Goal: Transaction & Acquisition: Purchase product/service

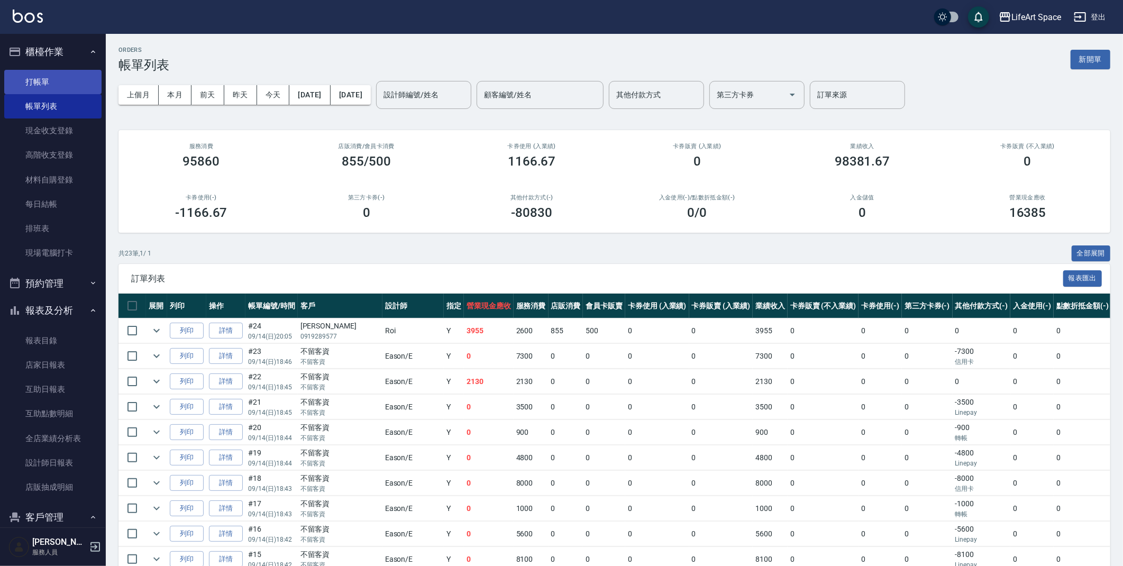
click at [33, 78] on link "打帳單" at bounding box center [52, 82] width 97 height 24
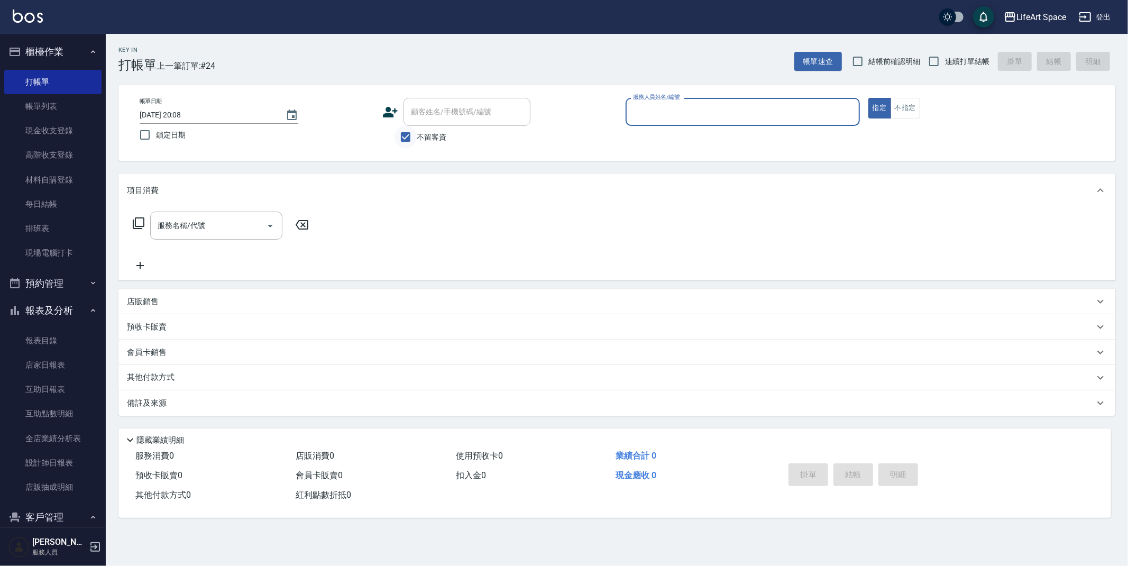
click at [409, 132] on input "不留客資" at bounding box center [405, 137] width 22 height 22
checkbox input "false"
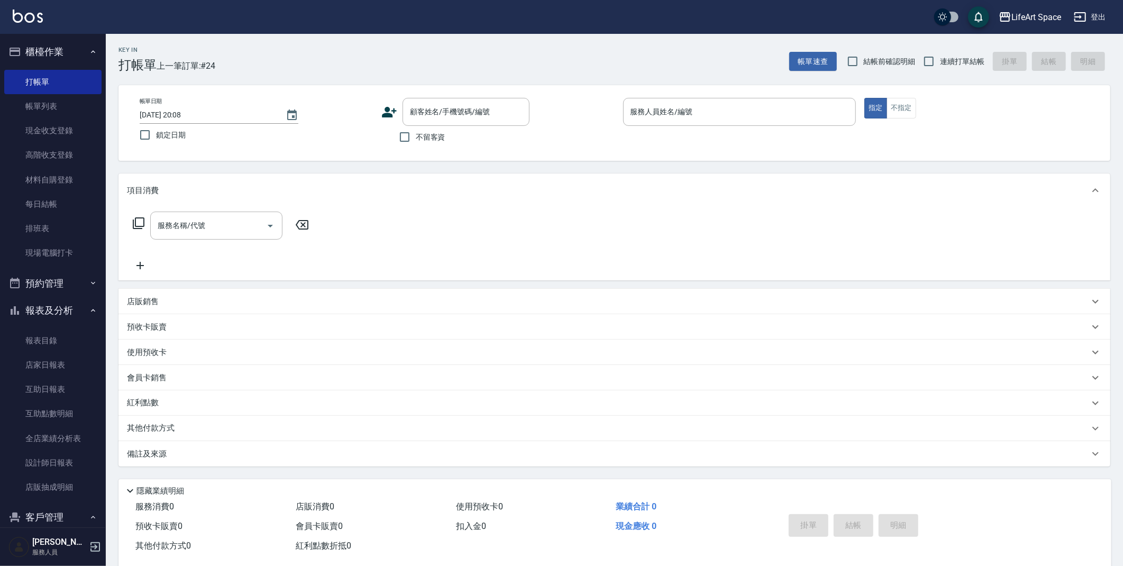
click at [392, 113] on icon at bounding box center [389, 112] width 16 height 16
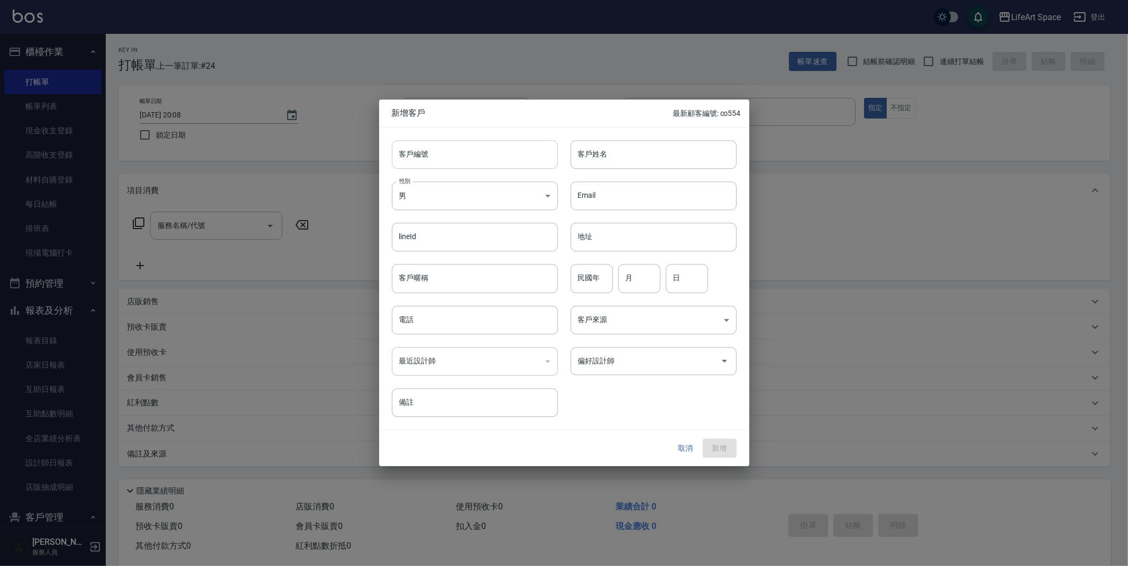
click at [446, 160] on input "客戶編號" at bounding box center [475, 154] width 166 height 29
type input "8807ro"
click at [631, 162] on input "客戶姓名" at bounding box center [654, 154] width 166 height 29
type input "k"
type input "j"
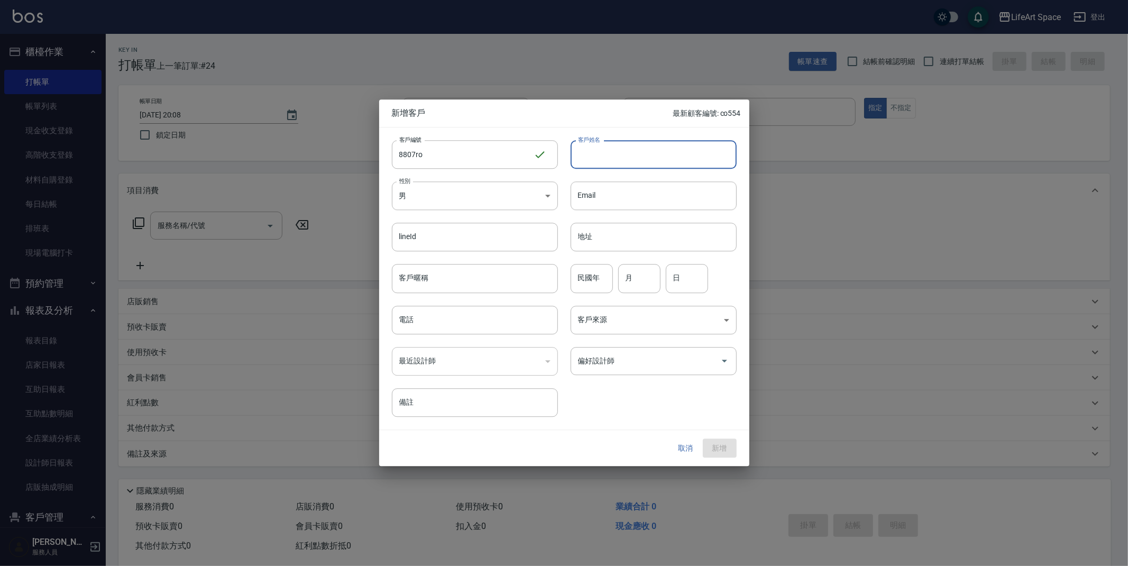
type input "ㄒ"
type input "陳"
type input "[PERSON_NAME]"
click at [457, 198] on body "LifeArt Space 登出 櫃檯作業 打帳單 帳單列表 現金收支登錄 高階收支登錄 材料自購登錄 每日結帳 排班表 現場電腦打卡 預約管理 預約管理 單…" at bounding box center [564, 290] width 1128 height 581
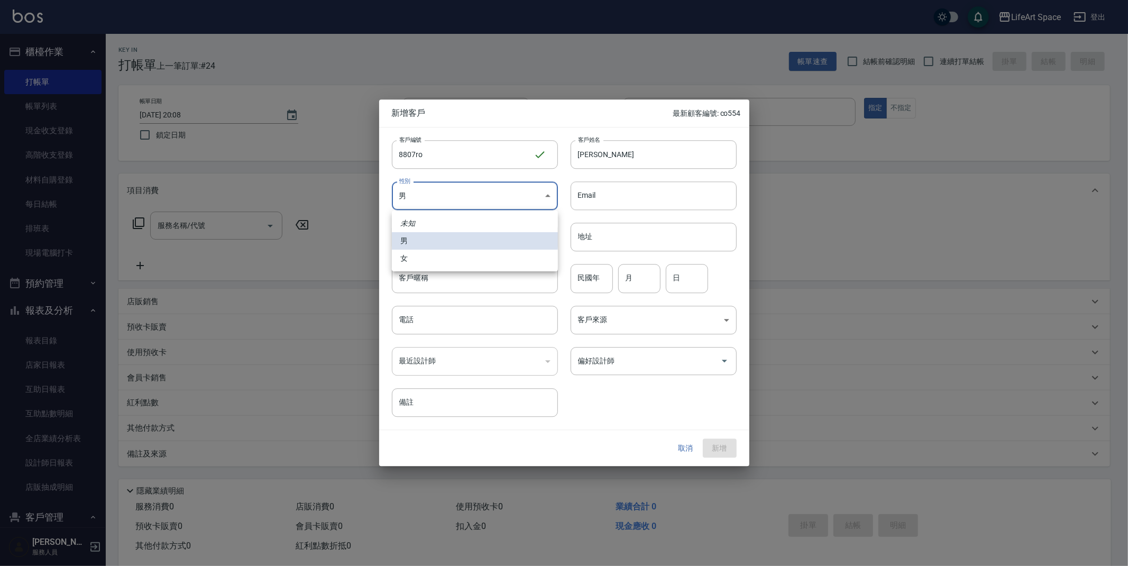
click at [450, 255] on li "女" at bounding box center [475, 258] width 166 height 17
type input "[DEMOGRAPHIC_DATA]"
click at [437, 316] on input "電話" at bounding box center [475, 320] width 166 height 29
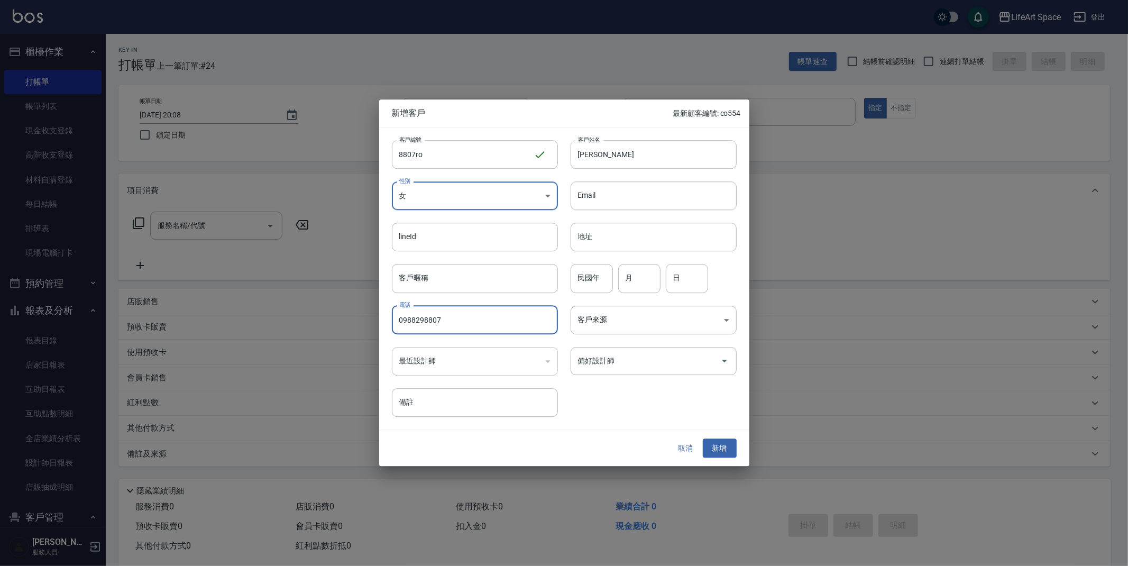
type input "0988298807"
click at [470, 361] on div "​" at bounding box center [475, 361] width 166 height 29
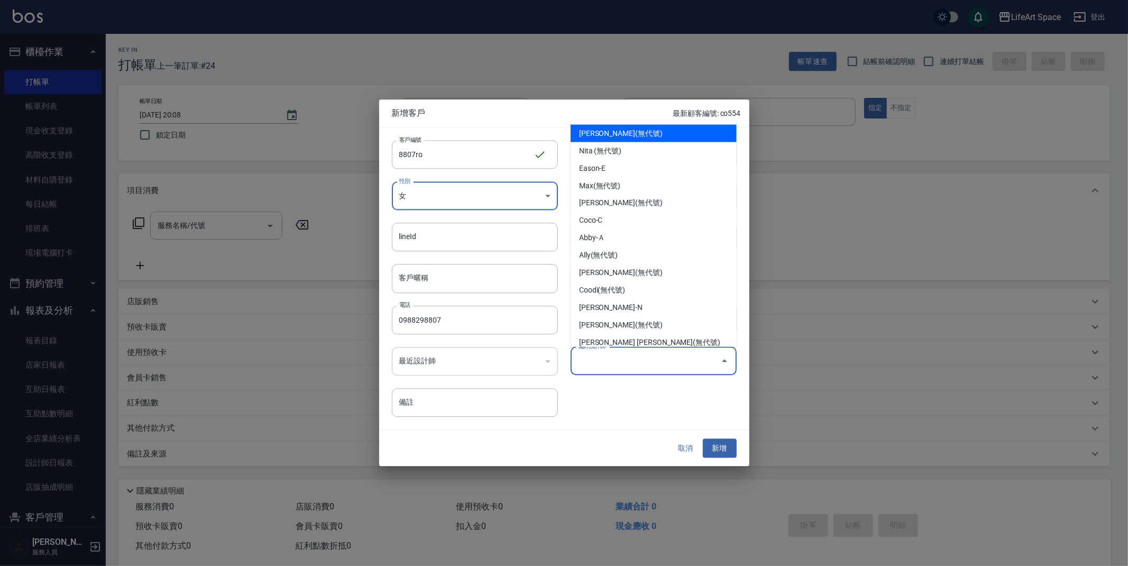
click at [629, 362] on input "偏好設計師" at bounding box center [645, 361] width 141 height 19
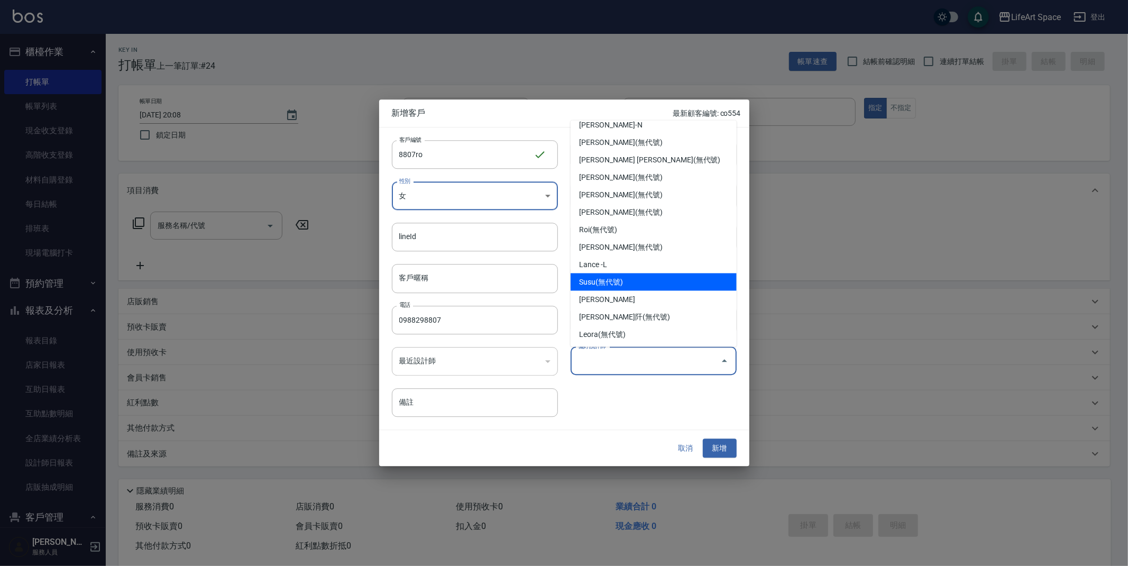
scroll to position [181, 0]
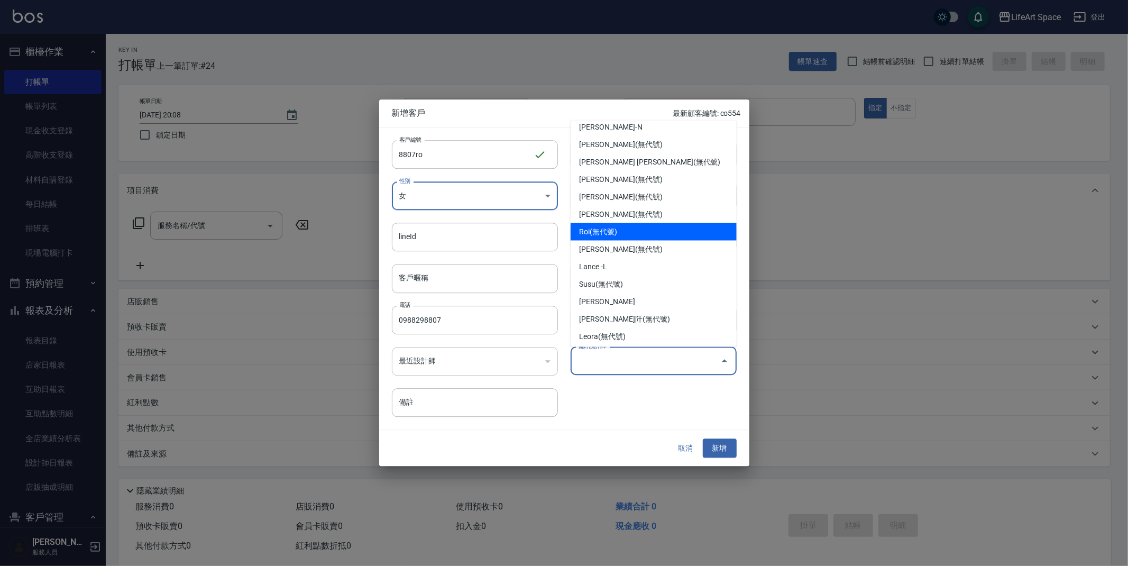
click at [642, 232] on li "Roi(無代號)" at bounding box center [654, 231] width 166 height 17
type input "Roi"
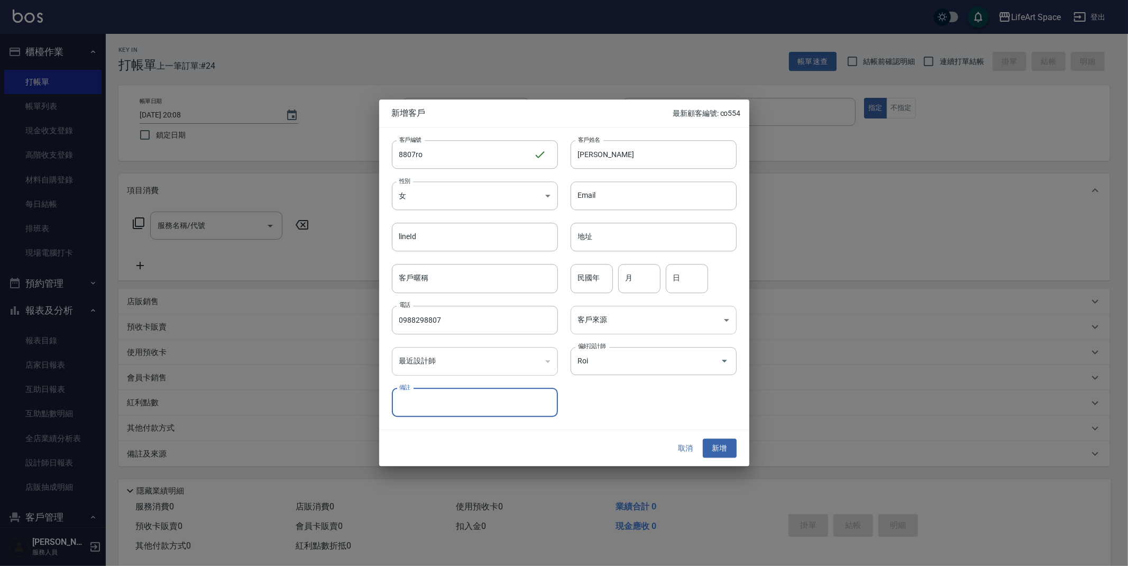
click at [686, 317] on body "LifeArt Space 登出 櫃檯作業 打帳單 帳單列表 現金收支登錄 高階收支登錄 材料自購登錄 每日結帳 排班表 現場電腦打卡 預約管理 預約管理 單…" at bounding box center [564, 290] width 1128 height 581
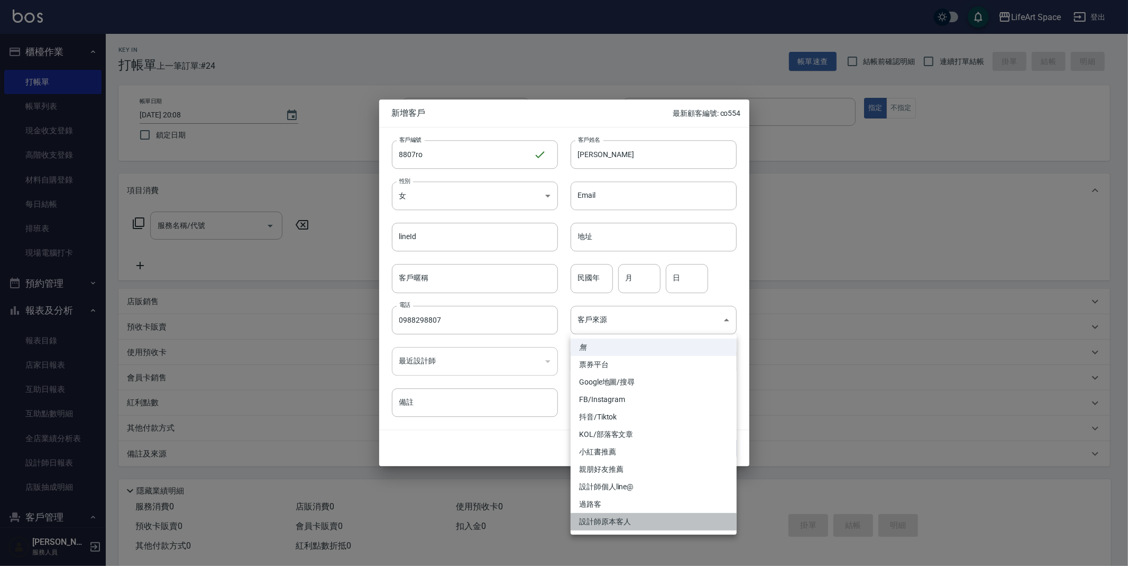
click at [619, 520] on li "設計師原本客人" at bounding box center [654, 521] width 166 height 17
type input "設計師原本客人"
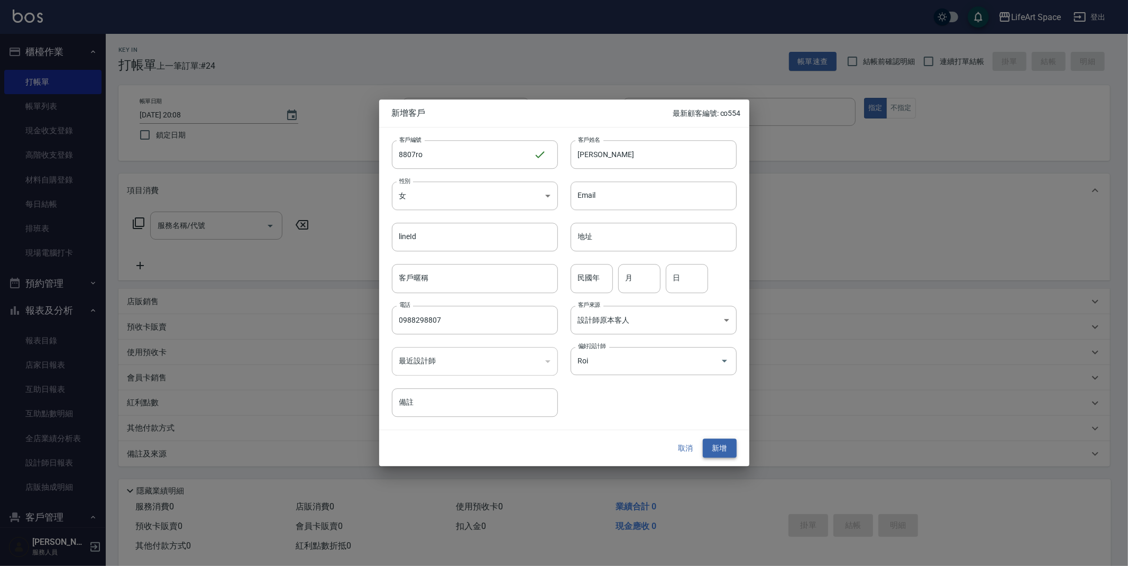
click at [727, 447] on button "新增" at bounding box center [720, 448] width 34 height 20
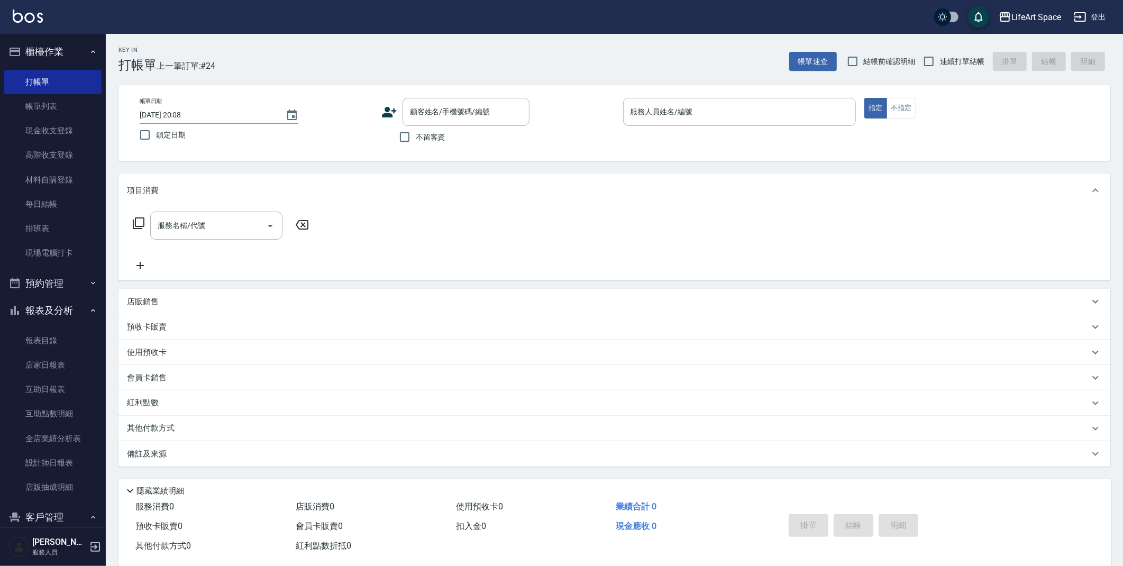
click at [393, 111] on icon at bounding box center [389, 112] width 15 height 11
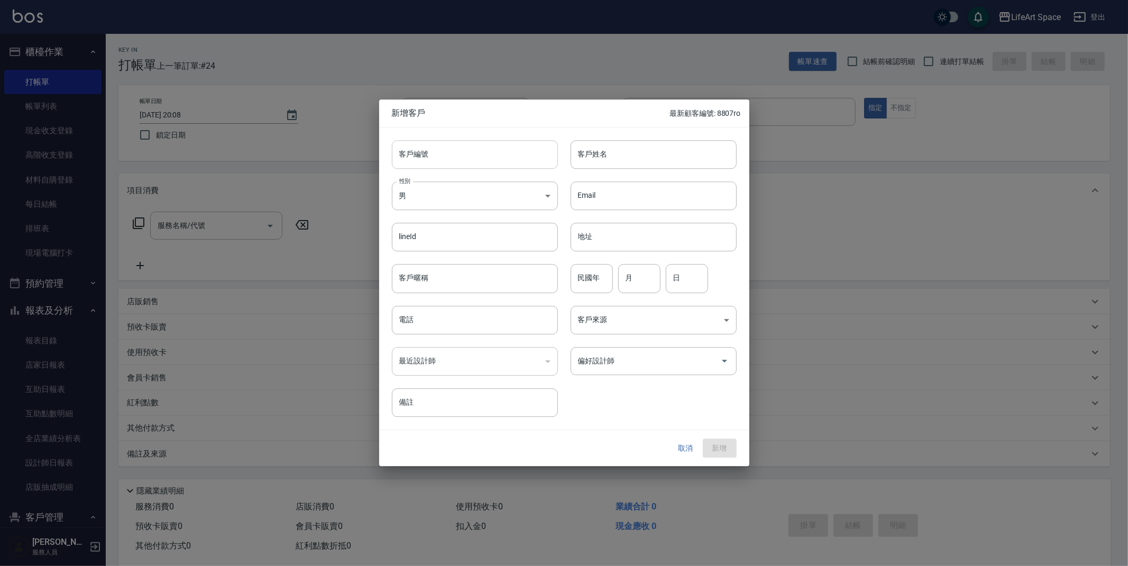
click at [453, 159] on input "客戶編號" at bounding box center [475, 154] width 166 height 29
type input "8618"
click at [690, 448] on button "取消" at bounding box center [686, 448] width 34 height 20
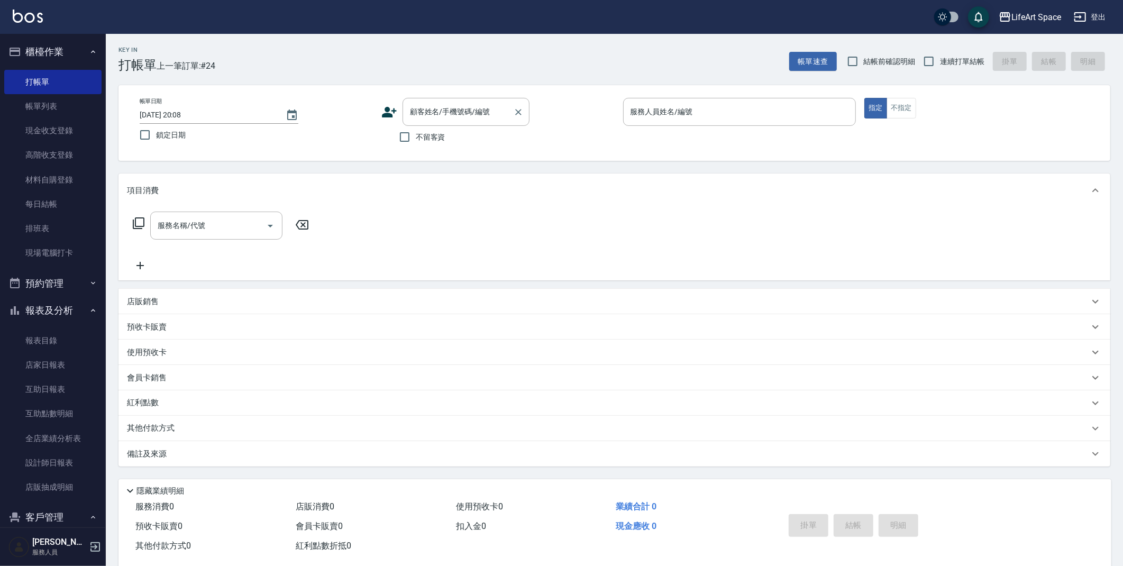
click at [416, 111] on div "顧客姓名/手機號碼/編號 顧客姓名/手機號碼/編號" at bounding box center [465, 112] width 127 height 28
drag, startPoint x: 366, startPoint y: 115, endPoint x: 381, endPoint y: 118, distance: 14.6
click at [370, 116] on div "帳單日期 [DATE] 20:08 鎖定日期" at bounding box center [256, 122] width 233 height 48
click at [388, 115] on icon at bounding box center [389, 112] width 15 height 11
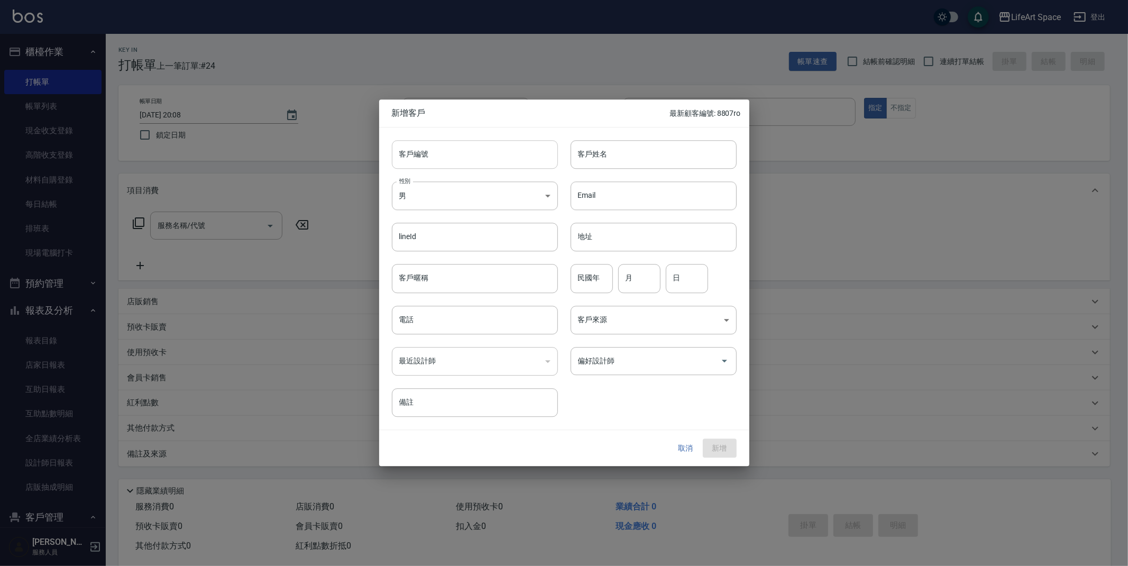
click at [439, 152] on input "客戶編號" at bounding box center [475, 154] width 166 height 29
type input "1723ro"
click at [589, 161] on input "客戶姓名" at bounding box center [654, 154] width 166 height 29
type input "[PERSON_NAME]"
click at [429, 188] on body "LifeArt Space 登出 櫃檯作業 打帳單 帳單列表 現金收支登錄 高階收支登錄 材料自購登錄 每日結帳 排班表 現場電腦打卡 預約管理 預約管理 單…" at bounding box center [564, 290] width 1128 height 581
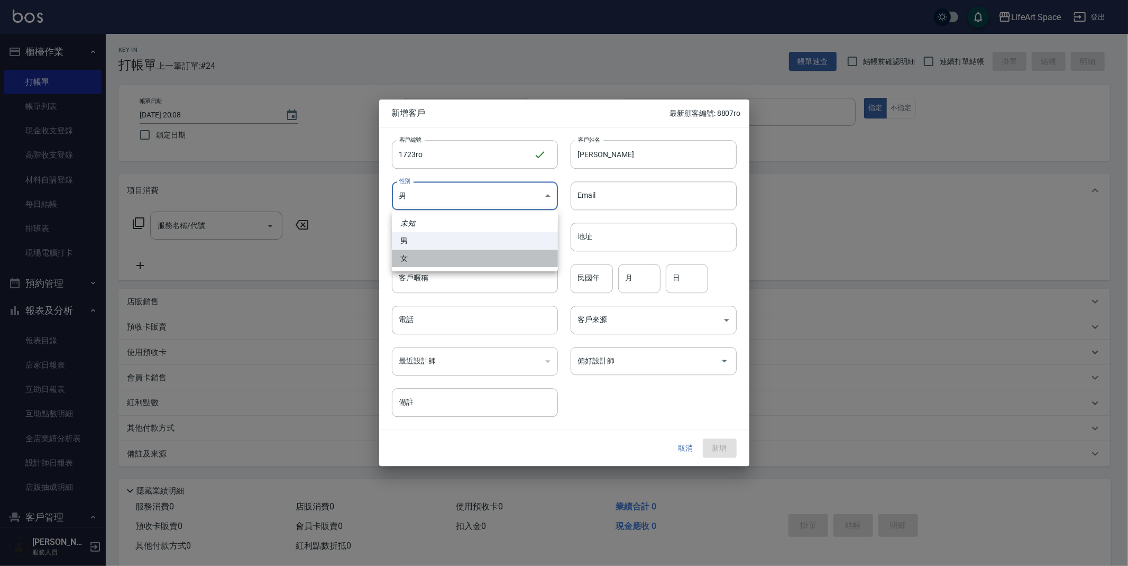
click at [431, 257] on li "女" at bounding box center [475, 258] width 166 height 17
type input "[DEMOGRAPHIC_DATA]"
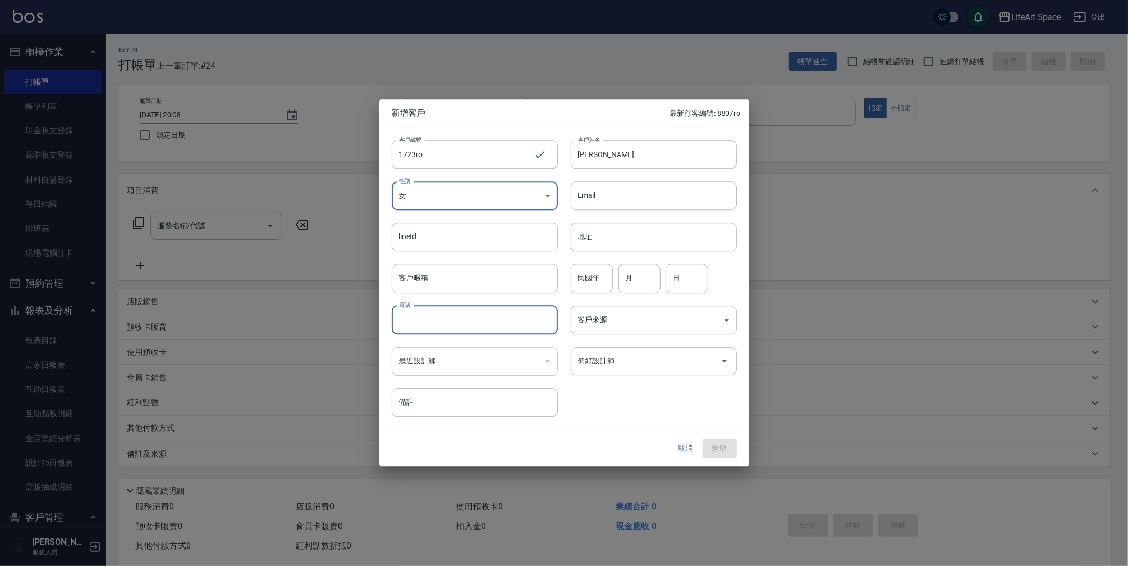
click at [474, 317] on input "電話" at bounding box center [475, 320] width 166 height 29
type input "0976661723"
click at [629, 324] on body "LifeArt Space 登出 櫃檯作業 打帳單 帳單列表 現金收支登錄 高階收支登錄 材料自購登錄 每日結帳 排班表 現場電腦打卡 預約管理 預約管理 單…" at bounding box center [564, 290] width 1128 height 581
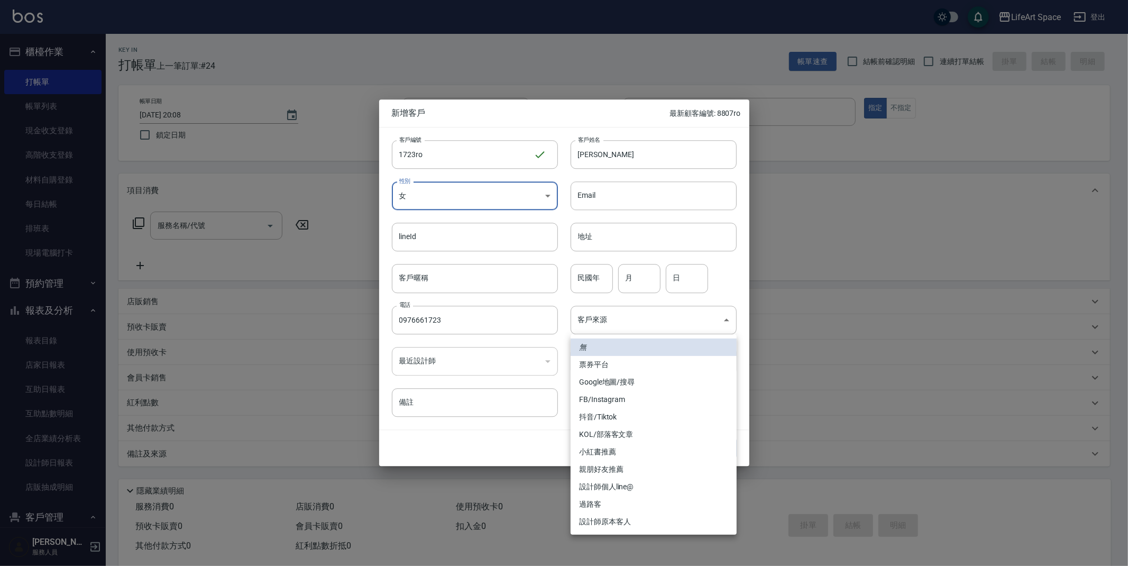
click at [618, 522] on li "設計師原本客人" at bounding box center [654, 521] width 166 height 17
type input "設計師原本客人"
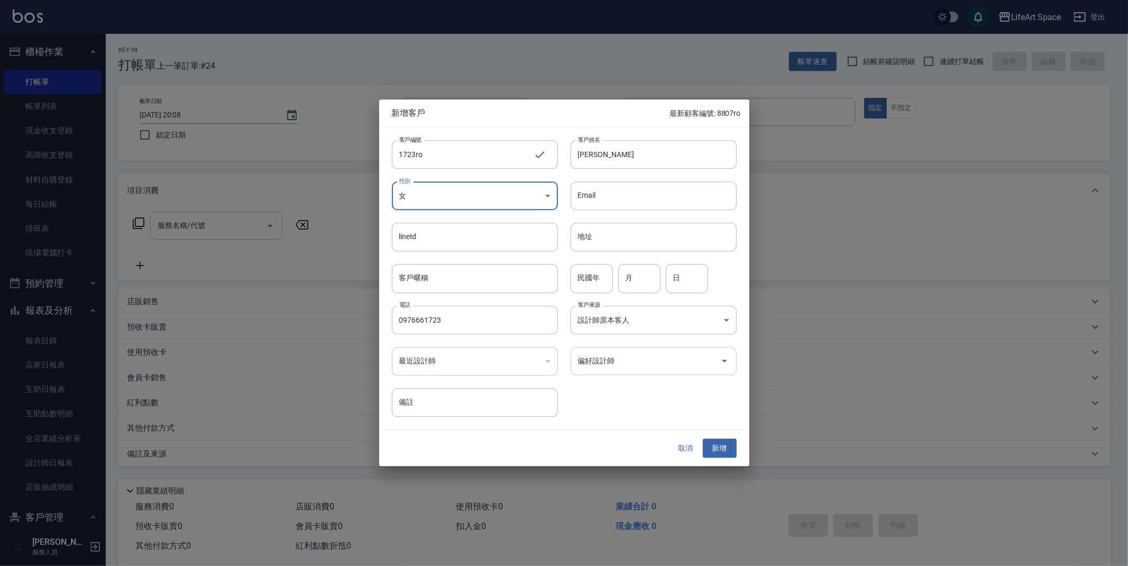
click at [621, 370] on input "偏好設計師" at bounding box center [645, 361] width 141 height 19
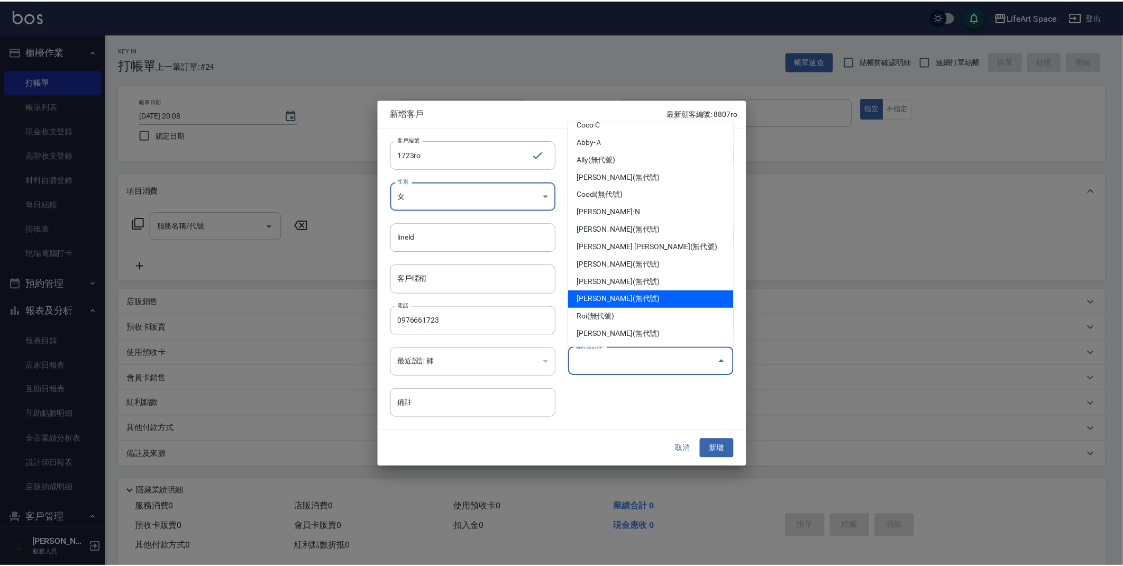
scroll to position [97, 0]
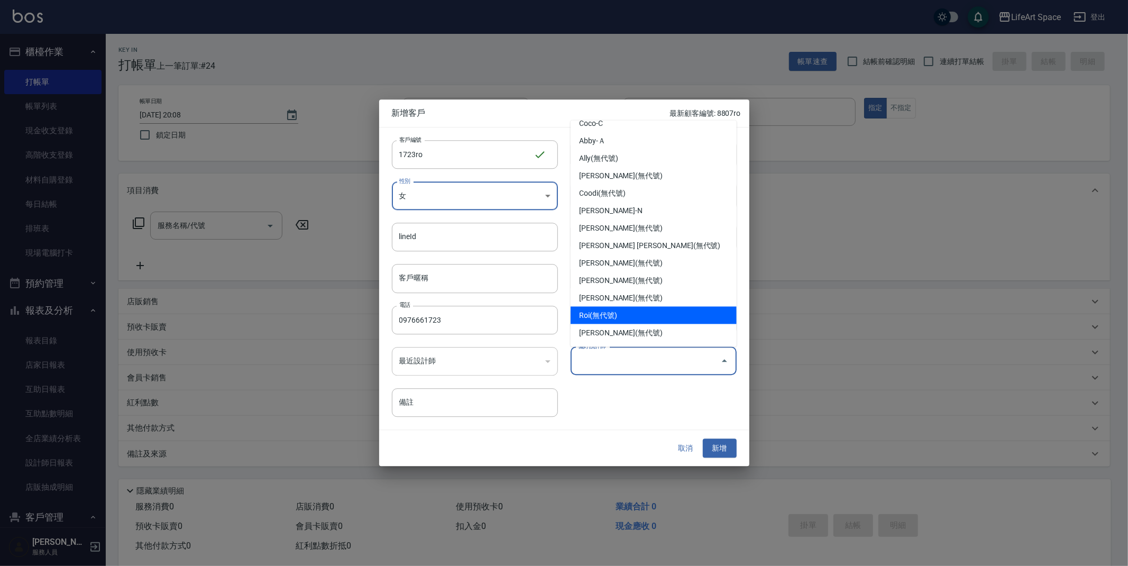
click at [621, 313] on li "Roi(無代號)" at bounding box center [654, 315] width 166 height 17
type input "Roi"
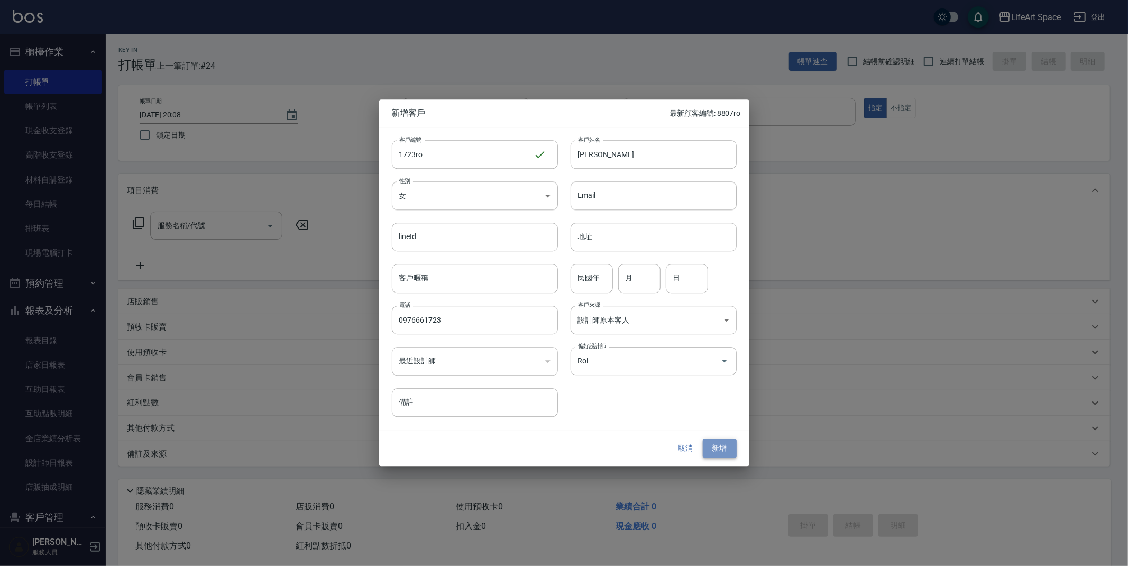
click at [729, 452] on button "新增" at bounding box center [720, 448] width 34 height 20
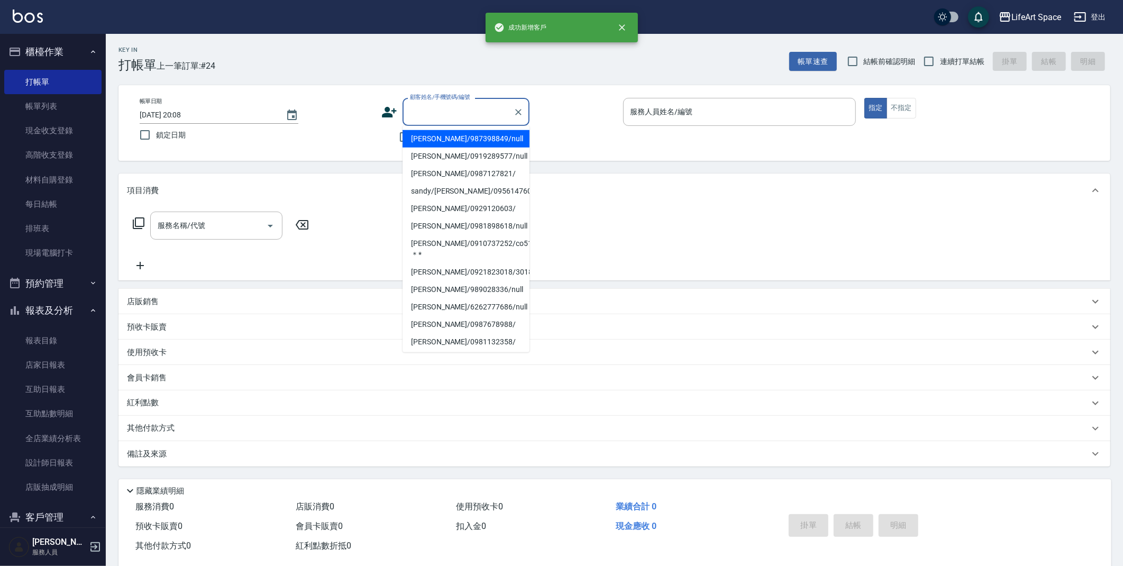
click at [444, 108] on input "顧客姓名/手機號碼/編號" at bounding box center [458, 112] width 102 height 19
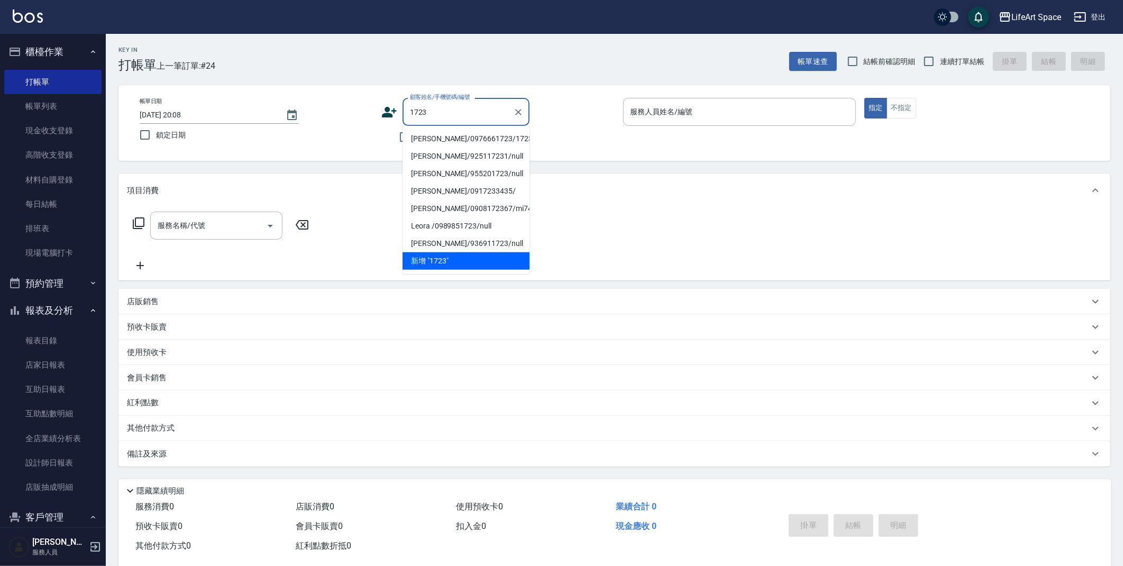
click at [456, 137] on li "[PERSON_NAME]/0976661723/1723ro" at bounding box center [465, 138] width 127 height 17
type input "[PERSON_NAME]/0976661723/1723ro"
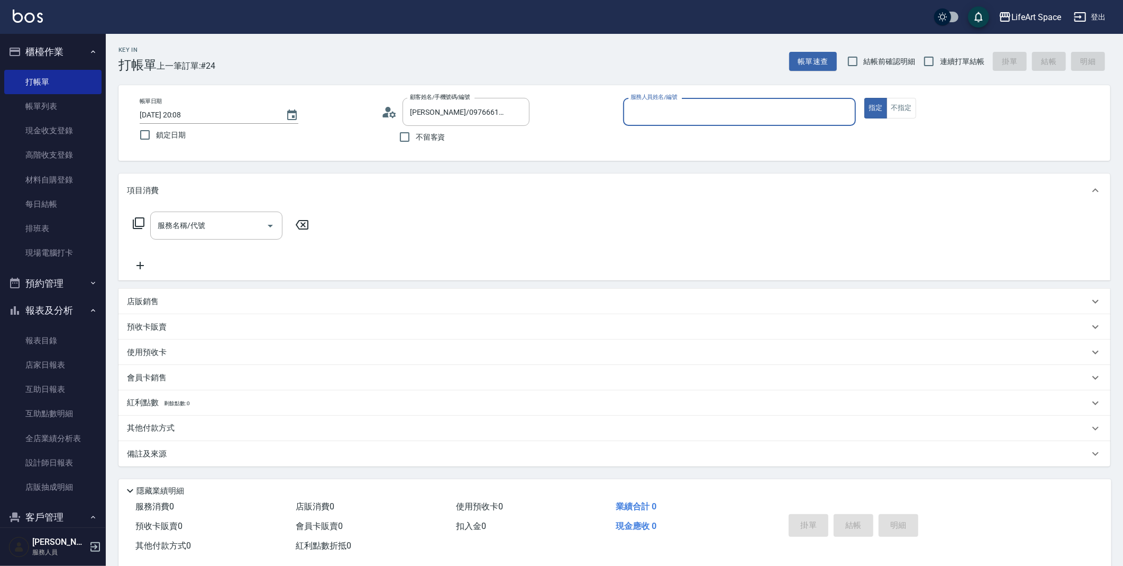
type input "Roi(無代號)"
click at [246, 233] on input "服務名稱/代號" at bounding box center [208, 225] width 107 height 19
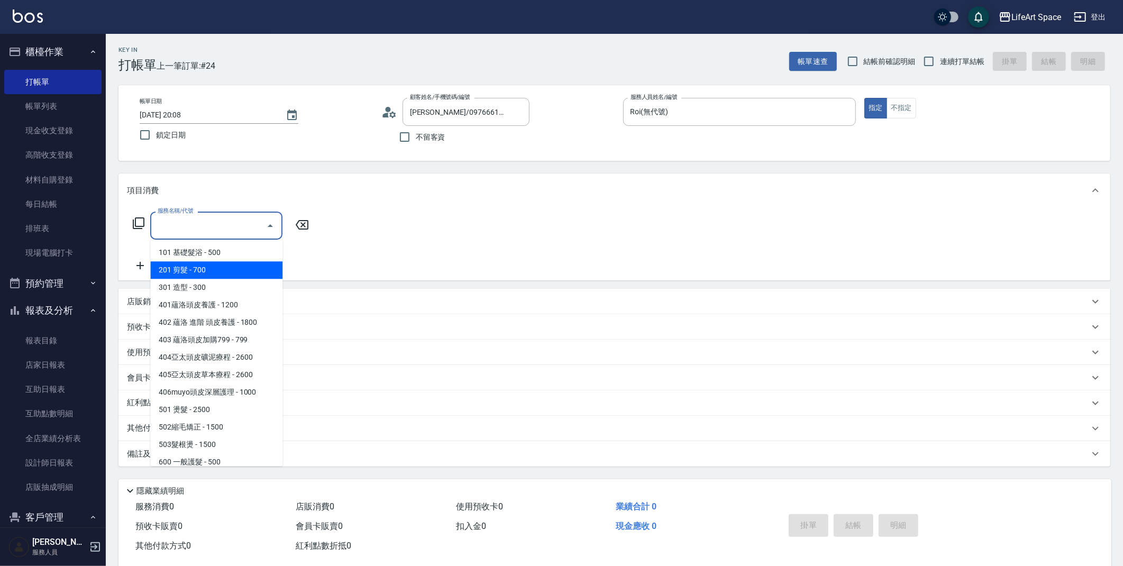
click at [235, 270] on span "201 剪髮 - 700" at bounding box center [216, 269] width 132 height 17
type input "201 剪髮(201)"
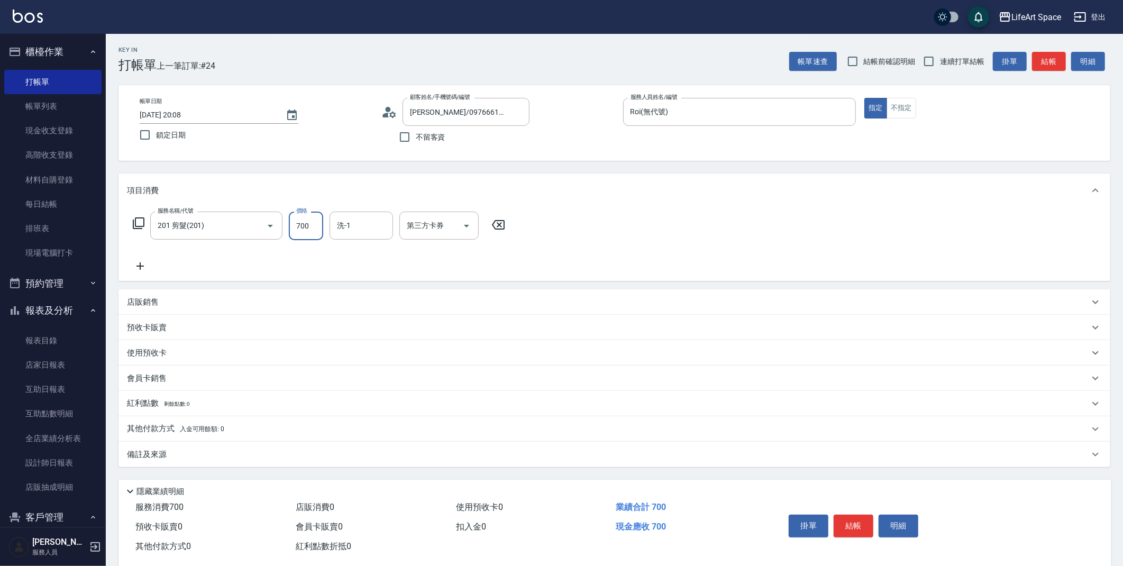
click at [307, 226] on input "700" at bounding box center [306, 226] width 34 height 29
drag, startPoint x: 308, startPoint y: 226, endPoint x: 297, endPoint y: 225, distance: 10.7
click at [297, 225] on input "700" at bounding box center [306, 226] width 34 height 29
type input "800"
click at [437, 457] on div "備註及來源" at bounding box center [608, 454] width 962 height 11
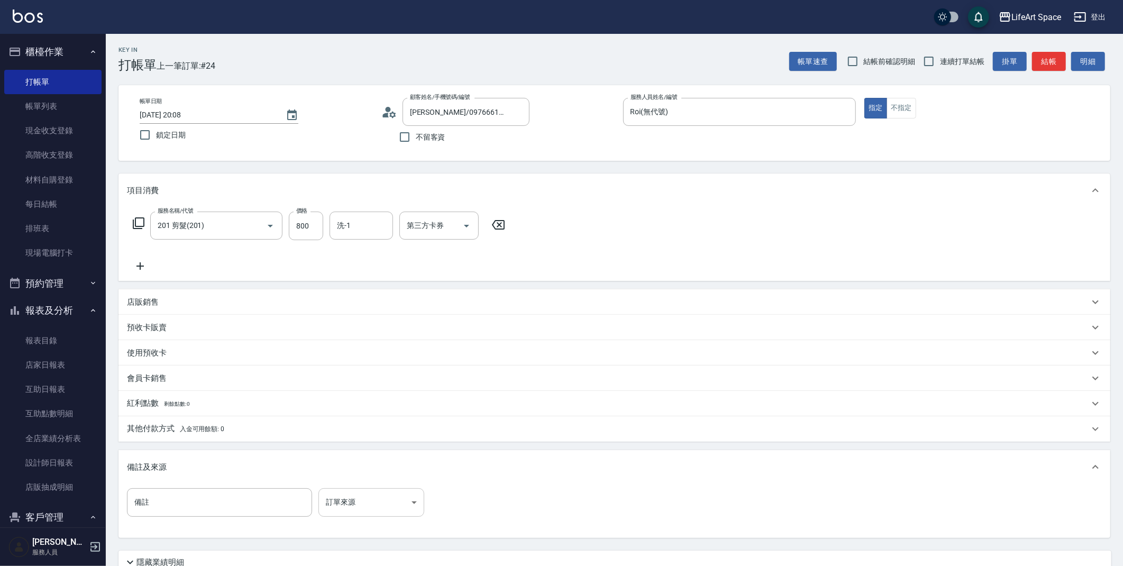
click at [365, 509] on body "LifeArt Space 登出 櫃檯作業 打帳單 帳單列表 現金收支登錄 高階收支登錄 材料自購登錄 每日結帳 排班表 現場電腦打卡 預約管理 預約管理 單…" at bounding box center [561, 326] width 1123 height 652
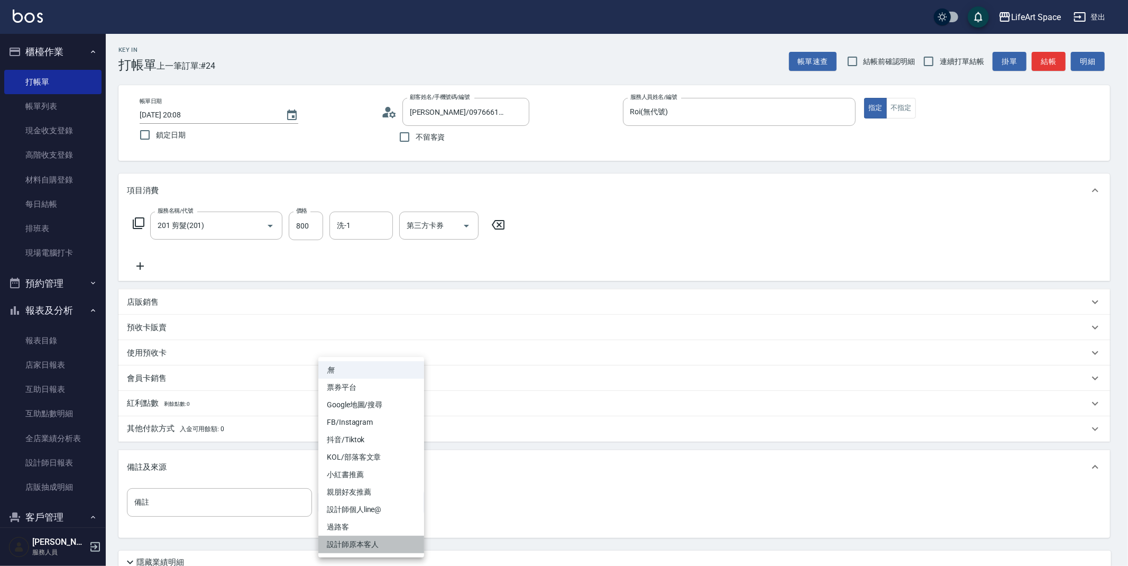
click at [368, 544] on li "設計師原本客人" at bounding box center [371, 544] width 106 height 17
type input "設計師原本客人"
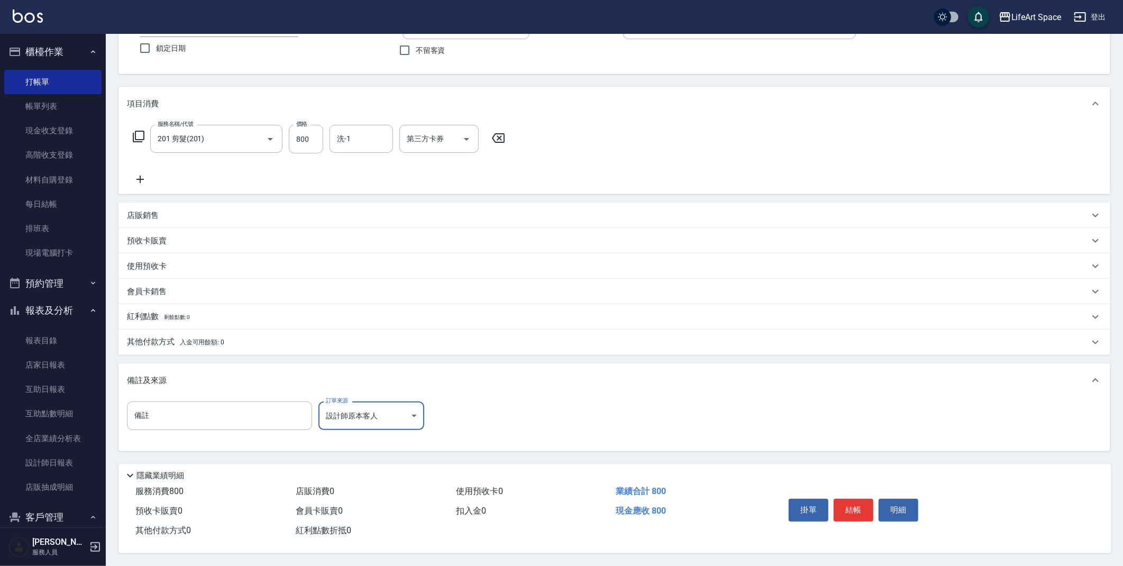
scroll to position [90, 0]
click at [852, 510] on button "結帳" at bounding box center [853, 510] width 40 height 22
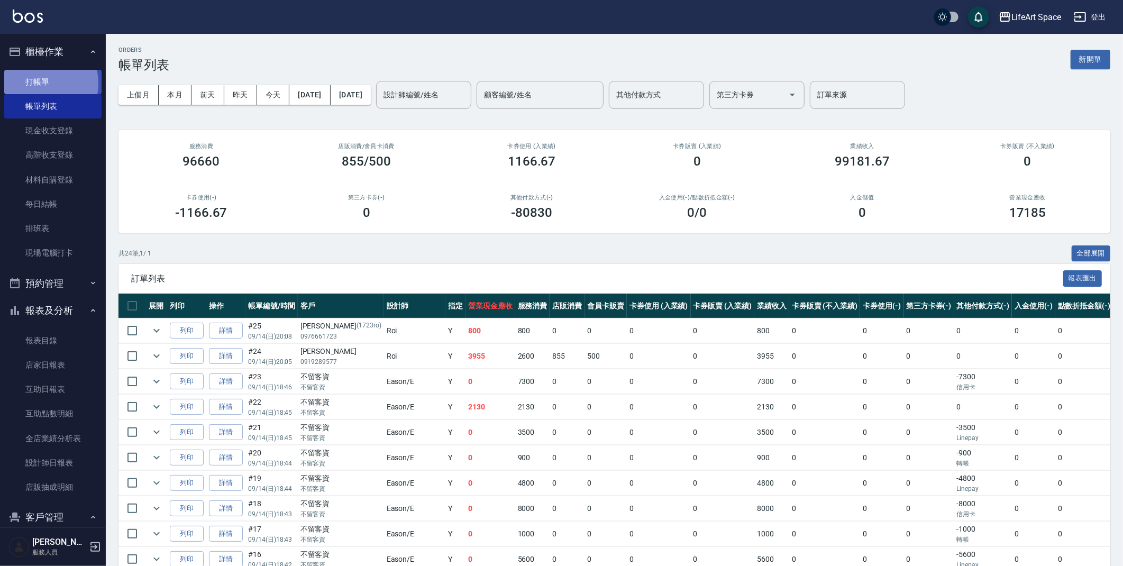
click at [40, 83] on link "打帳單" at bounding box center [52, 82] width 97 height 24
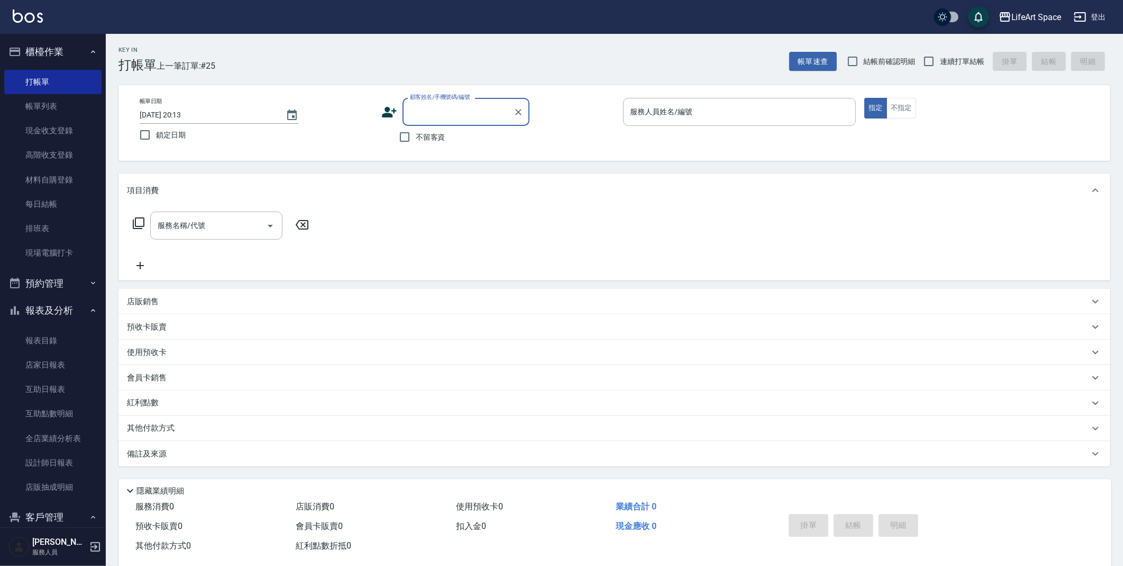
click at [421, 111] on input "顧客姓名/手機號碼/編號" at bounding box center [458, 112] width 102 height 19
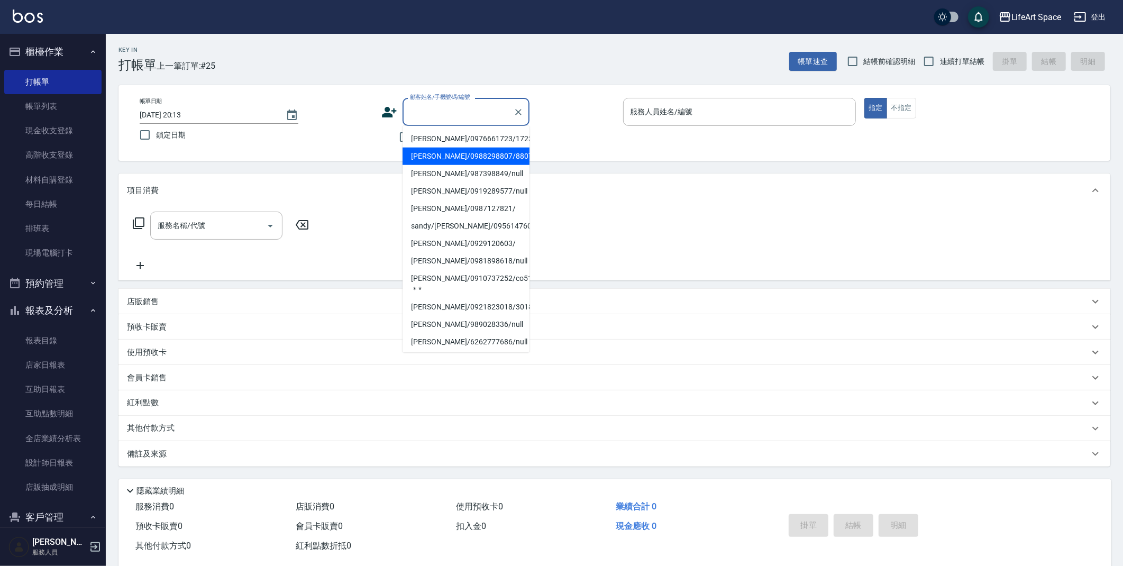
click at [445, 153] on li "[PERSON_NAME]/0988298807/8807ro" at bounding box center [465, 156] width 127 height 17
type input "[PERSON_NAME]/0988298807/8807ro"
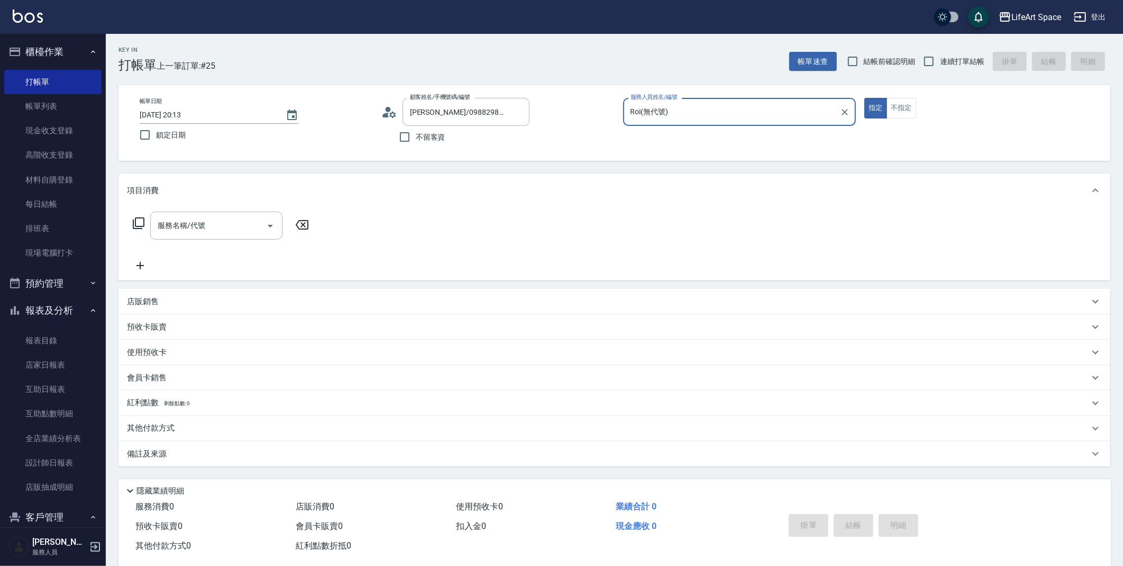
type input "Roi(無代號)"
click at [197, 223] on div "服務名稱/代號 服務名稱/代號" at bounding box center [216, 226] width 132 height 28
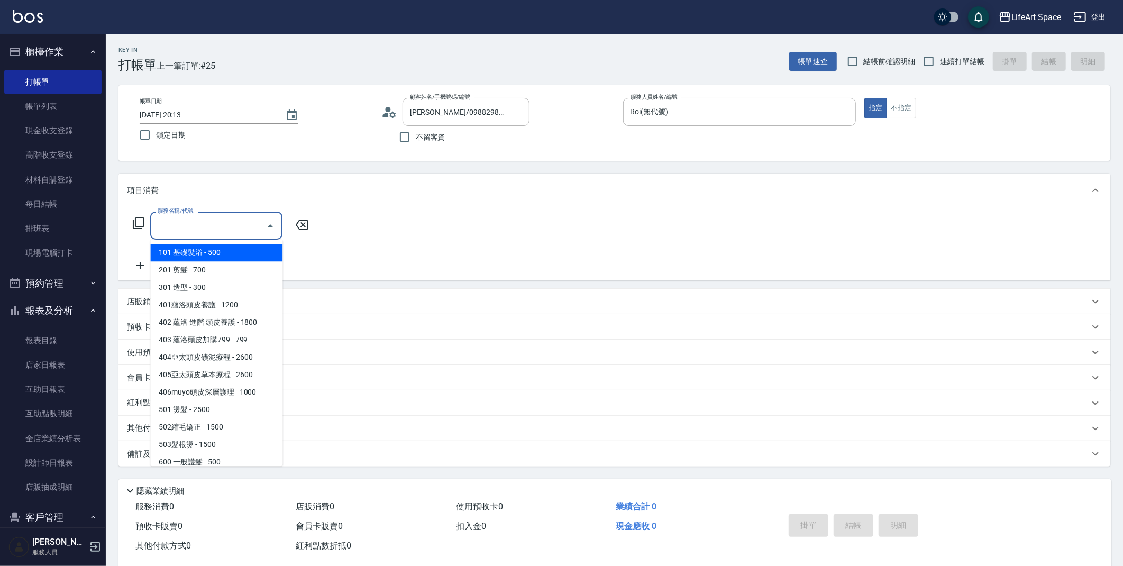
click at [224, 254] on span "101 基礎髮浴 - 500" at bounding box center [216, 252] width 132 height 17
type input "101 基礎髮浴 (101)"
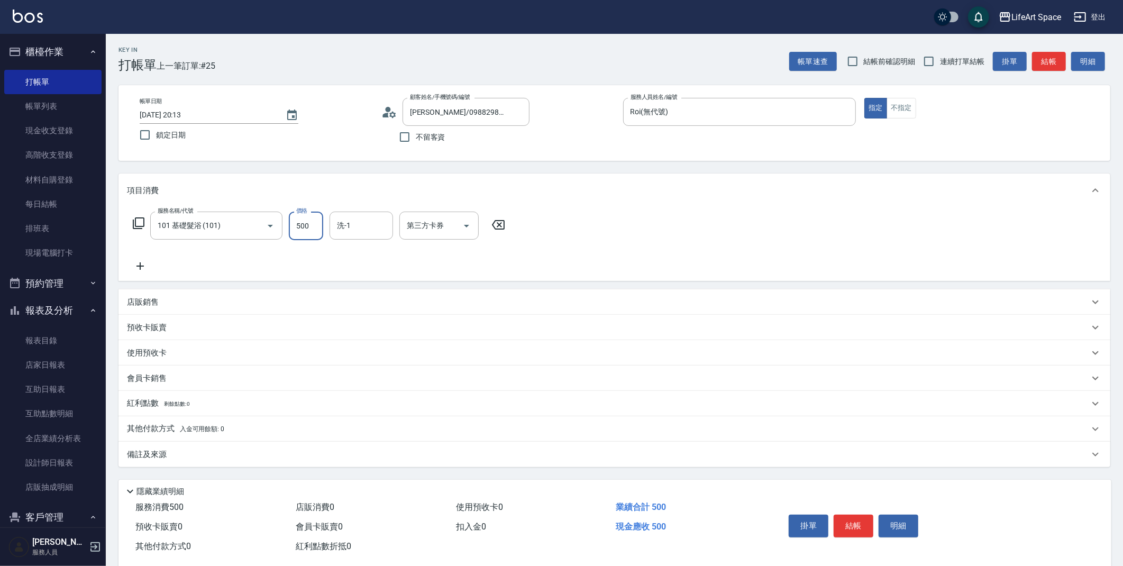
drag, startPoint x: 312, startPoint y: 228, endPoint x: 305, endPoint y: 227, distance: 8.0
click at [305, 227] on input "500" at bounding box center [306, 226] width 34 height 29
click at [312, 227] on input "500" at bounding box center [306, 226] width 34 height 29
drag, startPoint x: 312, startPoint y: 227, endPoint x: 296, endPoint y: 228, distance: 16.4
click at [296, 228] on input "500" at bounding box center [306, 226] width 34 height 29
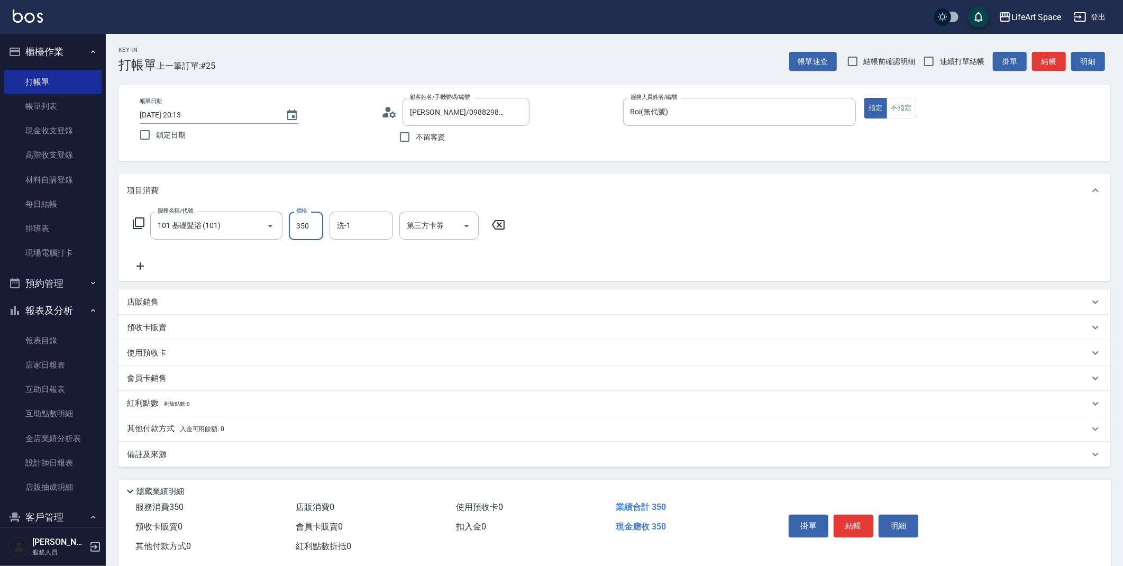
type input "350"
click at [143, 272] on div "服務名稱/代號 101 基礎髮浴 (101) 服務名稱/代號 價格 350 價格 洗-1 洗-1 第三方卡券 第三方卡券" at bounding box center [613, 243] width 991 height 73
click at [141, 265] on icon at bounding box center [140, 266] width 26 height 13
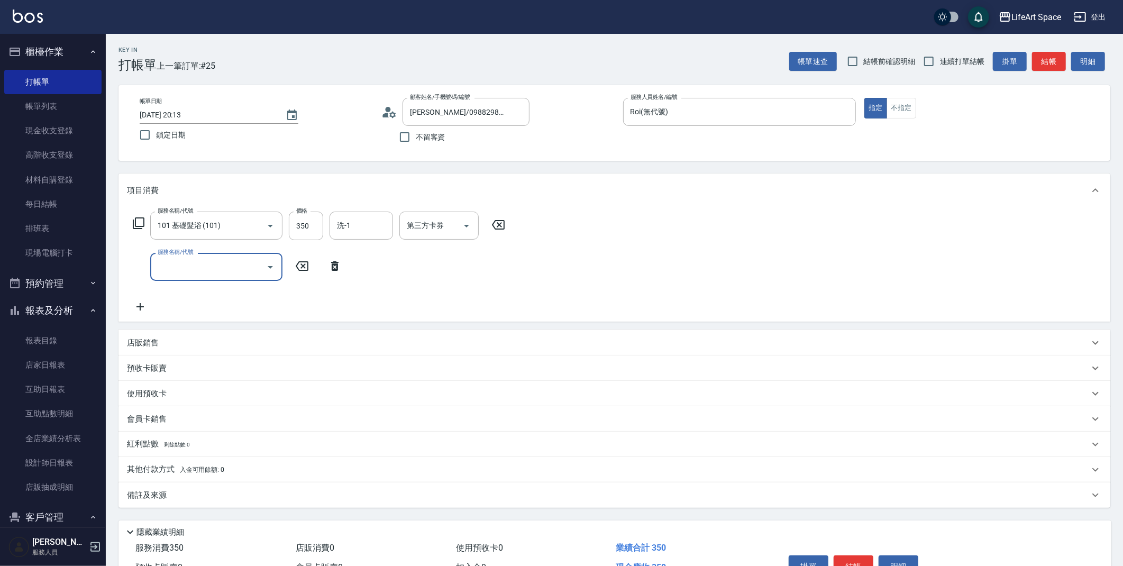
click at [186, 272] on input "服務名稱/代號" at bounding box center [208, 267] width 107 height 19
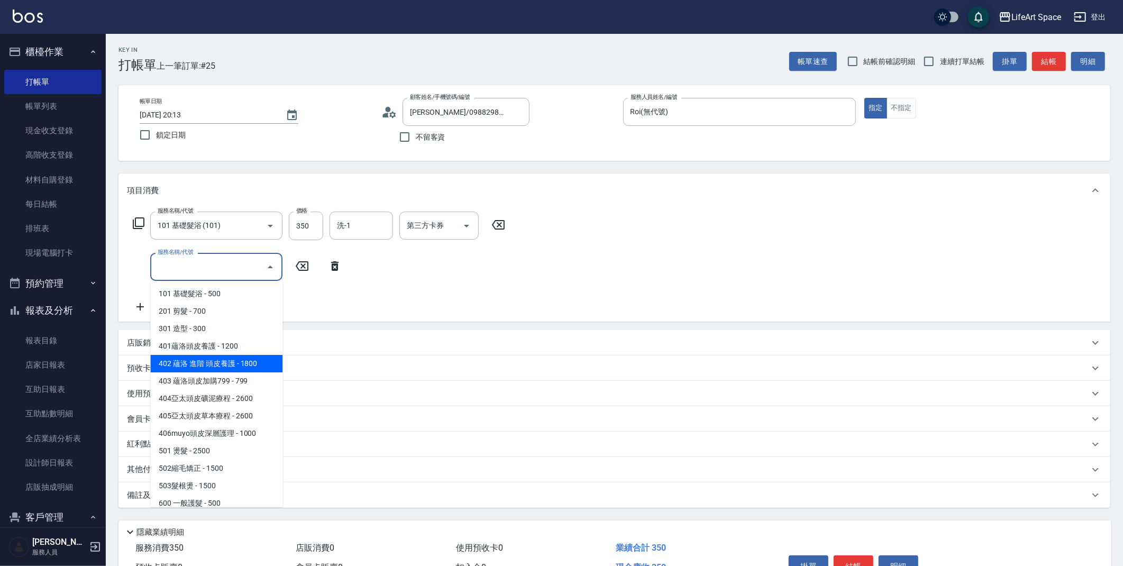
click at [227, 367] on span "402 蘊洛 進階 頭皮養護 - 1800" at bounding box center [216, 363] width 132 height 17
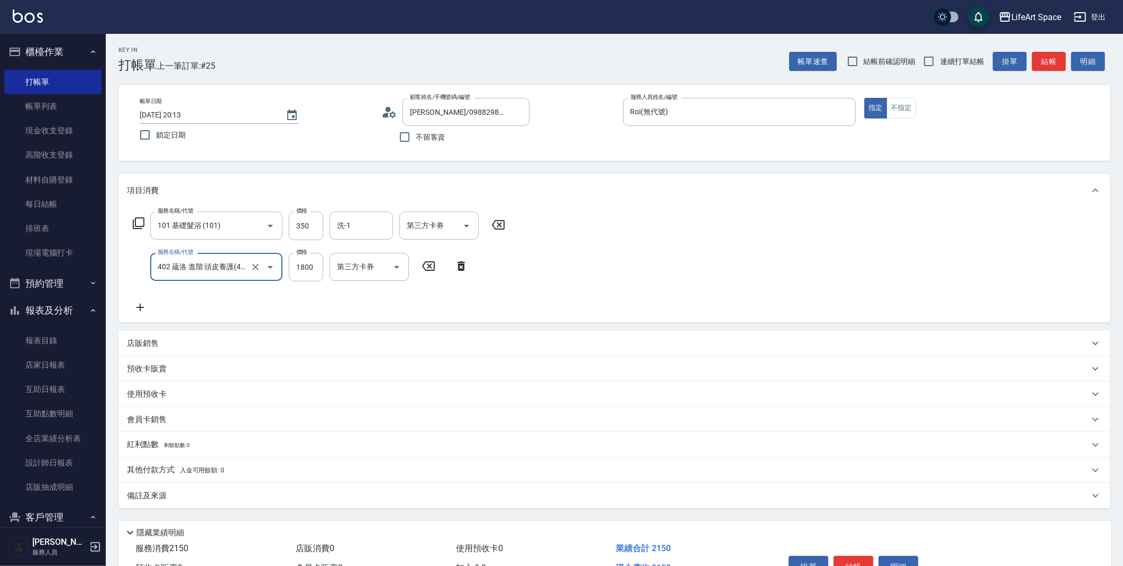
type input "402 蘊洛 進階 頭皮養護(402)"
click at [140, 304] on icon at bounding box center [139, 307] width 7 height 7
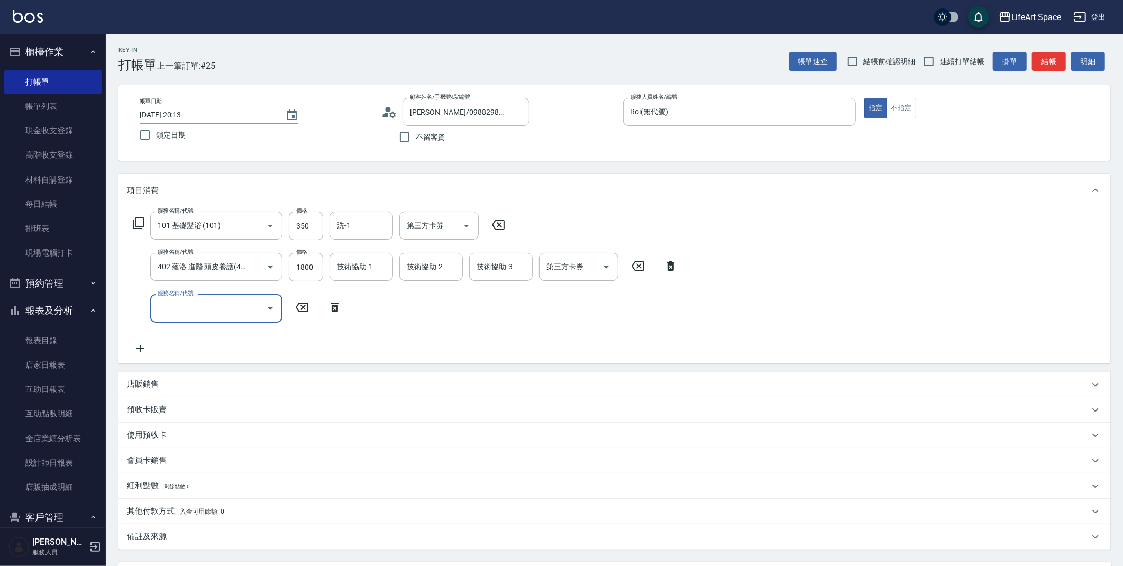
click at [204, 302] on input "服務名稱/代號" at bounding box center [208, 308] width 107 height 19
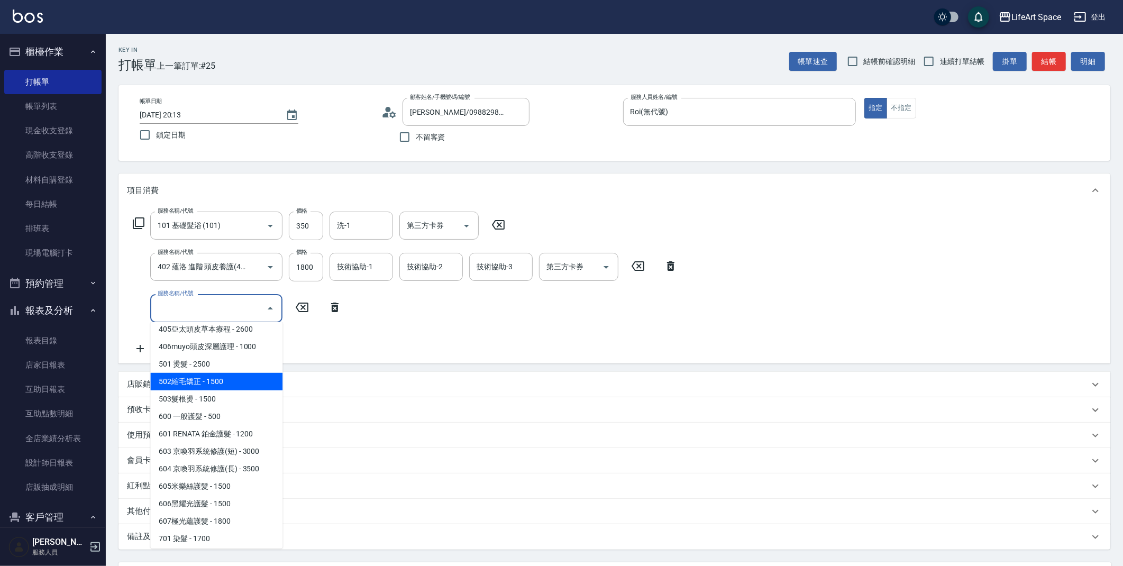
scroll to position [150, 0]
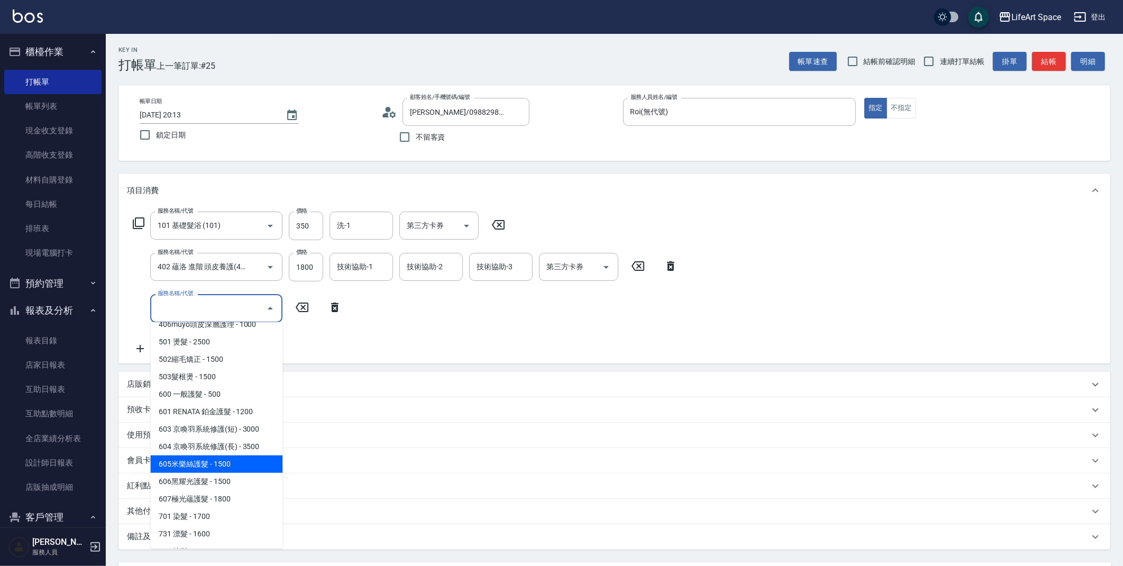
click at [237, 462] on span "605米樂絲護髮 - 1500" at bounding box center [216, 463] width 132 height 17
type input "605米樂絲護髮(605)"
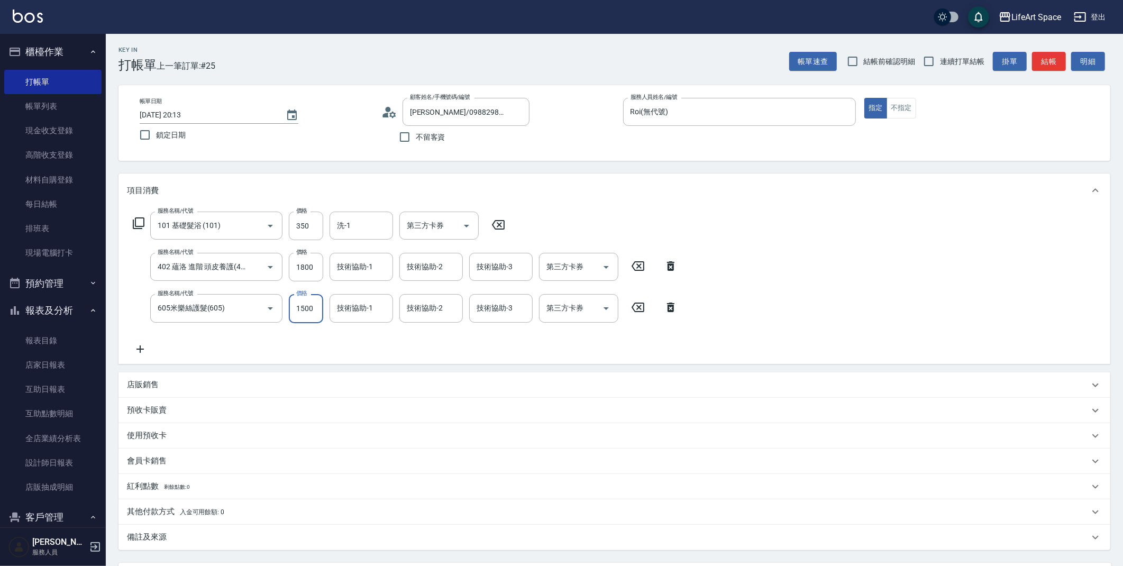
drag, startPoint x: 317, startPoint y: 311, endPoint x: 304, endPoint y: 312, distance: 13.3
click at [304, 312] on input "1500" at bounding box center [306, 308] width 34 height 29
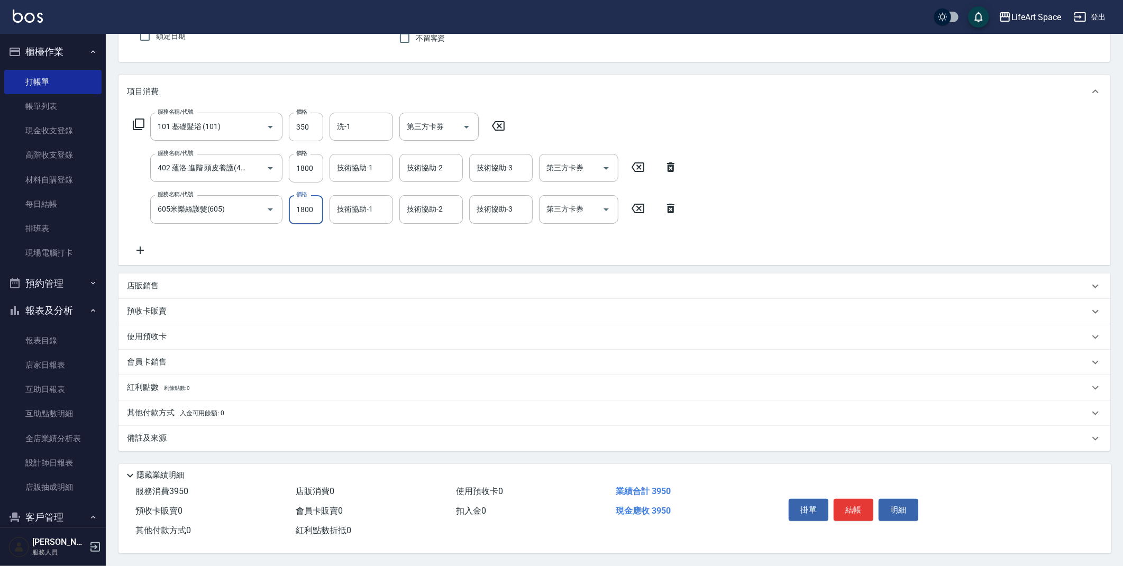
type input "1800"
click at [387, 445] on div "備註及來源" at bounding box center [613, 438] width 991 height 25
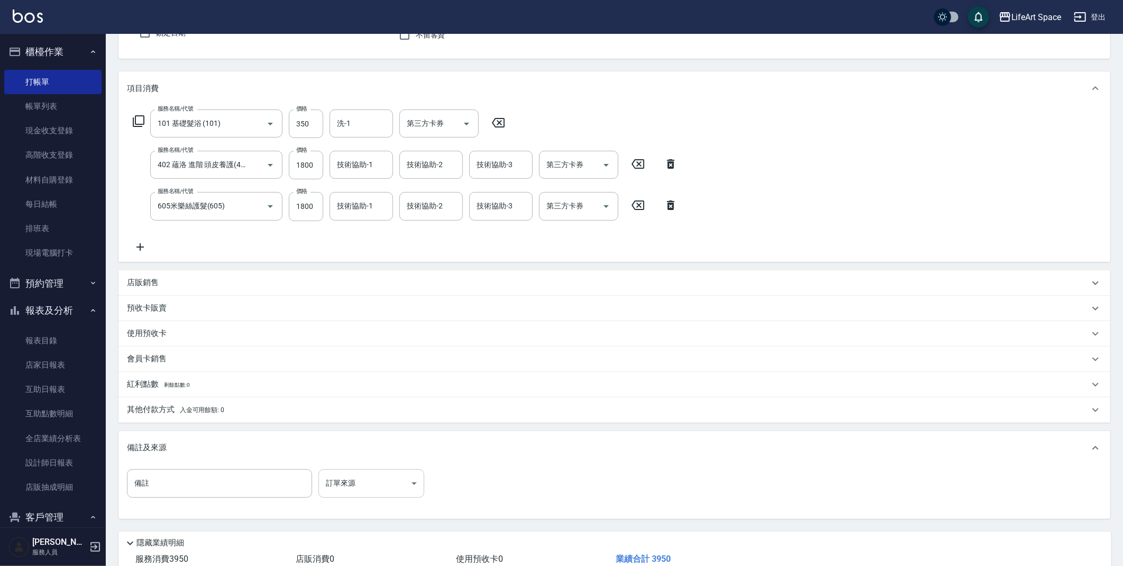
click at [373, 483] on body "LifeArt Space 登出 櫃檯作業 打帳單 帳單列表 現金收支登錄 高階收支登錄 材料自購登錄 每日結帳 排班表 現場電腦打卡 預約管理 預約管理 單…" at bounding box center [561, 266] width 1123 height 736
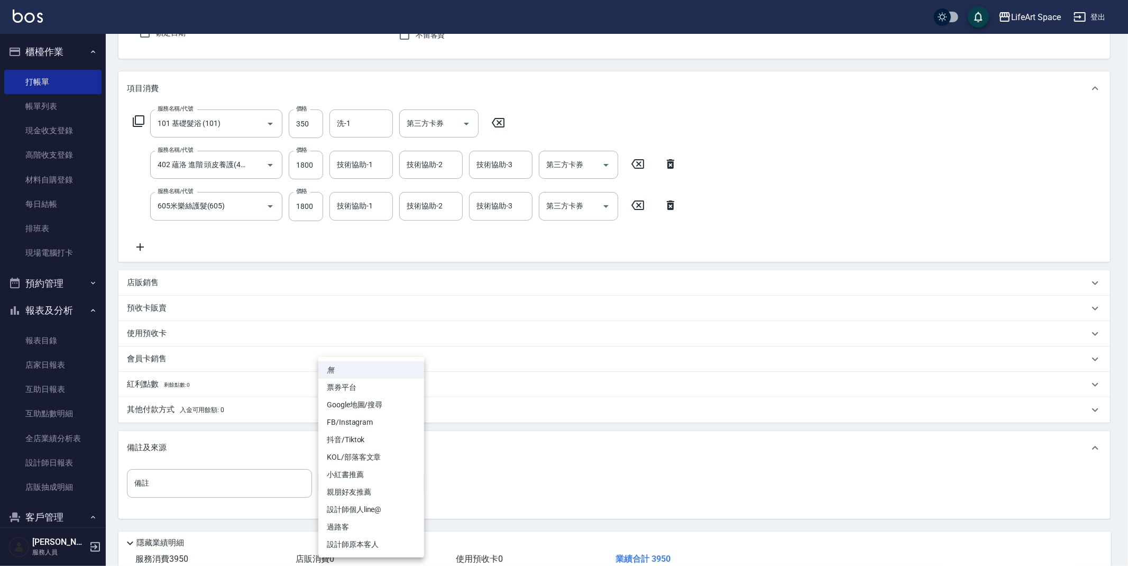
click at [364, 544] on li "設計師原本客人" at bounding box center [371, 544] width 106 height 17
type input "設計師原本客人"
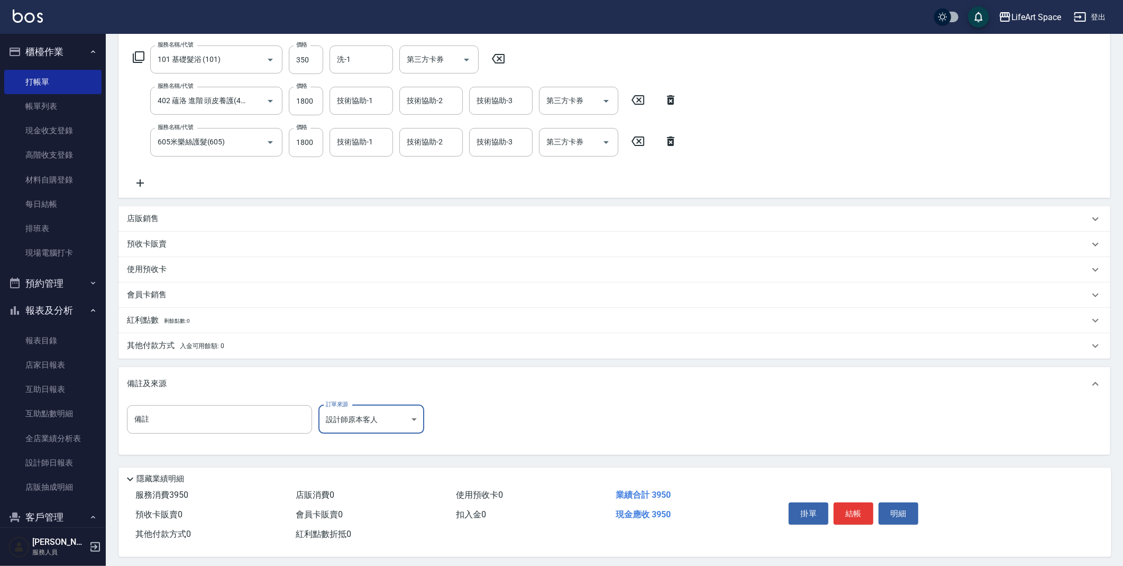
scroll to position [172, 0]
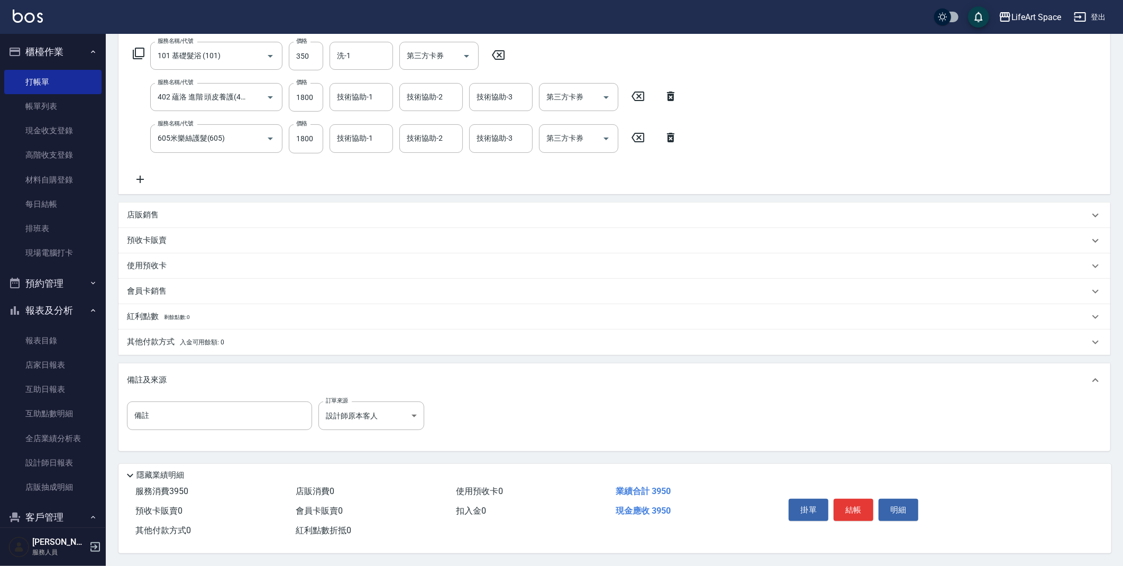
click at [148, 337] on p "其他付款方式 入金可用餘額: 0" at bounding box center [175, 342] width 97 height 12
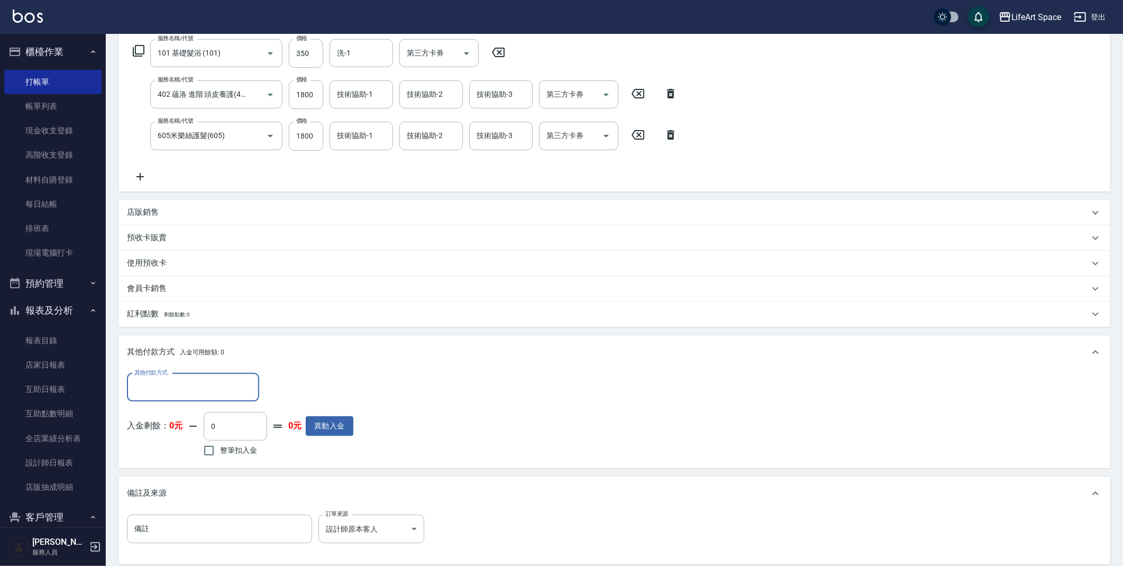
scroll to position [0, 0]
click at [194, 384] on input "其他付款方式" at bounding box center [193, 387] width 123 height 19
click at [192, 403] on ul "轉帳 Linepay 信用卡 資料轉移" at bounding box center [193, 440] width 132 height 78
click at [192, 409] on span "轉帳" at bounding box center [193, 413] width 132 height 17
type input "轉帳"
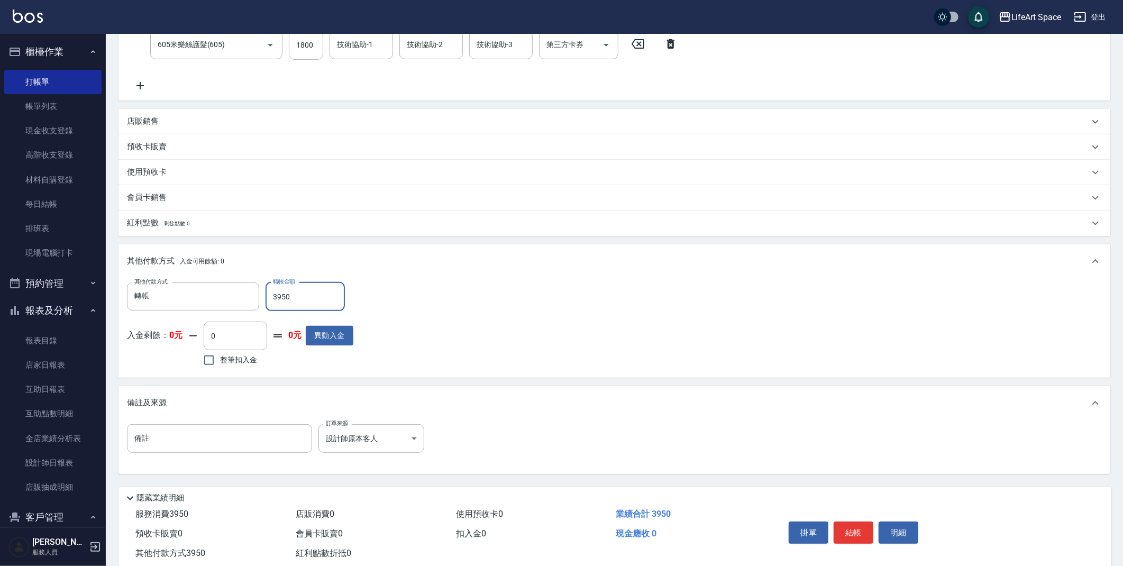
scroll to position [289, 0]
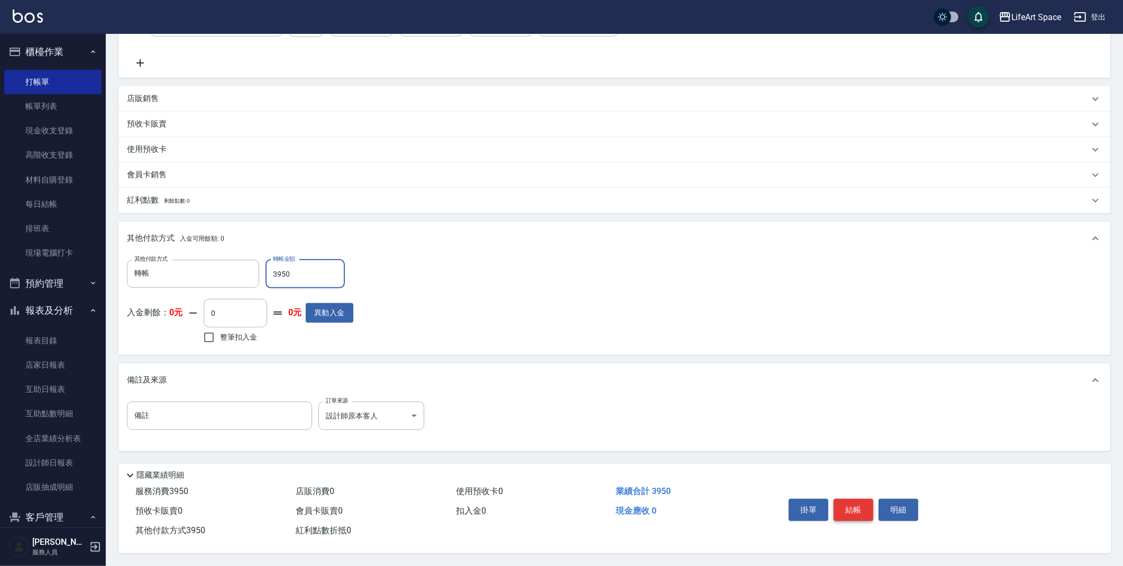
type input "3950"
click at [862, 510] on button "結帳" at bounding box center [853, 510] width 40 height 22
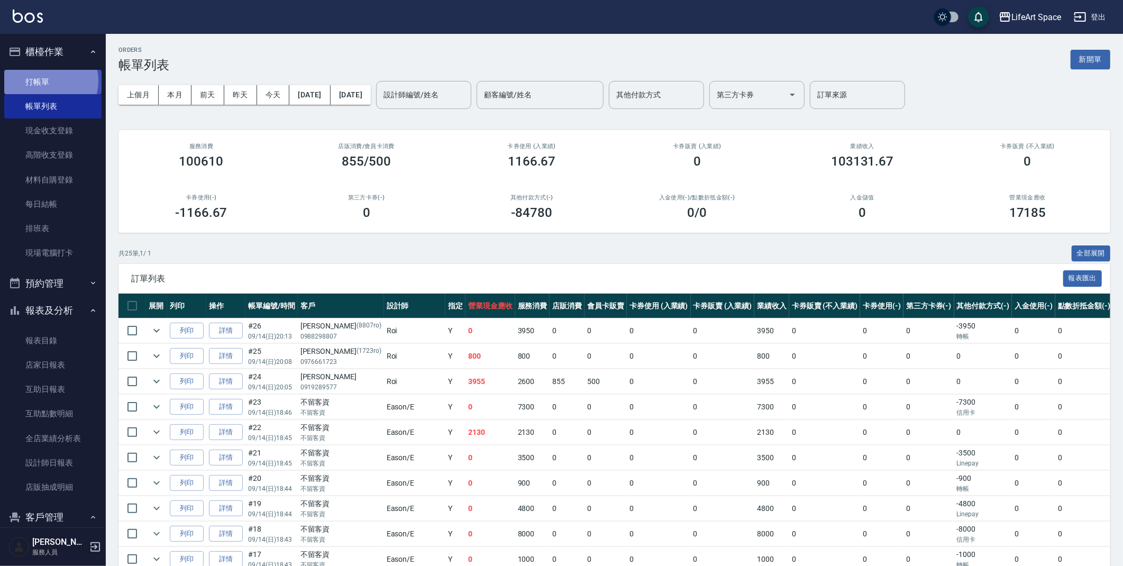
click at [46, 80] on link "打帳單" at bounding box center [52, 82] width 97 height 24
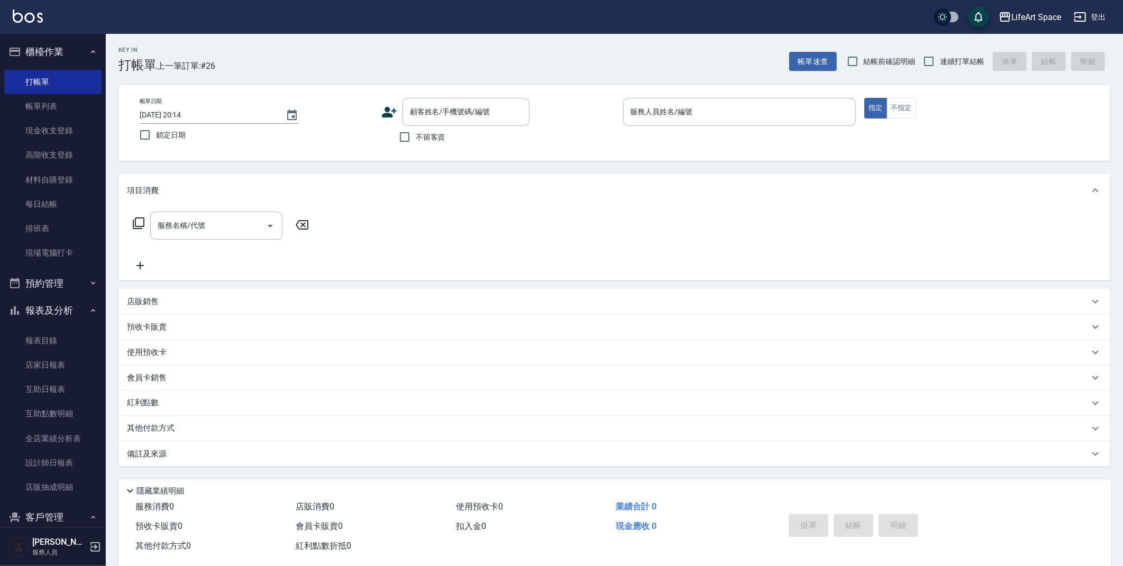
click at [390, 113] on icon at bounding box center [389, 112] width 16 height 16
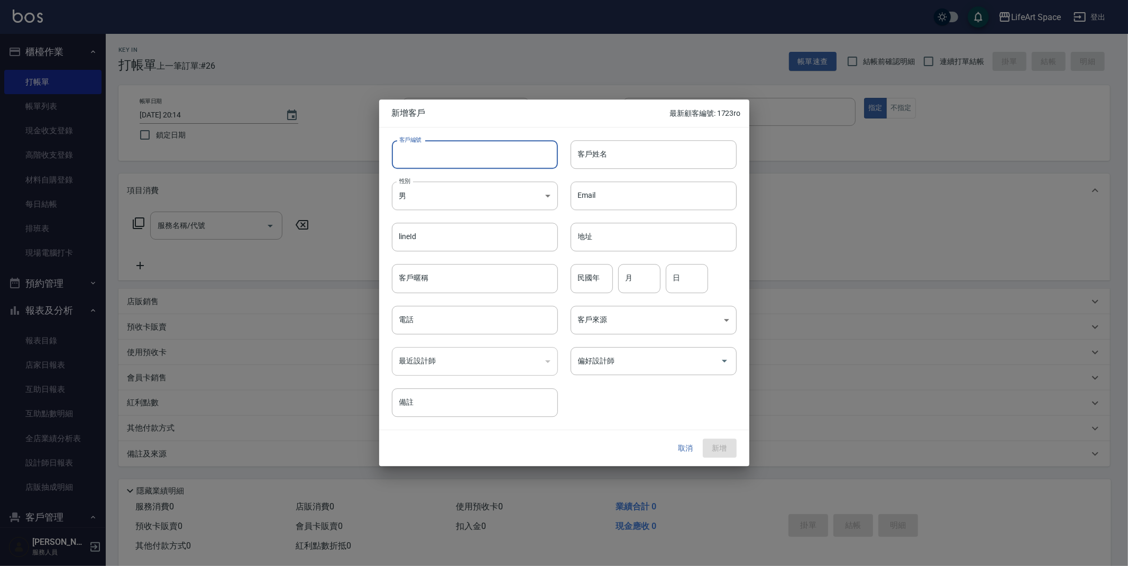
click at [459, 158] on input "客戶編號" at bounding box center [475, 154] width 166 height 29
type input "8618ro"
click at [626, 150] on input "客戶姓名" at bounding box center [654, 154] width 166 height 29
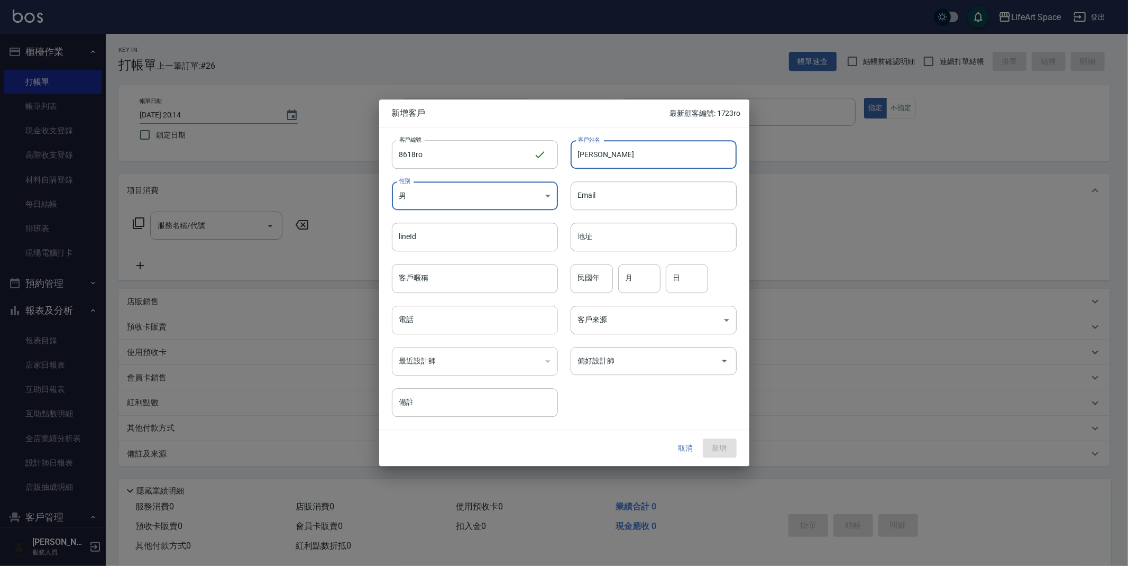
type input "[PERSON_NAME]"
click at [457, 330] on input "電話" at bounding box center [475, 320] width 166 height 29
type input "0981898618"
click at [645, 317] on body "LifeArt Space 登出 櫃檯作業 打帳單 帳單列表 現金收支登錄 高階收支登錄 材料自購登錄 每日結帳 排班表 現場電腦打卡 預約管理 預約管理 單…" at bounding box center [564, 290] width 1128 height 581
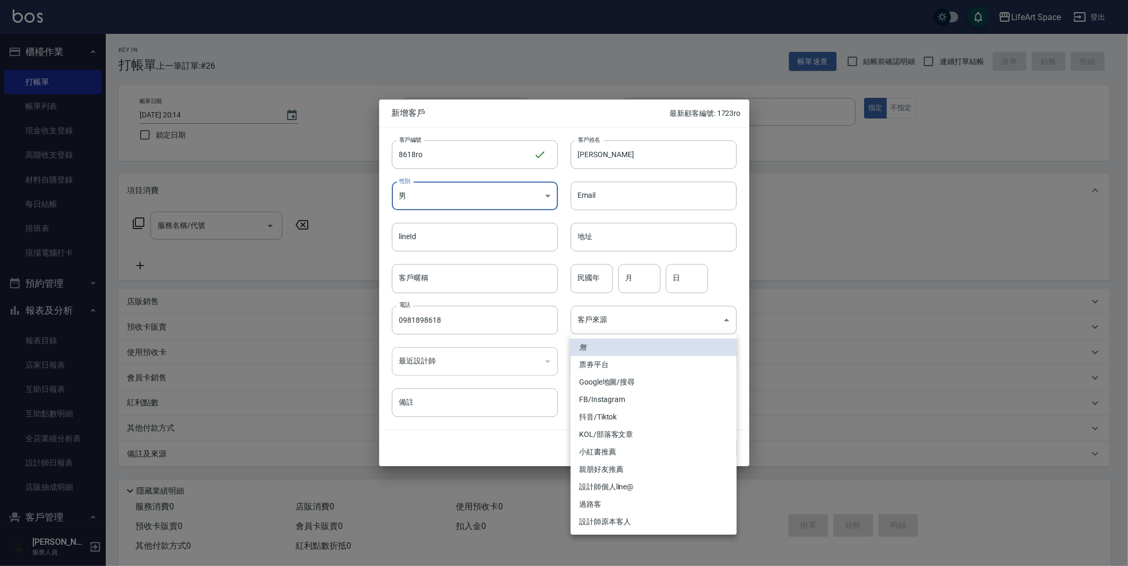
click at [617, 525] on li "設計師原本客人" at bounding box center [654, 521] width 166 height 17
type input "設計師原本客人"
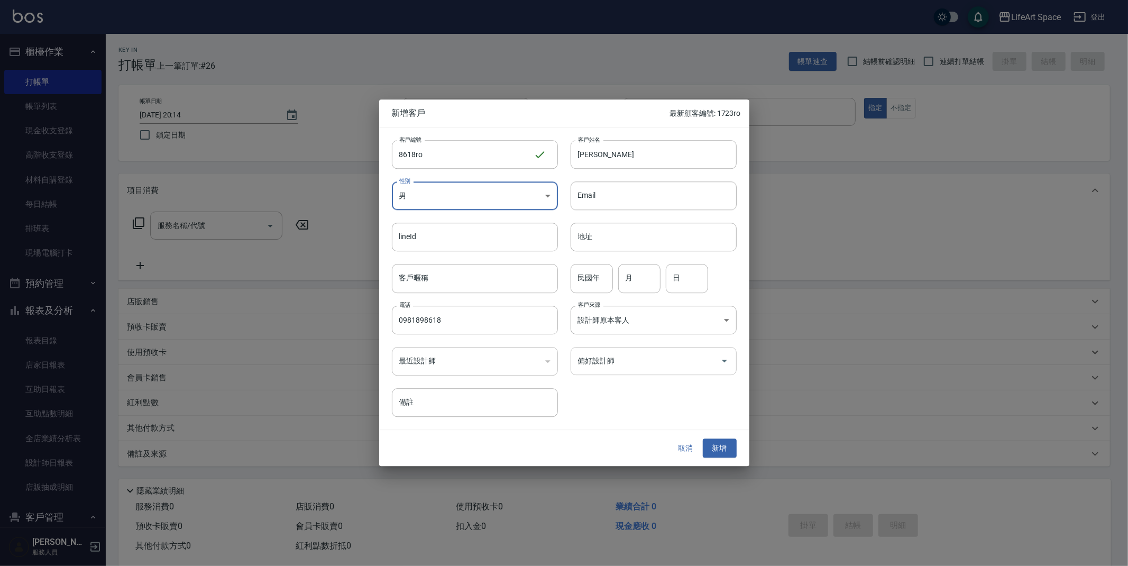
click at [610, 359] on input "偏好設計師" at bounding box center [645, 361] width 141 height 19
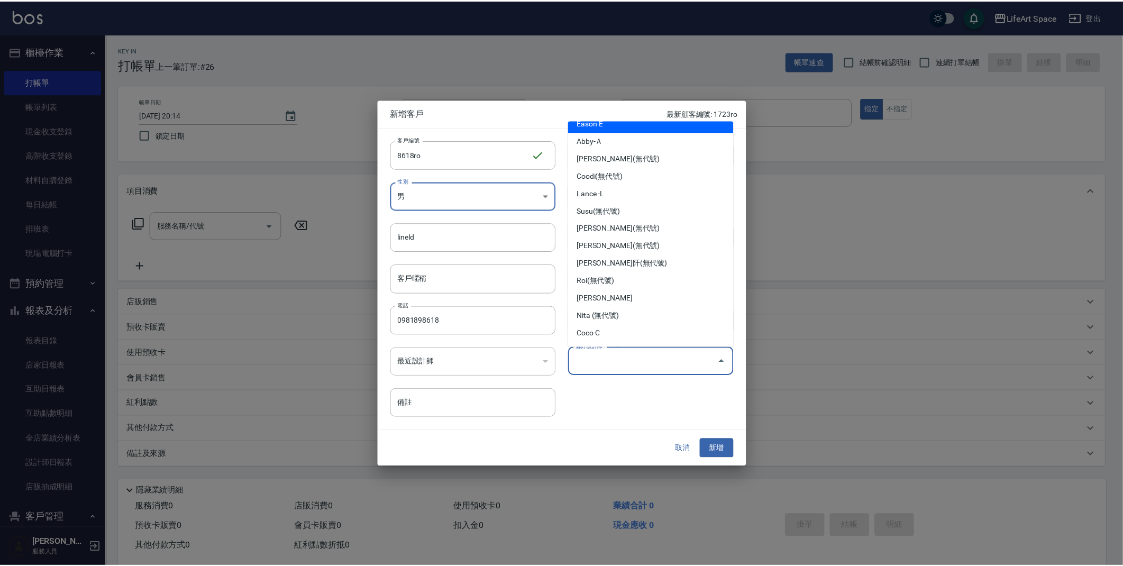
scroll to position [168, 0]
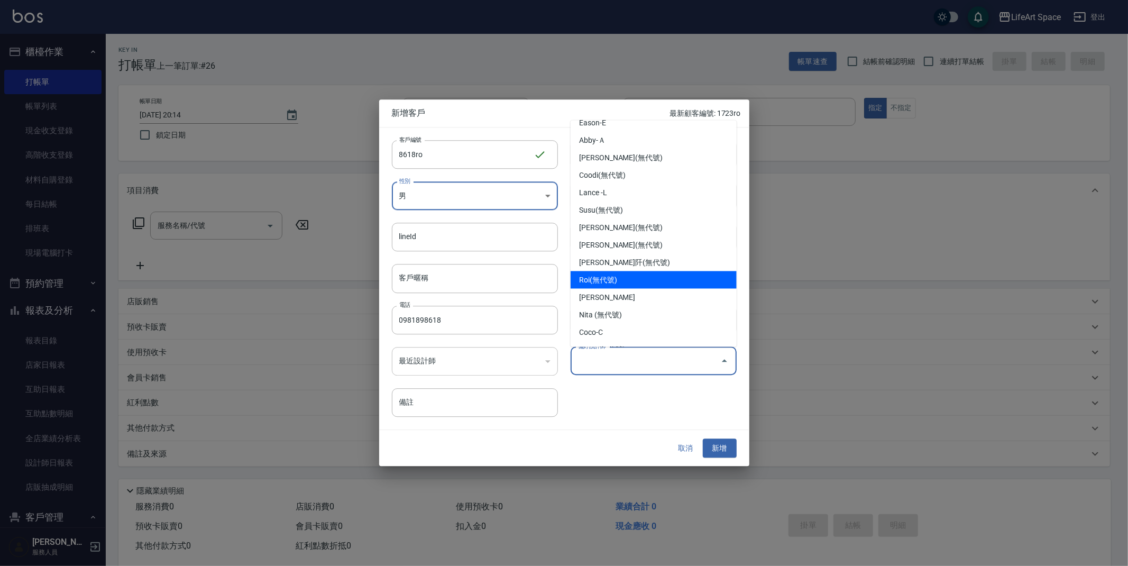
click at [612, 279] on li "Roi(無代號)" at bounding box center [654, 279] width 166 height 17
type input "Roi"
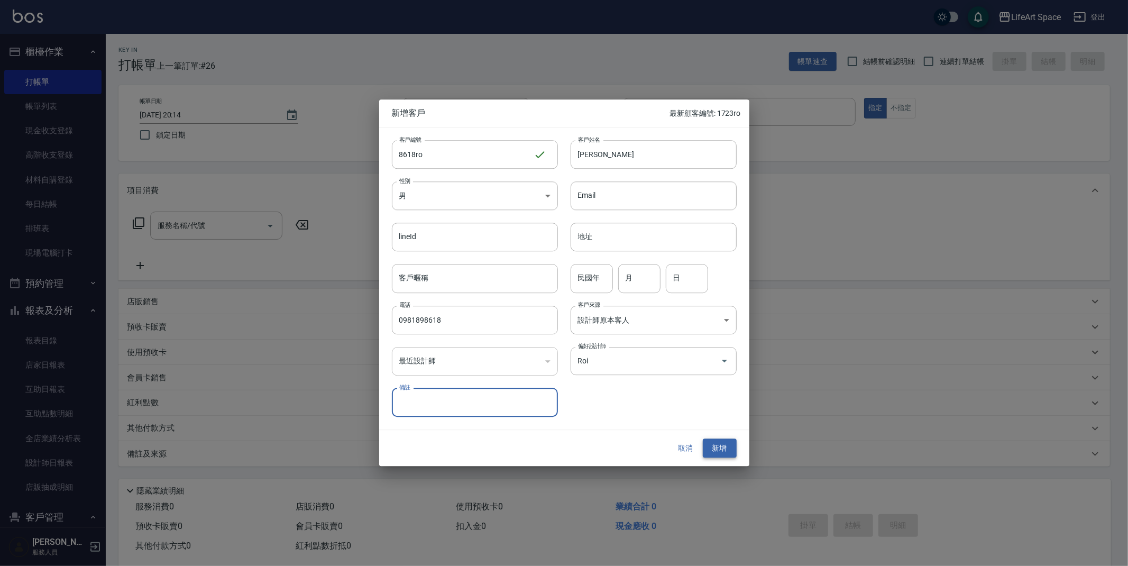
click at [723, 451] on button "新增" at bounding box center [720, 448] width 34 height 20
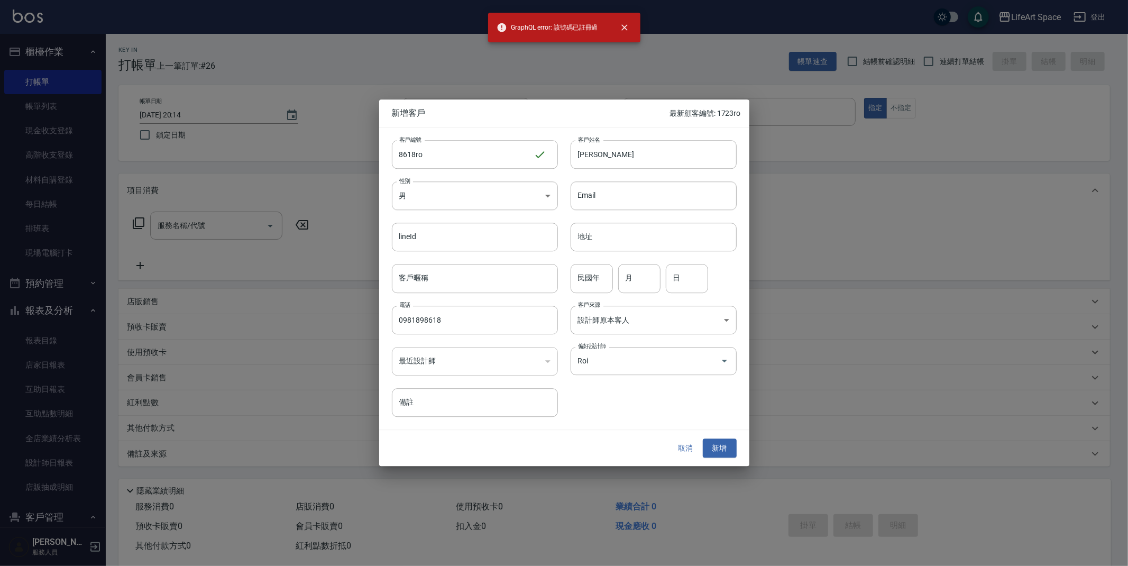
click at [681, 453] on button "取消" at bounding box center [686, 448] width 34 height 20
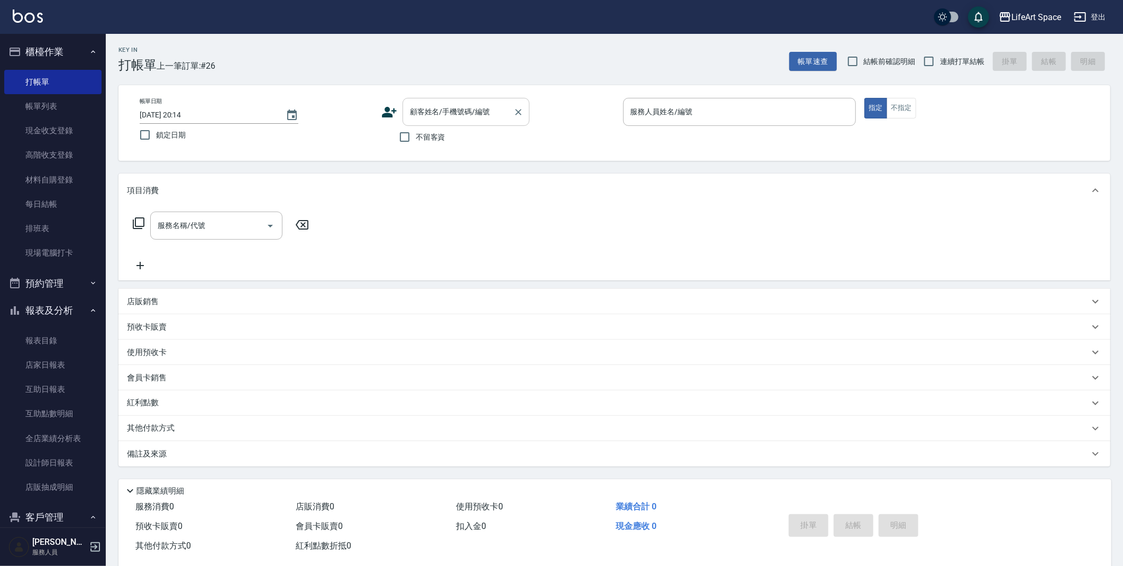
click at [440, 114] on input "顧客姓名/手機號碼/編號" at bounding box center [458, 112] width 102 height 19
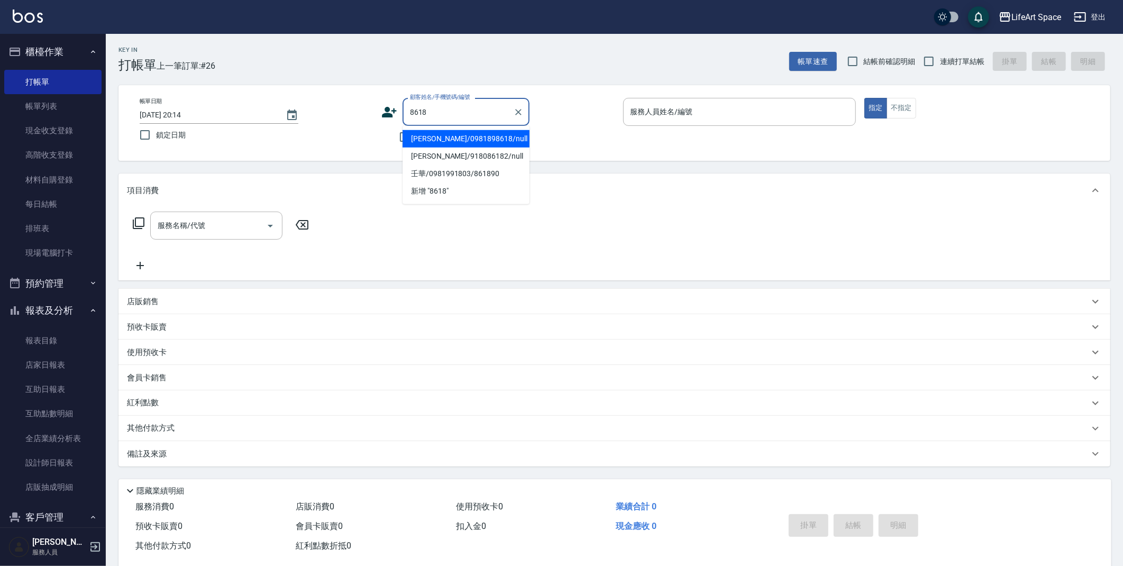
click at [425, 137] on li "[PERSON_NAME]/0981898618/null" at bounding box center [465, 138] width 127 height 17
type input "[PERSON_NAME]/0981898618/null"
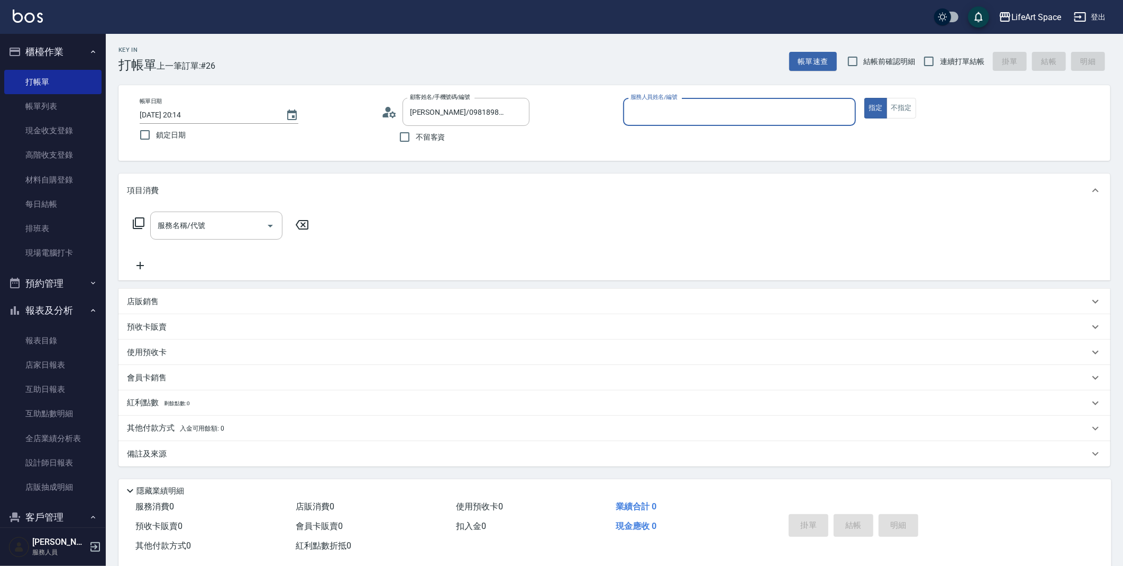
click at [671, 115] on input "服務人員姓名/編號" at bounding box center [740, 112] width 224 height 19
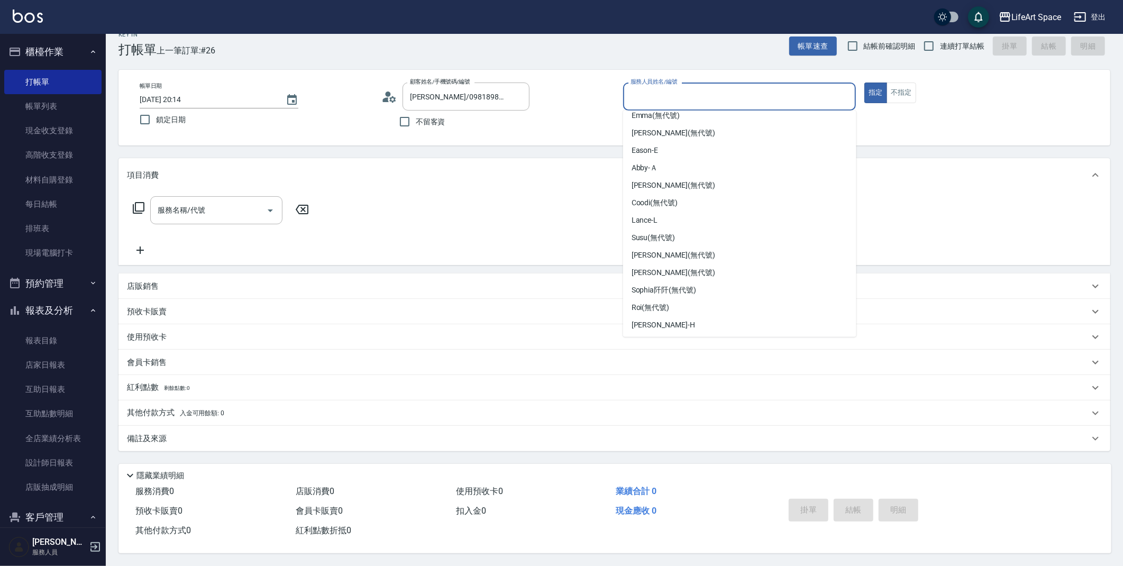
scroll to position [134, 0]
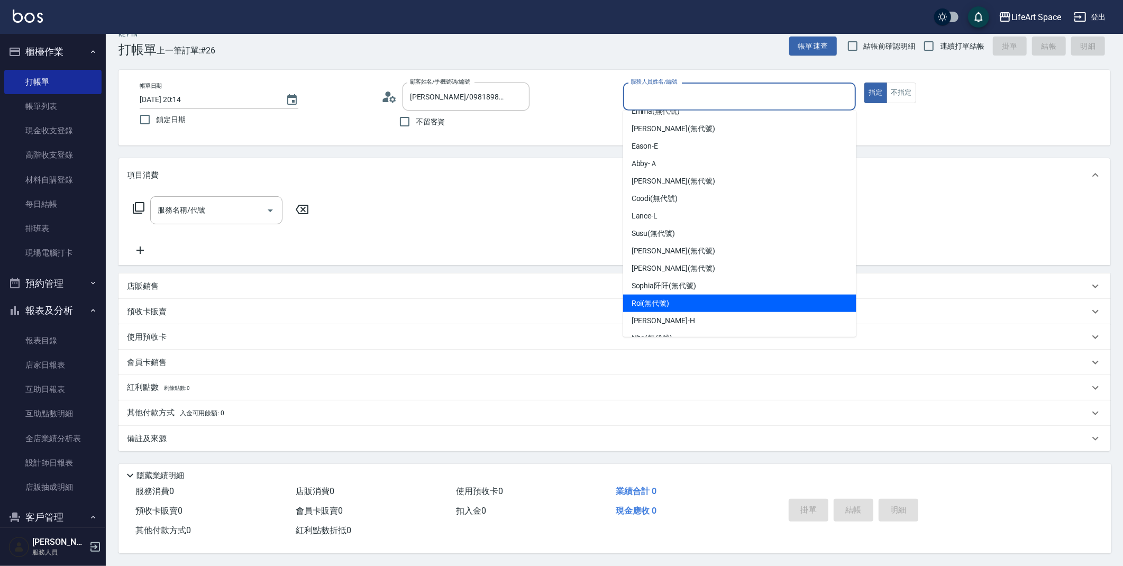
click at [707, 302] on div "Roi (無代號)" at bounding box center [739, 303] width 233 height 17
type input "Roi(無代號)"
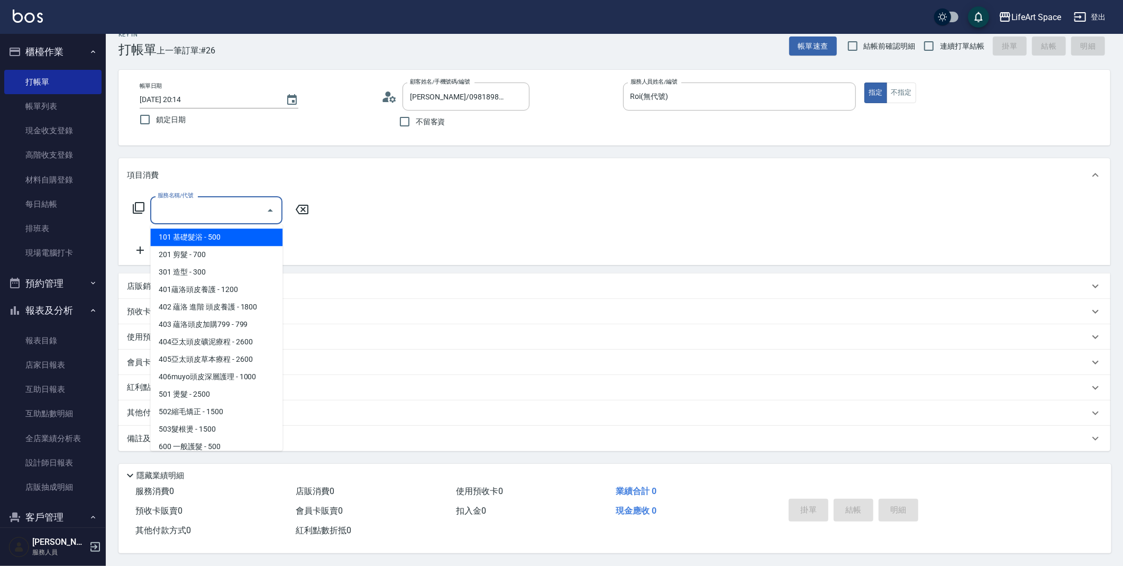
click at [207, 214] on input "服務名稱/代號" at bounding box center [208, 210] width 107 height 19
click at [205, 249] on span "201 剪髮 - 700" at bounding box center [216, 254] width 132 height 17
type input "201 剪髮(201)"
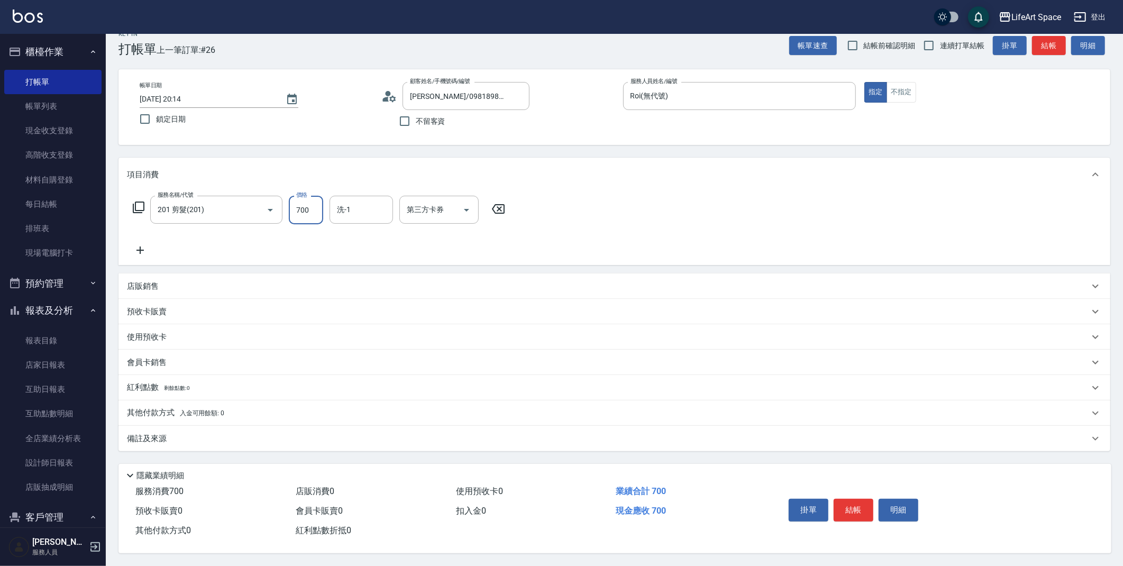
drag, startPoint x: 308, startPoint y: 206, endPoint x: 320, endPoint y: 212, distance: 13.3
click at [314, 207] on input "700" at bounding box center [306, 210] width 34 height 29
type input "1000"
click at [145, 249] on icon at bounding box center [140, 250] width 26 height 13
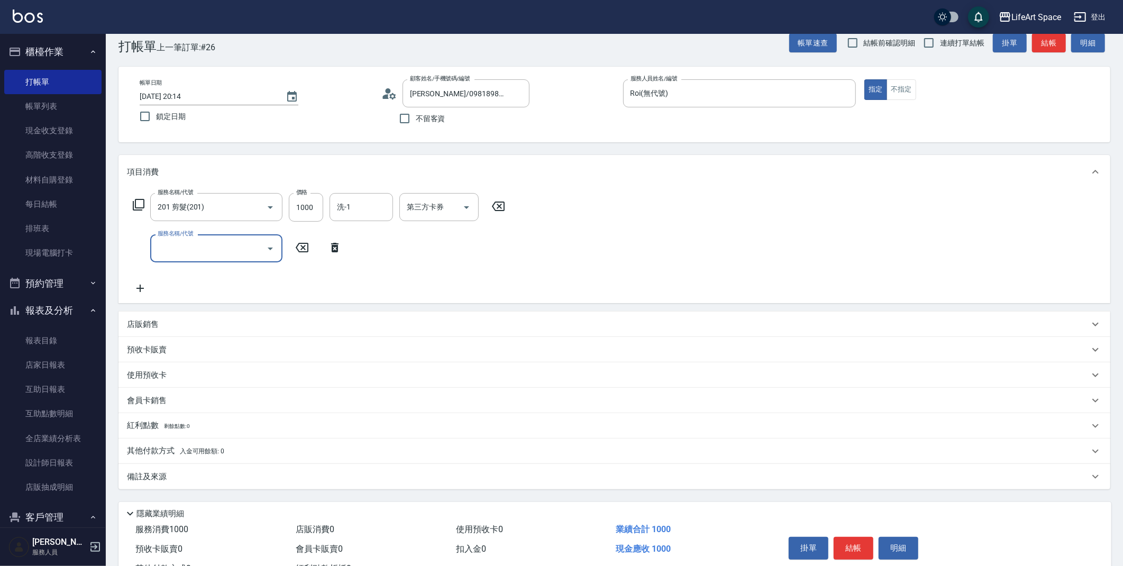
click at [271, 251] on icon "Open" at bounding box center [270, 248] width 13 height 13
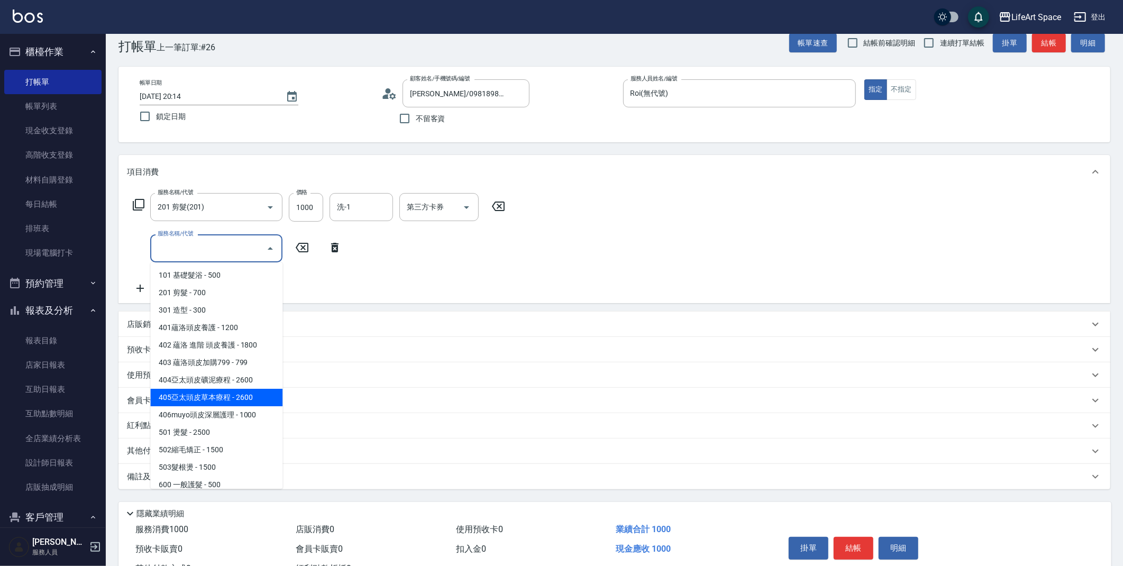
scroll to position [2, 0]
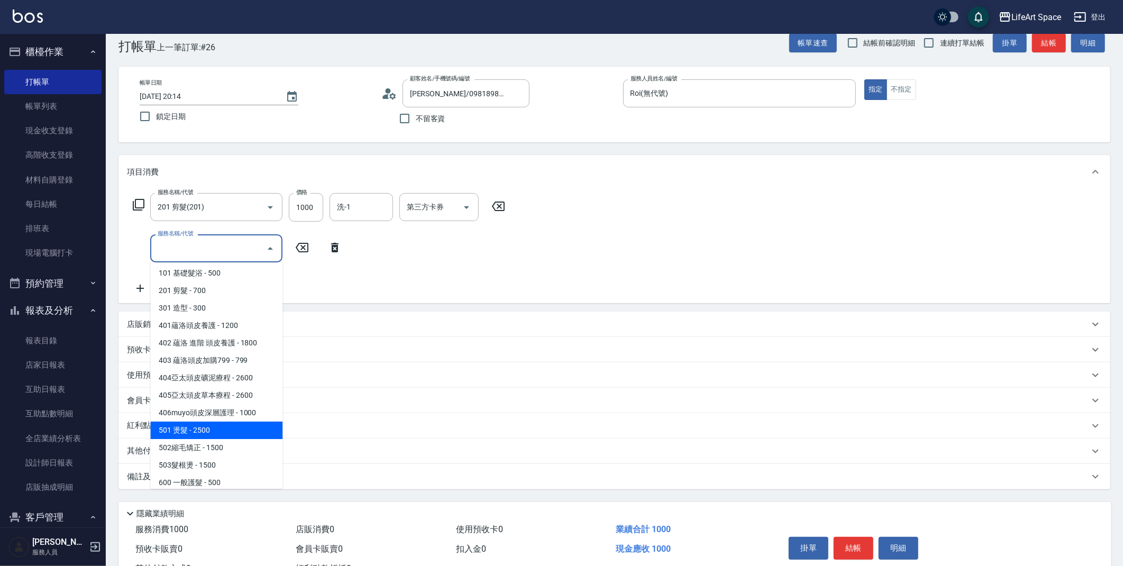
click at [212, 427] on span "501 燙髮 - 2500" at bounding box center [216, 429] width 132 height 17
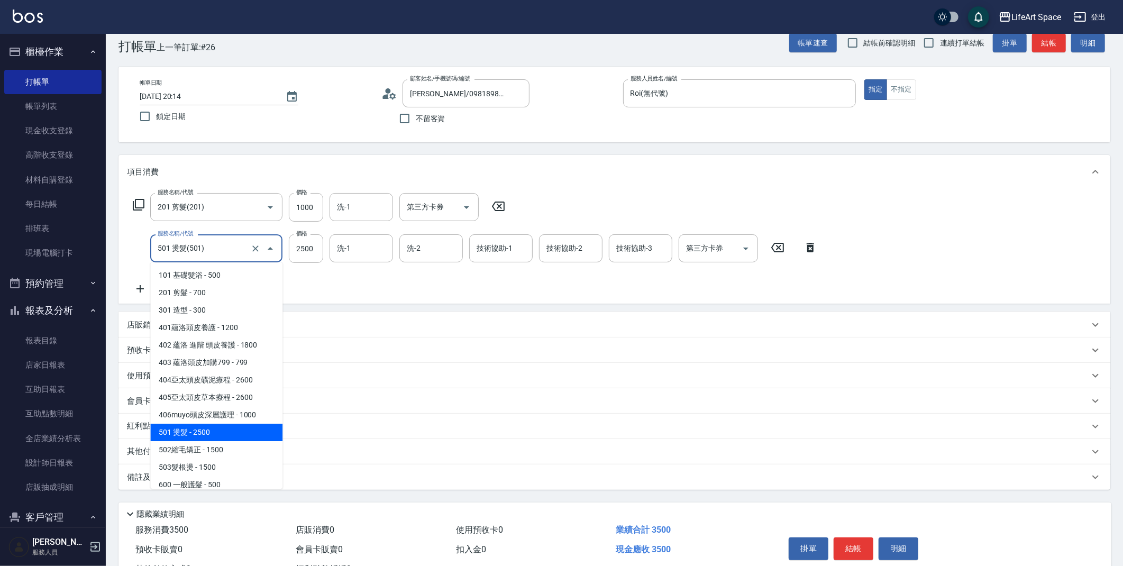
click at [235, 251] on input "501 燙髮(501)" at bounding box center [201, 248] width 93 height 19
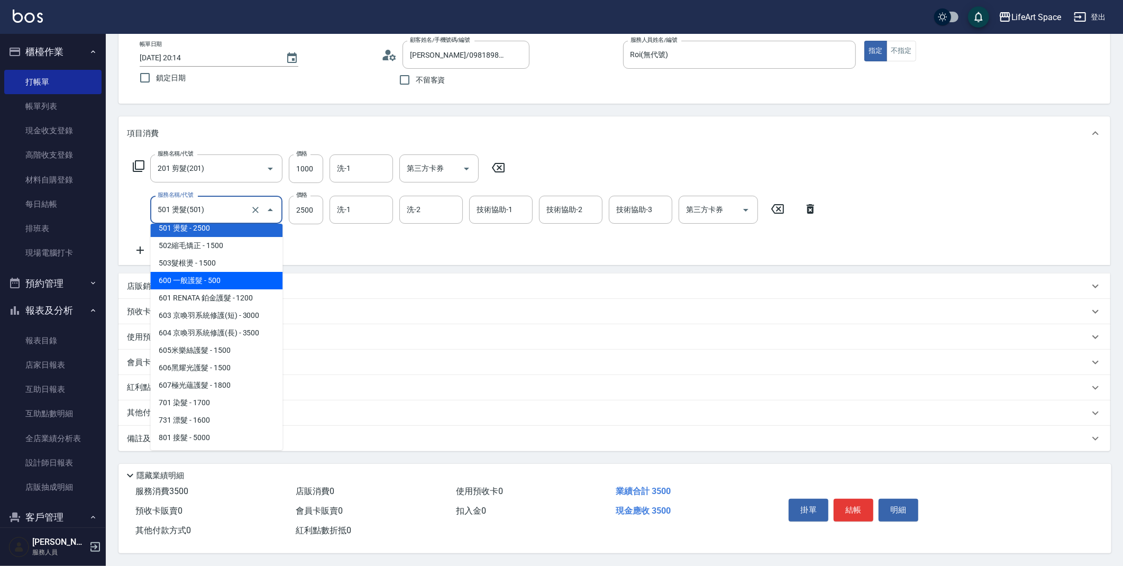
scroll to position [60, 0]
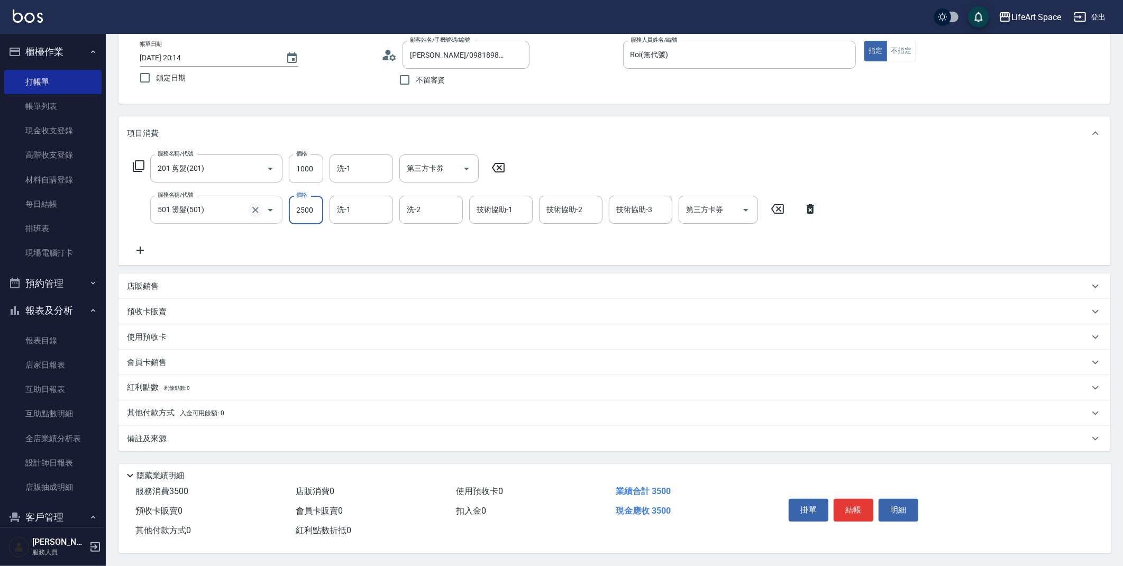
click at [260, 206] on icon "Clear" at bounding box center [255, 210] width 11 height 11
type input "501 燙髮(501)"
click at [272, 204] on icon "Open" at bounding box center [270, 210] width 13 height 13
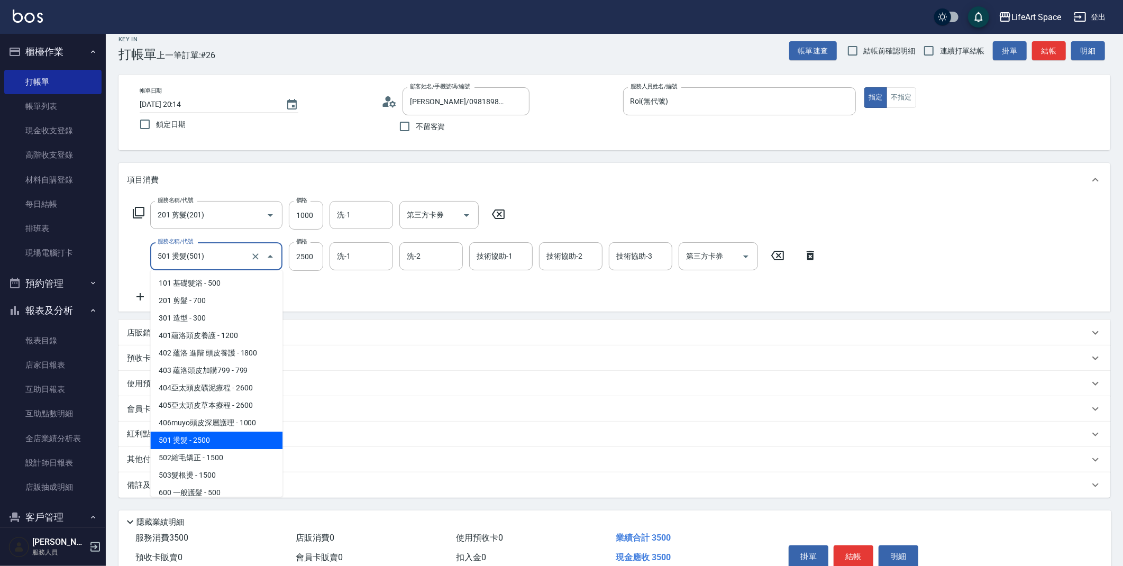
scroll to position [0, 0]
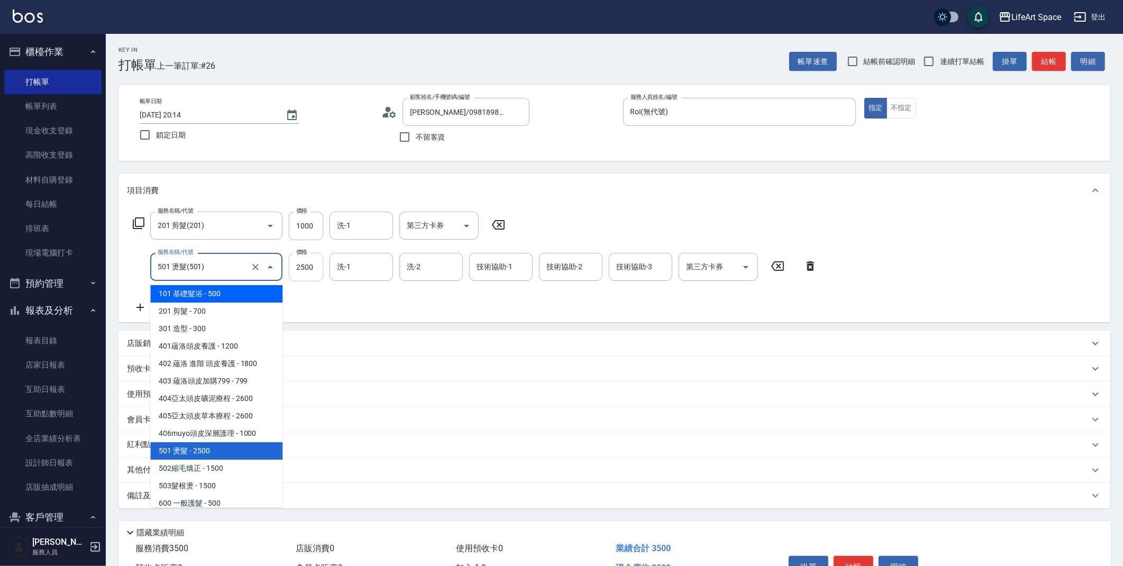
click at [321, 268] on input "2500" at bounding box center [306, 267] width 34 height 29
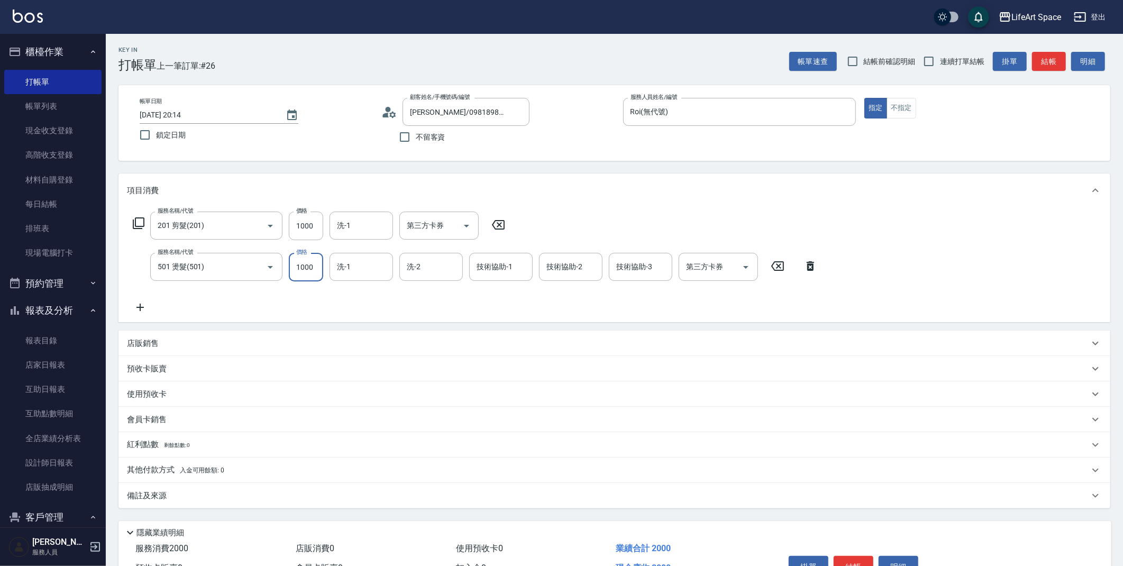
type input "1000"
click at [190, 414] on div "會員卡銷售" at bounding box center [608, 419] width 962 height 11
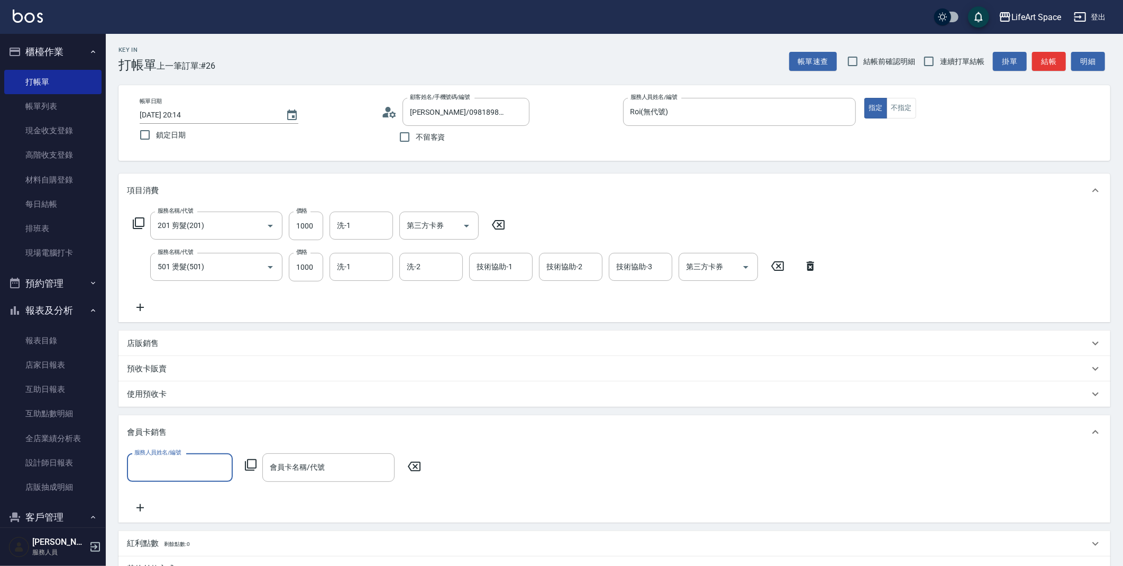
click at [188, 463] on input "服務人員姓名/編號" at bounding box center [180, 467] width 96 height 19
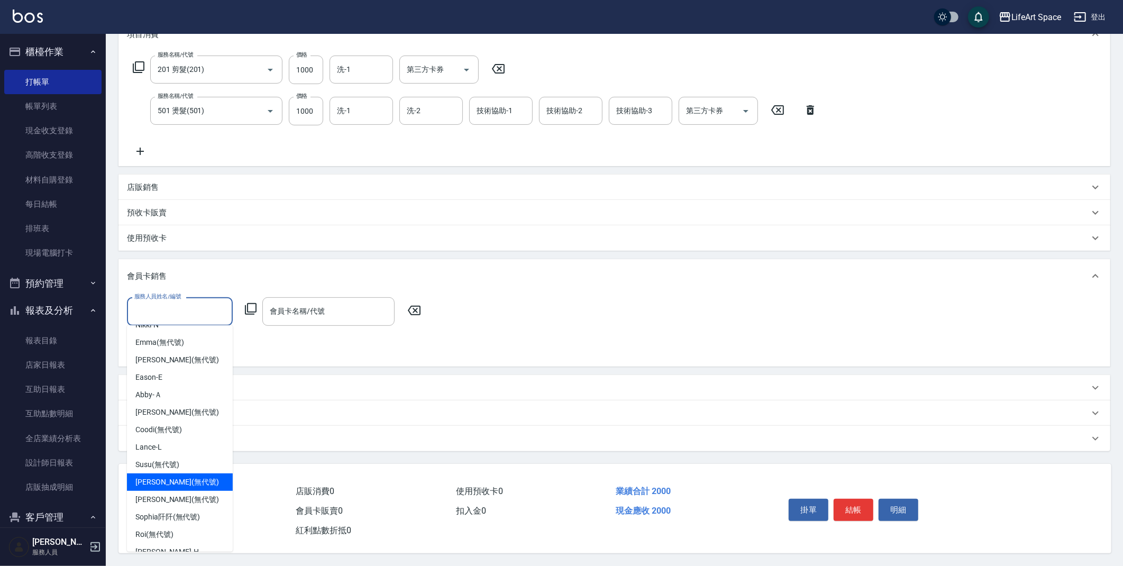
scroll to position [130, 0]
click at [172, 528] on span "Roi (無代號)" at bounding box center [154, 533] width 38 height 11
type input "Roi(無代號)"
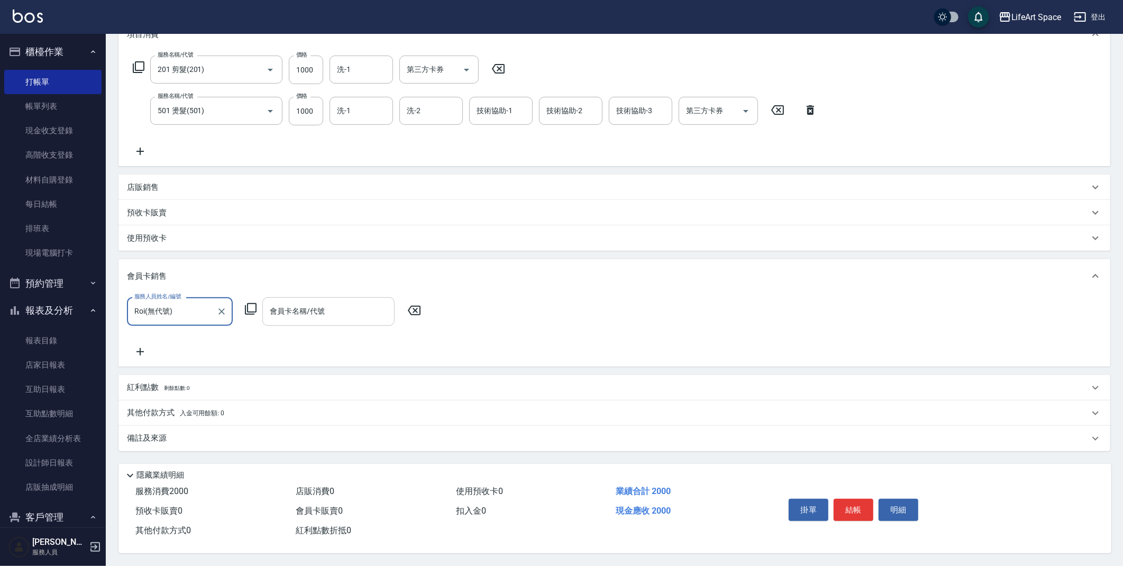
click at [291, 309] on input "會員卡名稱/代號" at bounding box center [328, 311] width 123 height 19
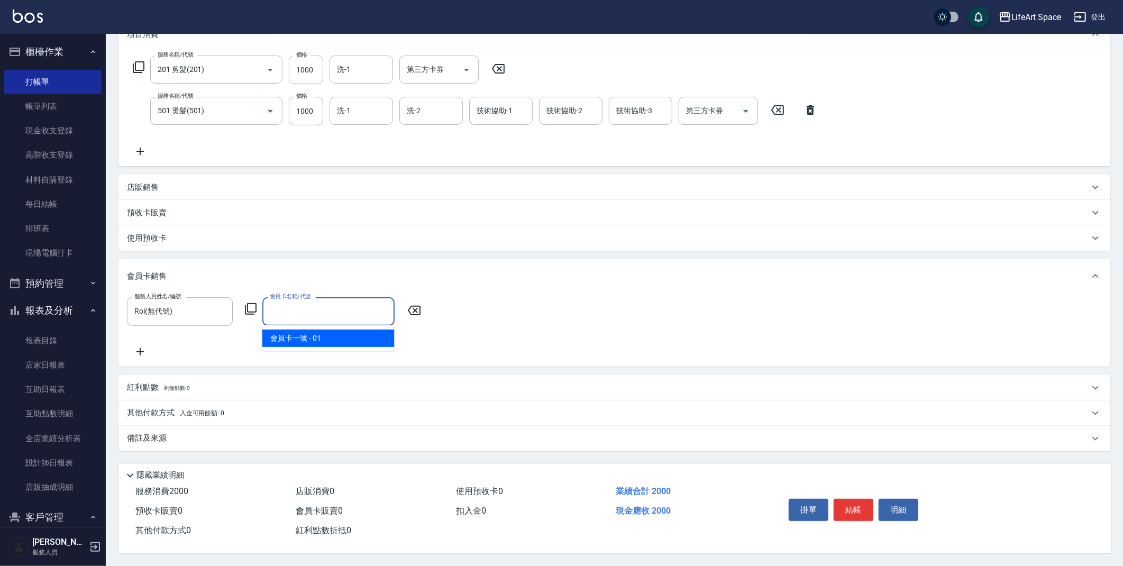
click at [295, 336] on span "會員卡一號 - 01" at bounding box center [328, 337] width 132 height 17
type input "會員卡一號-0天"
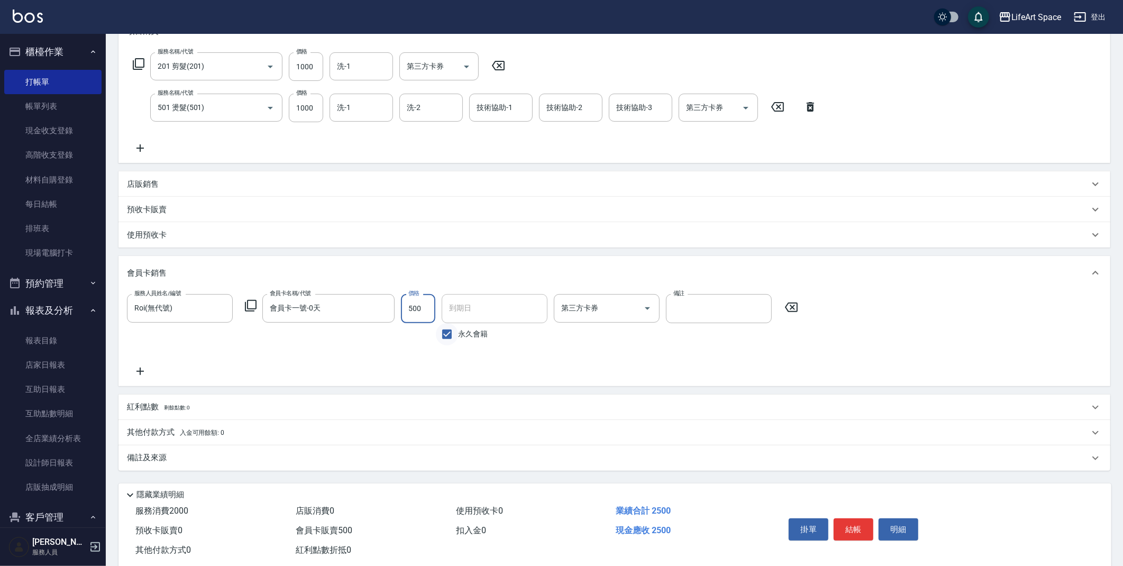
type input "500"
click at [449, 337] on input "永久會籍" at bounding box center [447, 334] width 22 height 22
checkbox input "false"
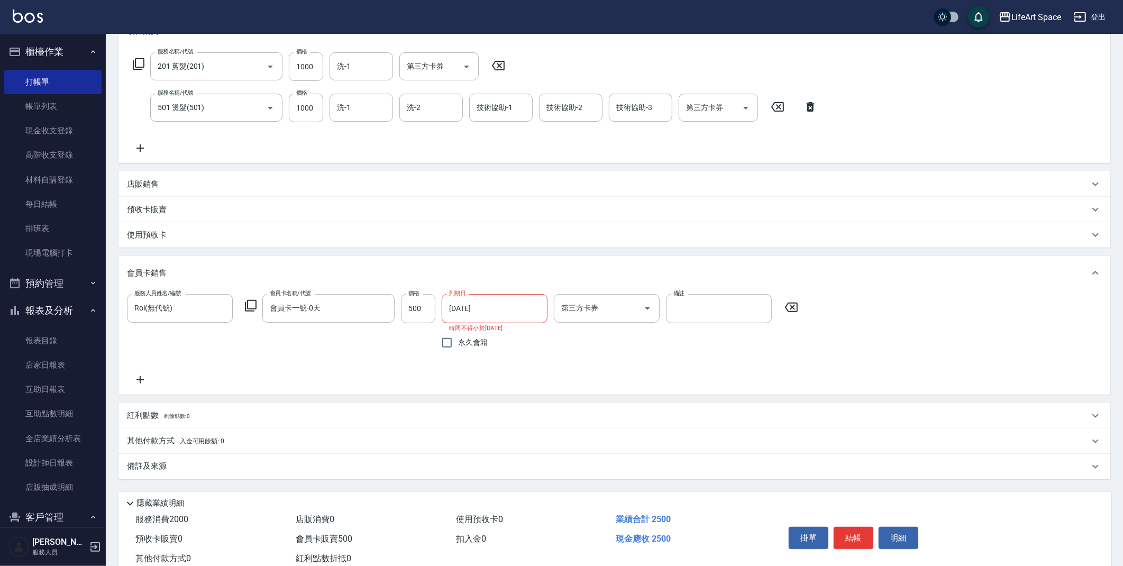
click at [464, 307] on input "[DATE]" at bounding box center [491, 308] width 98 height 29
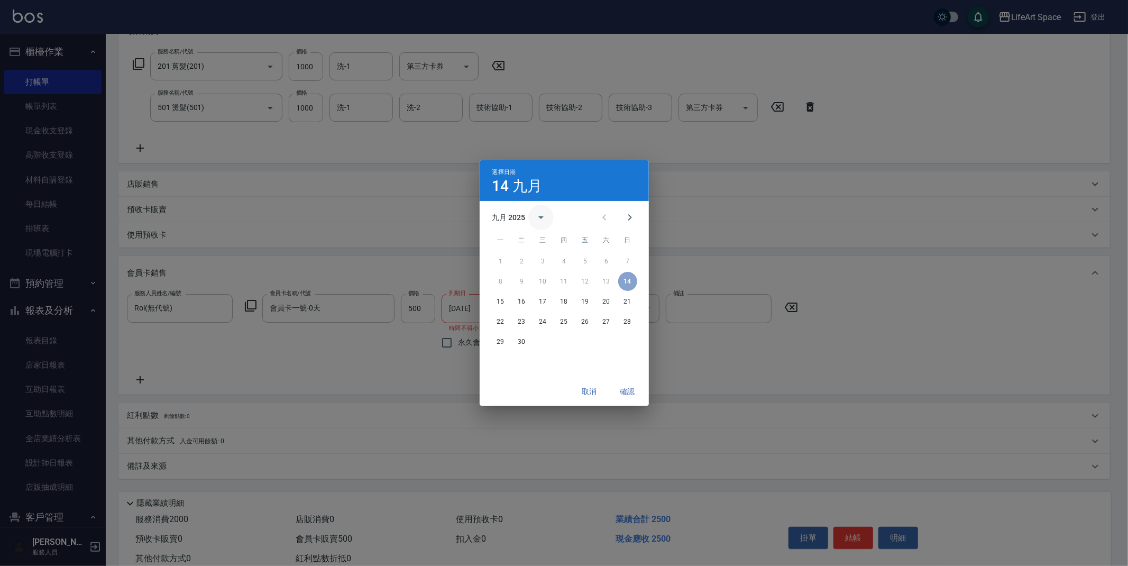
click at [543, 220] on icon "calendar view is open, switch to year view" at bounding box center [541, 217] width 13 height 13
click at [560, 245] on button "2026" at bounding box center [564, 242] width 38 height 19
type input "[DATE]"
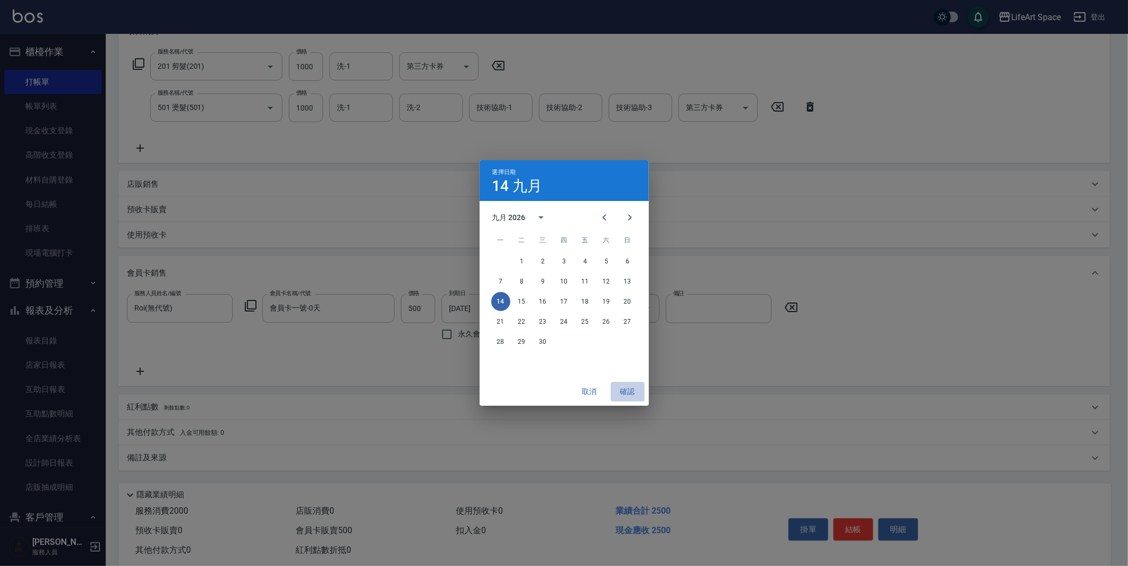
click at [634, 393] on button "確認" at bounding box center [628, 392] width 34 height 20
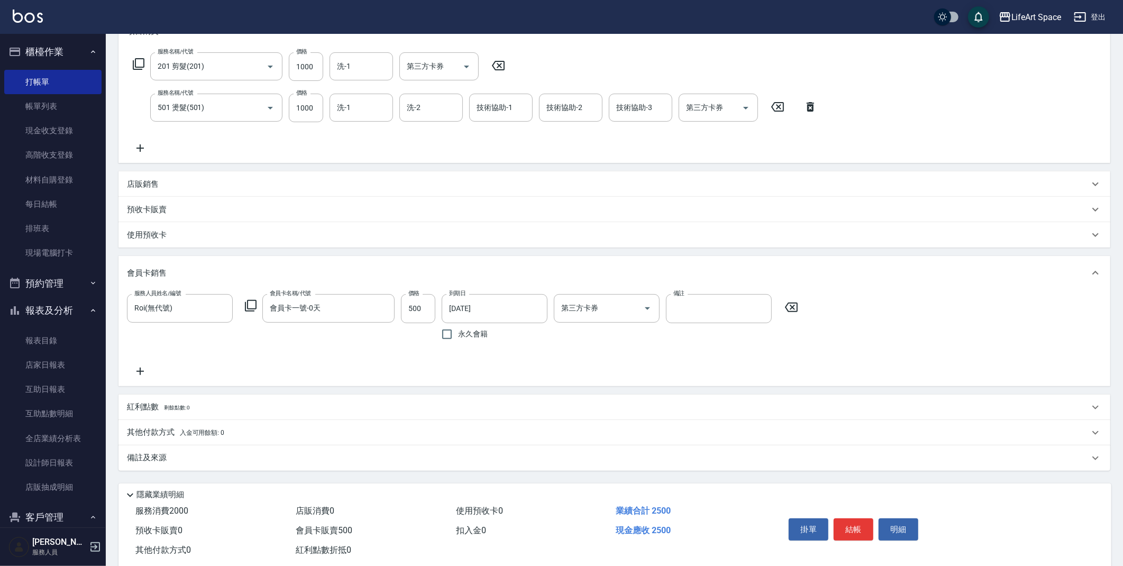
drag, startPoint x: 168, startPoint y: 424, endPoint x: 167, endPoint y: 429, distance: 5.4
click at [168, 424] on div "其他付款方式 入金可用餘額: 0" at bounding box center [613, 432] width 991 height 25
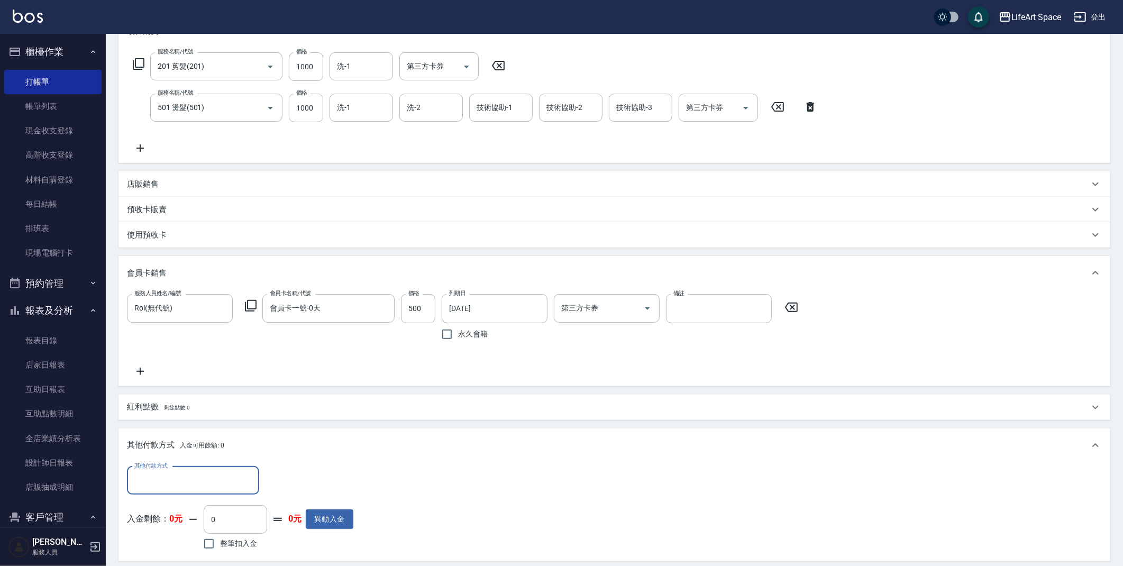
scroll to position [0, 0]
click at [189, 477] on input "其他付款方式" at bounding box center [193, 480] width 123 height 19
click at [179, 400] on span "轉帳" at bounding box center [193, 400] width 132 height 17
type input "轉帳"
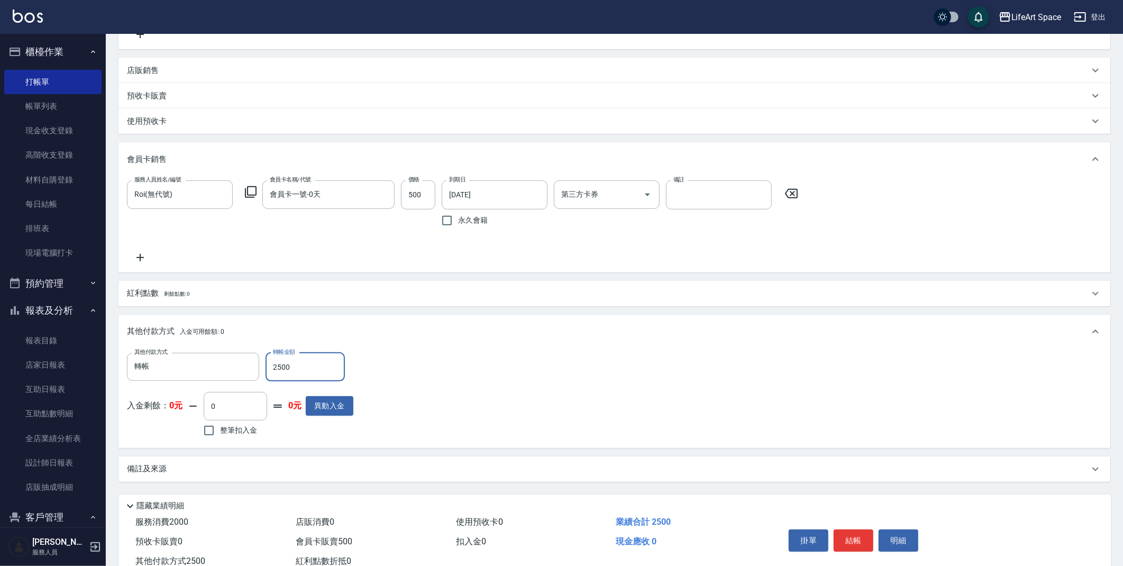
scroll to position [307, 0]
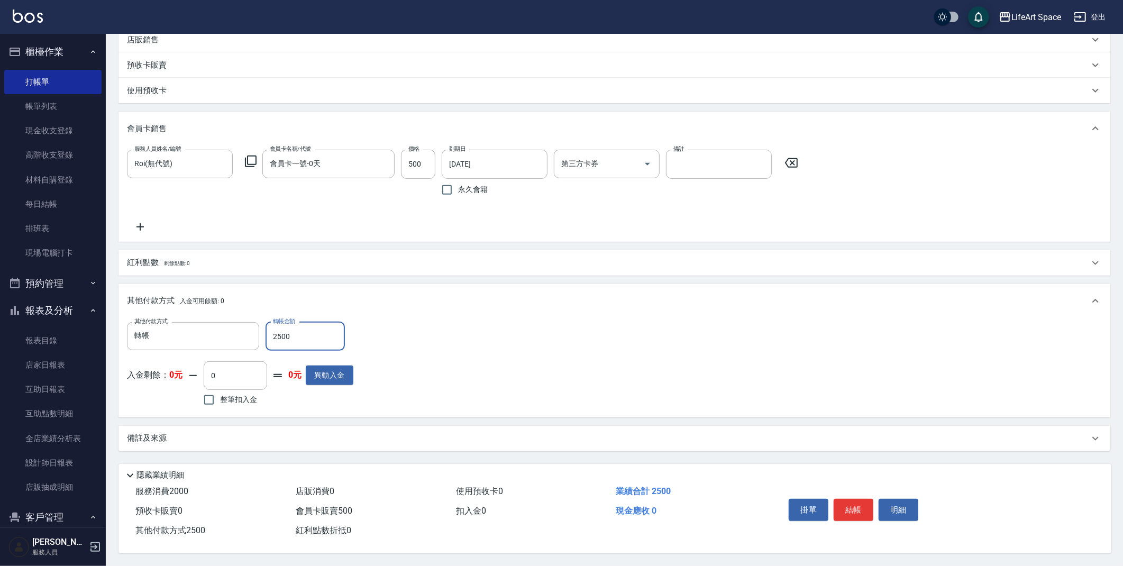
type input "2500"
click at [209, 435] on div "備註及來源" at bounding box center [608, 438] width 962 height 11
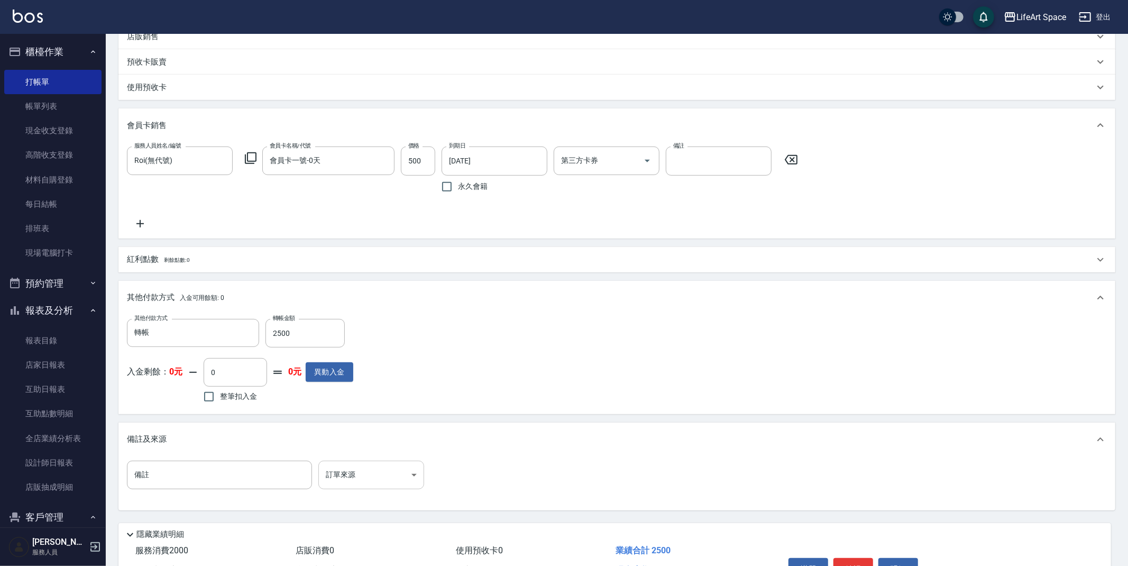
click at [369, 471] on body "LifeArt Space 登出 櫃檯作業 打帳單 帳單列表 現金收支登錄 高階收支登錄 材料自購登錄 每日結帳 排班表 現場電腦打卡 預約管理 預約管理 單…" at bounding box center [564, 159] width 1128 height 932
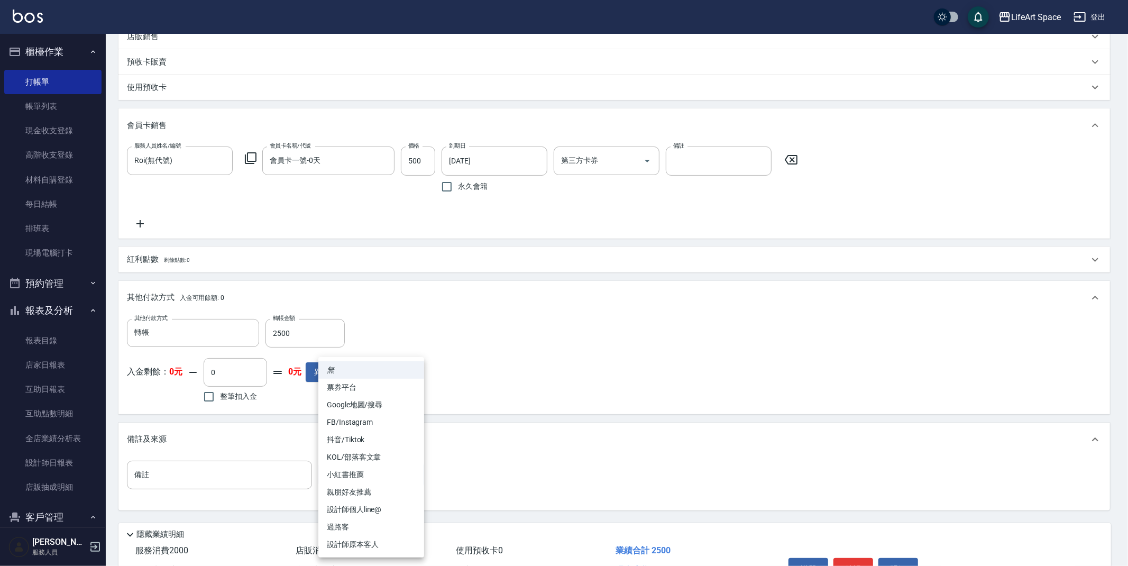
click at [376, 544] on li "設計師原本客人" at bounding box center [371, 544] width 106 height 17
type input "設計師原本客人"
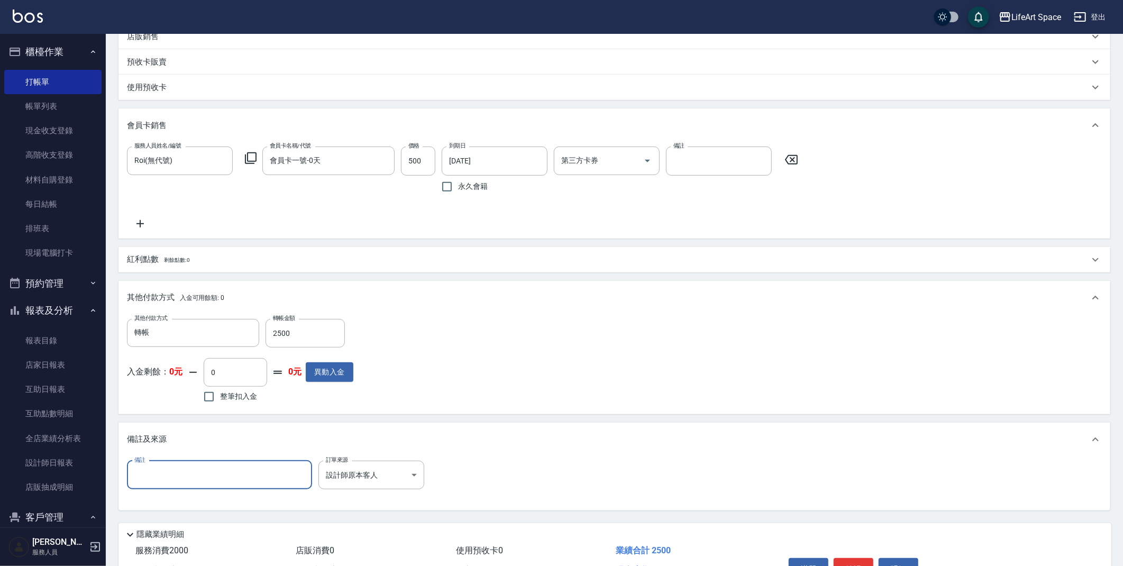
click at [220, 463] on input "備註" at bounding box center [219, 475] width 185 height 29
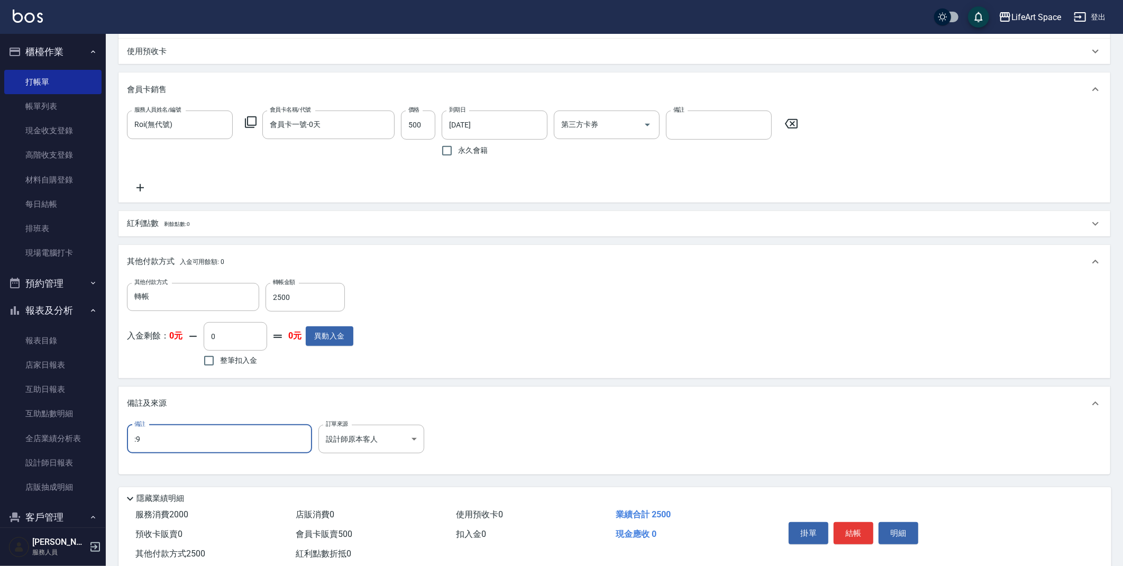
scroll to position [369, 0]
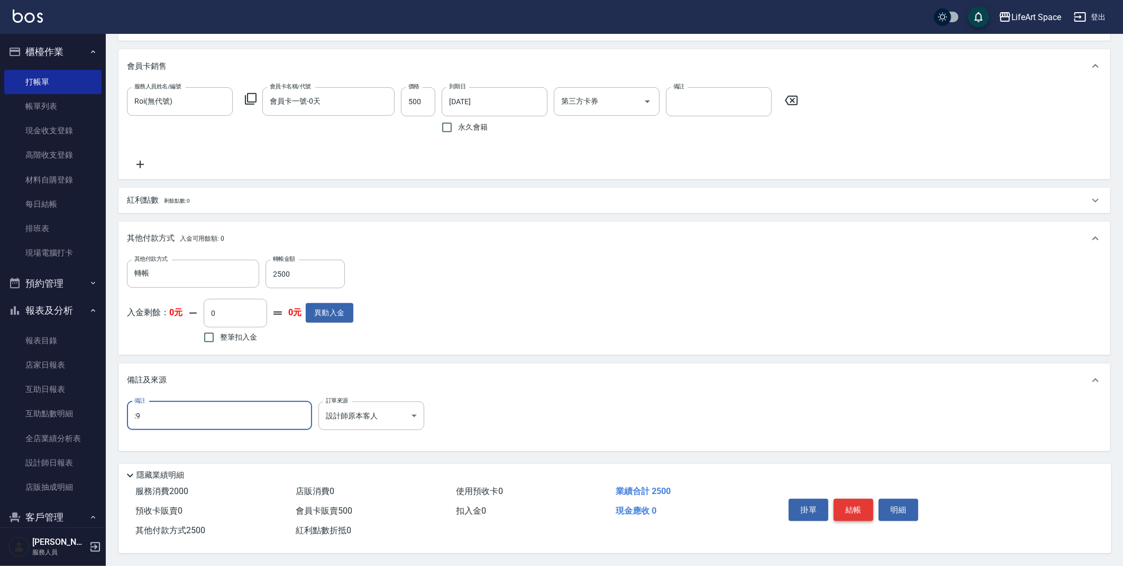
type input ":9"
click at [850, 511] on button "結帳" at bounding box center [853, 510] width 40 height 22
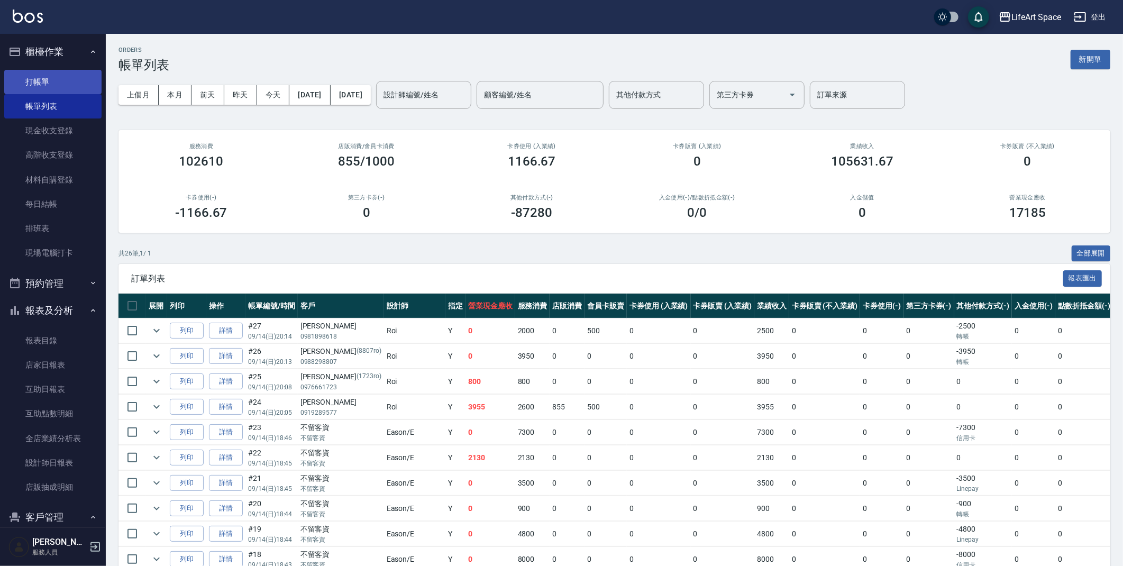
click at [50, 76] on link "打帳單" at bounding box center [52, 82] width 97 height 24
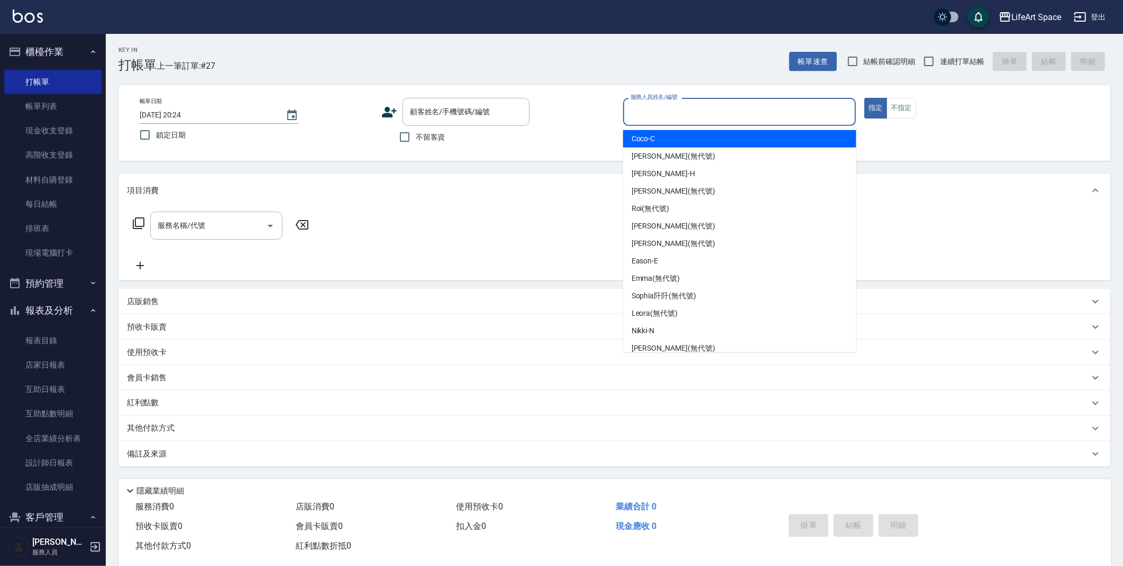
click at [665, 108] on div "服務人員姓名/編號 服務人員姓名/編號" at bounding box center [739, 112] width 233 height 28
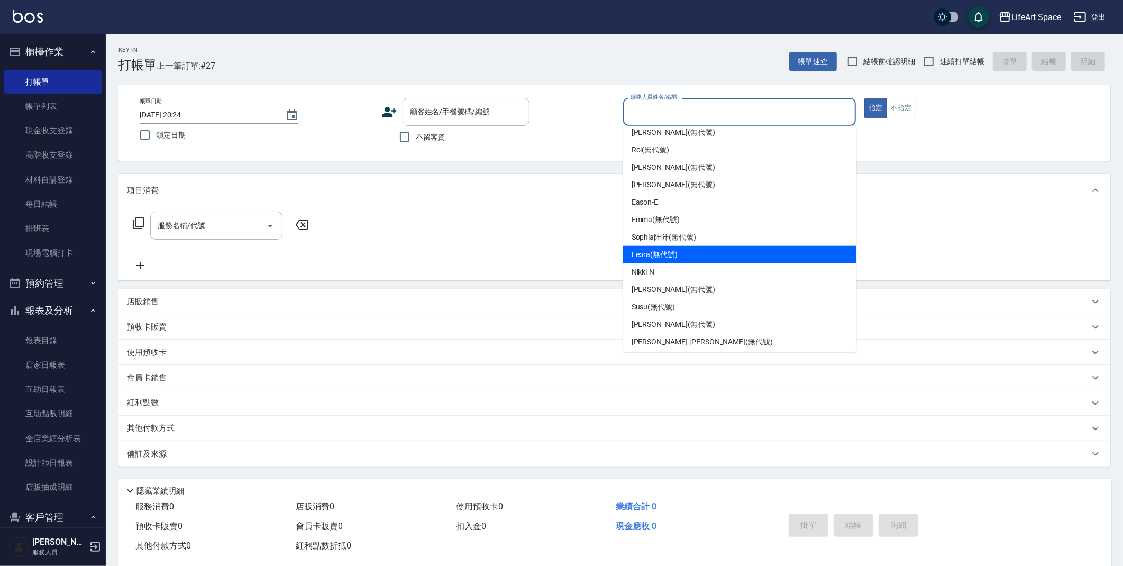
scroll to position [183, 0]
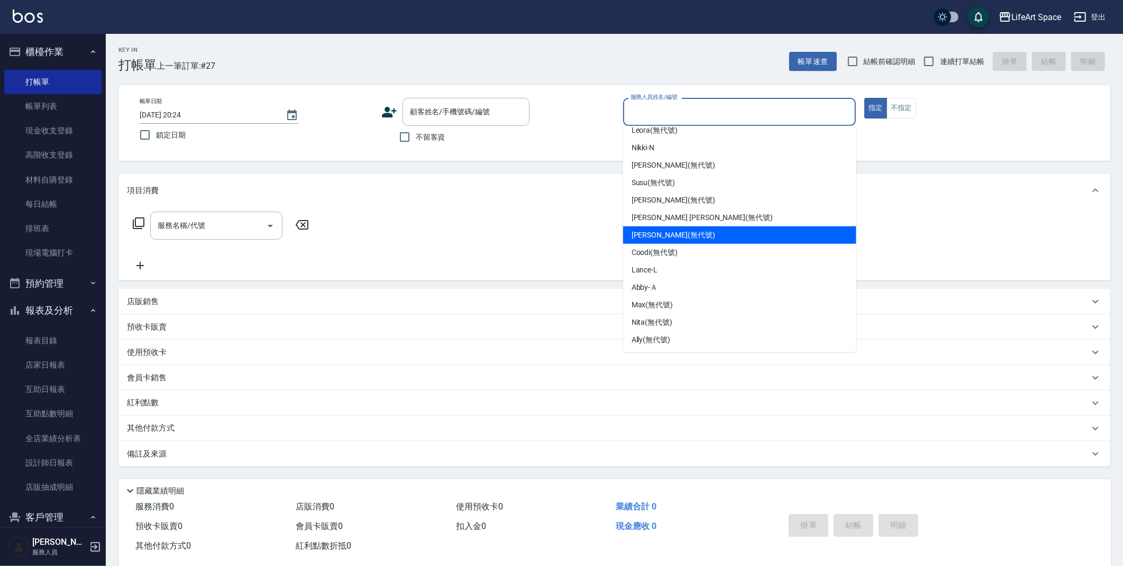
drag, startPoint x: 665, startPoint y: 238, endPoint x: 618, endPoint y: 218, distance: 51.0
click at [665, 237] on span "[PERSON_NAME] (無代號)" at bounding box center [673, 234] width 84 height 11
type input "[PERSON_NAME](無代號)"
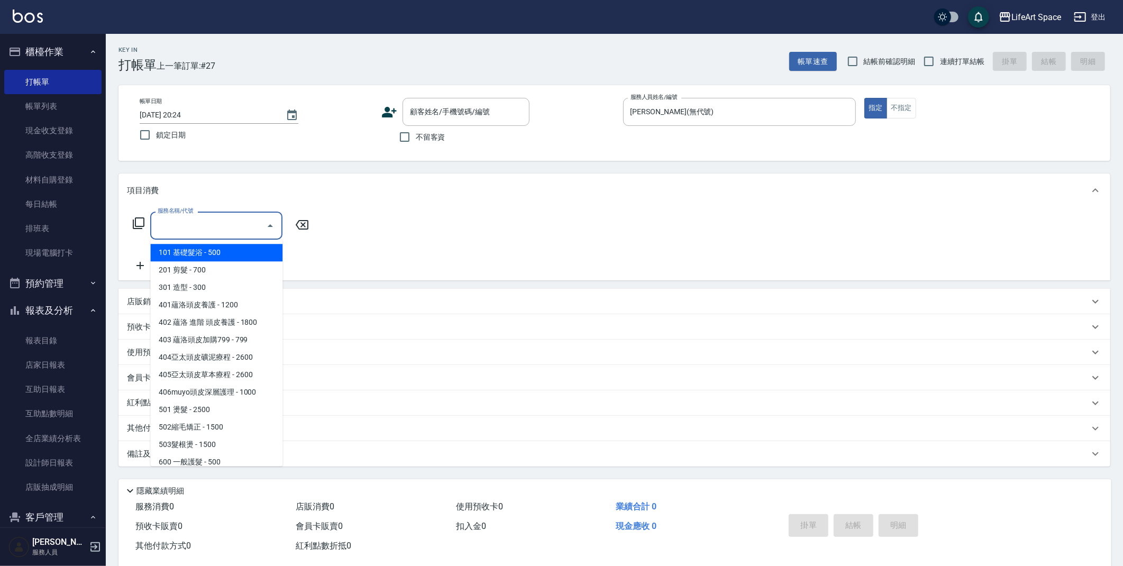
click at [189, 217] on div "服務名稱/代號 服務名稱/代號" at bounding box center [216, 226] width 132 height 28
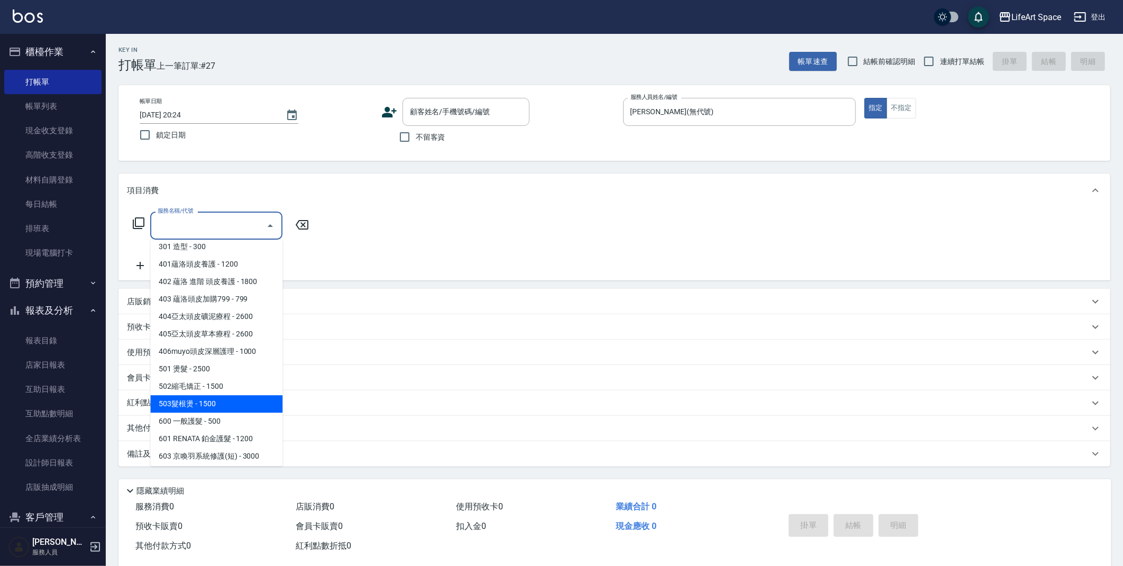
scroll to position [160, 0]
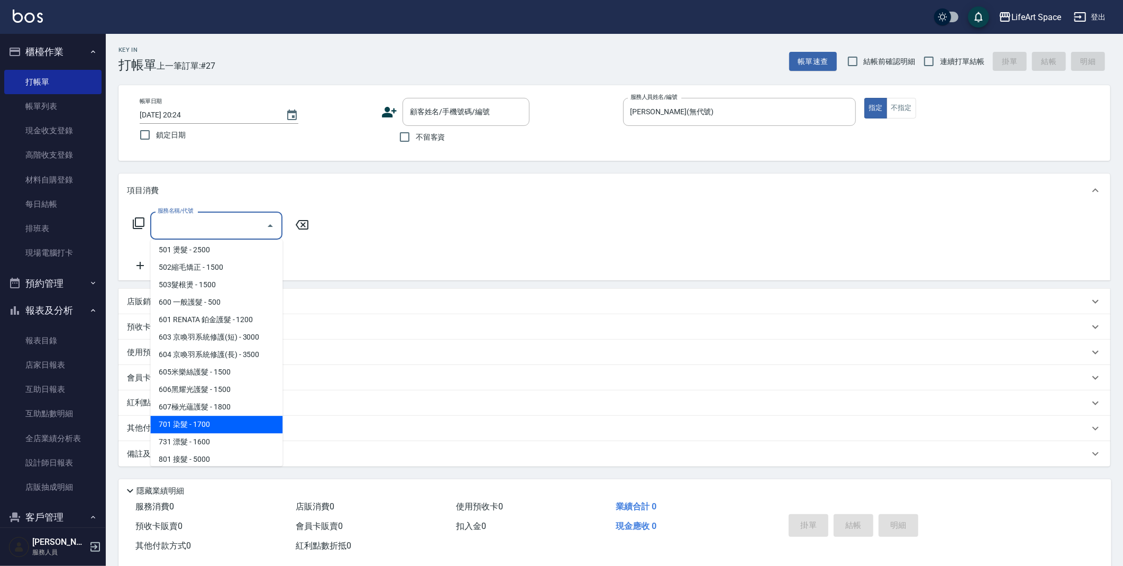
click at [200, 425] on span "701 染髮 - 1700" at bounding box center [216, 424] width 132 height 17
type input "701 染髮(701)"
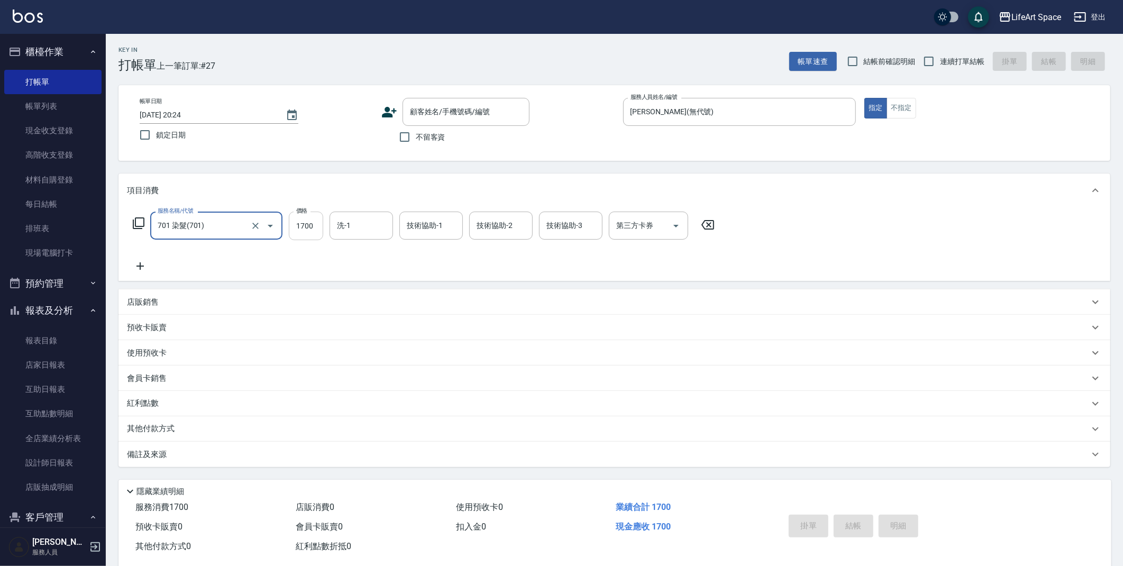
click at [315, 225] on input "1700" at bounding box center [306, 226] width 34 height 29
type input "4399"
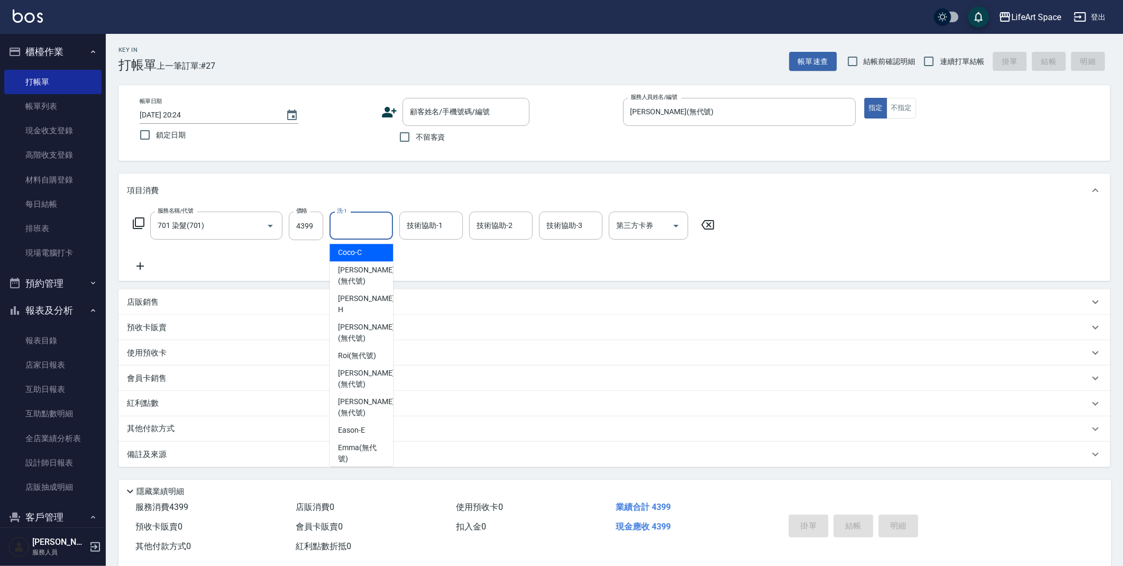
click at [356, 225] on input "洗-1" at bounding box center [361, 225] width 54 height 19
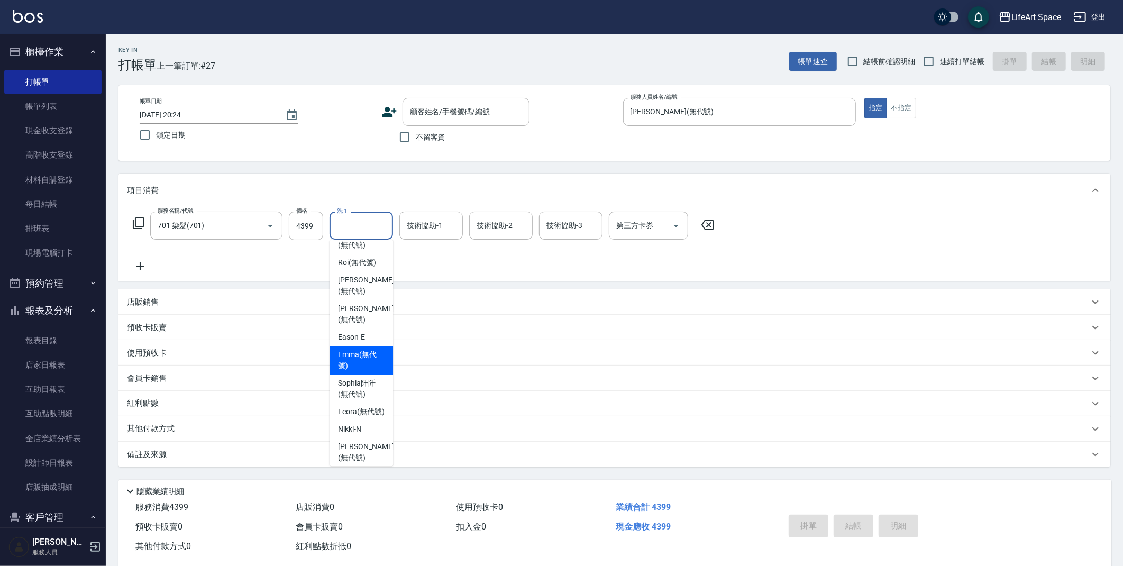
scroll to position [209, 0]
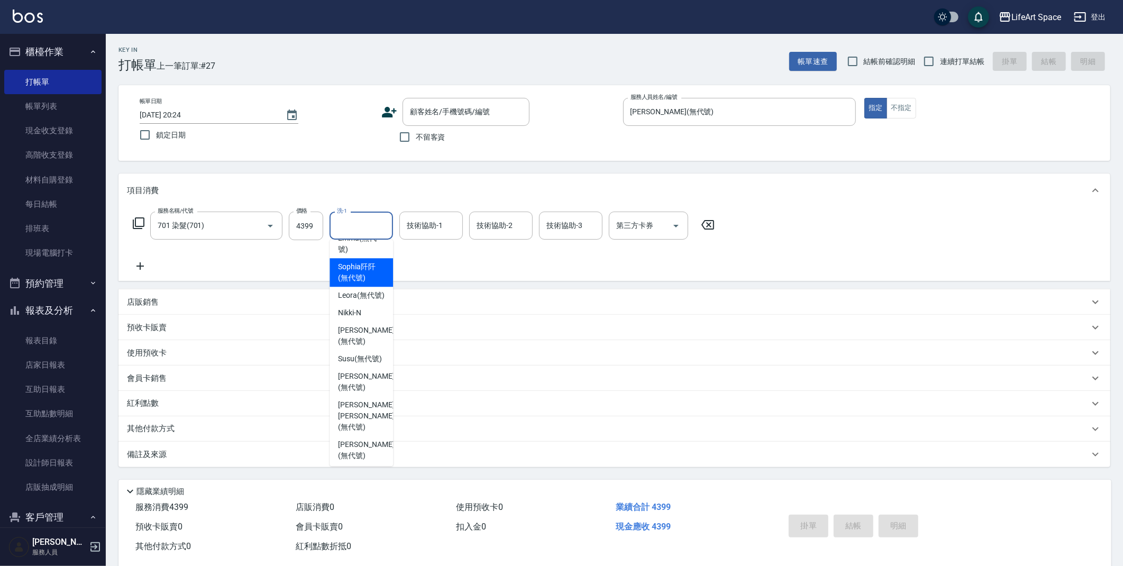
click at [366, 271] on span "[PERSON_NAME]阡 (無代號)" at bounding box center [361, 272] width 47 height 22
type input "[PERSON_NAME]阡(無代號)"
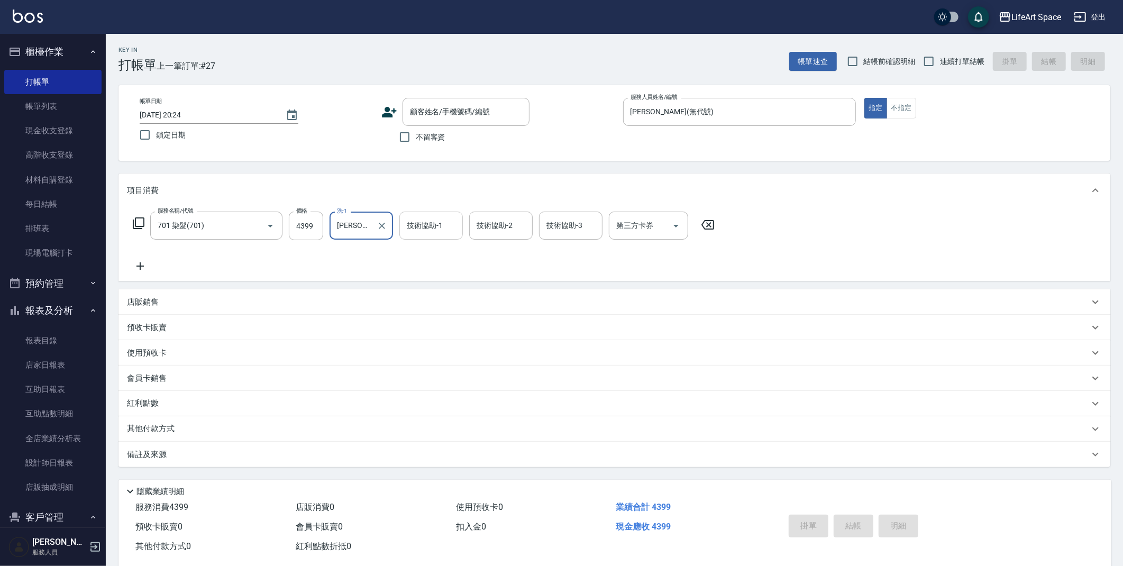
click at [437, 222] on div "技術協助-1 技術協助-1" at bounding box center [430, 226] width 63 height 28
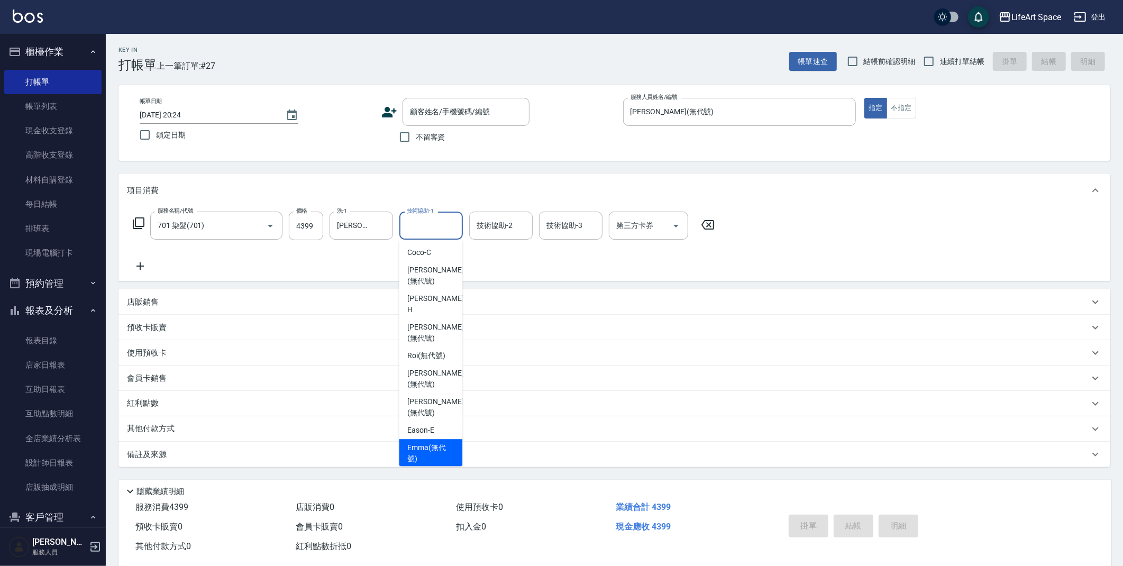
scroll to position [39, 0]
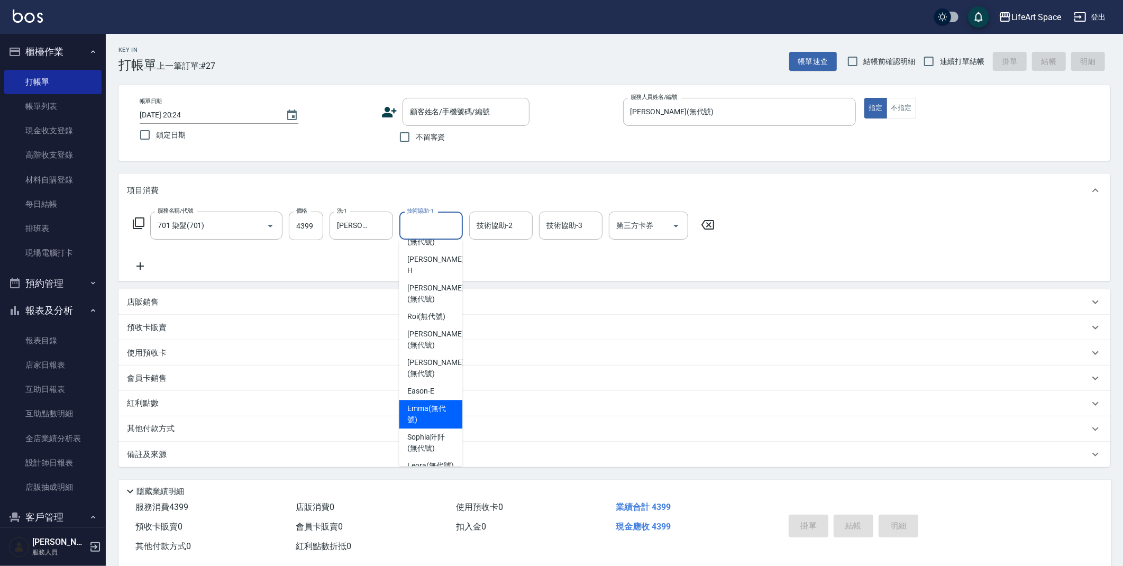
click at [429, 431] on span "[PERSON_NAME]阡 (無代號)" at bounding box center [430, 442] width 47 height 22
type input "[PERSON_NAME]阡(無代號)"
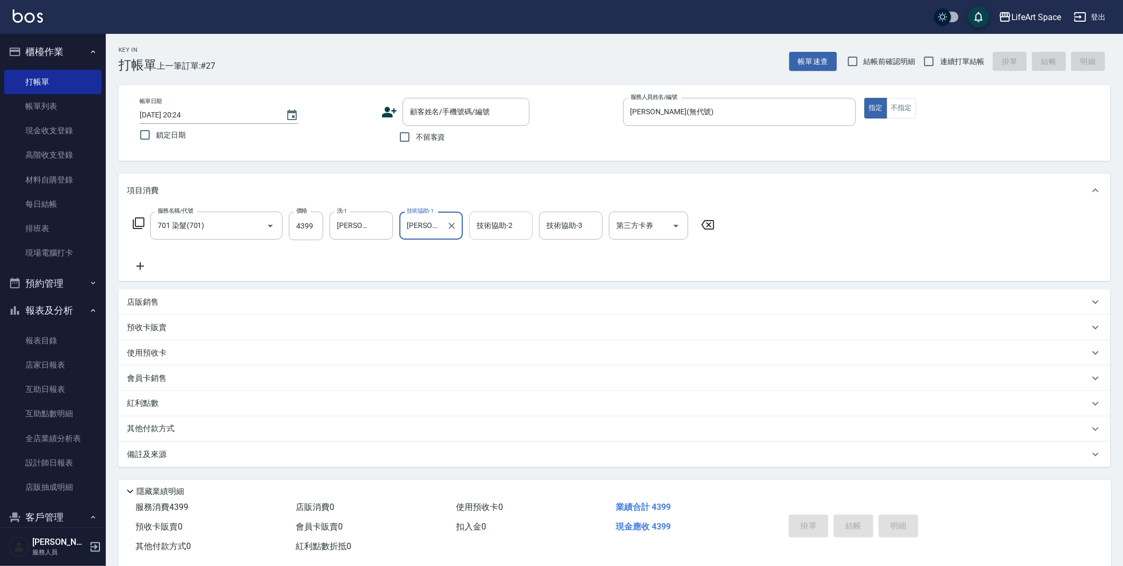
click at [495, 214] on div "技術協助-2" at bounding box center [500, 226] width 63 height 28
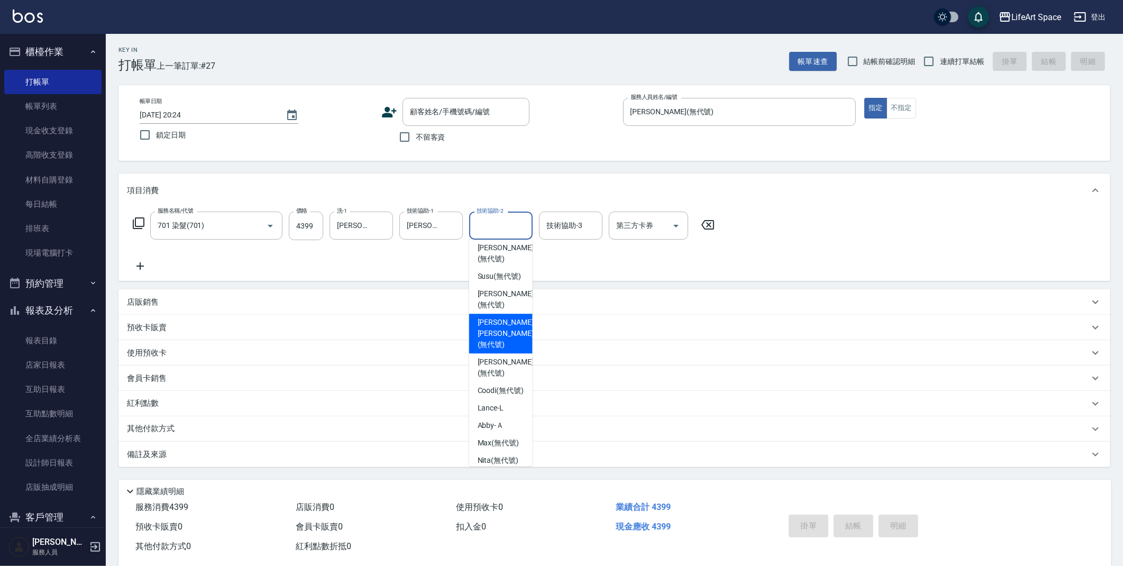
scroll to position [109, 0]
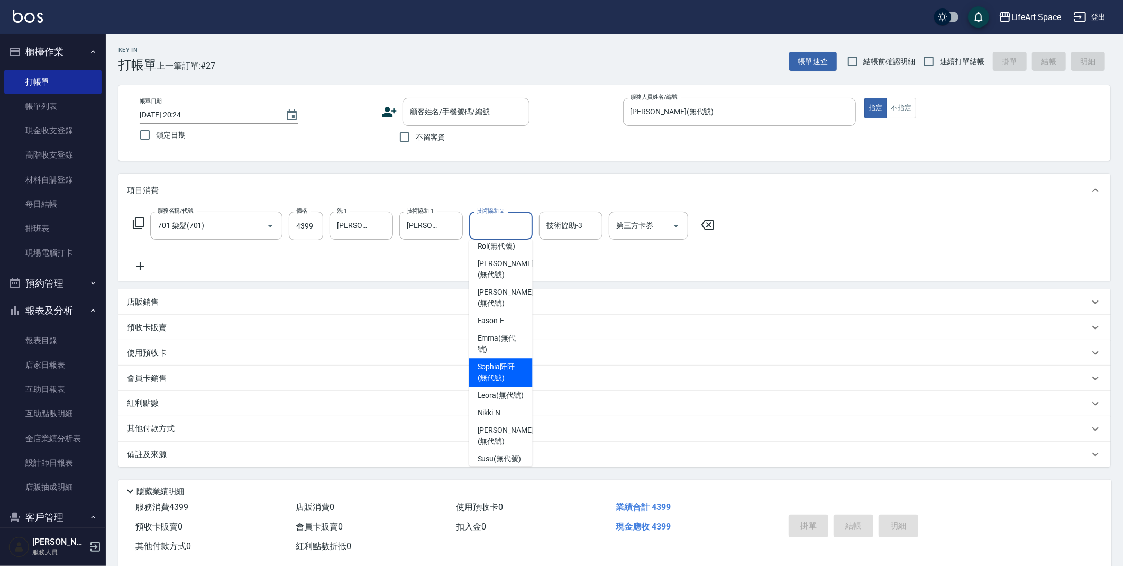
click at [508, 363] on span "[PERSON_NAME]阡 (無代號)" at bounding box center [500, 372] width 47 height 22
type input "[PERSON_NAME]阡(無代號)"
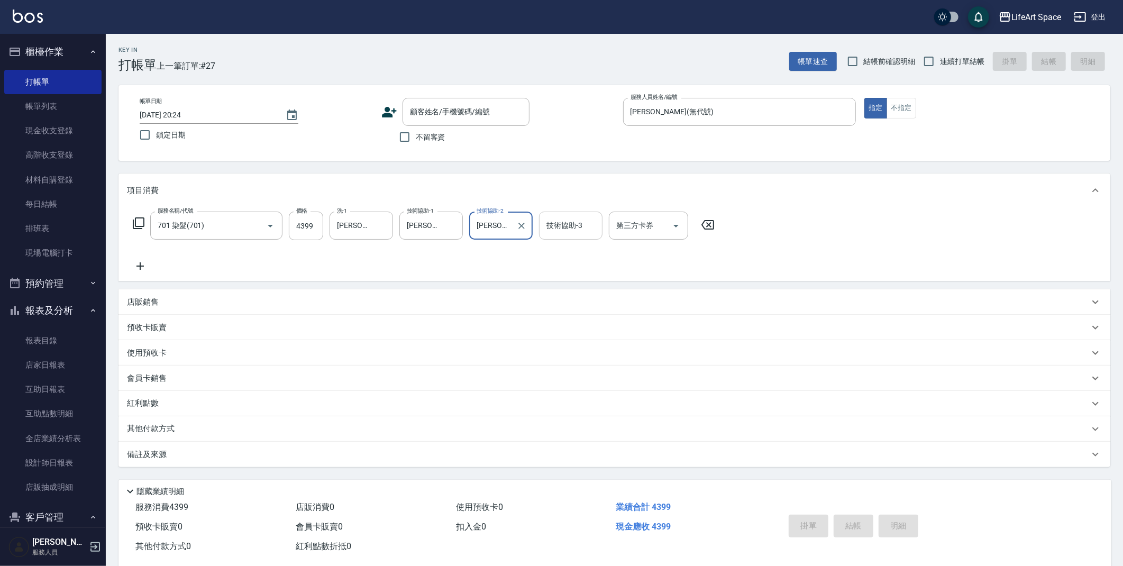
click at [563, 225] on div "技術協助-3 技術協助-3" at bounding box center [570, 226] width 63 height 28
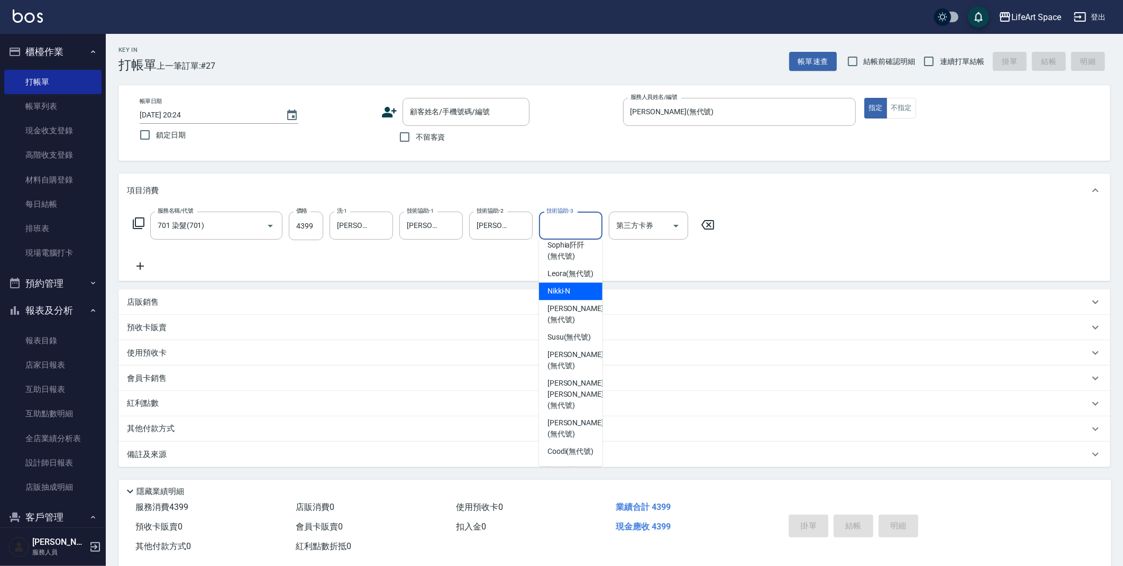
scroll to position [96, 0]
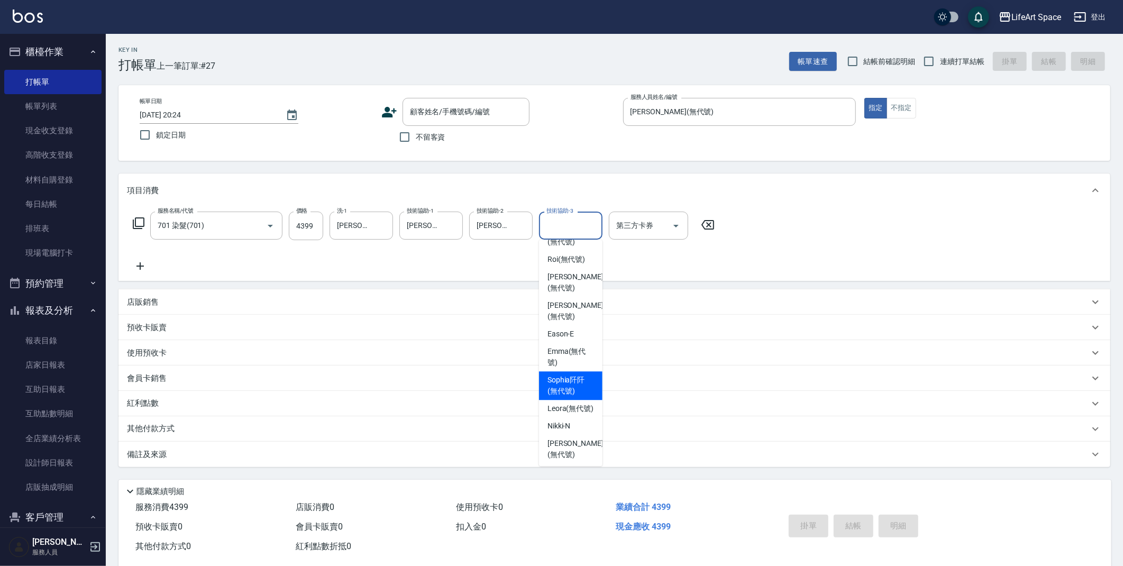
click at [564, 376] on span "[PERSON_NAME]阡 (無代號)" at bounding box center [570, 385] width 47 height 22
type input "[PERSON_NAME]阡(無代號)"
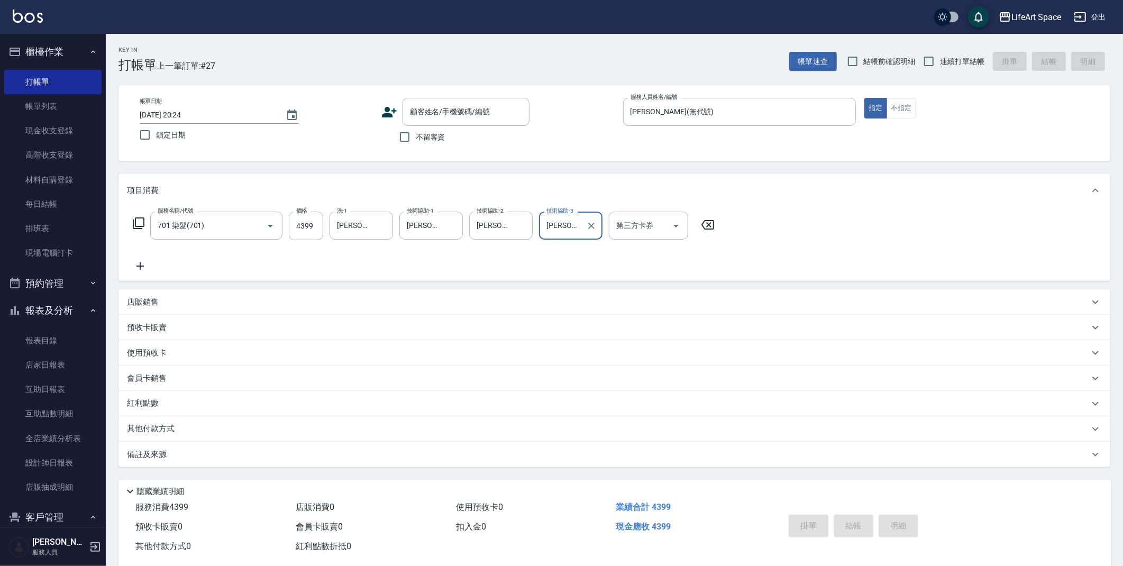
click at [145, 300] on p "店販銷售" at bounding box center [143, 302] width 32 height 11
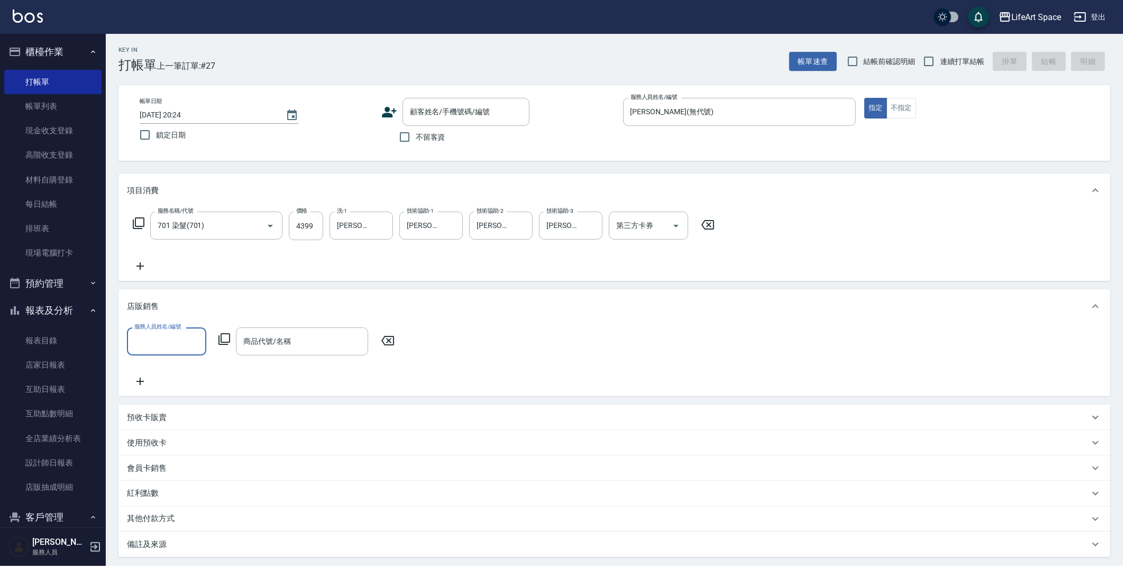
scroll to position [0, 0]
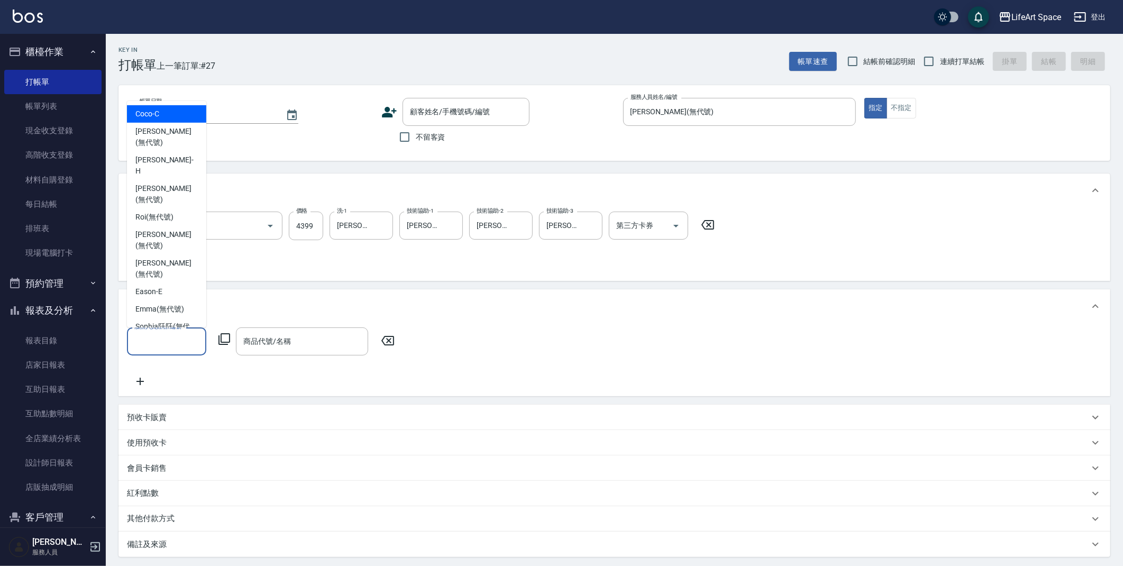
click at [158, 345] on input "服務人員姓名/編號" at bounding box center [167, 341] width 70 height 19
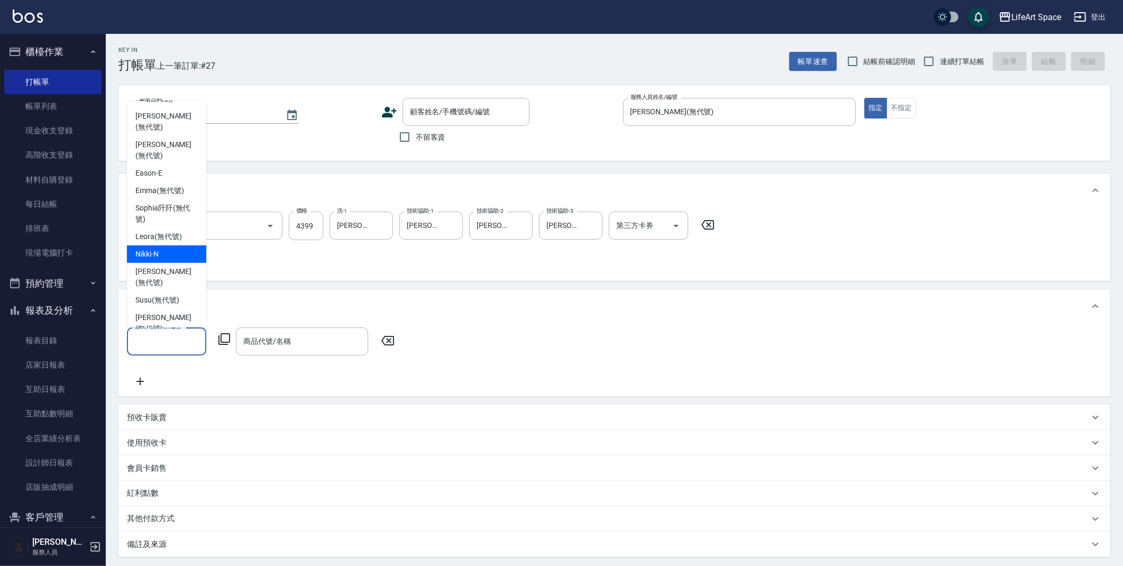
scroll to position [156, 0]
click at [170, 343] on span "[PERSON_NAME] (無代號)" at bounding box center [166, 354] width 62 height 22
type input "[PERSON_NAME](無代號)"
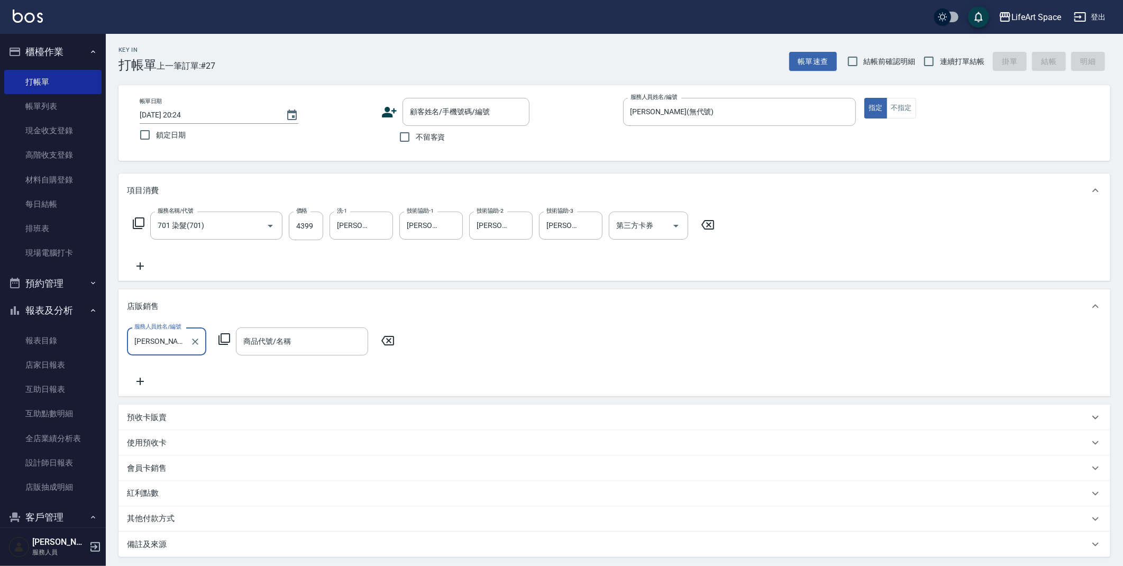
click at [280, 346] on input "商品代號/名稱" at bounding box center [302, 341] width 123 height 19
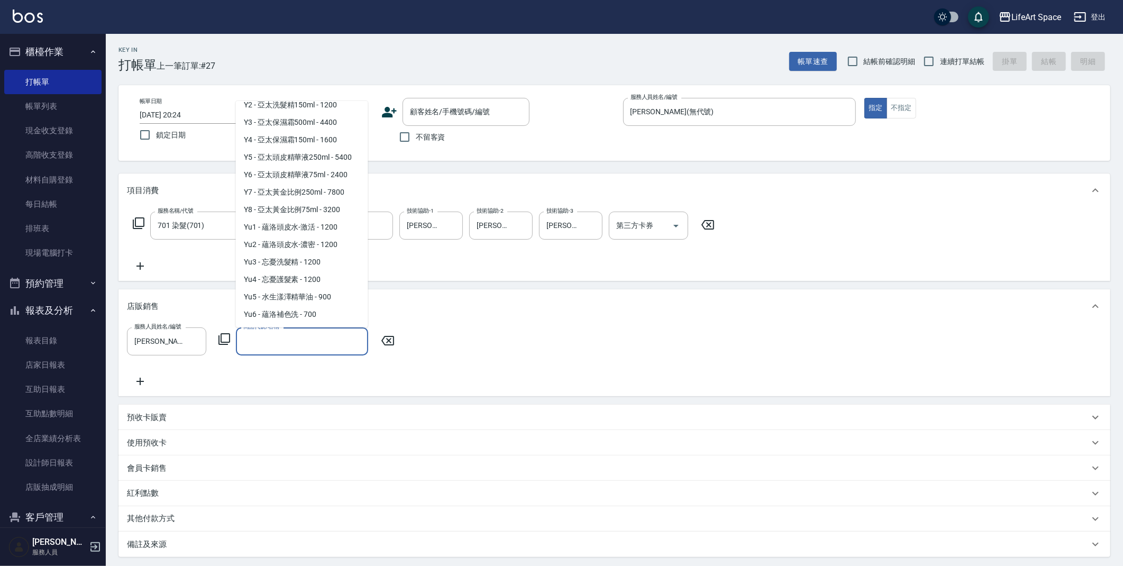
scroll to position [813, 0]
drag, startPoint x: 326, startPoint y: 313, endPoint x: 350, endPoint y: 326, distance: 26.5
click at [326, 313] on span "Yu6 - 蘊洛補色洗 - 700" at bounding box center [302, 314] width 132 height 17
type input "蘊洛補色洗"
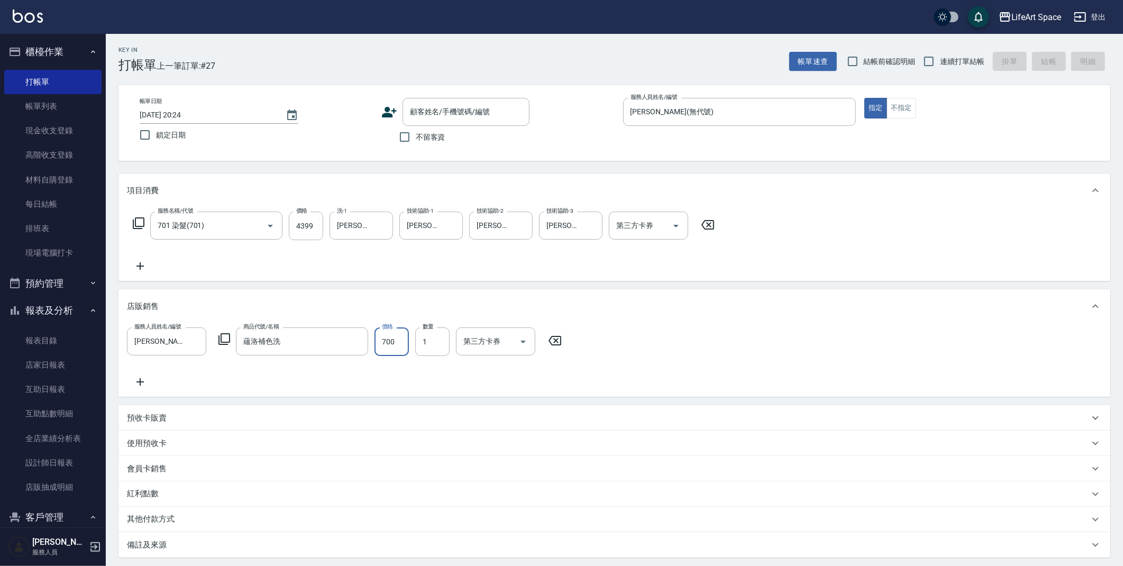
click at [403, 344] on input "700" at bounding box center [391, 341] width 34 height 29
type input "640"
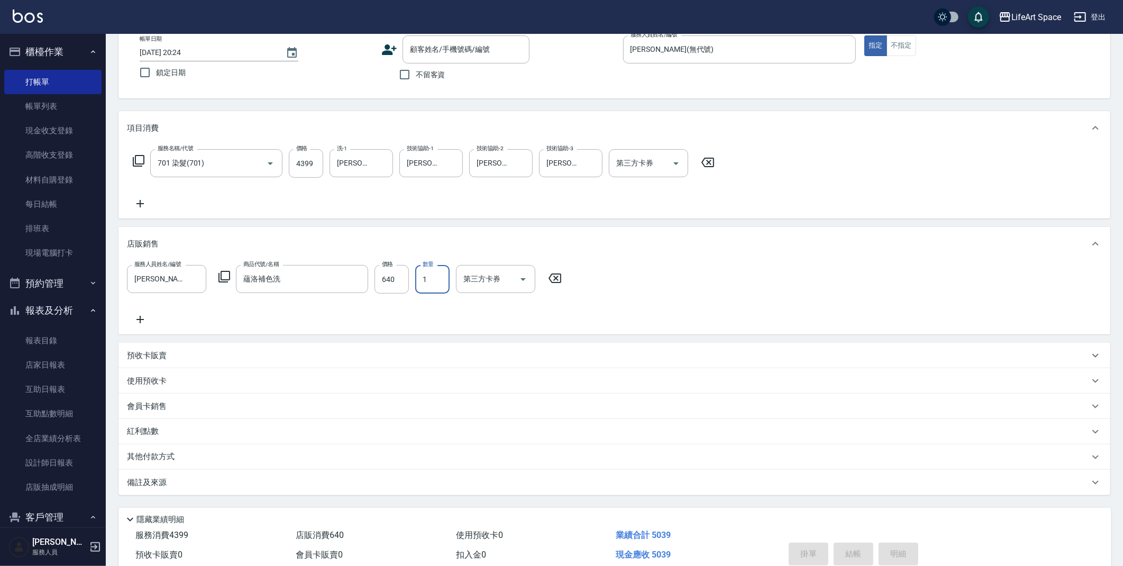
scroll to position [109, 0]
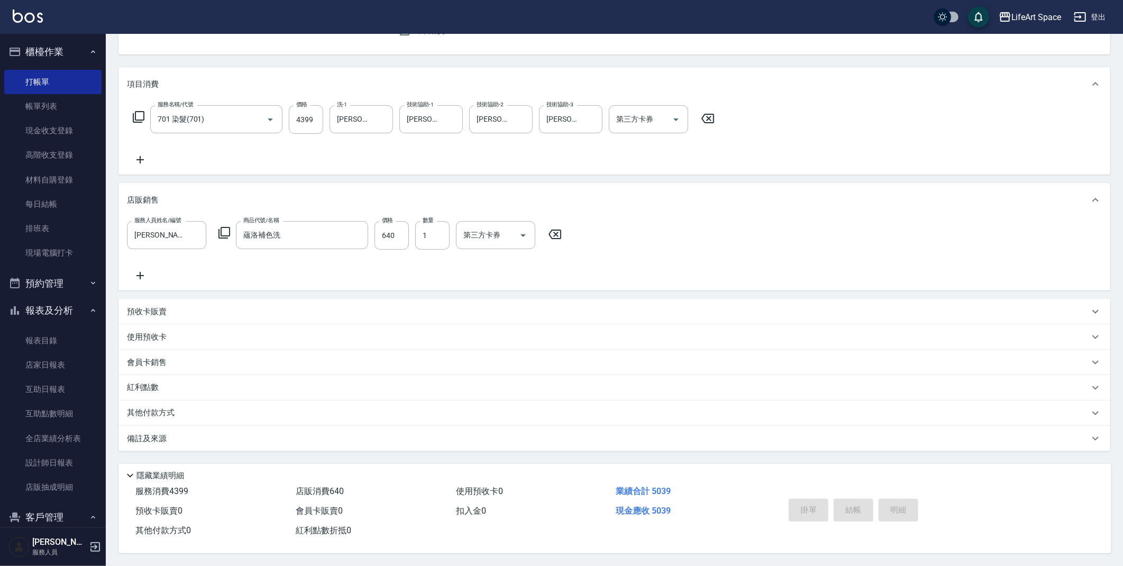
click at [167, 407] on p "其他付款方式" at bounding box center [153, 413] width 53 height 12
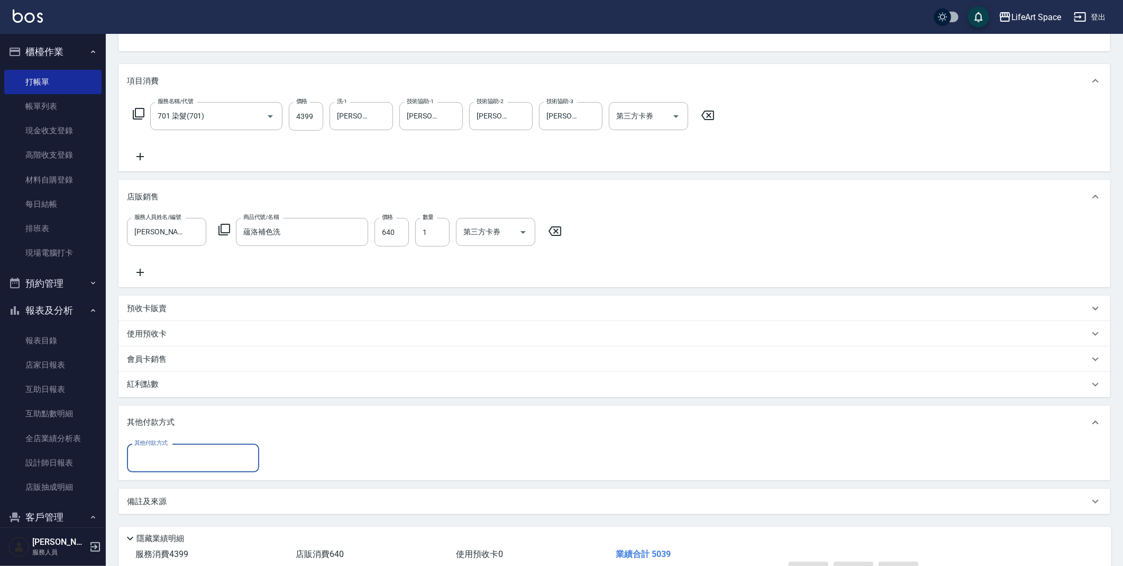
scroll to position [0, 0]
click at [214, 464] on input "其他付款方式" at bounding box center [193, 457] width 123 height 19
click at [168, 504] on span "Linepay" at bounding box center [193, 501] width 132 height 17
type input "Linepay"
type input "5039"
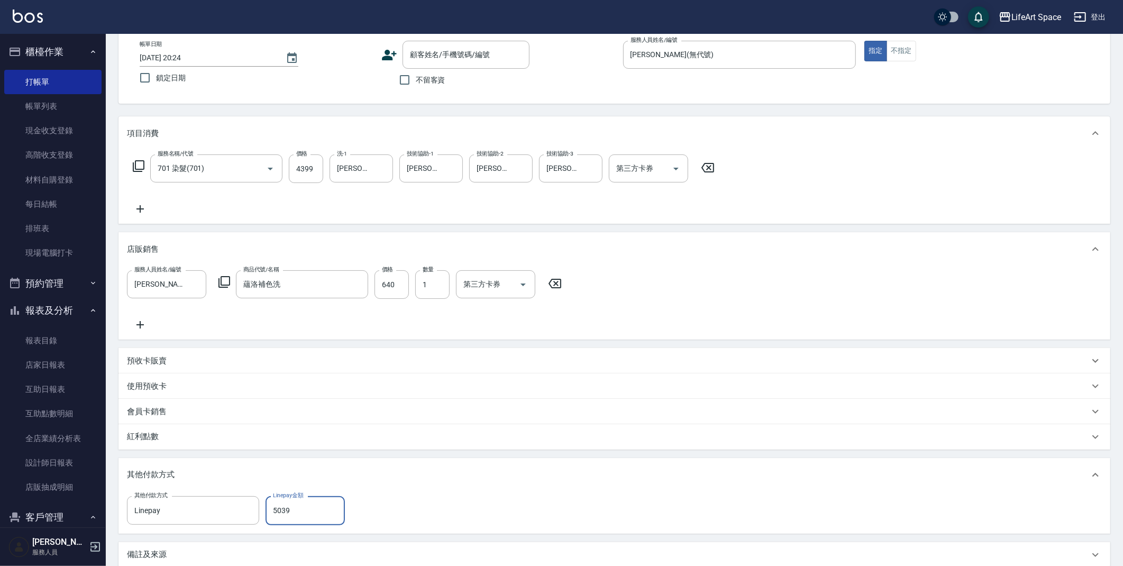
scroll to position [177, 0]
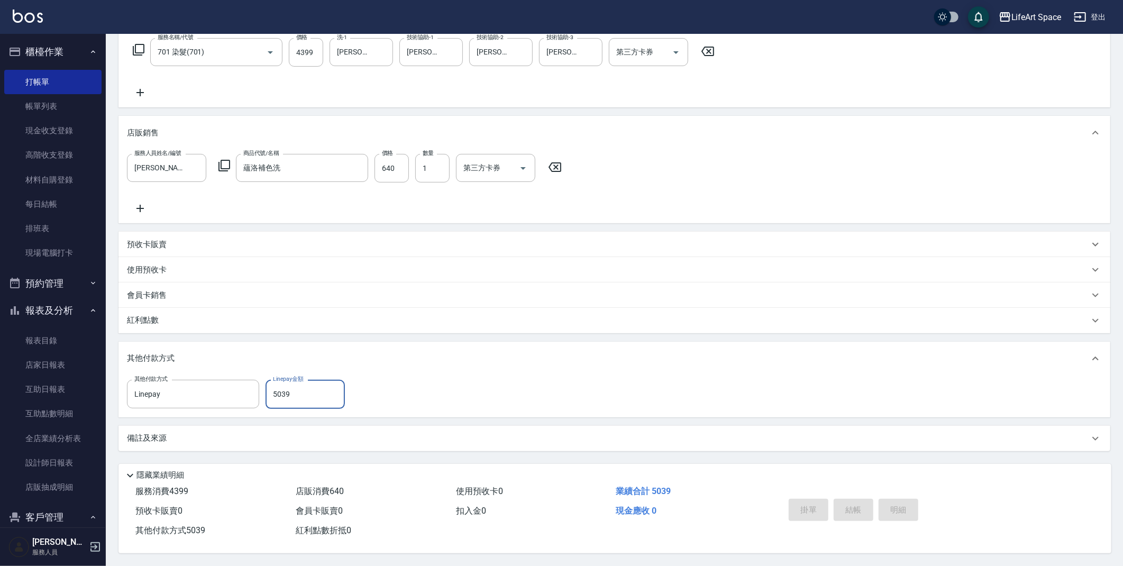
click at [186, 437] on div "備註及來源" at bounding box center [608, 438] width 962 height 11
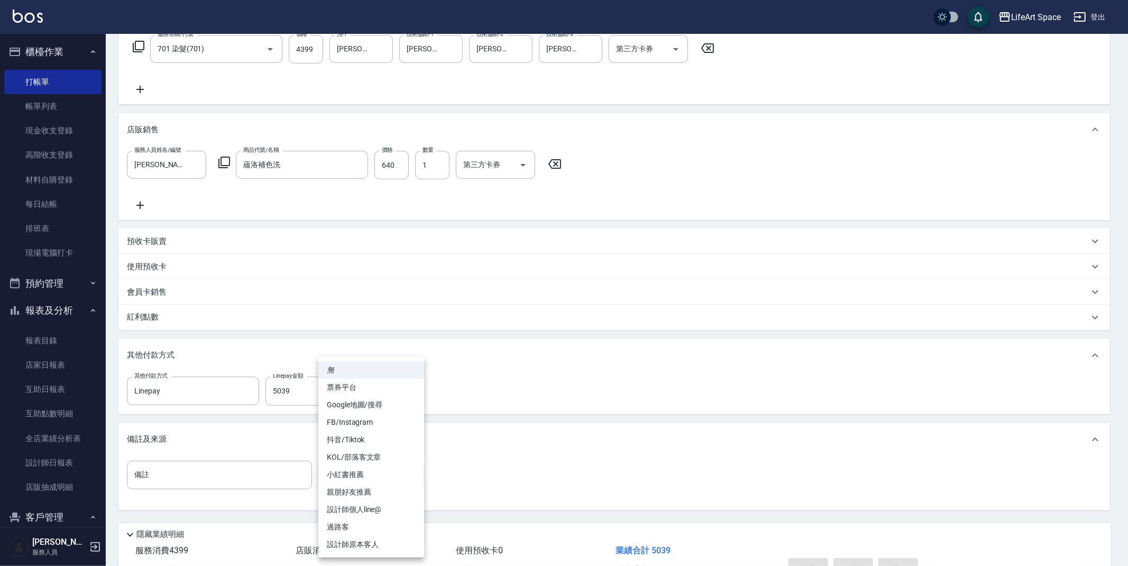
click at [372, 474] on body "LifeArt Space 登出 櫃檯作業 打帳單 帳單列表 現金收支登錄 高階收支登錄 材料自購登錄 每日結帳 排班表 現場電腦打卡 預約管理 預約管理 單…" at bounding box center [564, 224] width 1128 height 802
click at [371, 421] on li "FB/Instagram" at bounding box center [371, 421] width 106 height 17
type input "FB/Instagram"
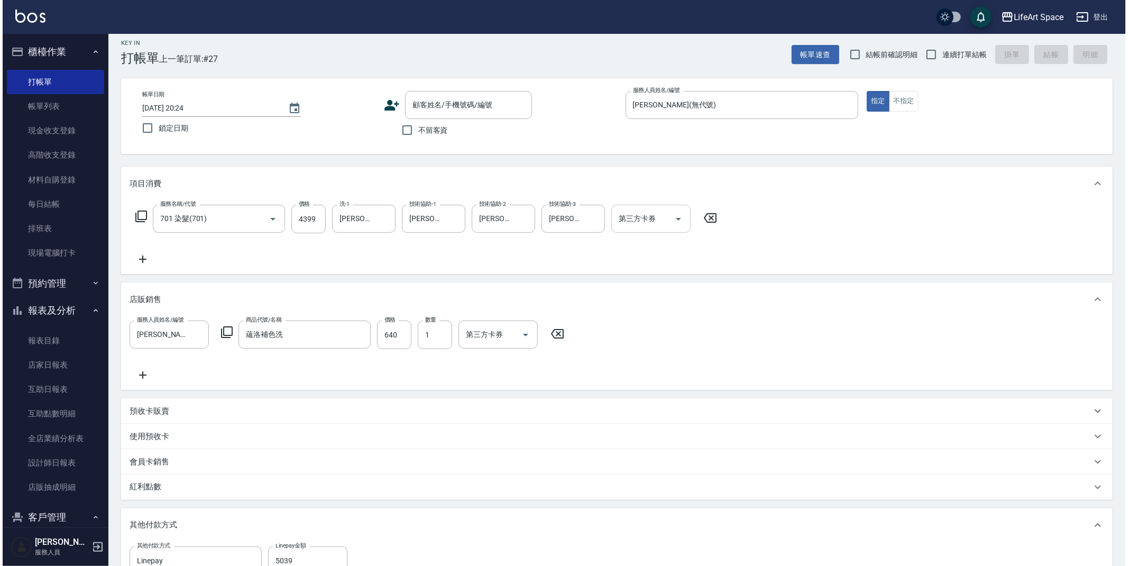
scroll to position [0, 0]
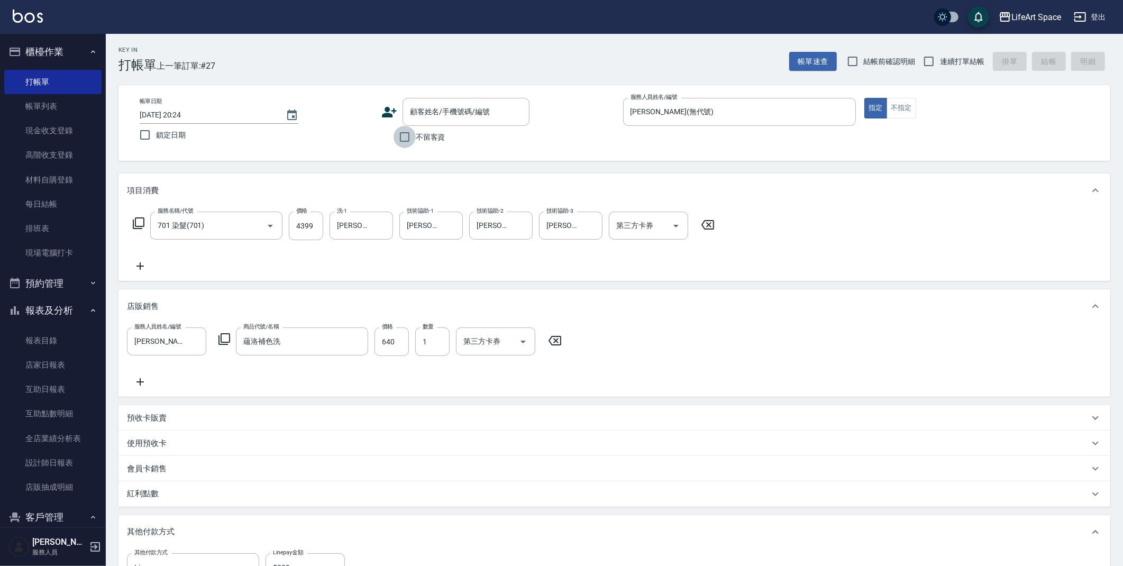
click at [401, 139] on input "不留客資" at bounding box center [404, 137] width 22 height 22
checkbox input "true"
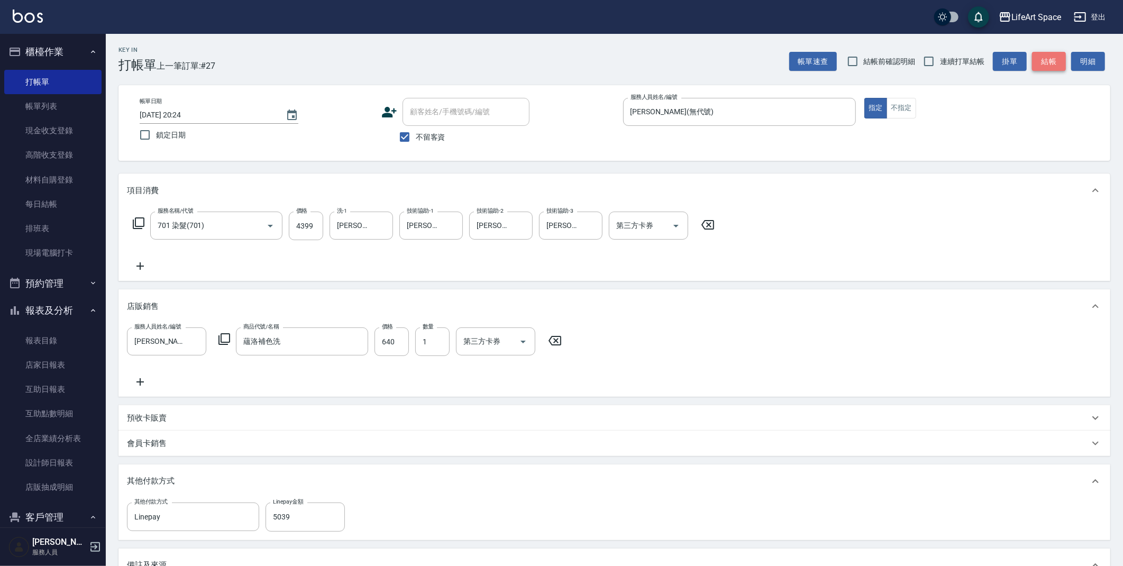
click at [1047, 58] on button "結帳" at bounding box center [1049, 62] width 34 height 20
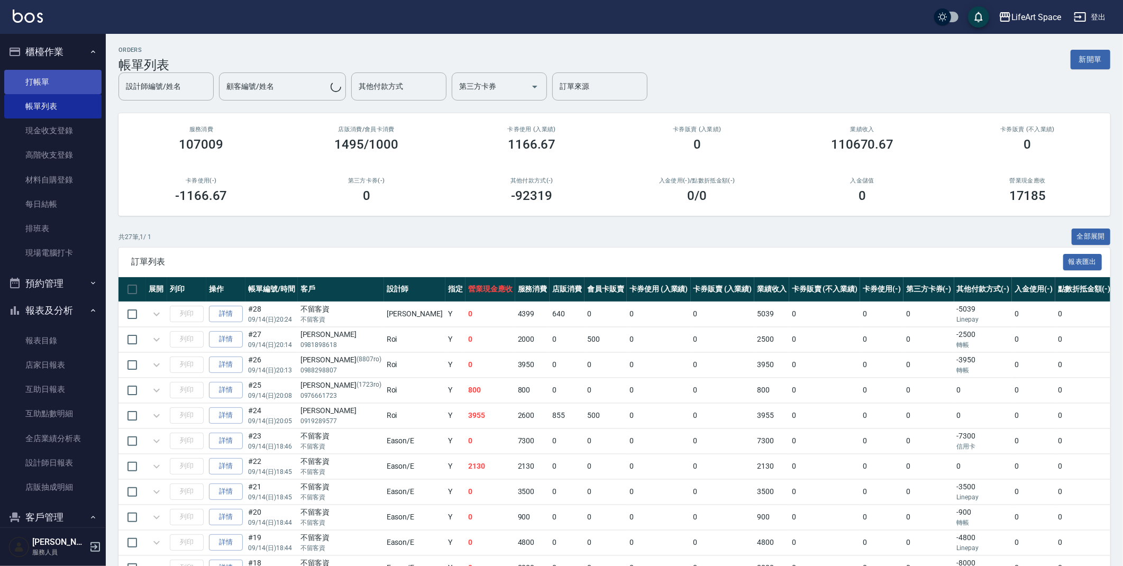
click at [48, 79] on link "打帳單" at bounding box center [52, 82] width 97 height 24
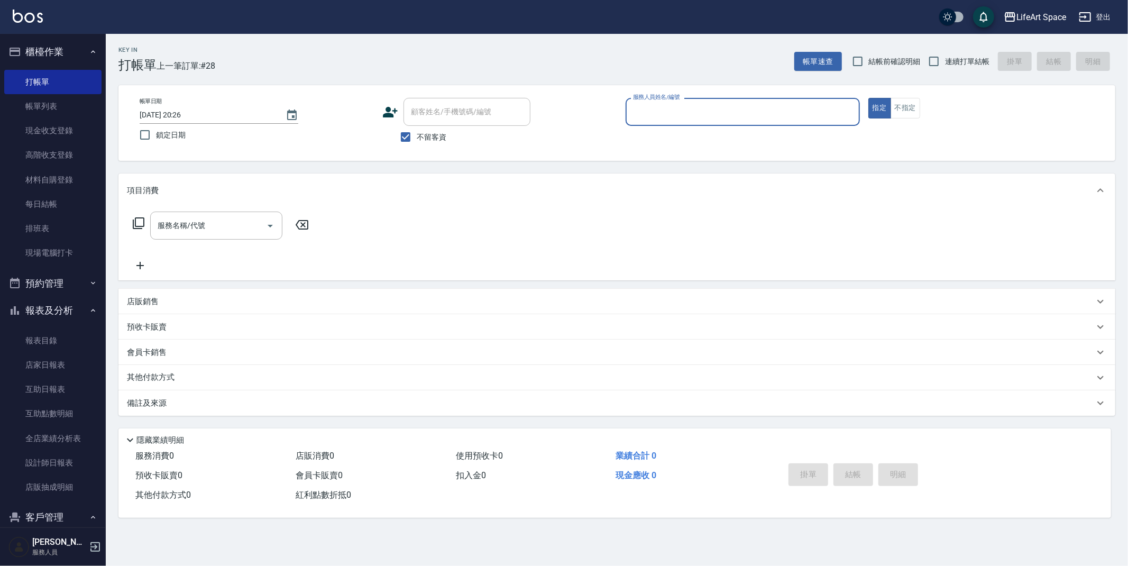
click at [681, 115] on input "服務人員姓名/編號" at bounding box center [742, 112] width 225 height 19
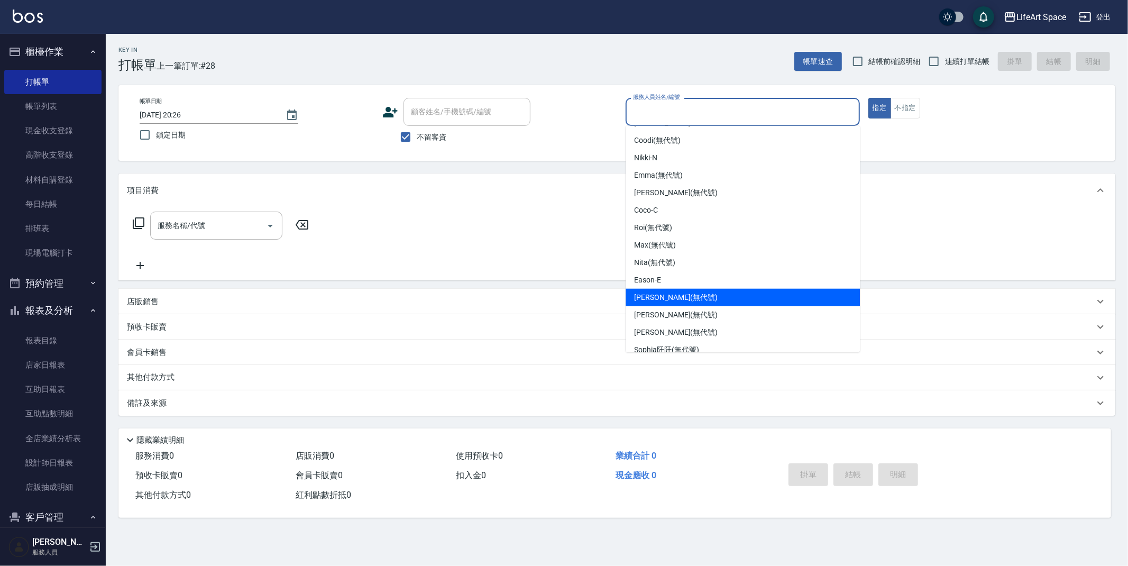
scroll to position [34, 0]
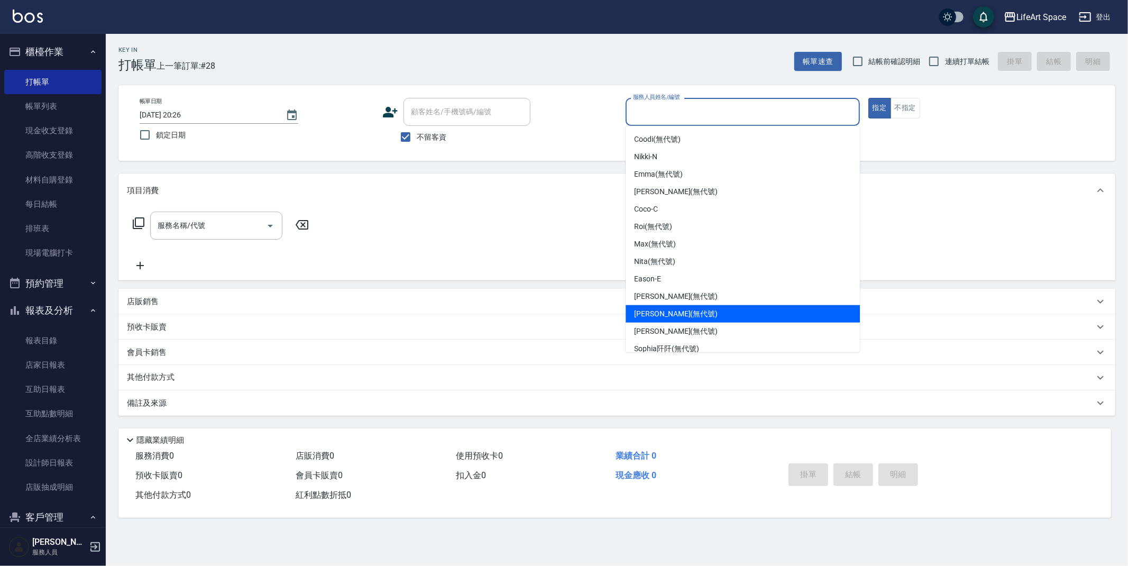
click at [689, 314] on div "[PERSON_NAME] (無代號)" at bounding box center [743, 313] width 234 height 17
type input "[PERSON_NAME](無代號)"
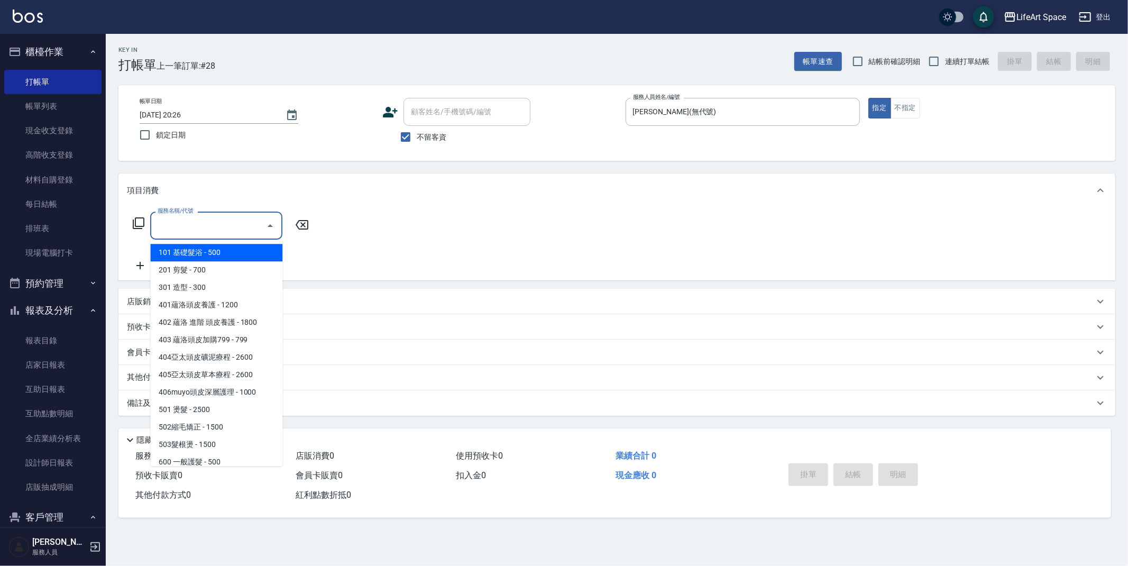
click at [205, 231] on input "服務名稱/代號" at bounding box center [208, 225] width 107 height 19
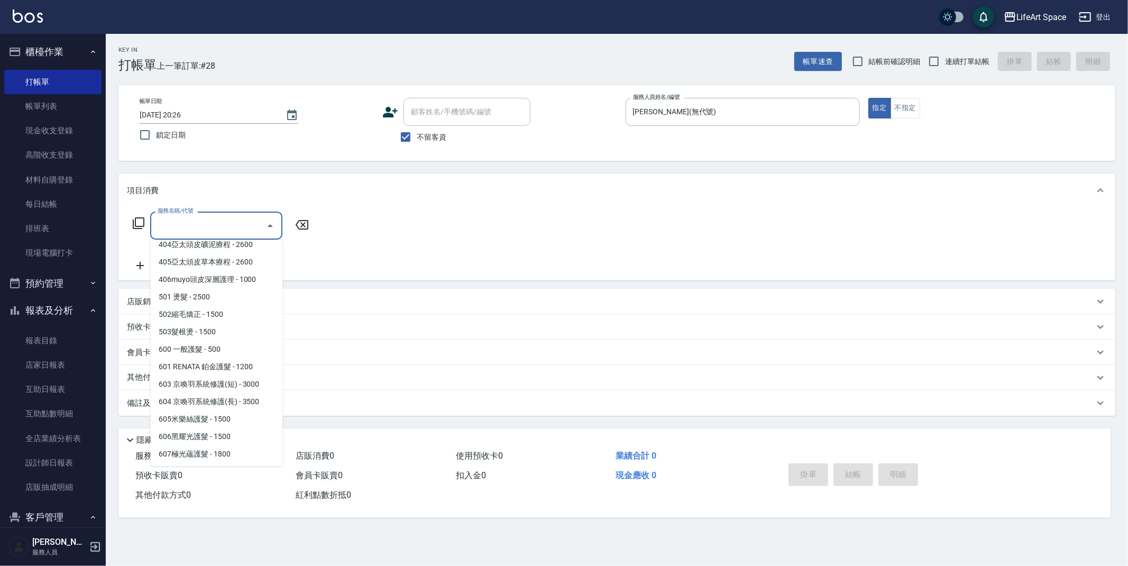
scroll to position [166, 0]
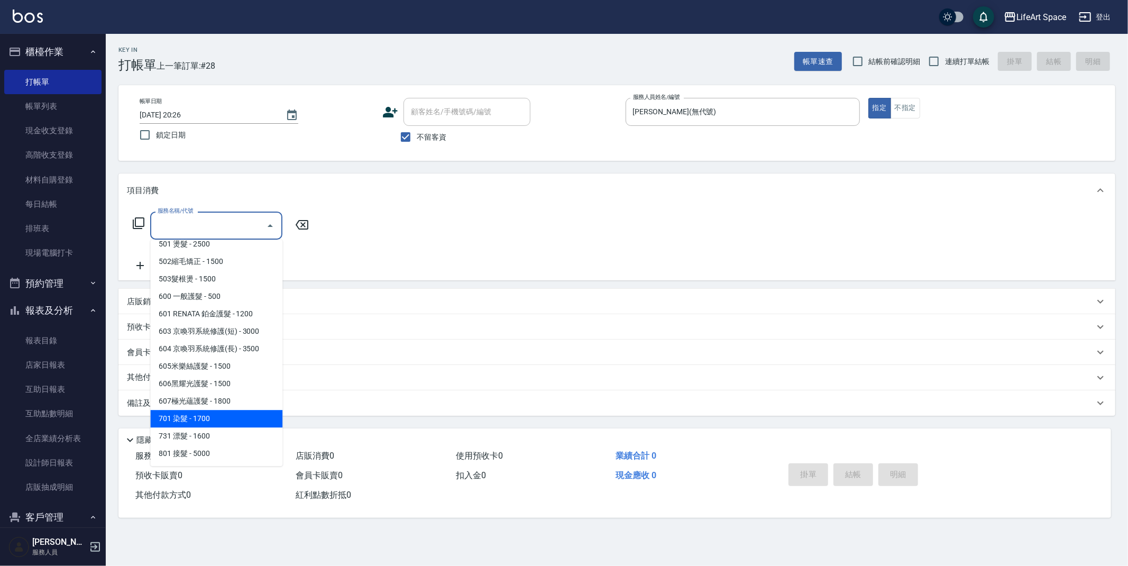
click at [208, 414] on span "701 染髮 - 1700" at bounding box center [216, 418] width 132 height 17
type input "701 染髮(701)"
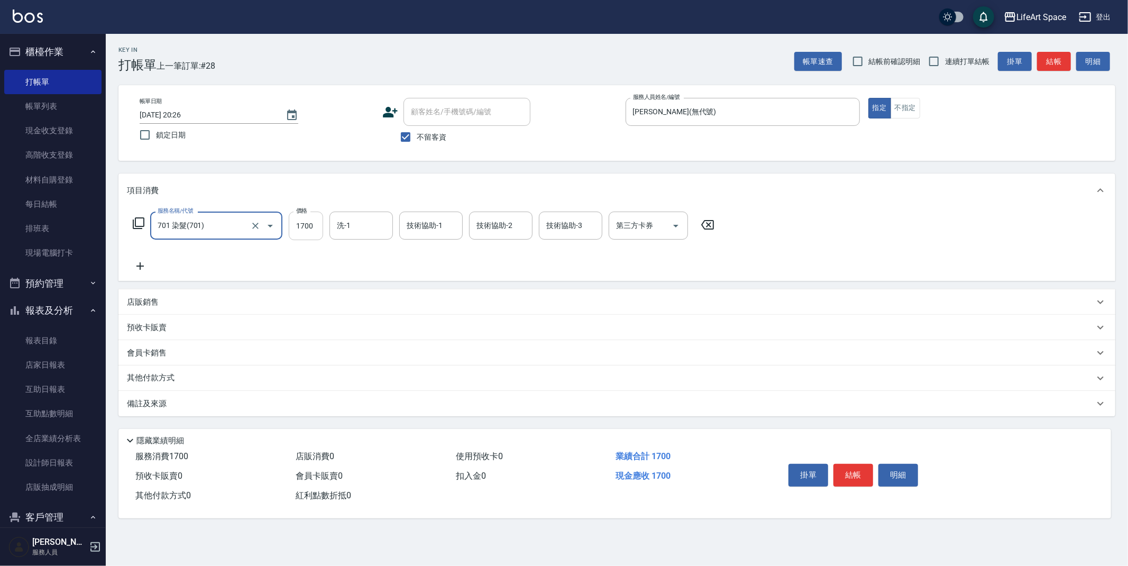
click at [314, 226] on input "1700" at bounding box center [306, 226] width 34 height 29
type input "2800"
click at [354, 218] on input "洗-1" at bounding box center [361, 225] width 54 height 19
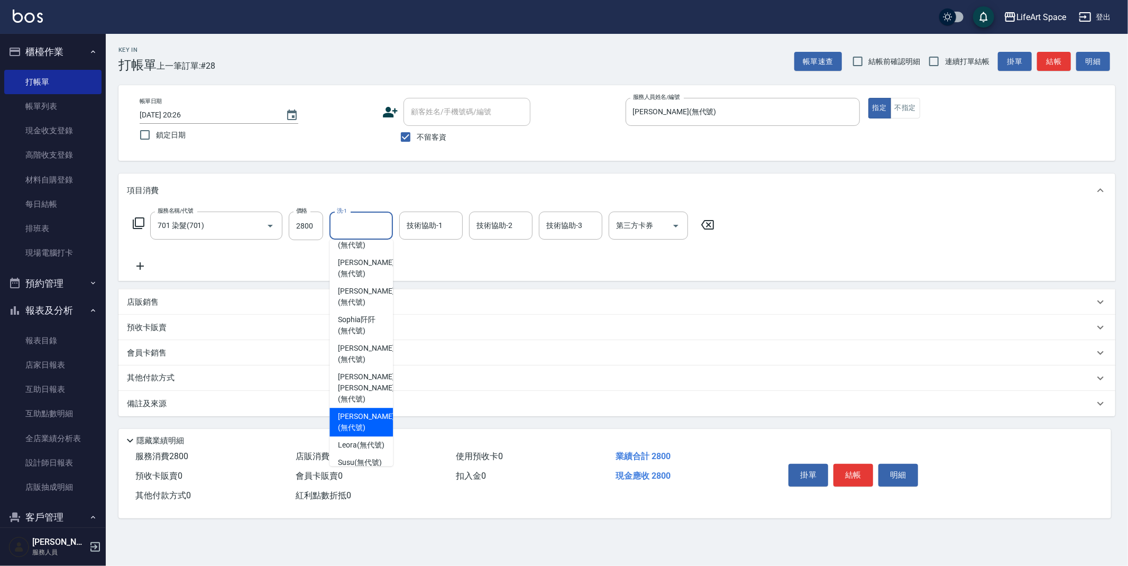
scroll to position [194, 0]
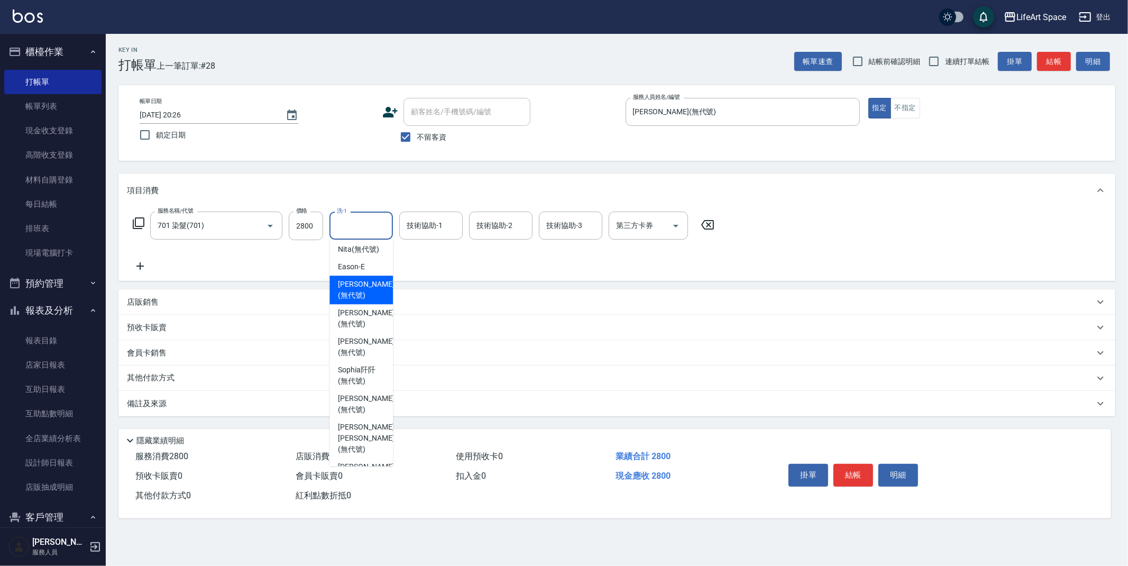
drag, startPoint x: 359, startPoint y: 293, endPoint x: 440, endPoint y: 184, distance: 136.4
click at [359, 293] on span "[PERSON_NAME] (無代號)" at bounding box center [366, 290] width 56 height 22
type input "[PERSON_NAME](無代號)"
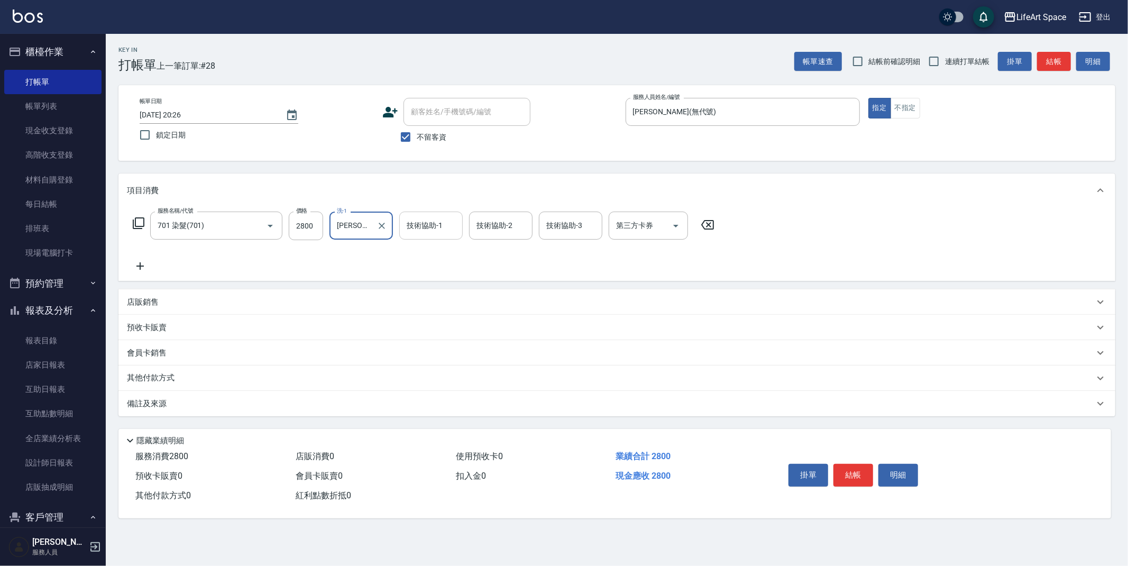
click at [424, 217] on div "技術協助-1 技術協助-1" at bounding box center [430, 226] width 63 height 28
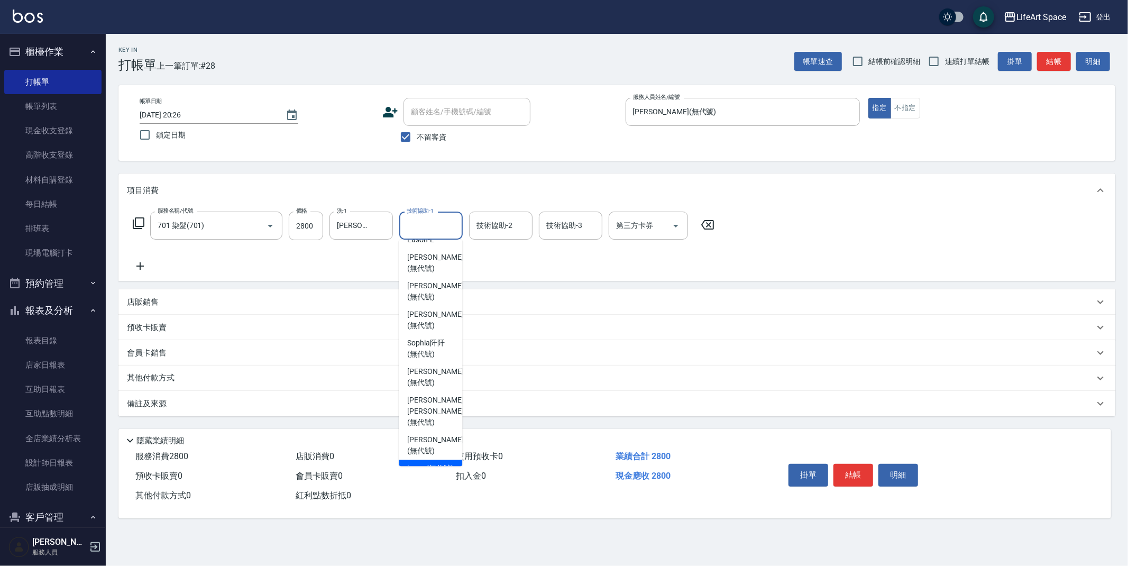
scroll to position [128, 0]
click at [437, 359] on span "[PERSON_NAME] (無代號)" at bounding box center [435, 355] width 56 height 22
type input "[PERSON_NAME](無代號)"
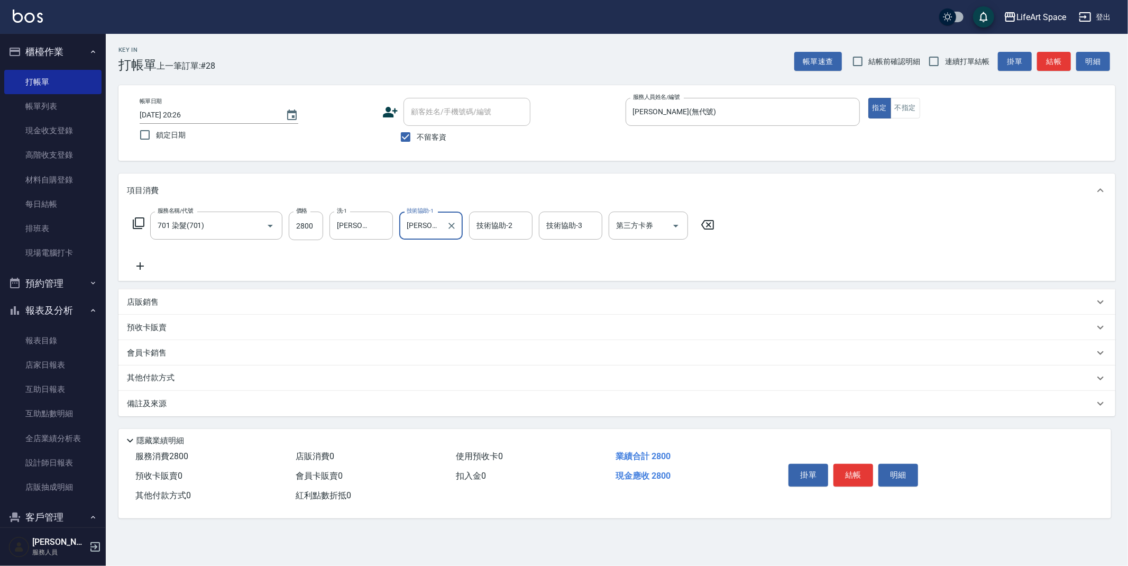
click at [497, 225] on div "技術協助-2 技術協助-2" at bounding box center [500, 226] width 63 height 28
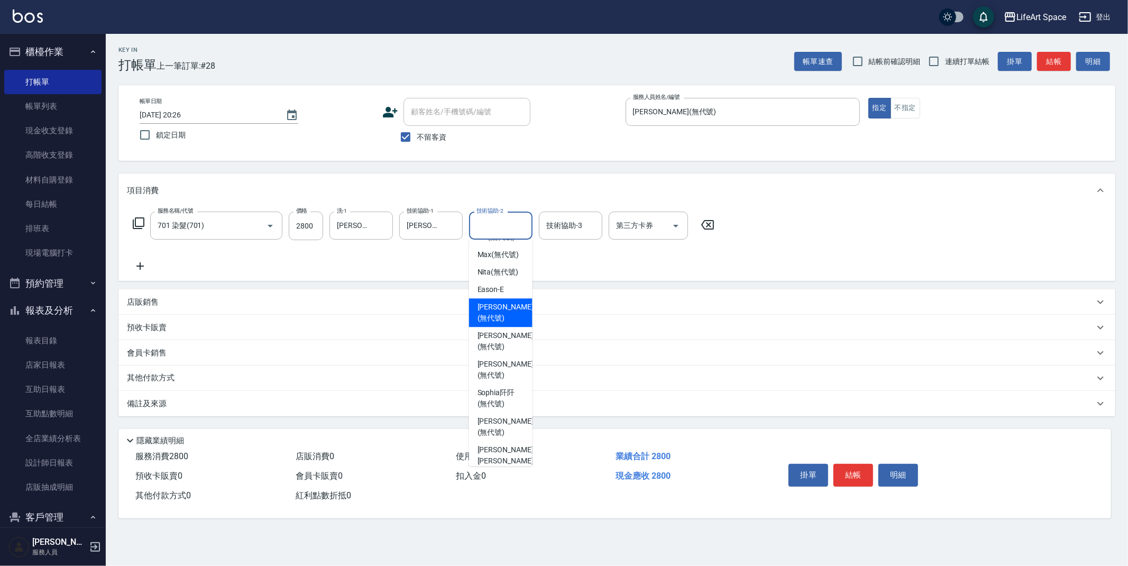
scroll to position [88, 0]
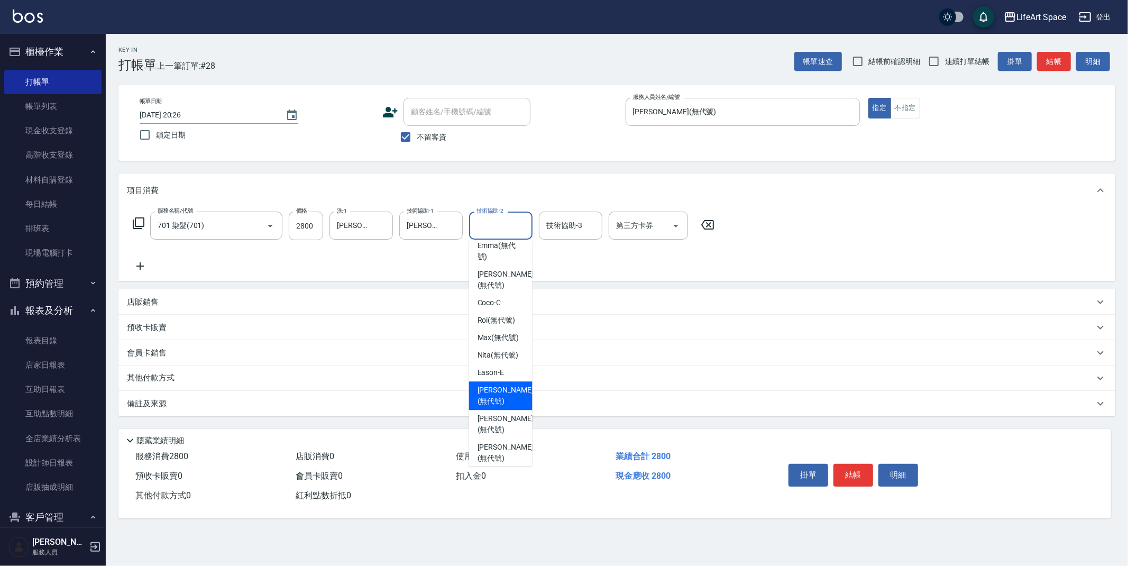
click at [494, 407] on span "[PERSON_NAME] (無代號)" at bounding box center [505, 395] width 56 height 22
type input "[PERSON_NAME](無代號)"
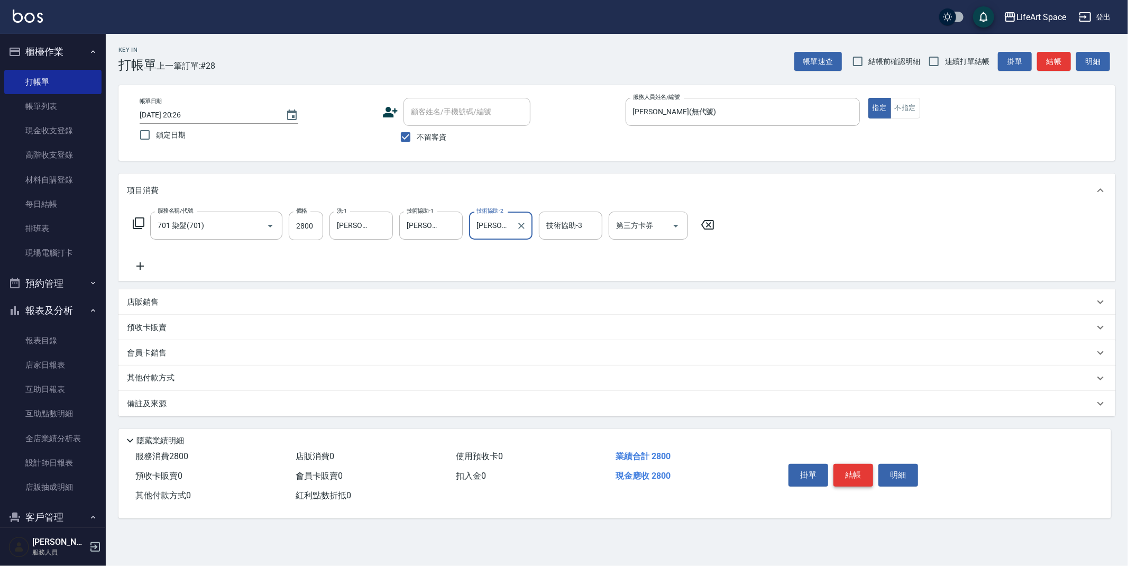
click at [865, 473] on button "結帳" at bounding box center [853, 475] width 40 height 22
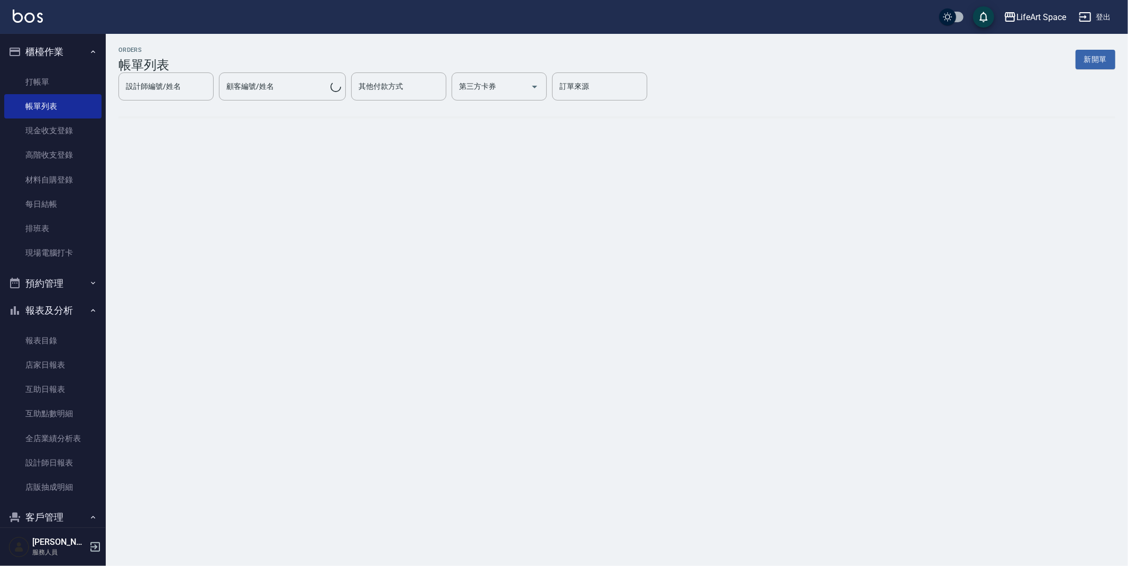
drag, startPoint x: 46, startPoint y: 84, endPoint x: 590, endPoint y: 128, distance: 545.9
click at [46, 84] on link "打帳單" at bounding box center [52, 82] width 97 height 24
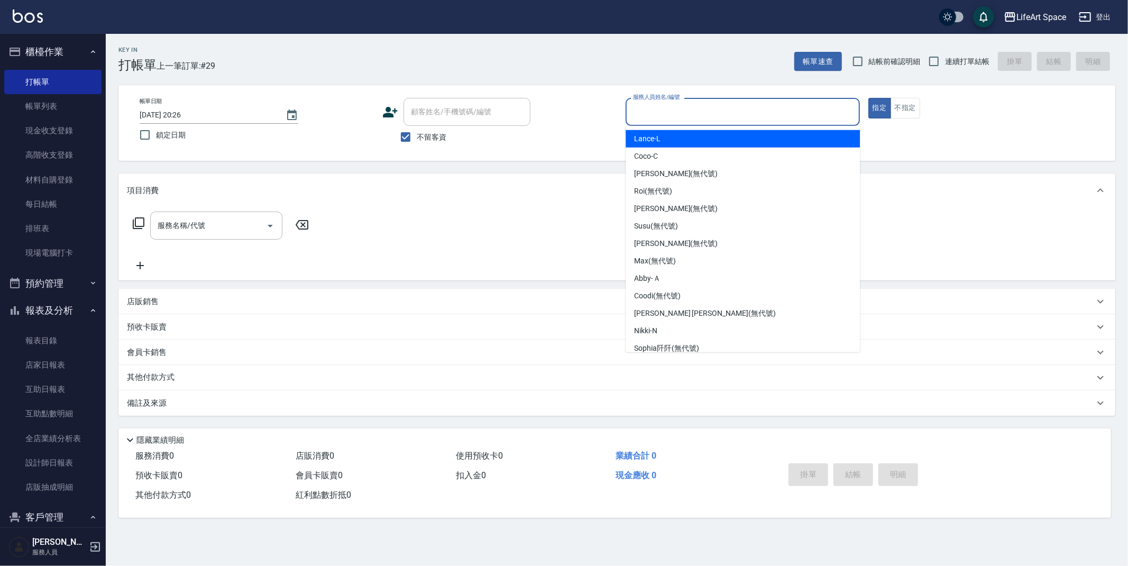
click at [670, 113] on input "服務人員姓名/編號" at bounding box center [742, 112] width 225 height 19
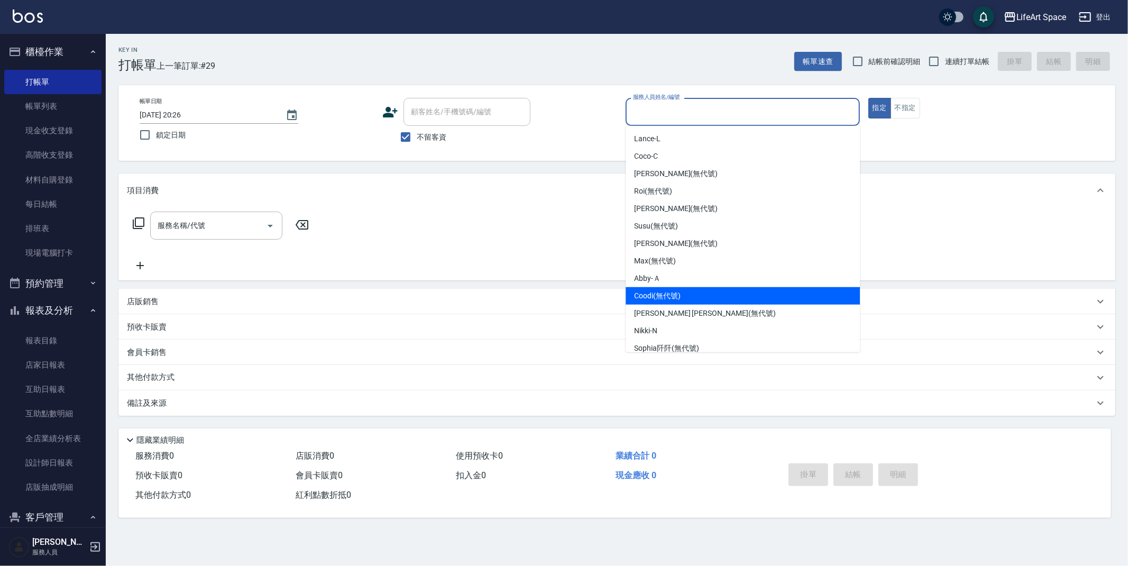
scroll to position [183, 0]
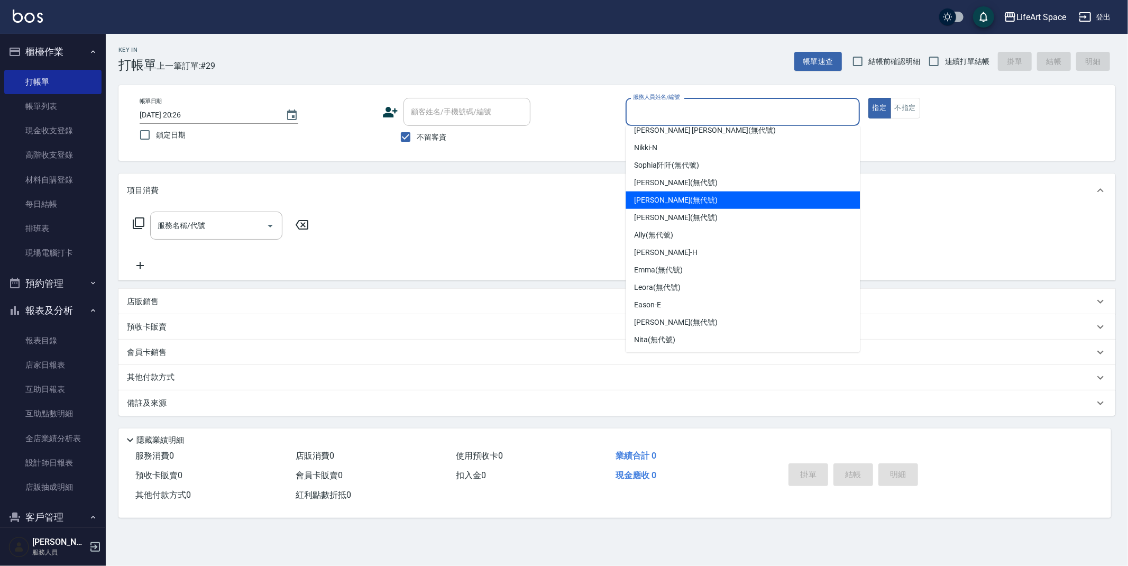
click at [666, 204] on span "[PERSON_NAME] (無代號)" at bounding box center [676, 200] width 84 height 11
type input "[PERSON_NAME](無代號)"
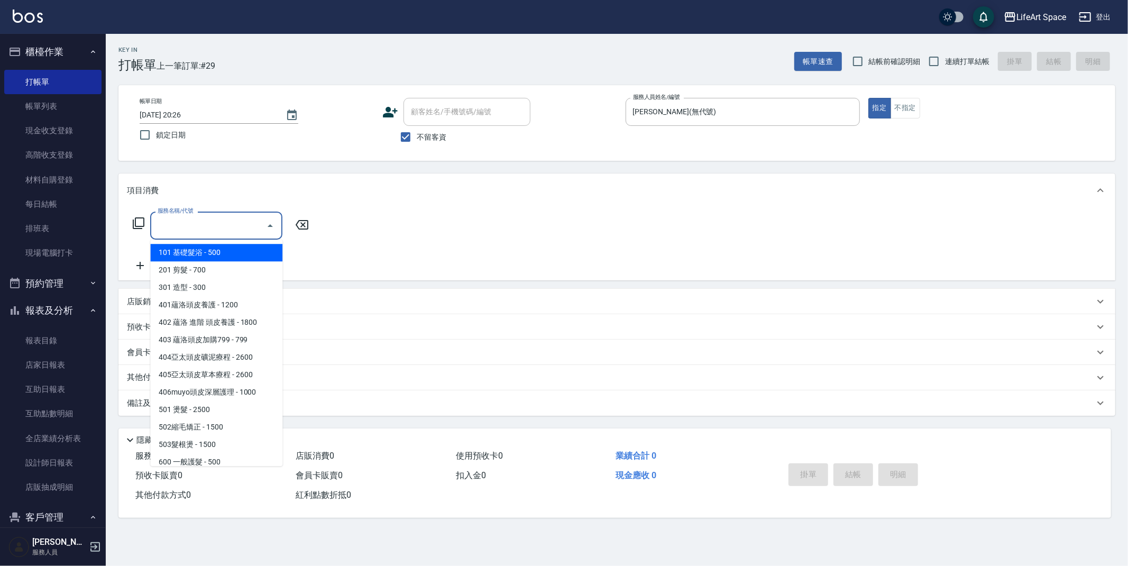
click at [209, 228] on input "服務名稱/代號" at bounding box center [208, 225] width 107 height 19
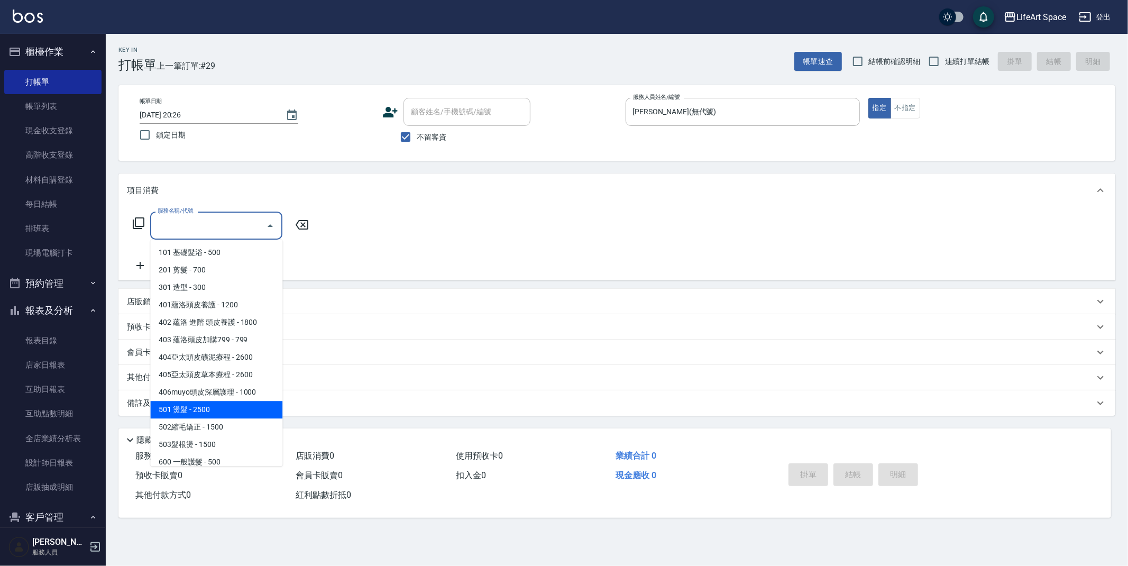
click at [213, 414] on span "501 燙髮 - 2500" at bounding box center [216, 409] width 132 height 17
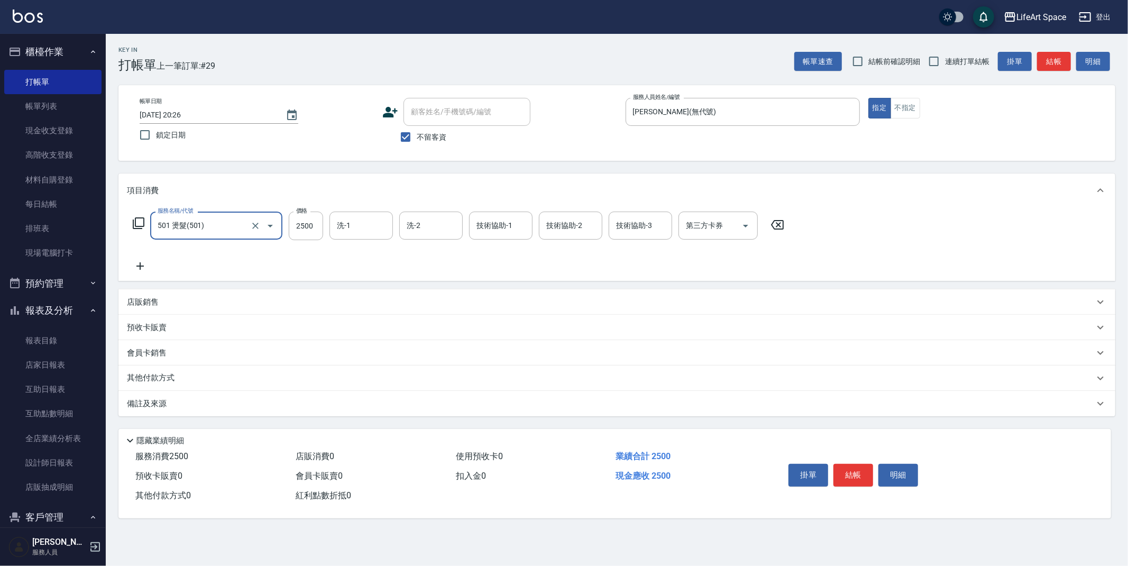
click at [234, 223] on input "501 燙髮(501)" at bounding box center [201, 225] width 93 height 19
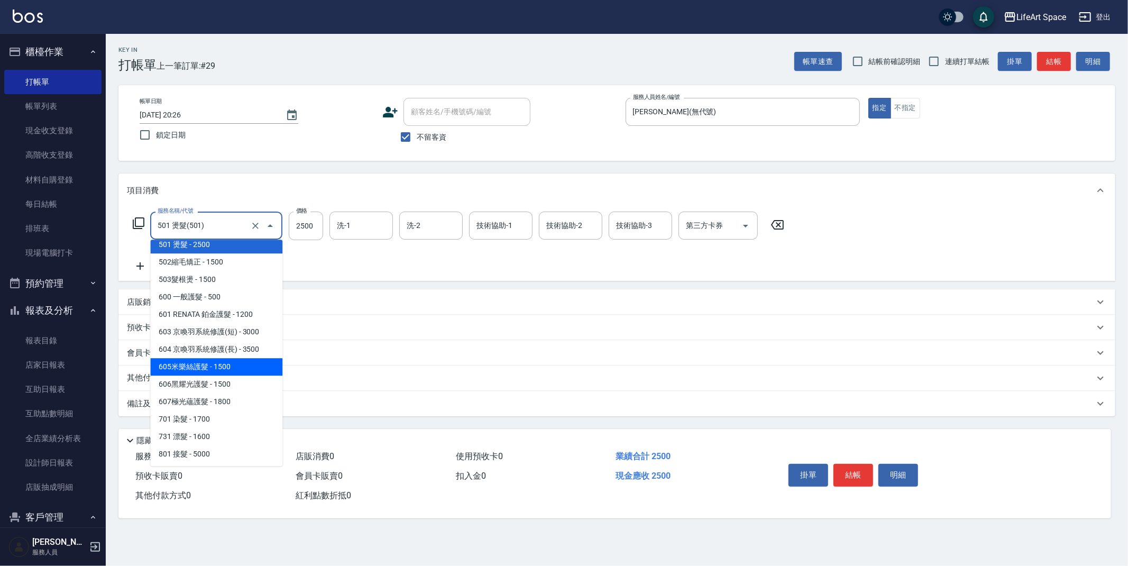
scroll to position [166, 0]
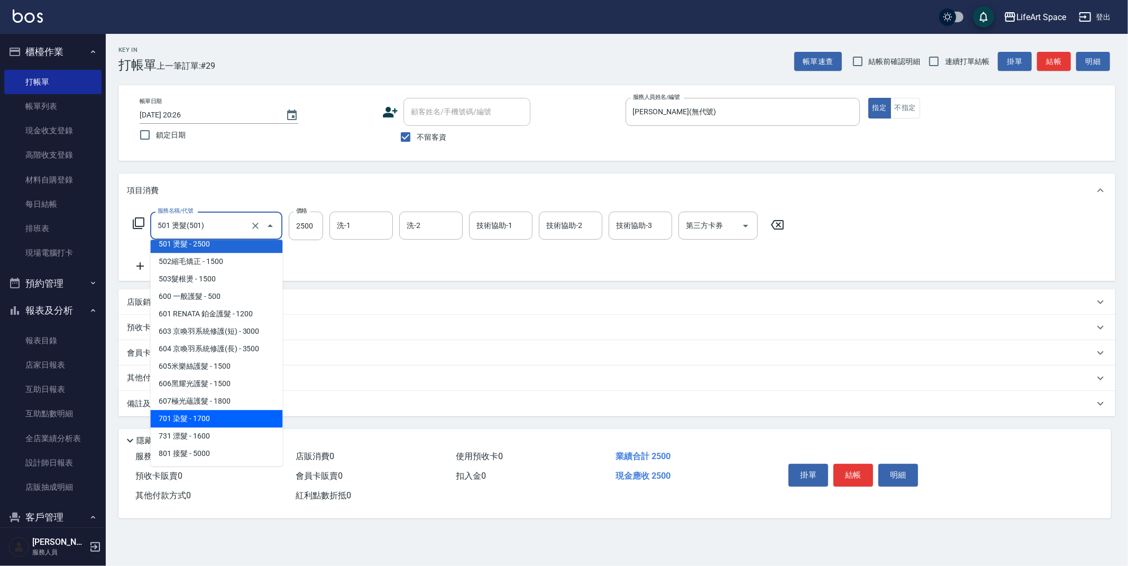
click at [215, 417] on span "701 染髮 - 1700" at bounding box center [216, 418] width 132 height 17
type input "701 染髮(701)"
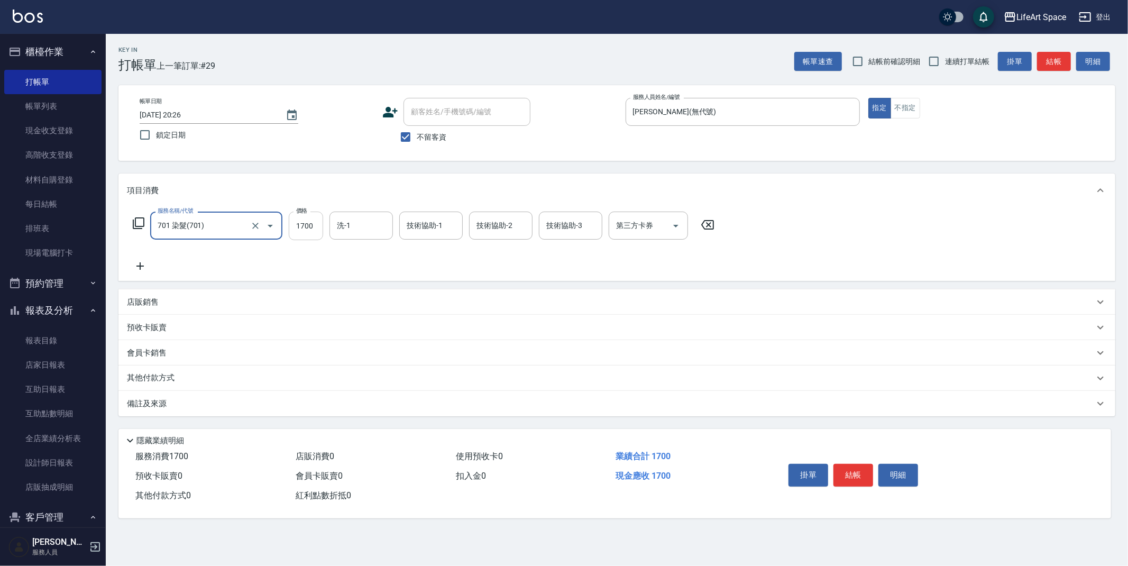
click at [316, 230] on input "1700" at bounding box center [306, 226] width 34 height 29
type input "2900"
click at [357, 221] on input "洗-1" at bounding box center [361, 225] width 54 height 19
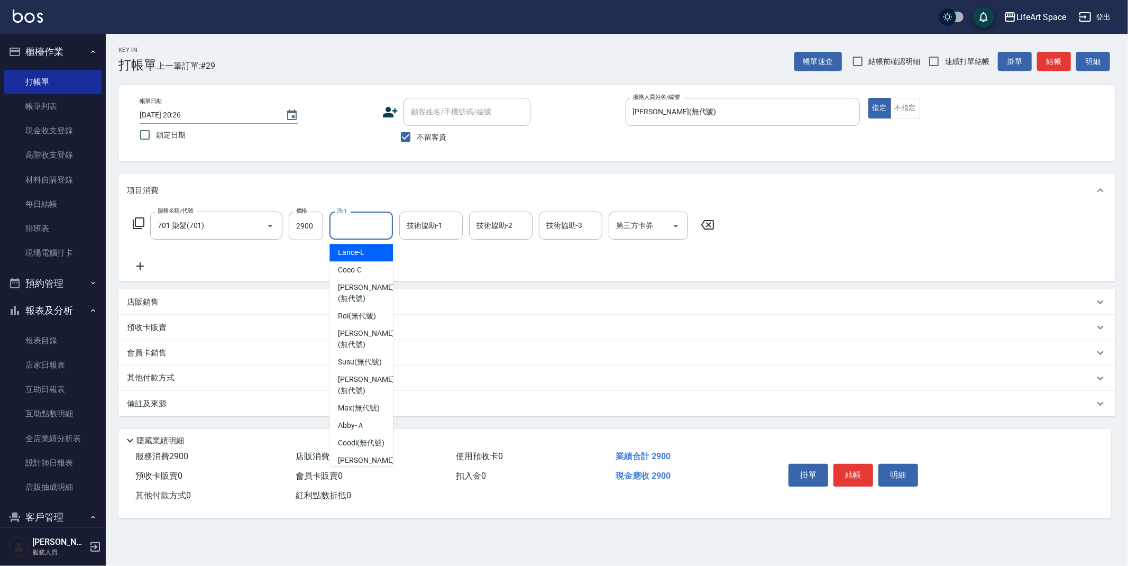
click at [452, 259] on div "服務名稱/代號 701 染髮(701) 服務名稱/代號 價格 2900 價格 洗-1 洗-1 技術協助-1 技術協助-1 技術協助-2 技術協助-2 技術協助…" at bounding box center [424, 242] width 594 height 61
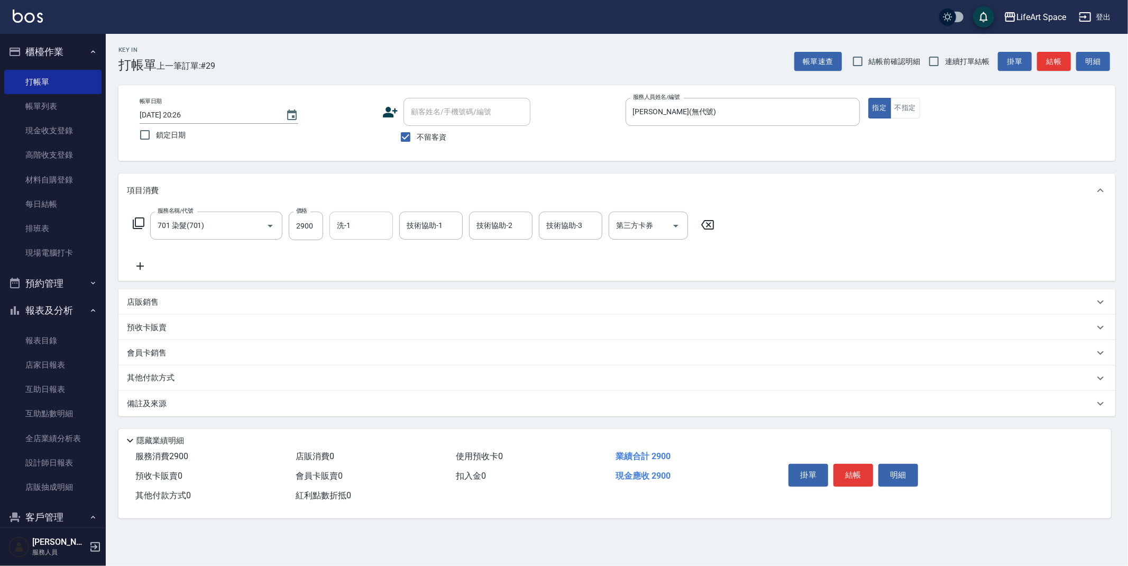
click at [362, 224] on input "洗-1" at bounding box center [361, 225] width 54 height 19
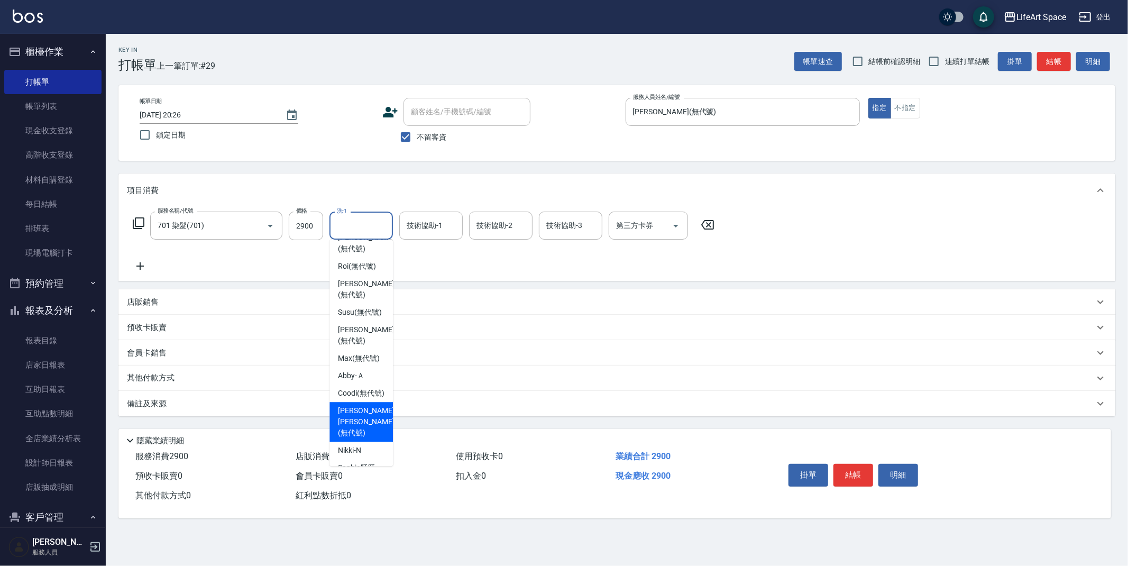
scroll to position [240, 0]
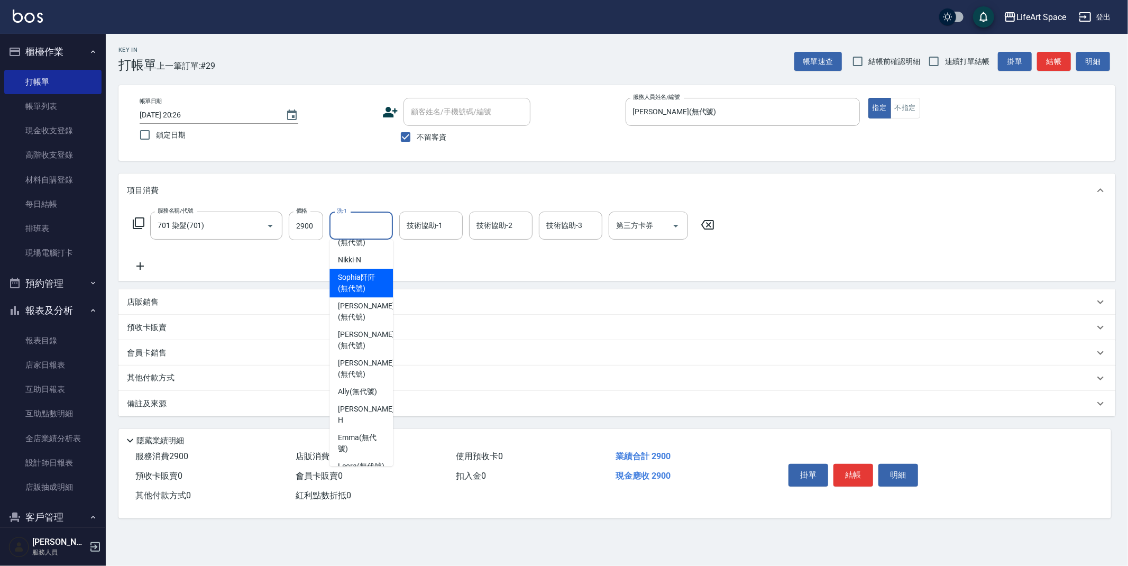
click at [357, 294] on span "[PERSON_NAME]阡 (無代號)" at bounding box center [361, 283] width 47 height 22
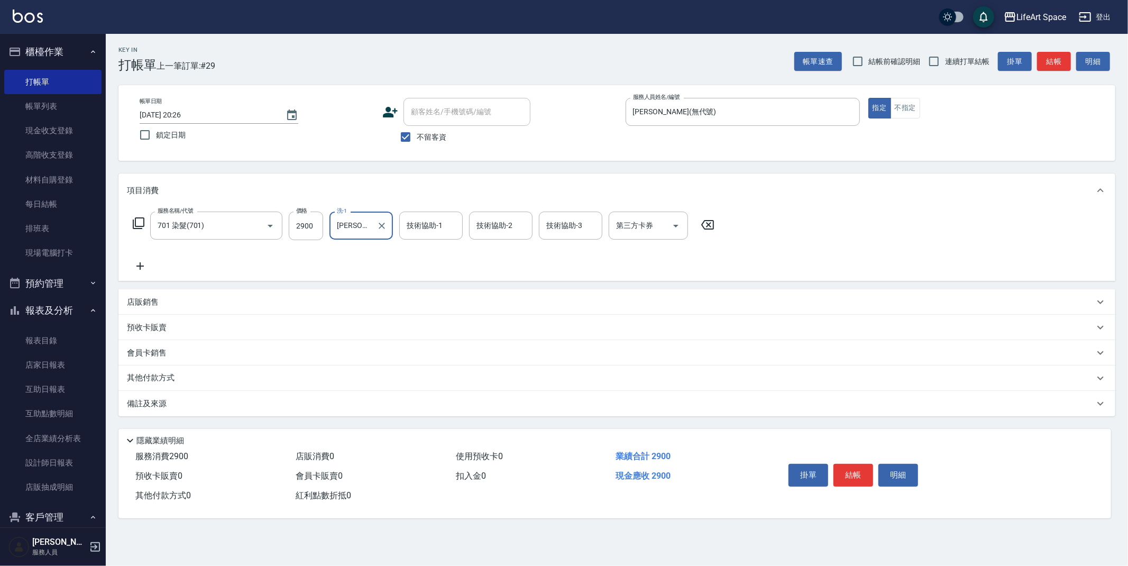
type input "[PERSON_NAME]阡(無代號)"
click at [844, 472] on button "結帳" at bounding box center [853, 475] width 40 height 22
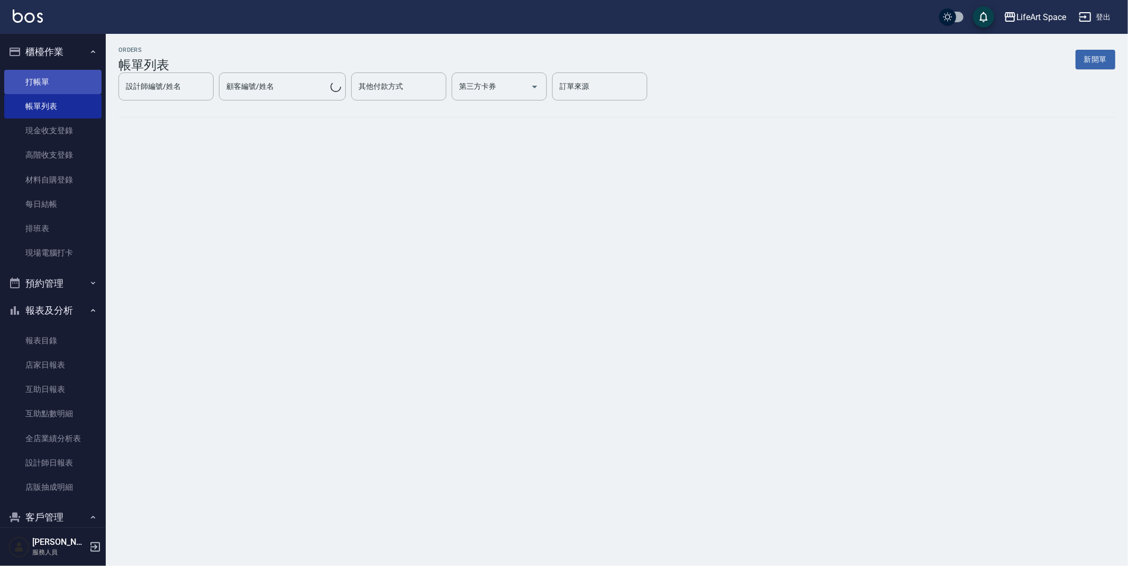
click at [50, 78] on link "打帳單" at bounding box center [52, 82] width 97 height 24
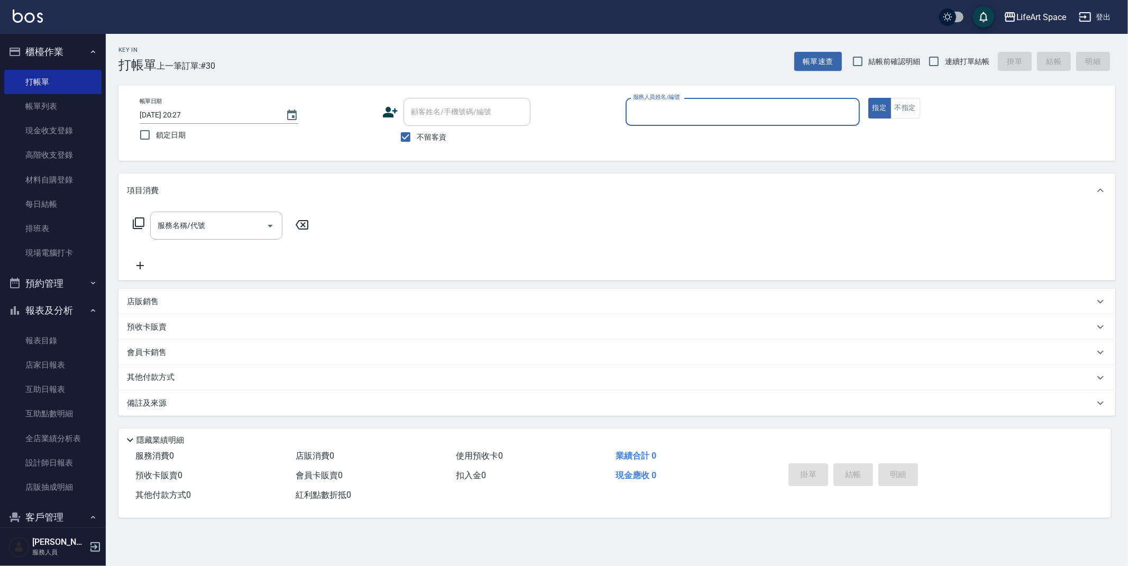
drag, startPoint x: 647, startPoint y: 117, endPoint x: 641, endPoint y: 114, distance: 5.9
click at [647, 117] on input "服務人員姓名/編號" at bounding box center [742, 112] width 225 height 19
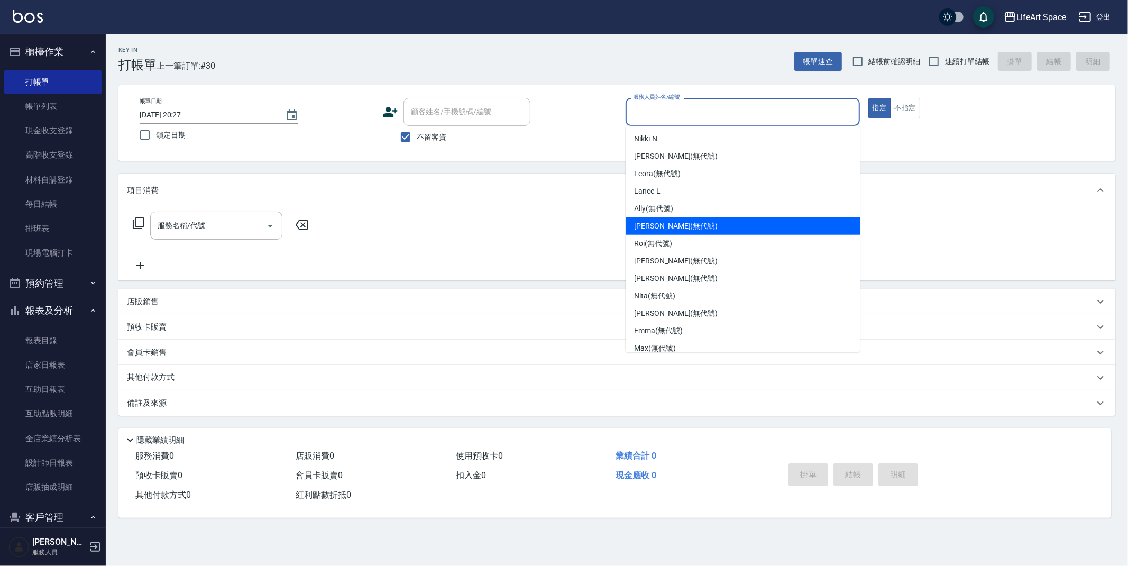
click at [675, 224] on span "[PERSON_NAME] (無代號)" at bounding box center [676, 225] width 84 height 11
type input "[PERSON_NAME](無代號)"
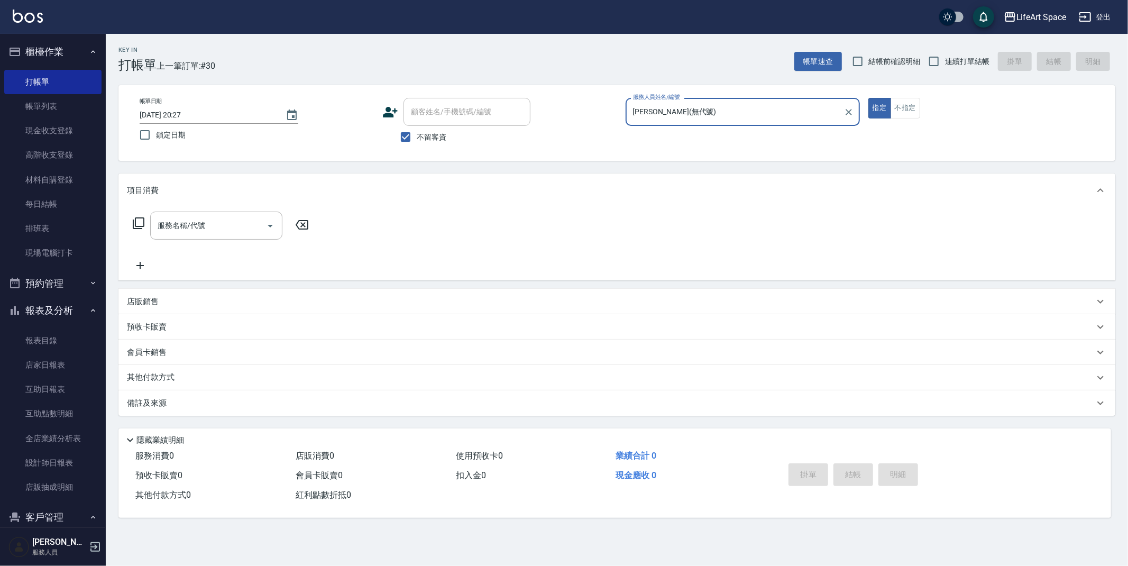
click at [179, 226] on input "服務名稱/代號" at bounding box center [208, 225] width 107 height 19
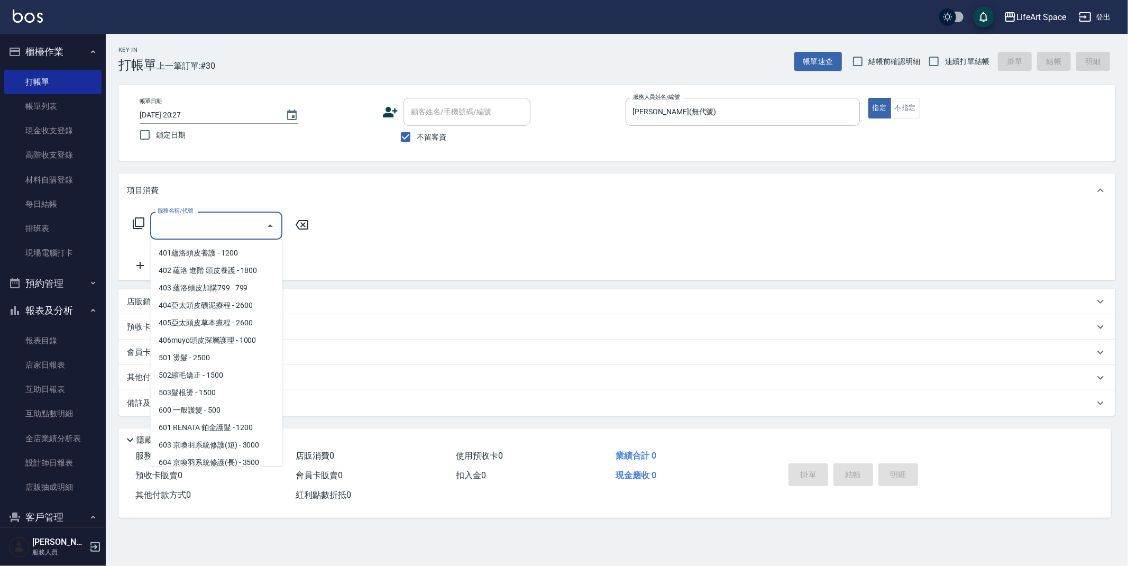
scroll to position [166, 0]
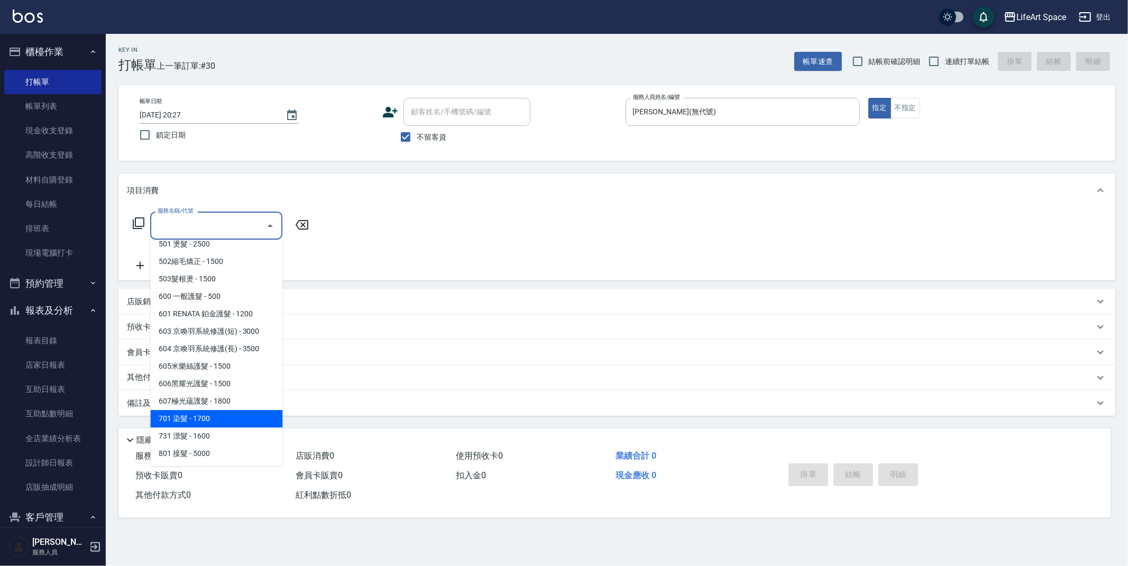
drag, startPoint x: 223, startPoint y: 424, endPoint x: 324, endPoint y: 259, distance: 194.2
click at [223, 424] on span "701 染髮 - 1700" at bounding box center [216, 418] width 132 height 17
type input "701 染髮(701)"
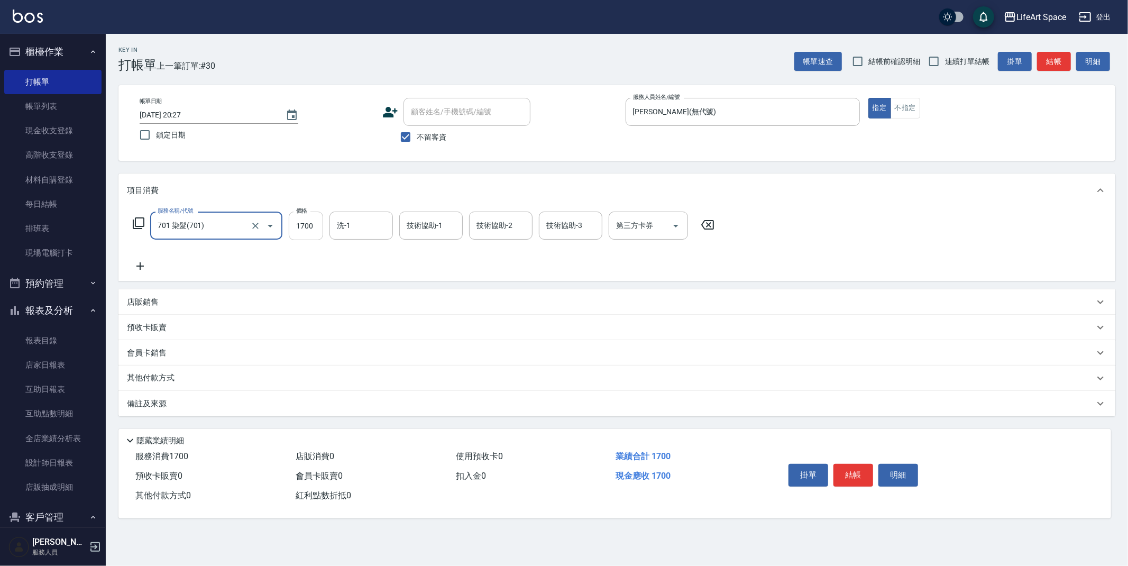
click at [316, 228] on input "1700" at bounding box center [306, 226] width 34 height 29
type input "3300"
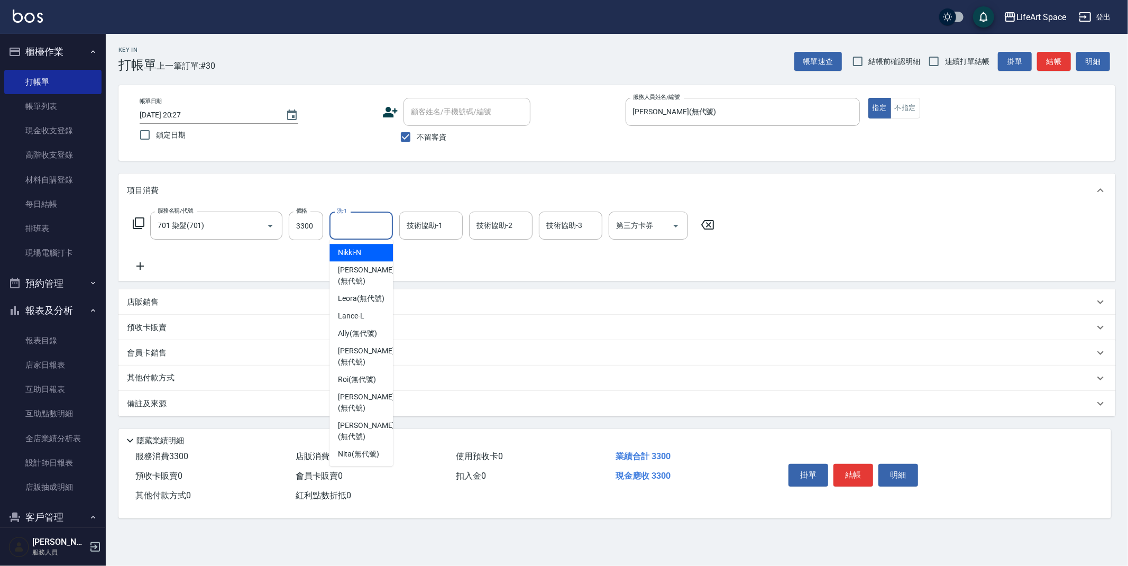
click at [366, 229] on input "洗-1" at bounding box center [361, 225] width 54 height 19
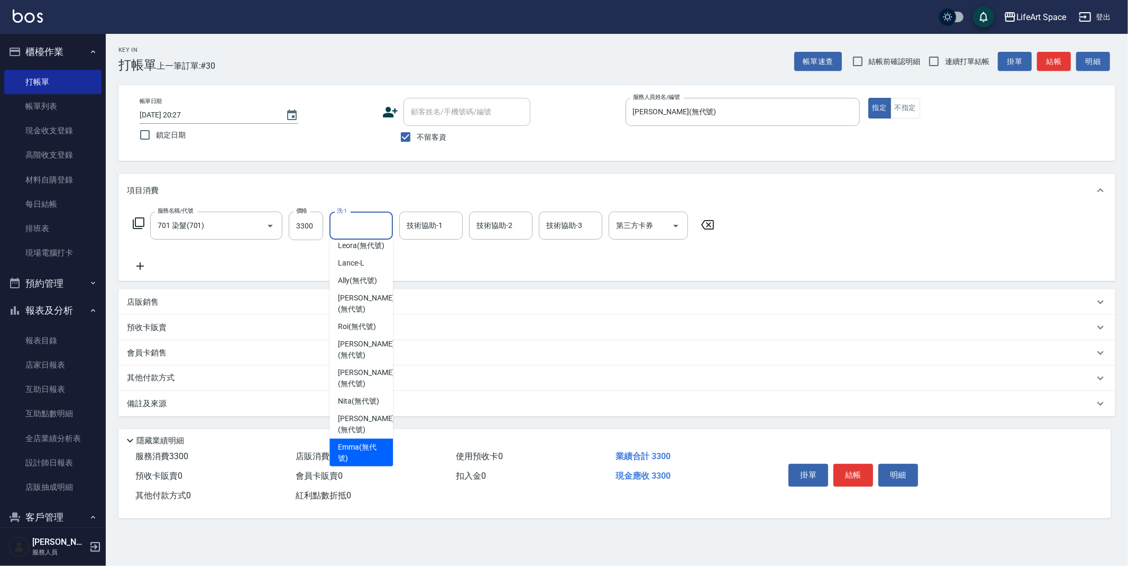
scroll to position [33, 0]
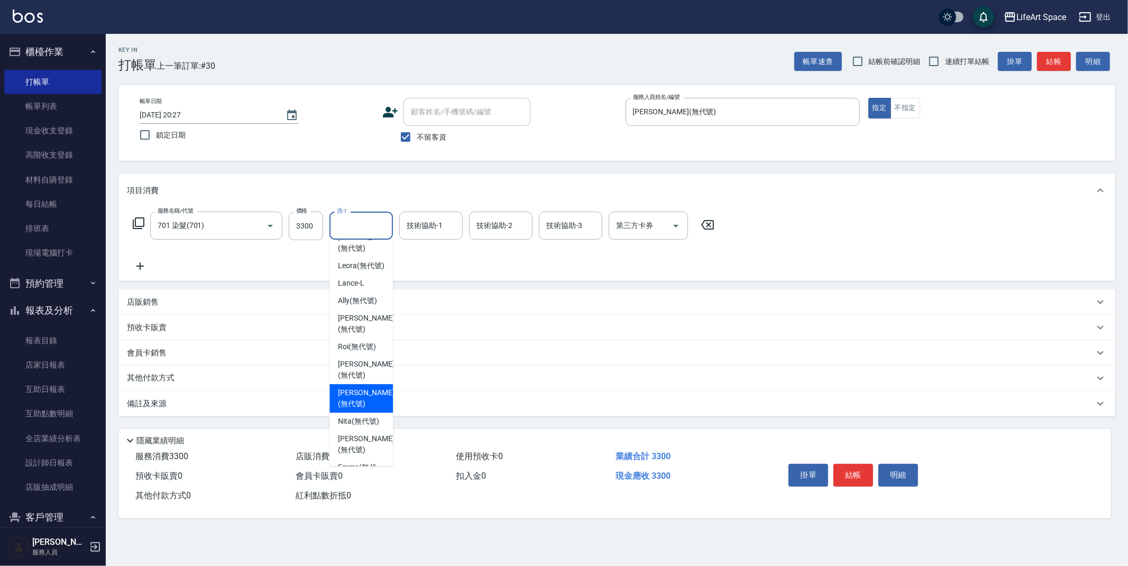
drag, startPoint x: 369, startPoint y: 399, endPoint x: 439, endPoint y: 243, distance: 171.6
click at [369, 399] on span "[PERSON_NAME] (無代號)" at bounding box center [366, 398] width 56 height 22
type input "[PERSON_NAME](無代號)"
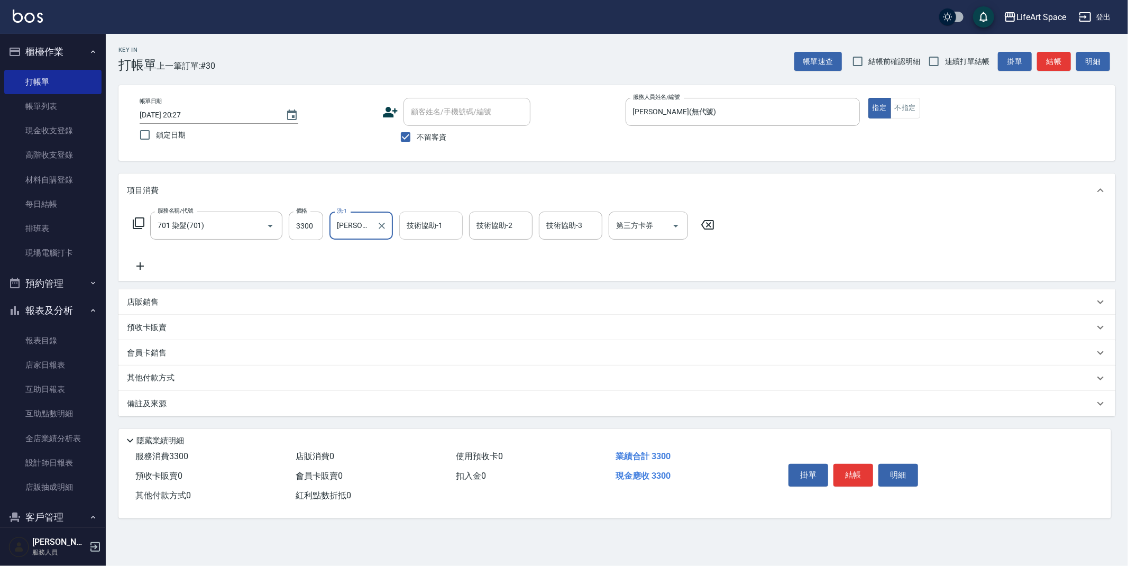
click at [442, 226] on input "技術協助-1" at bounding box center [431, 225] width 54 height 19
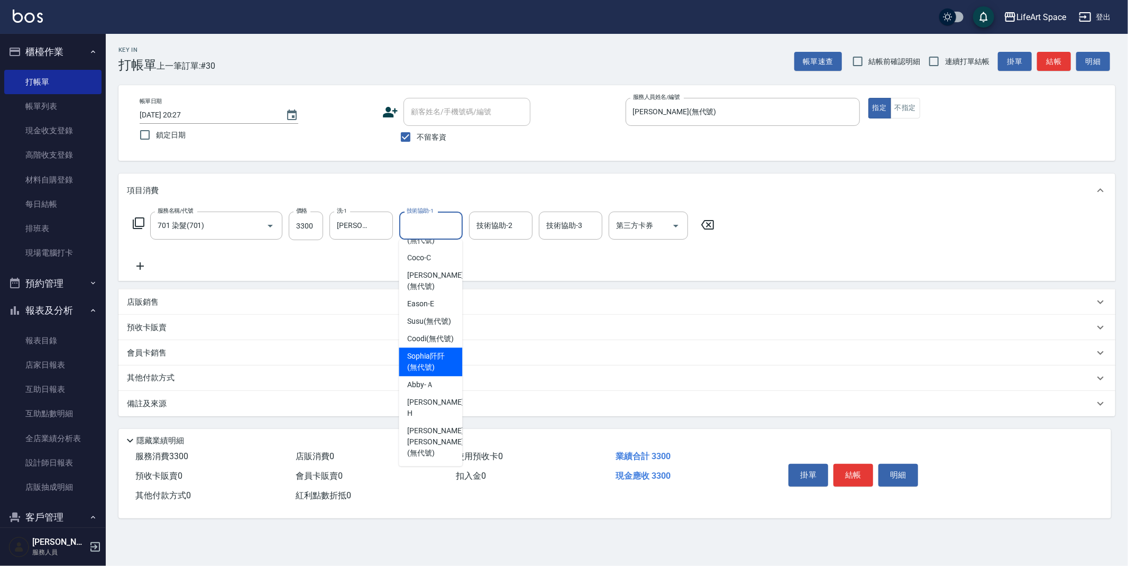
scroll to position [151, 0]
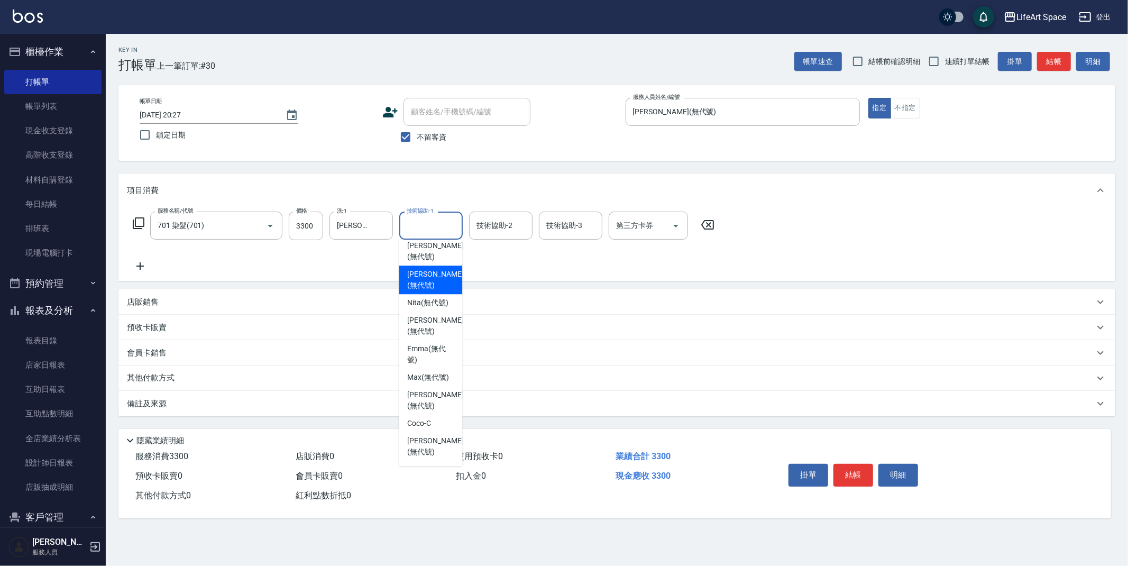
click at [443, 282] on span "[PERSON_NAME] (無代號)" at bounding box center [435, 280] width 56 height 22
type input "[PERSON_NAME](無代號)"
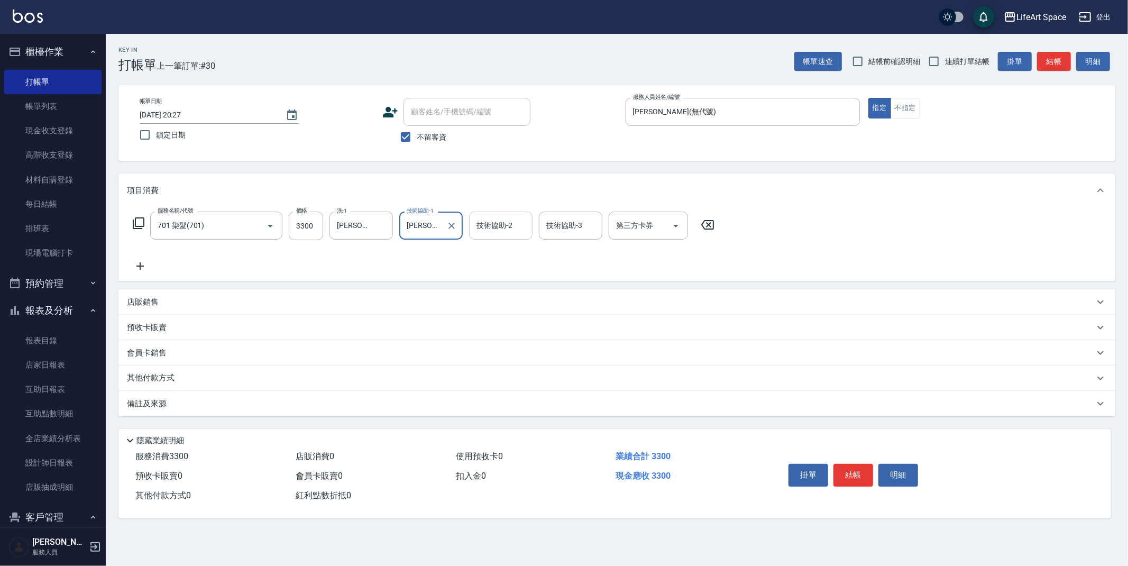
click at [487, 227] on div "技術協助-2 技術協助-2" at bounding box center [500, 226] width 63 height 28
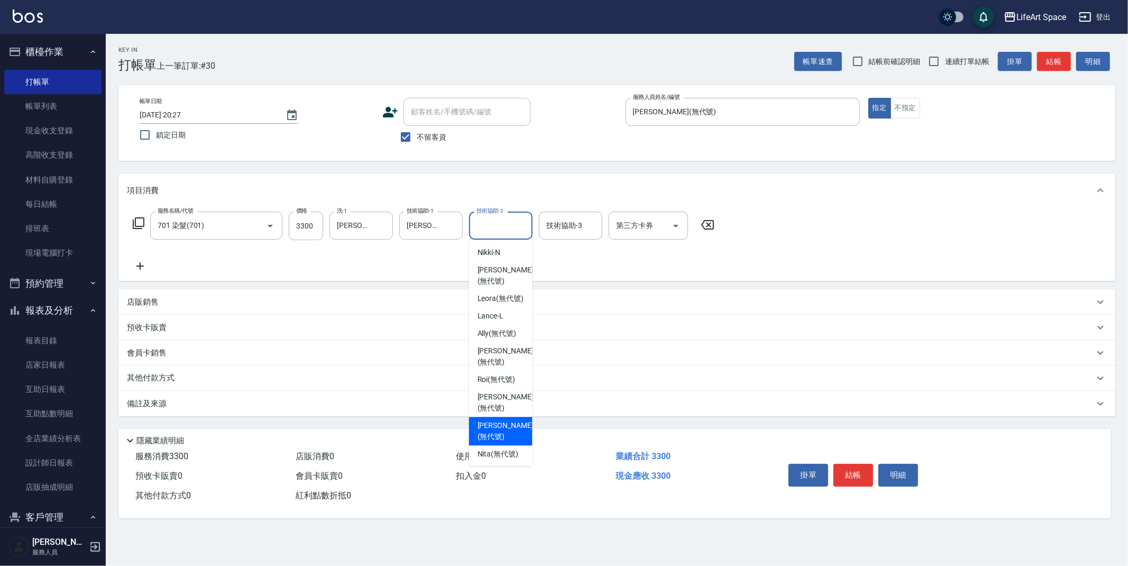
click at [497, 436] on span "[PERSON_NAME] (無代號)" at bounding box center [505, 431] width 56 height 22
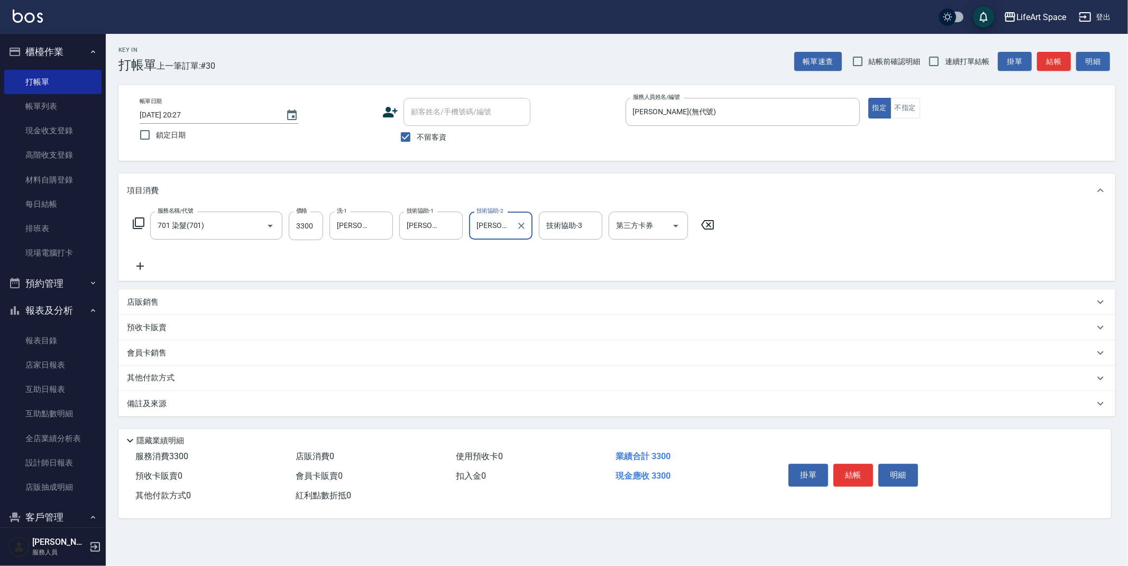
type input "[PERSON_NAME](無代號)"
click at [173, 384] on div "其他付款方式" at bounding box center [616, 377] width 997 height 25
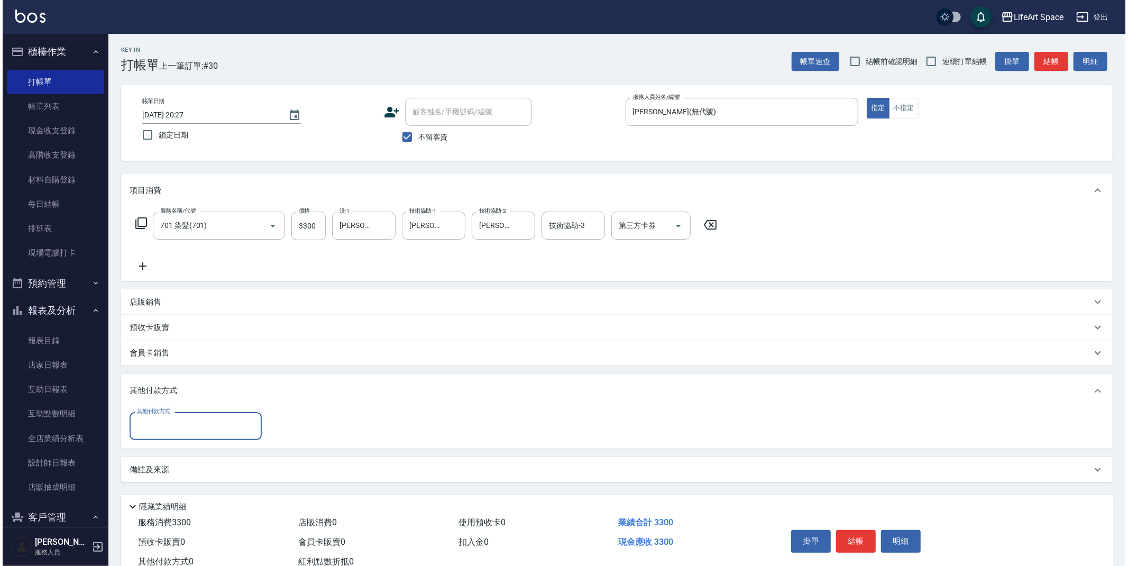
scroll to position [0, 0]
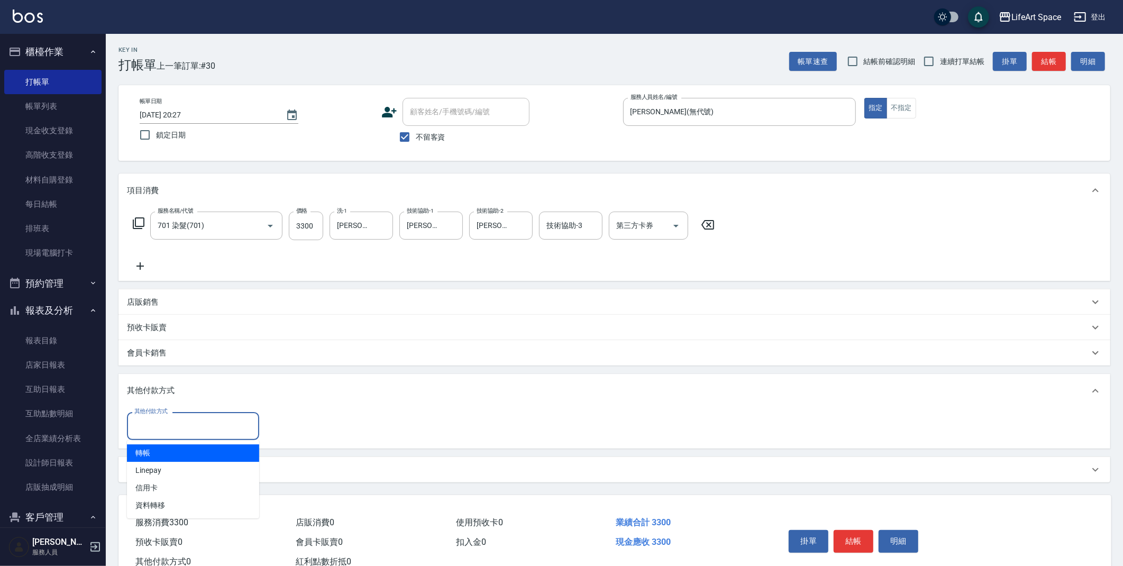
click at [209, 428] on input "其他付款方式" at bounding box center [193, 426] width 123 height 19
click at [185, 468] on span "Linepay" at bounding box center [193, 470] width 132 height 17
type input "Linepay"
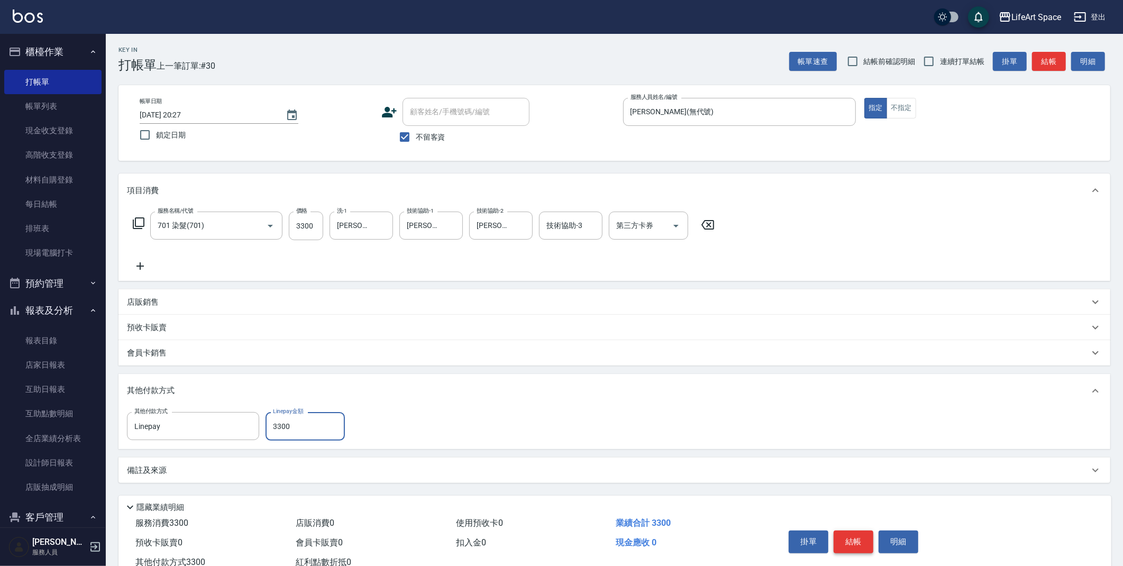
type input "3300"
click at [853, 538] on button "結帳" at bounding box center [853, 541] width 40 height 22
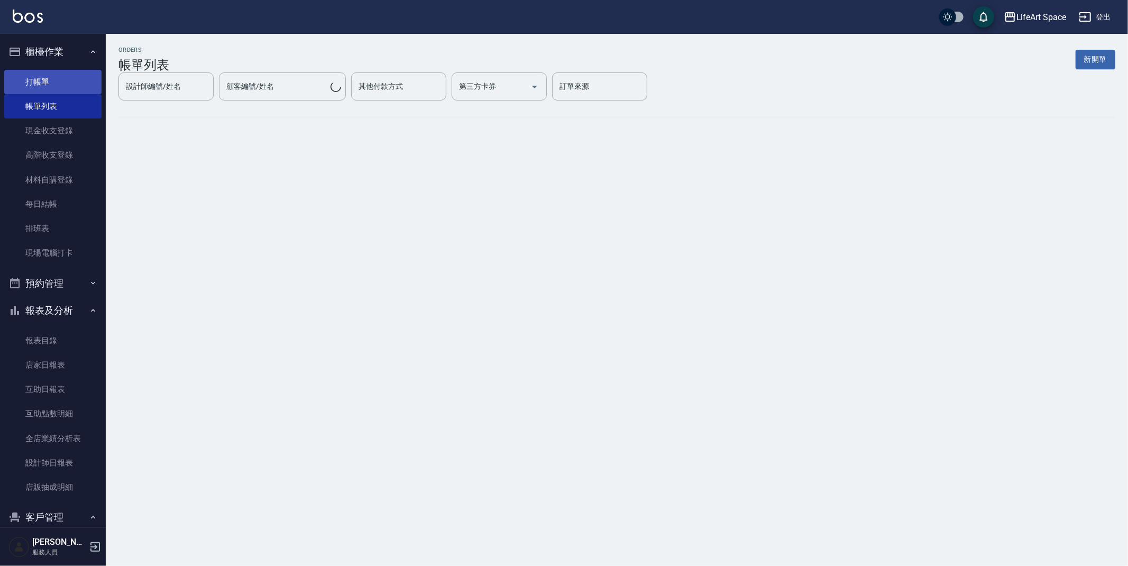
drag, startPoint x: 56, startPoint y: 81, endPoint x: 669, endPoint y: 84, distance: 613.4
click at [56, 80] on link "打帳單" at bounding box center [52, 82] width 97 height 24
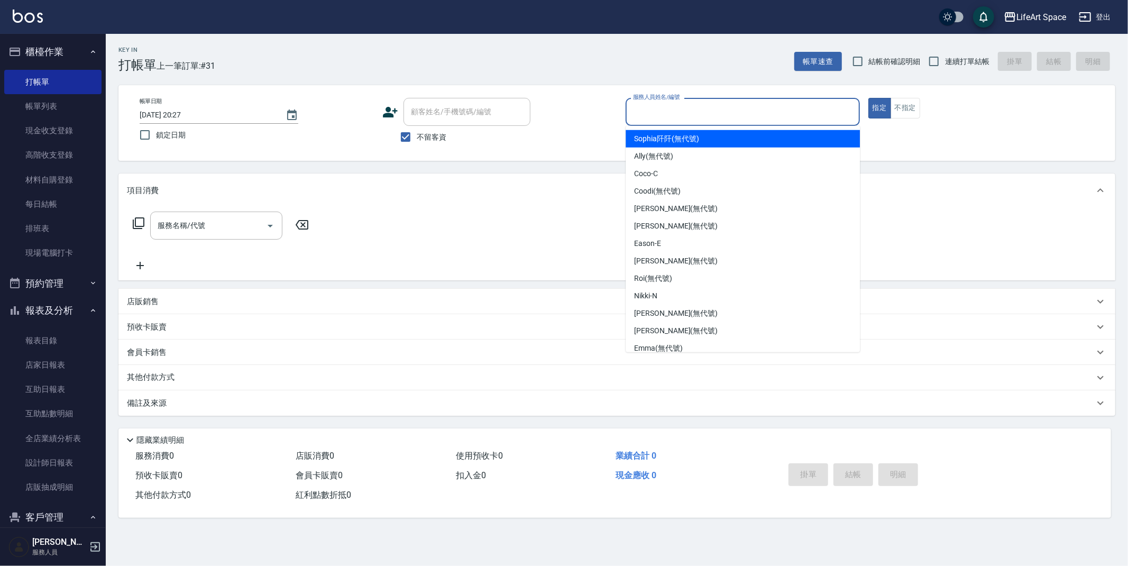
click at [670, 114] on input "服務人員姓名/編號" at bounding box center [742, 112] width 225 height 19
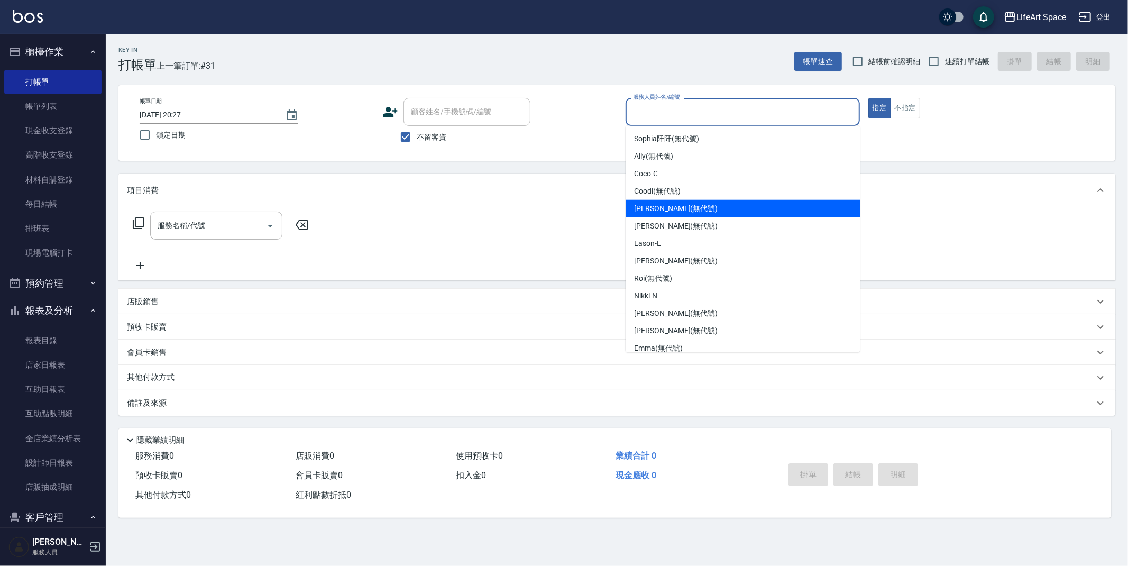
click at [656, 203] on span "[PERSON_NAME] (無代號)" at bounding box center [676, 208] width 84 height 11
type input "[PERSON_NAME](無代號)"
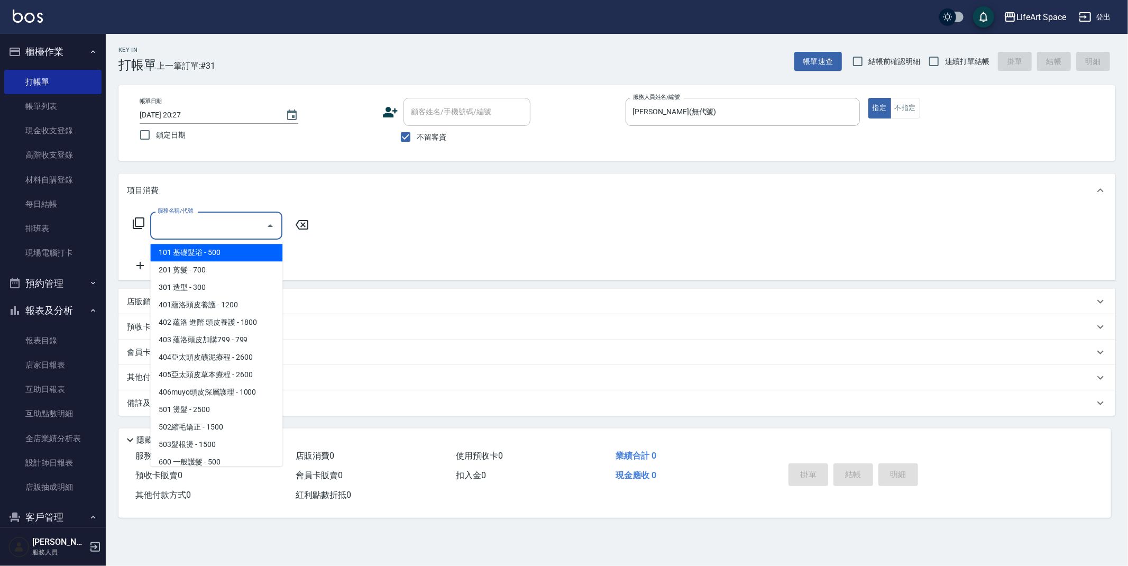
click at [186, 228] on input "服務名稱/代號" at bounding box center [208, 225] width 107 height 19
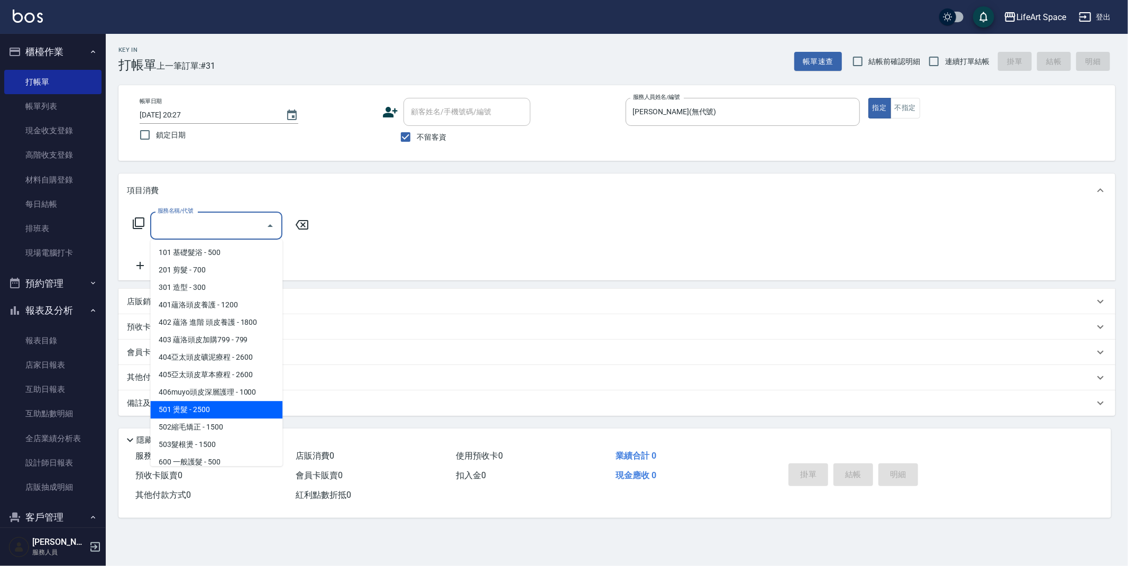
click at [220, 403] on span "501 燙髮 - 2500" at bounding box center [216, 409] width 132 height 17
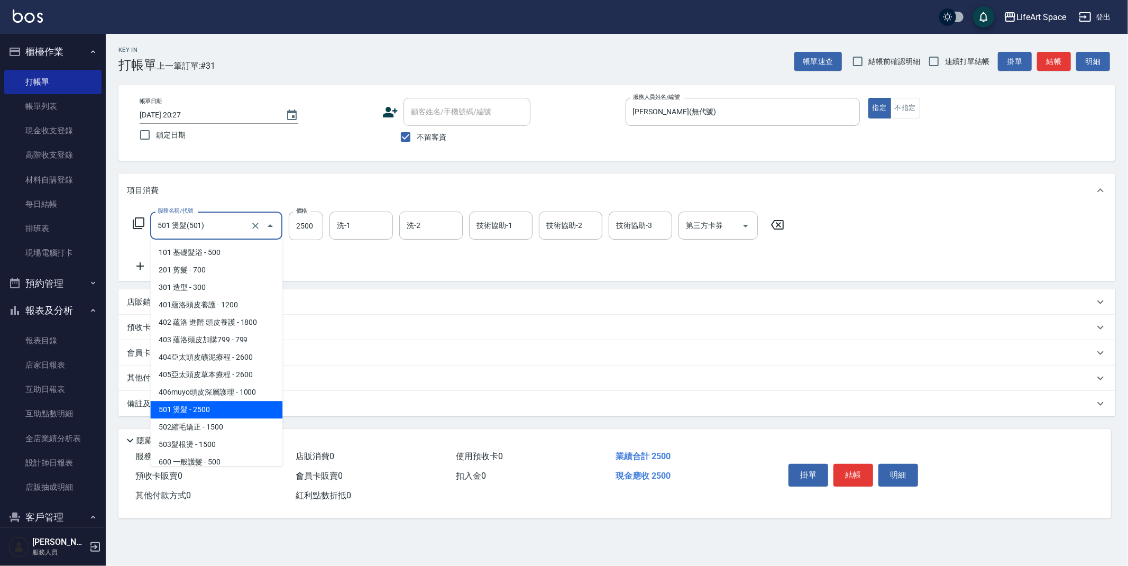
click at [235, 223] on input "501 燙髮(501)" at bounding box center [201, 225] width 93 height 19
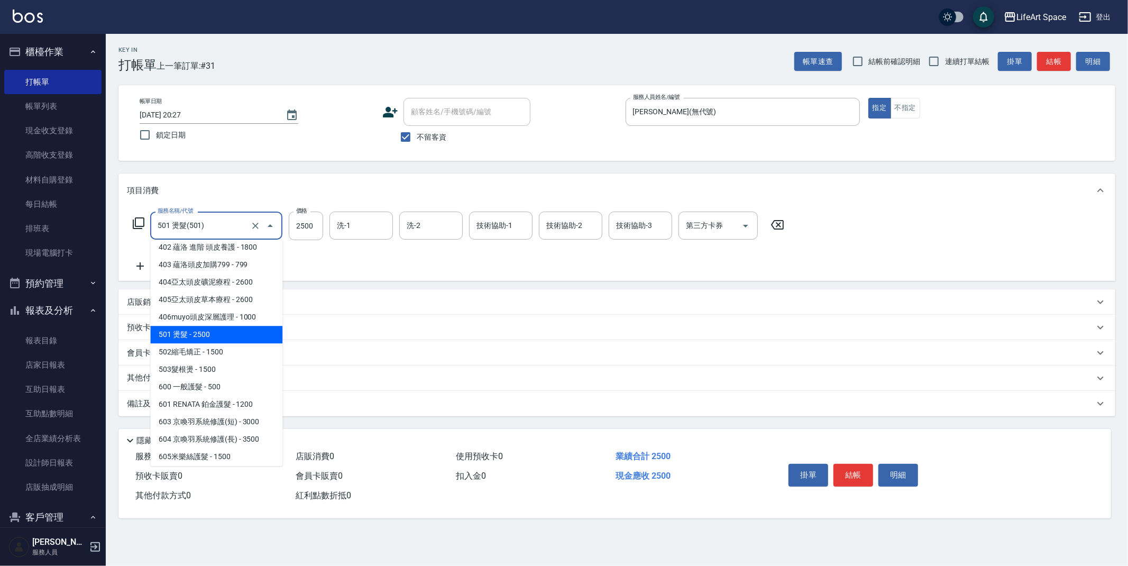
scroll to position [166, 0]
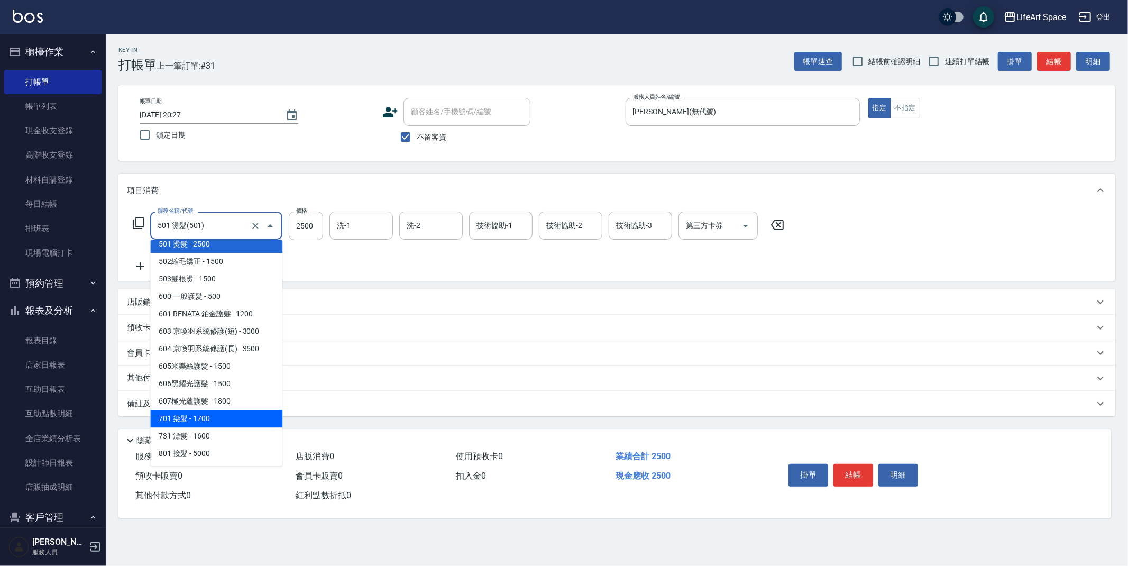
click at [211, 419] on span "701 染髮 - 1700" at bounding box center [216, 418] width 132 height 17
type input "701 染髮(701)"
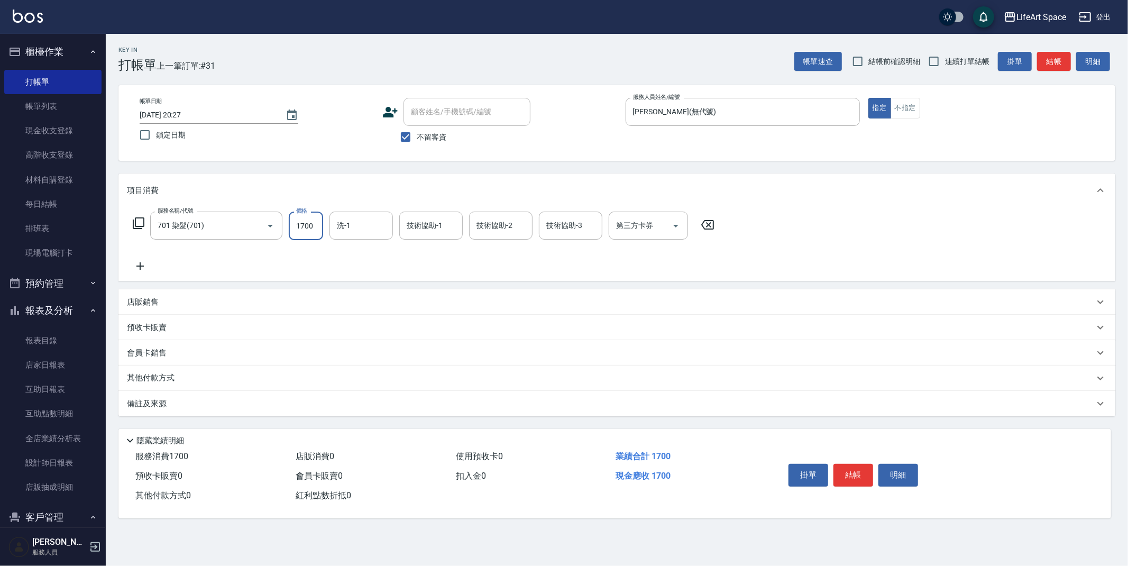
click at [315, 224] on input "1700" at bounding box center [306, 226] width 34 height 29
type input "3550"
click at [380, 231] on input "洗-1" at bounding box center [361, 225] width 54 height 19
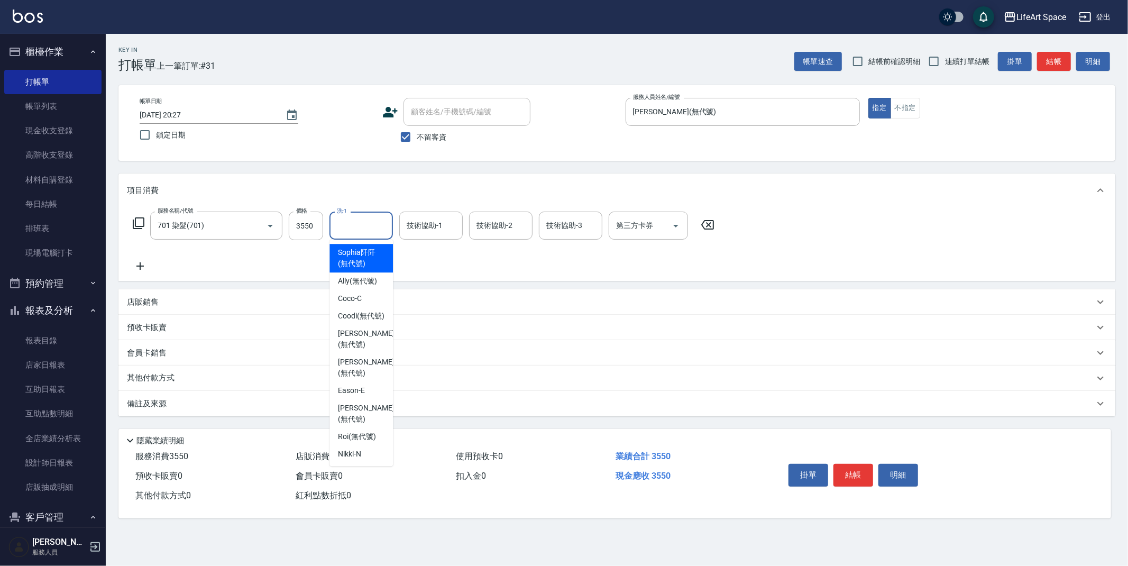
click at [361, 257] on span "[PERSON_NAME]阡 (無代號)" at bounding box center [361, 258] width 47 height 22
type input "[PERSON_NAME]阡(無代號)"
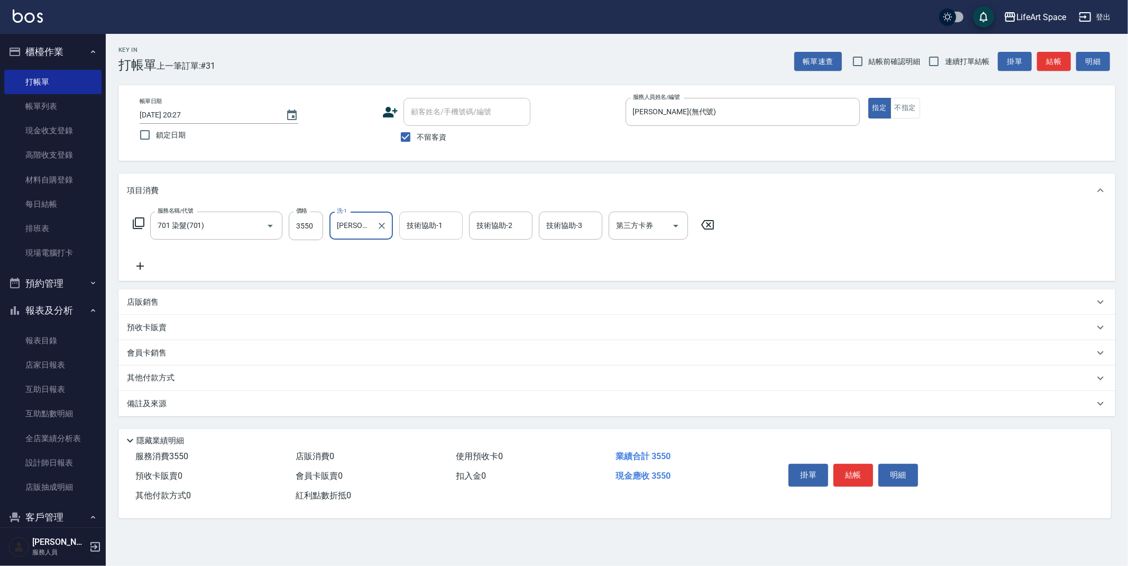
click at [444, 225] on input "技術協助-1" at bounding box center [431, 225] width 54 height 19
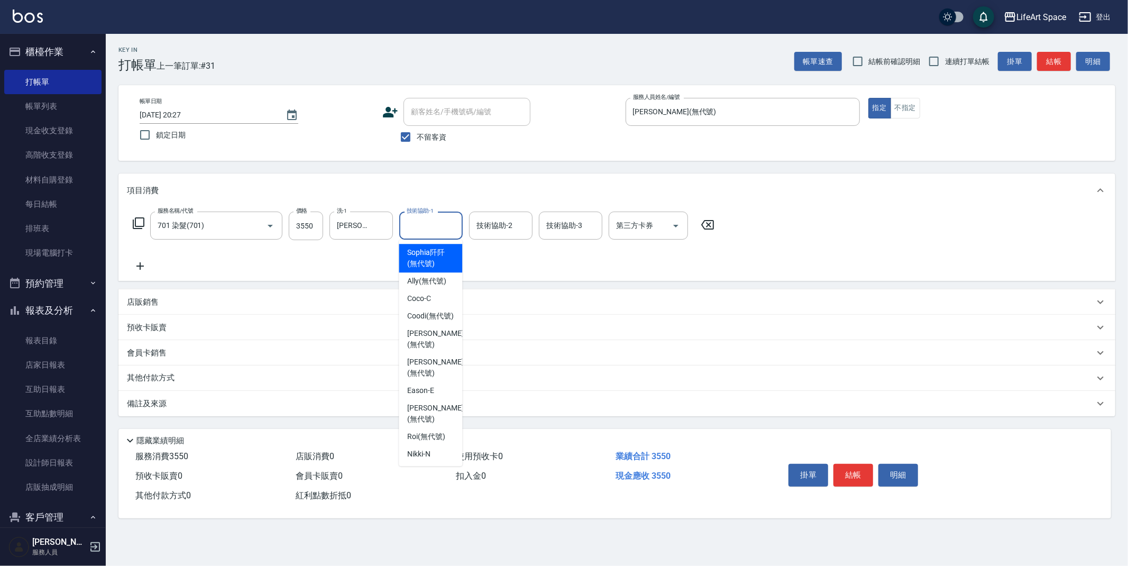
click at [430, 254] on span "[PERSON_NAME]阡 (無代號)" at bounding box center [430, 258] width 47 height 22
type input "[PERSON_NAME]阡(無代號)"
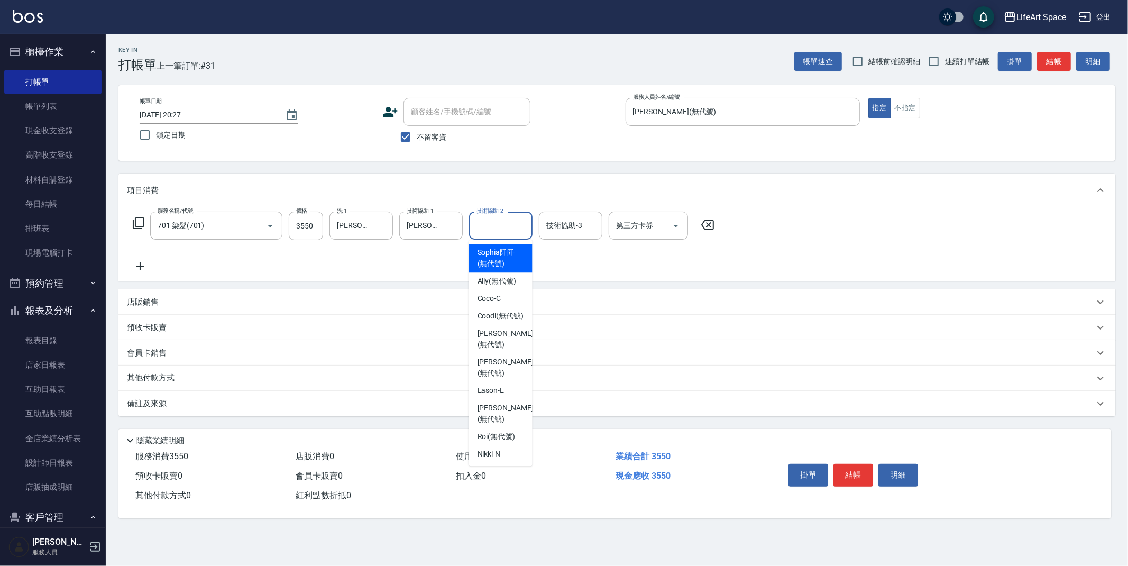
click at [501, 218] on input "技術協助-2" at bounding box center [501, 225] width 54 height 19
click at [501, 266] on span "[PERSON_NAME]阡 (無代號)" at bounding box center [500, 258] width 47 height 22
type input "[PERSON_NAME]阡(無代號)"
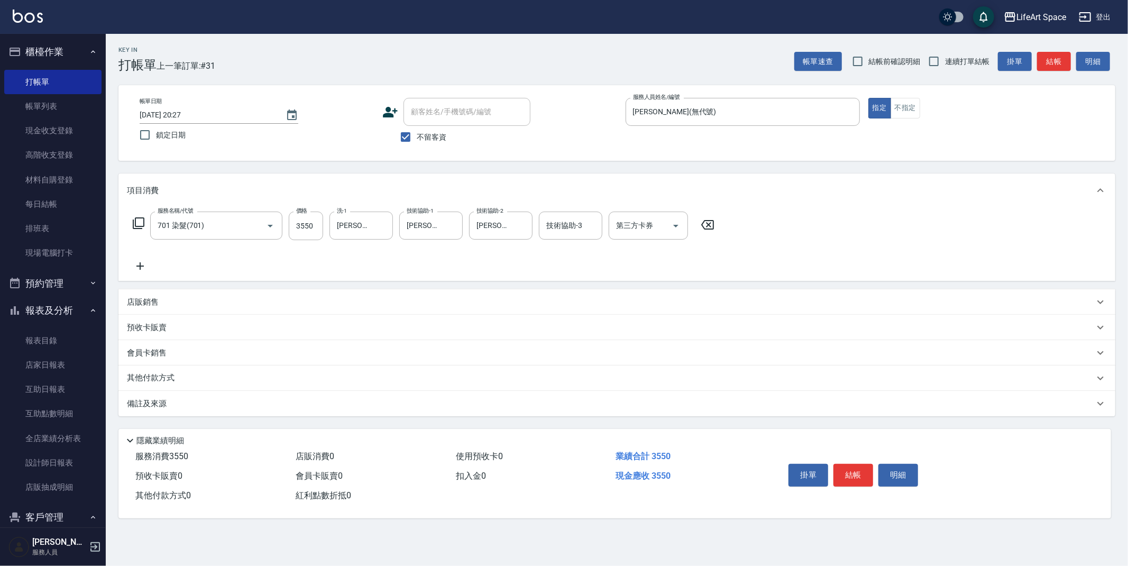
drag, startPoint x: 179, startPoint y: 375, endPoint x: 185, endPoint y: 375, distance: 5.3
click at [179, 375] on p "其他付款方式" at bounding box center [153, 378] width 53 height 12
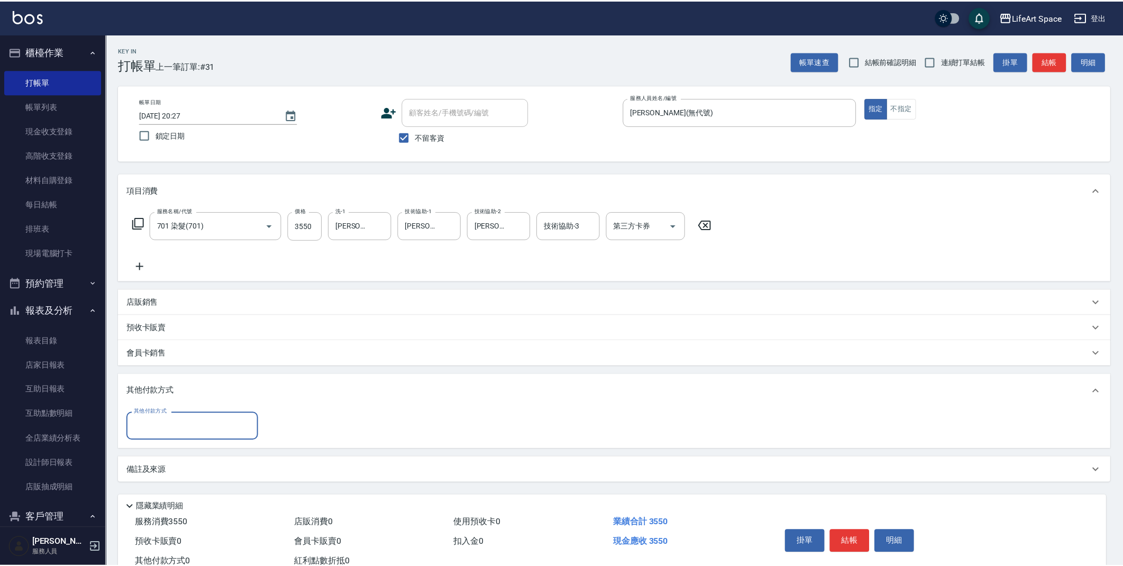
scroll to position [0, 0]
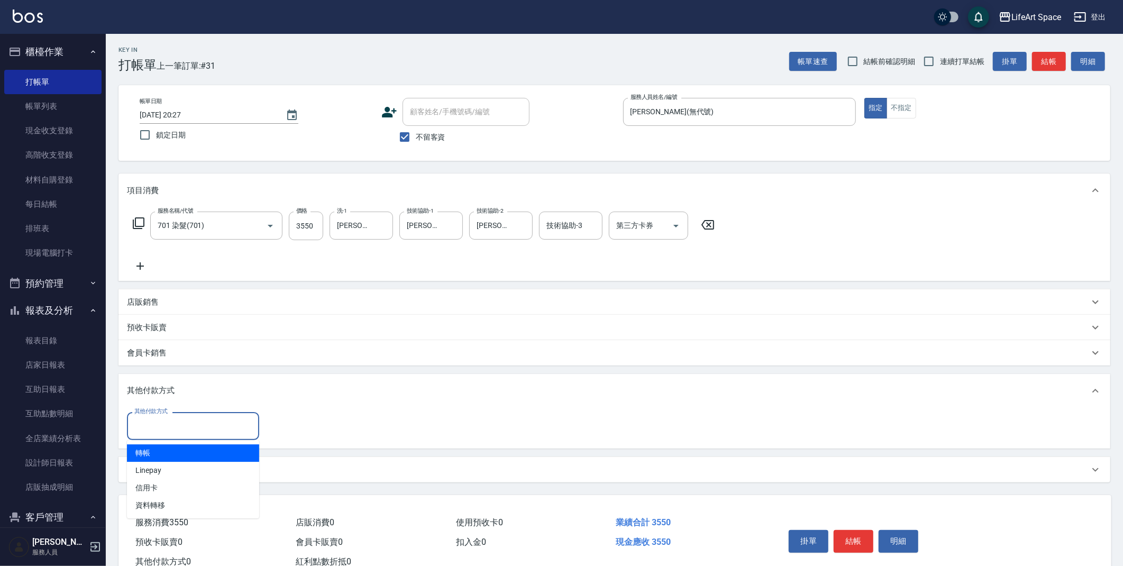
click at [183, 426] on input "其他付款方式" at bounding box center [193, 426] width 123 height 19
click at [179, 477] on span "Linepay" at bounding box center [193, 470] width 132 height 17
type input "Linepay"
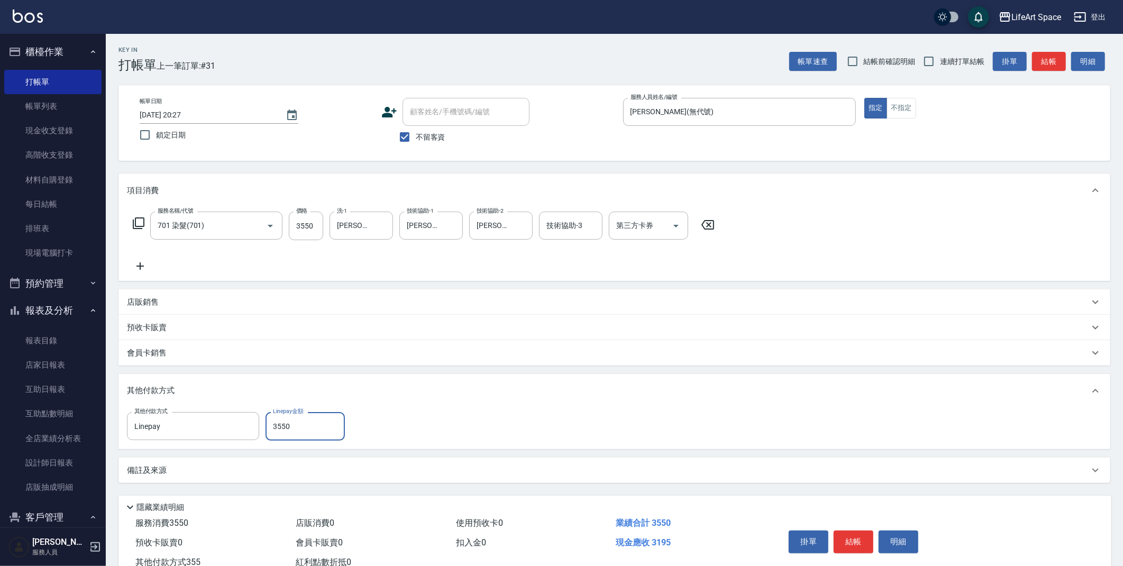
type input "3550"
click at [413, 130] on input "不留客資" at bounding box center [404, 137] width 22 height 22
checkbox input "false"
type input "0"
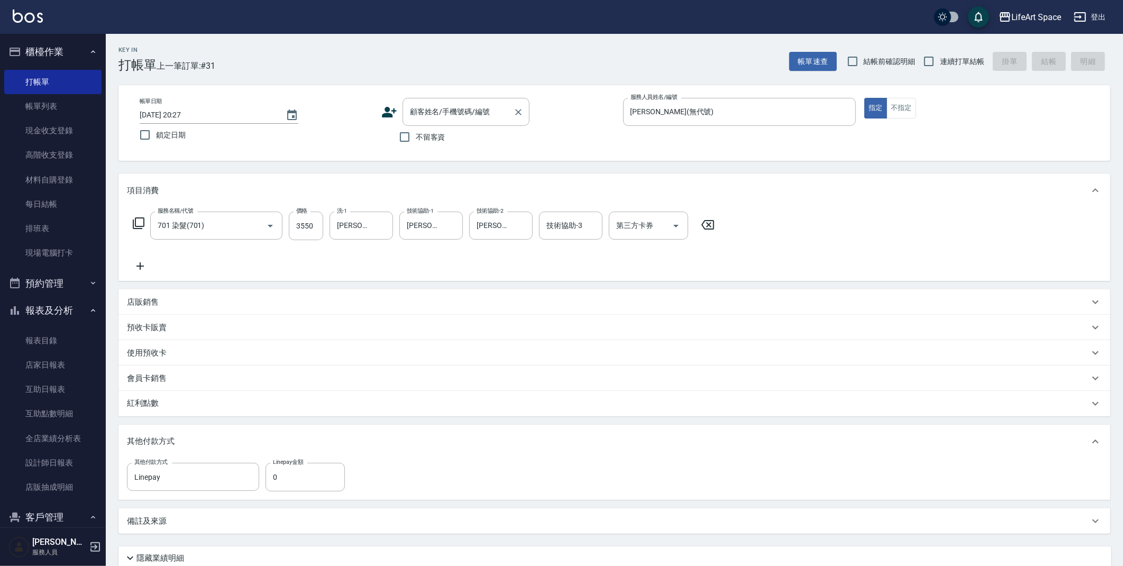
click at [448, 106] on div "顧客姓名/手機號碼/編號 顧客姓名/手機號碼/編號" at bounding box center [465, 112] width 127 height 28
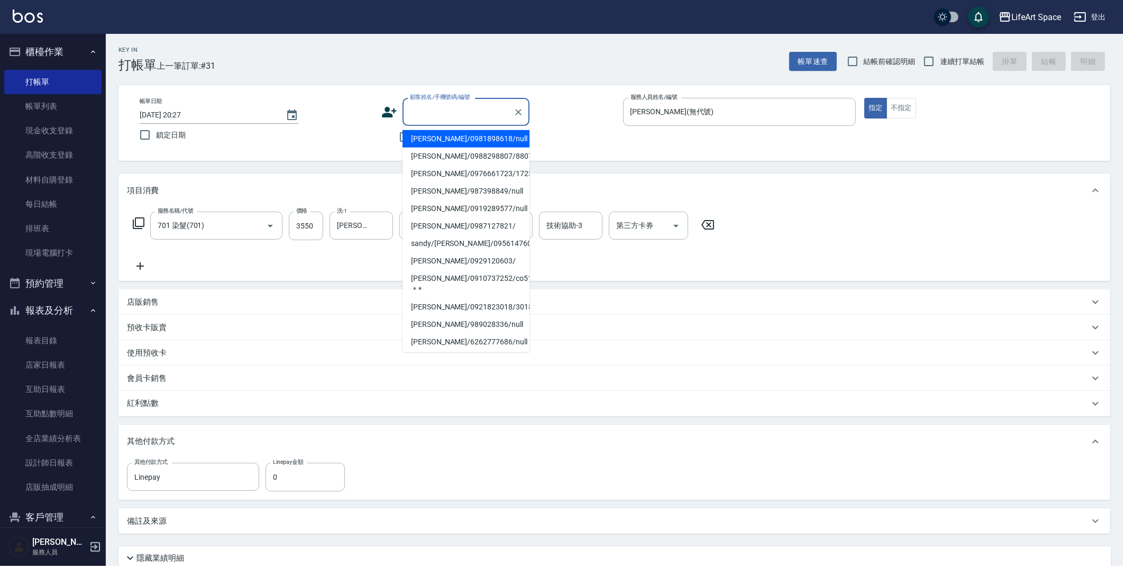
click at [453, 122] on div "顧客姓名/手機號碼/編號" at bounding box center [465, 112] width 127 height 28
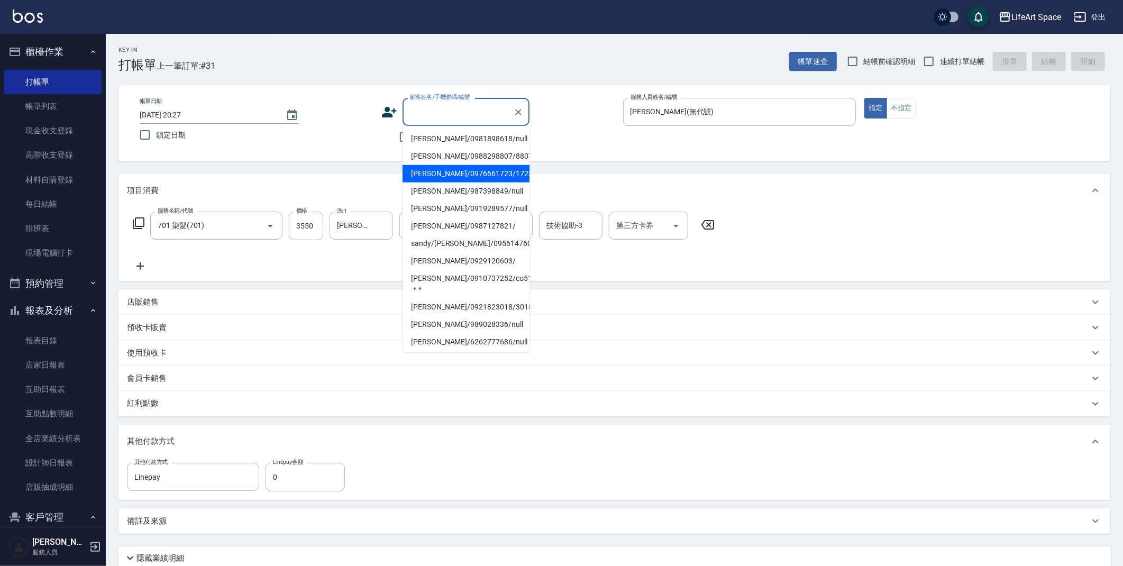
click at [787, 265] on div "服務名稱/代號 701 染髮(701) 服務名稱/代號 價格 3550 價格 洗-1 [PERSON_NAME]阡阡(無代號) 洗-1 技術協助-1 [PER…" at bounding box center [613, 243] width 991 height 73
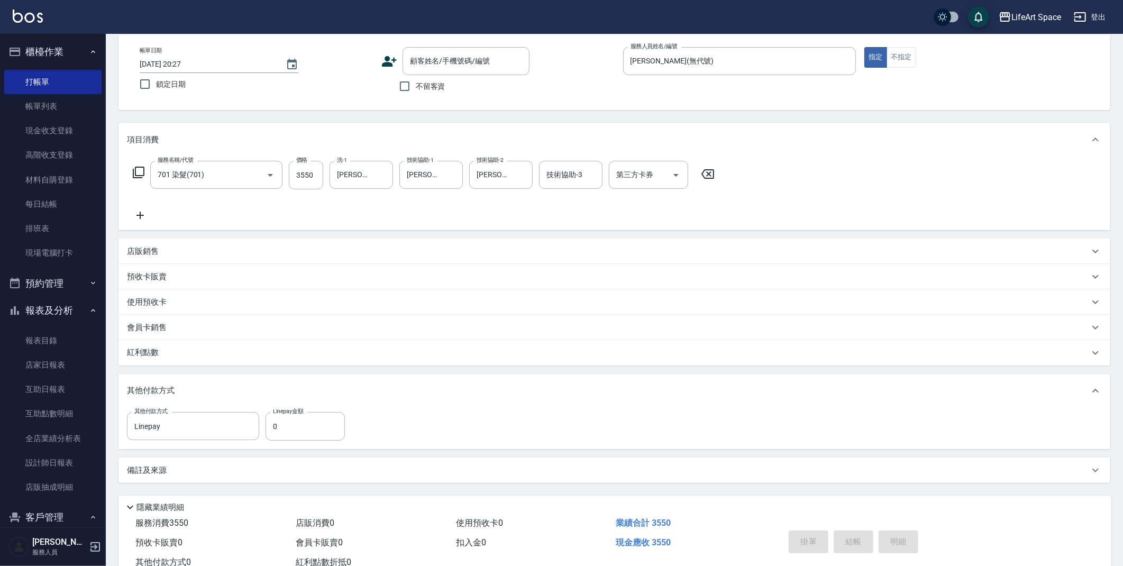
scroll to position [86, 0]
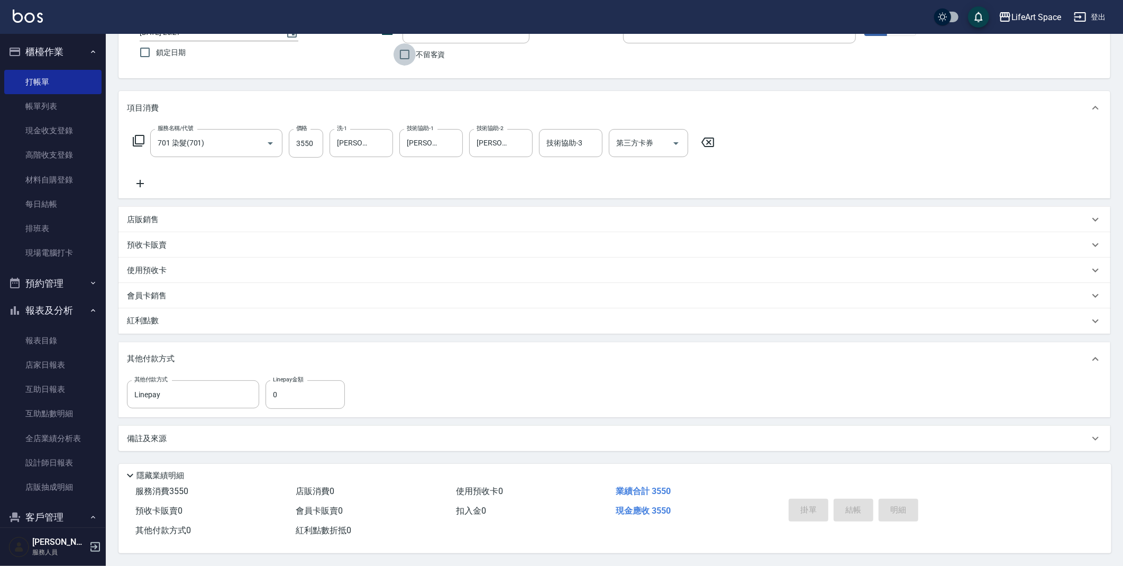
click at [403, 57] on input "不留客資" at bounding box center [404, 54] width 22 height 22
checkbox input "true"
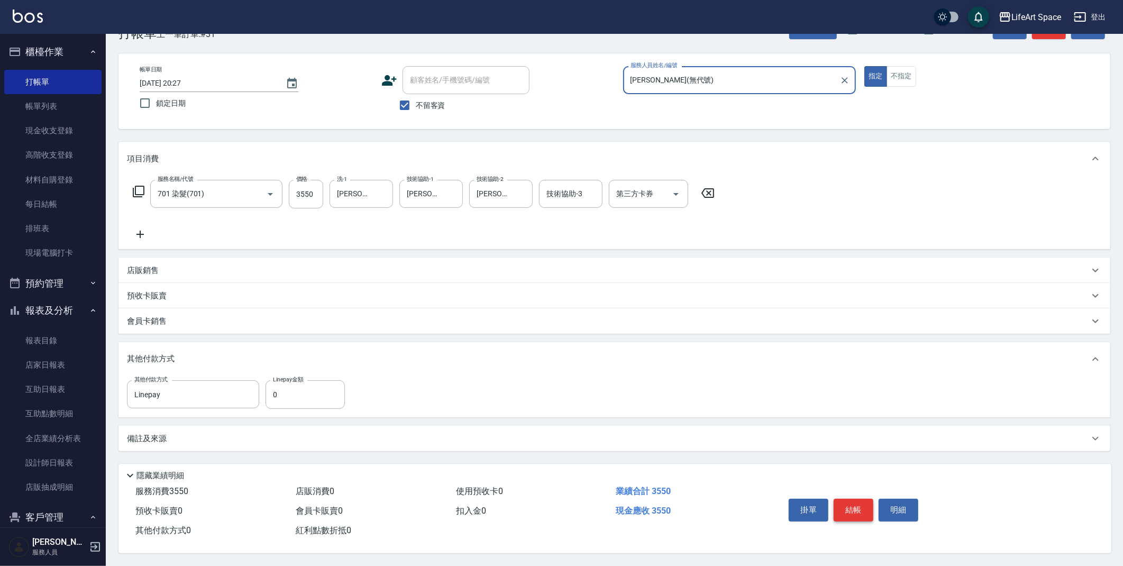
click at [851, 510] on button "結帳" at bounding box center [853, 510] width 40 height 22
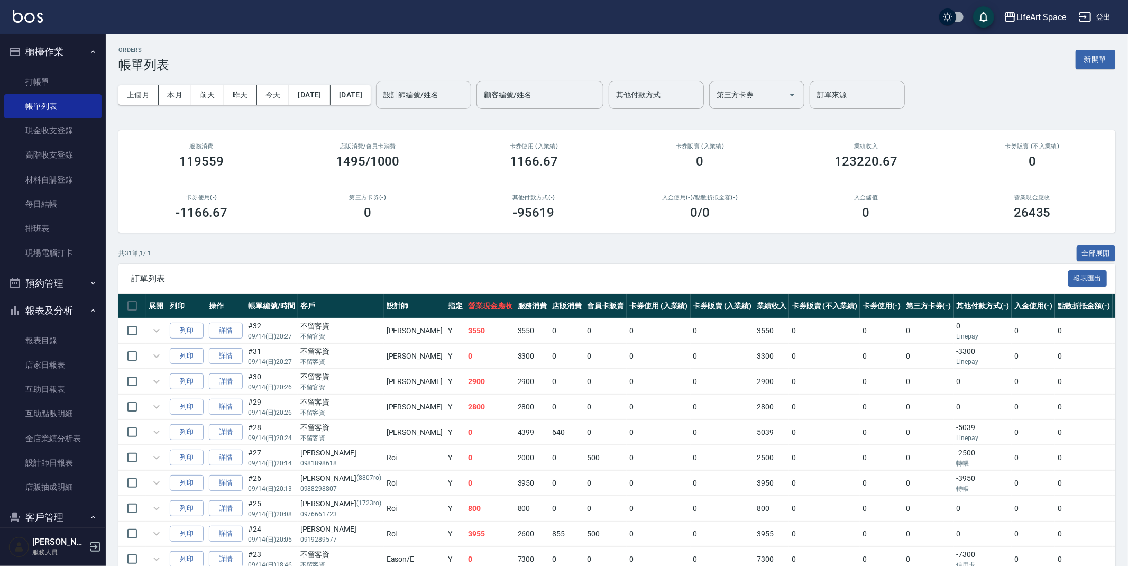
click at [466, 90] on input "設計師編號/姓名" at bounding box center [424, 95] width 86 height 19
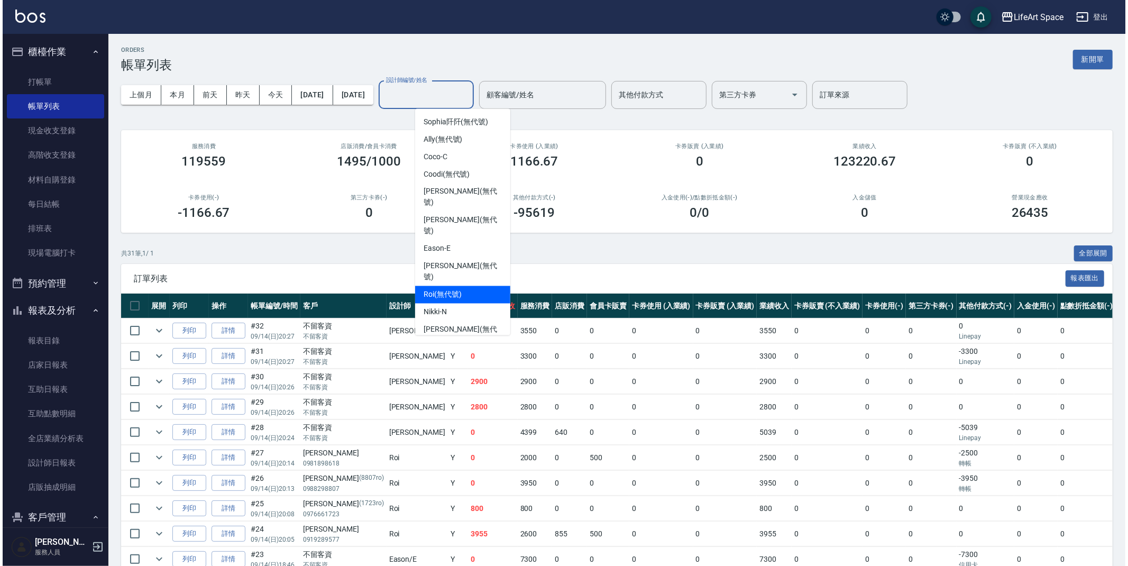
scroll to position [27, 0]
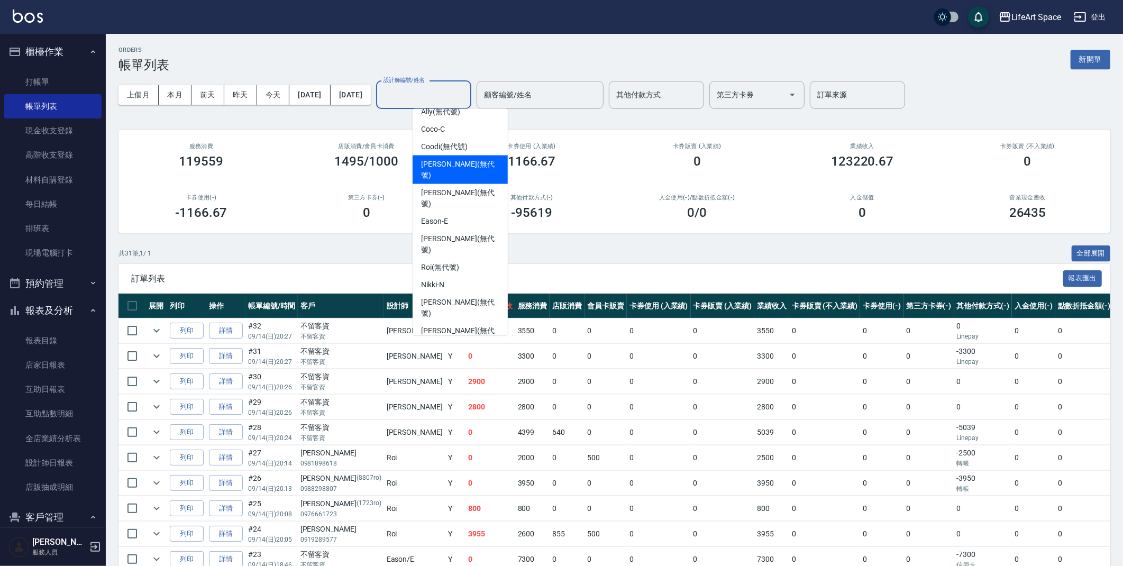
click at [444, 165] on span "[PERSON_NAME] (無代號)" at bounding box center [460, 170] width 78 height 22
type input "[PERSON_NAME](無代號)"
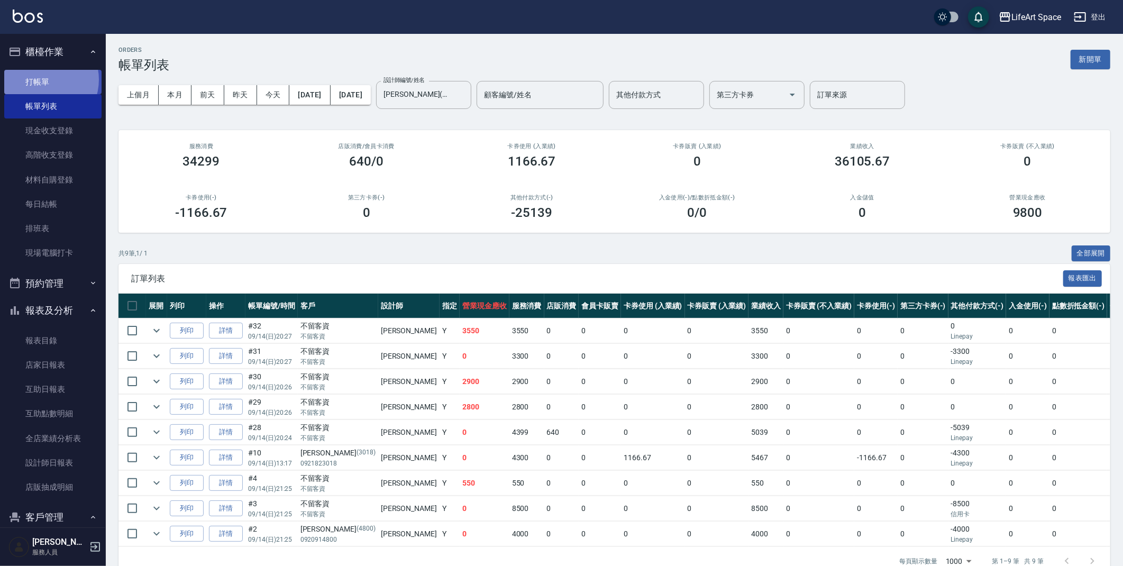
click at [41, 79] on link "打帳單" at bounding box center [52, 82] width 97 height 24
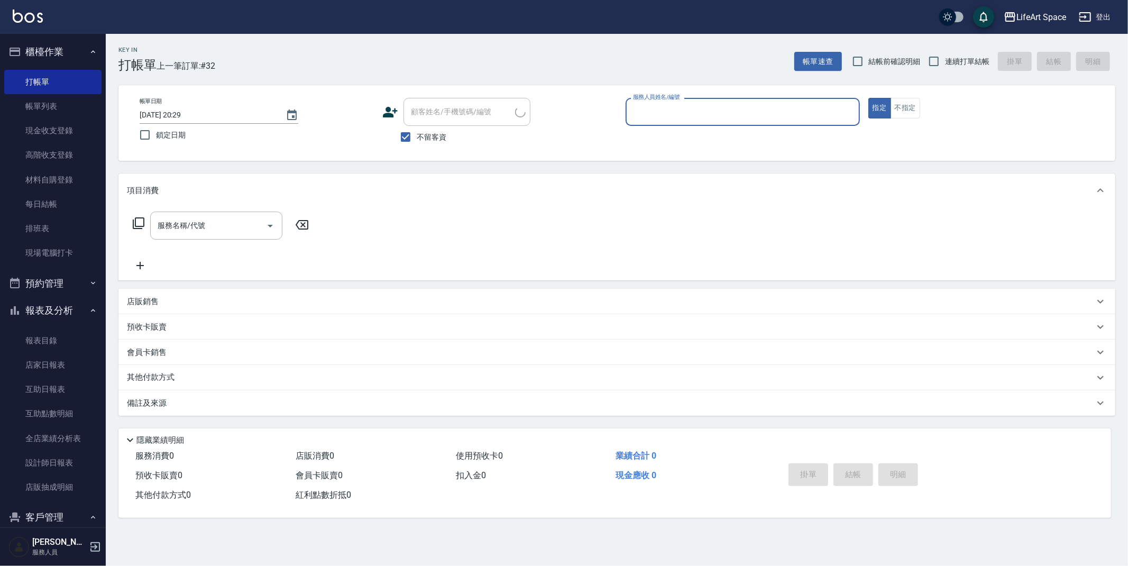
click at [676, 109] on input "服務人員姓名/編號" at bounding box center [742, 112] width 225 height 19
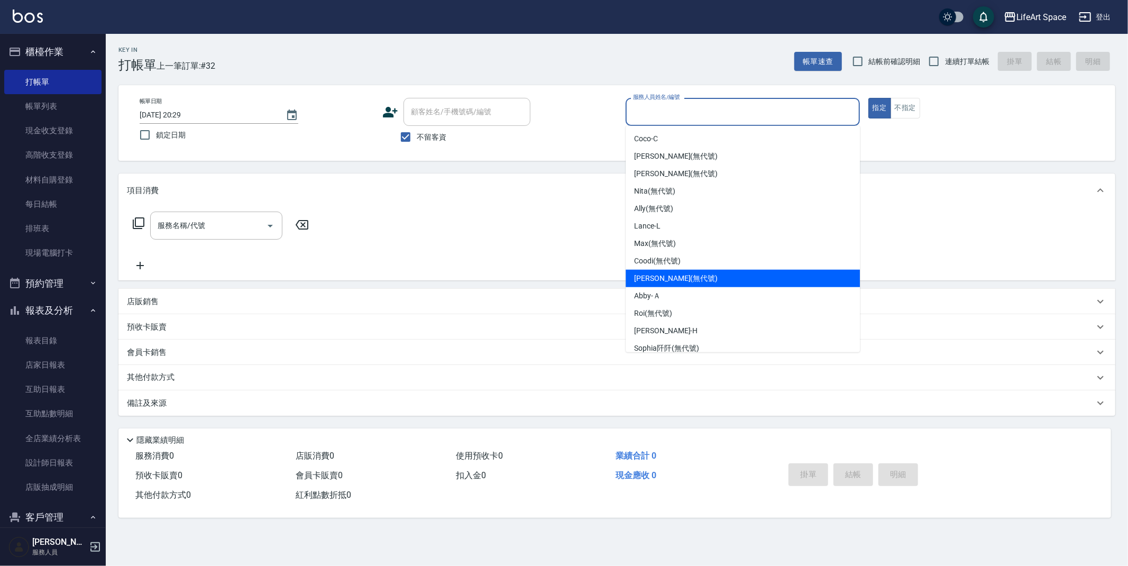
click at [679, 280] on span "[PERSON_NAME] (無代號)" at bounding box center [676, 278] width 84 height 11
type input "[PERSON_NAME](無代號)"
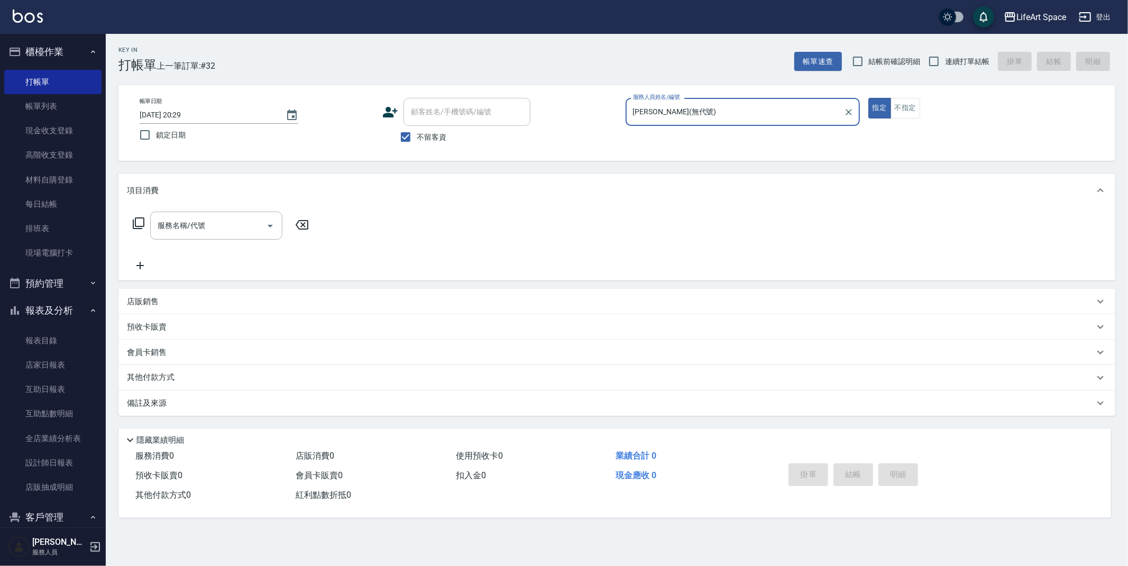
click at [195, 225] on input "服務名稱/代號" at bounding box center [208, 225] width 107 height 19
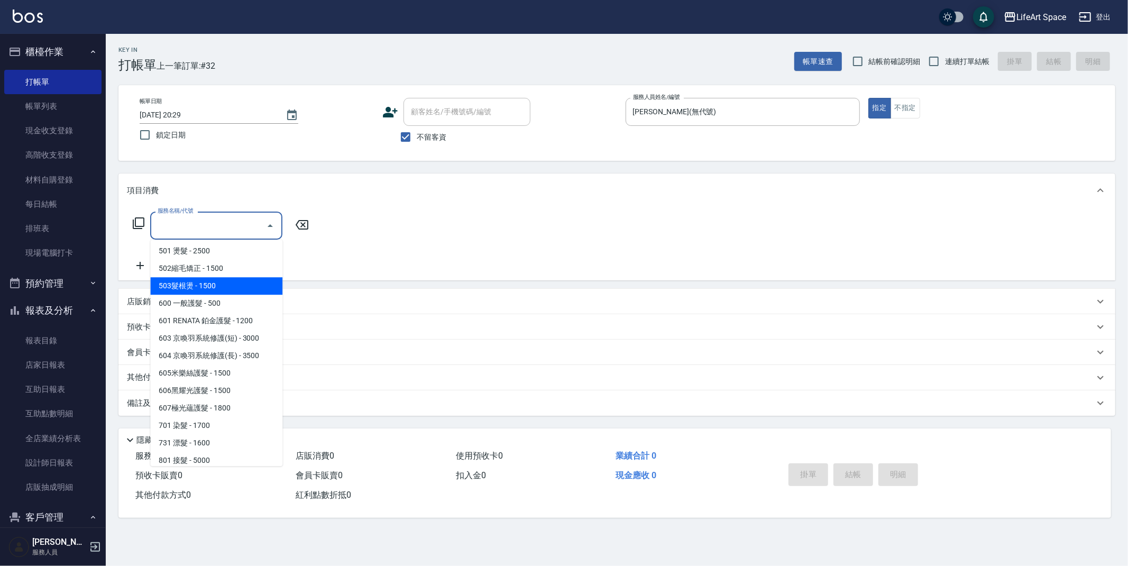
scroll to position [160, 0]
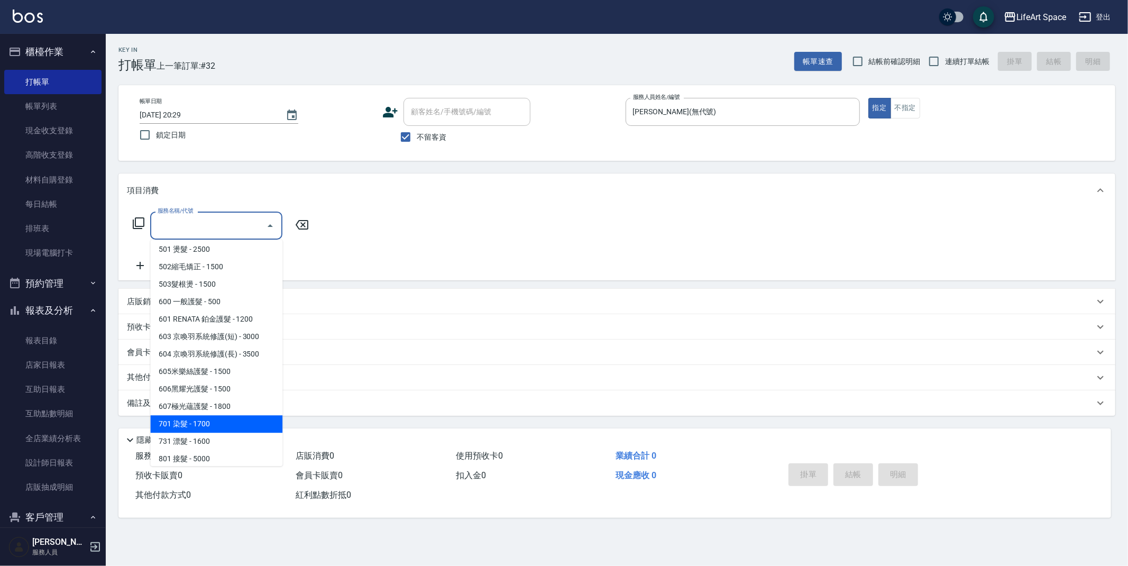
click at [234, 428] on span "701 染髮 - 1700" at bounding box center [216, 423] width 132 height 17
type input "701 染髮(701)"
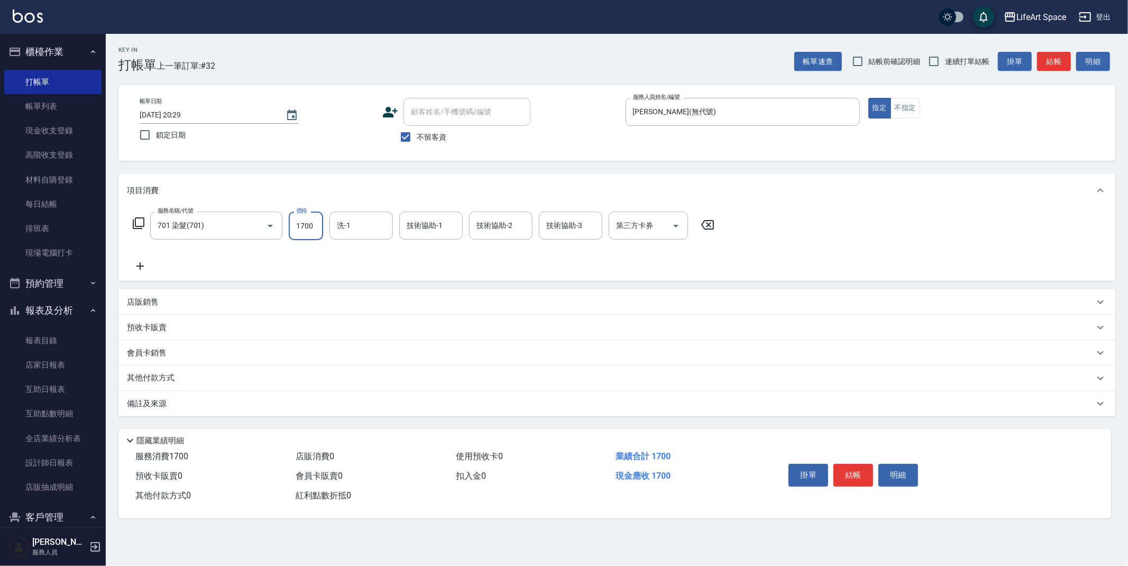
click at [321, 229] on input "1700" at bounding box center [306, 226] width 34 height 29
type input "3650"
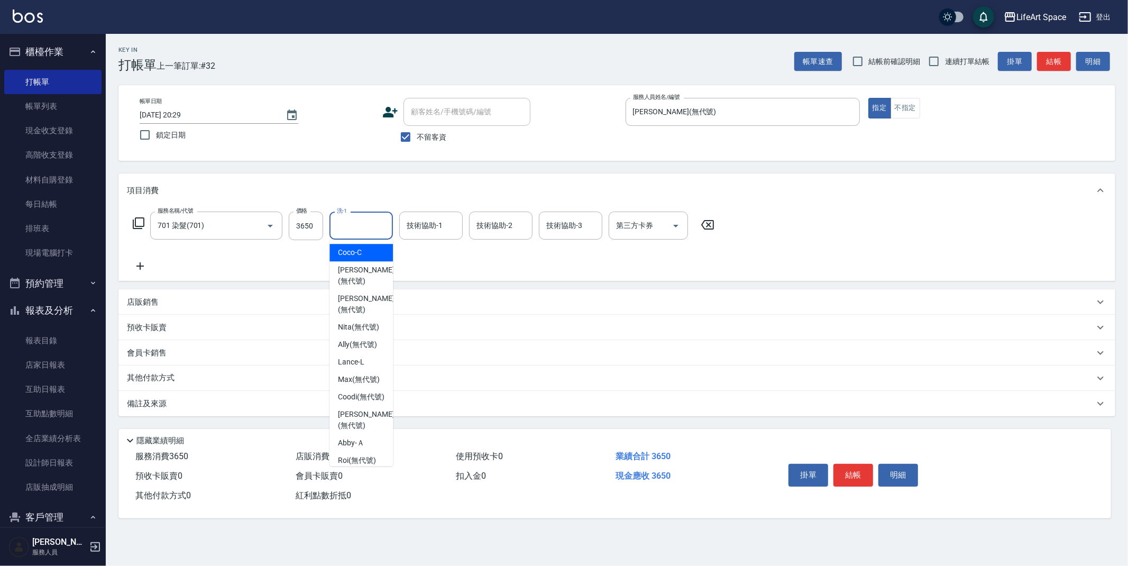
click at [365, 229] on input "洗-1" at bounding box center [361, 225] width 54 height 19
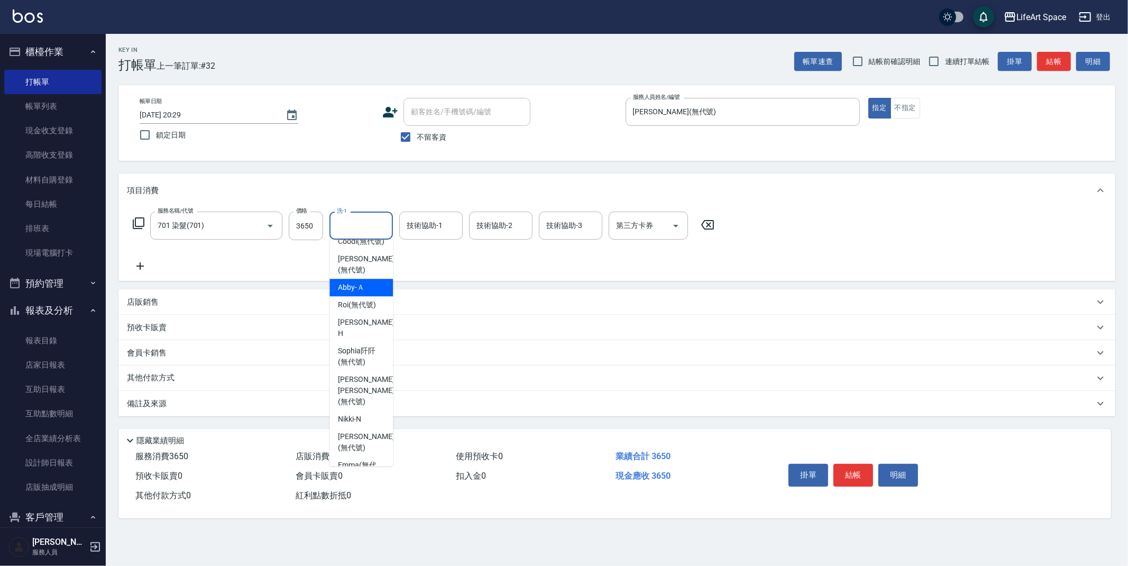
scroll to position [76, 0]
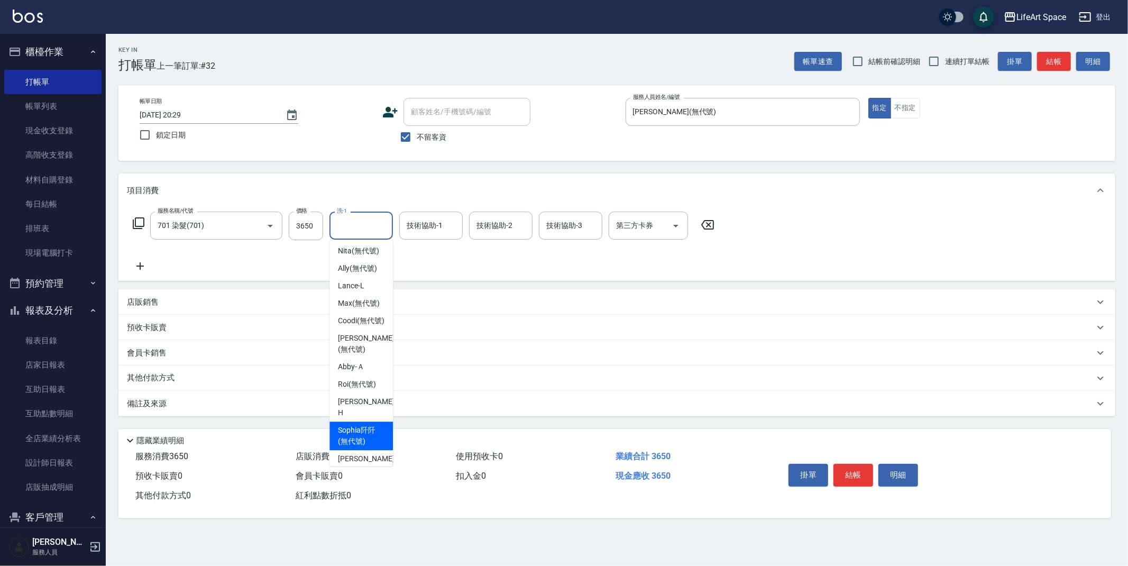
click at [375, 444] on span "[PERSON_NAME]阡 (無代號)" at bounding box center [361, 436] width 47 height 22
type input "[PERSON_NAME]阡(無代號)"
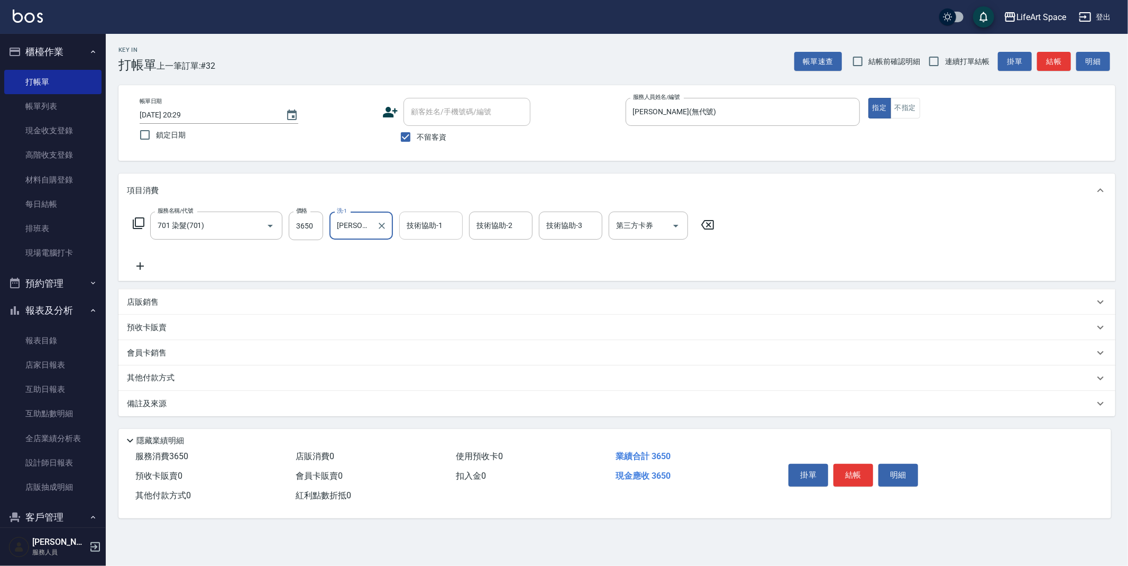
click at [437, 231] on input "技術協助-1" at bounding box center [431, 225] width 54 height 19
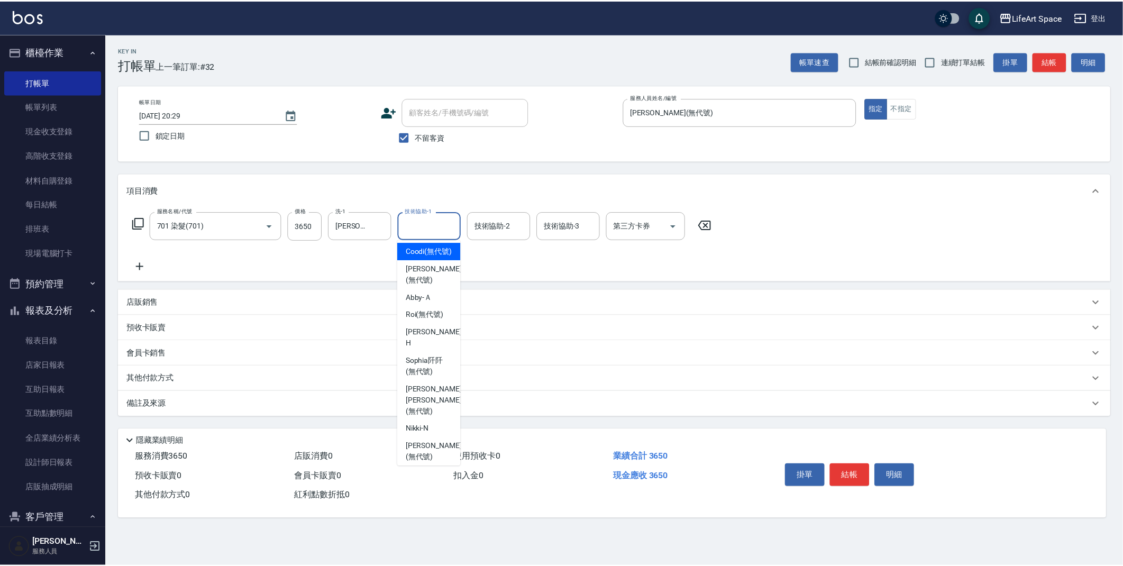
scroll to position [146, 0]
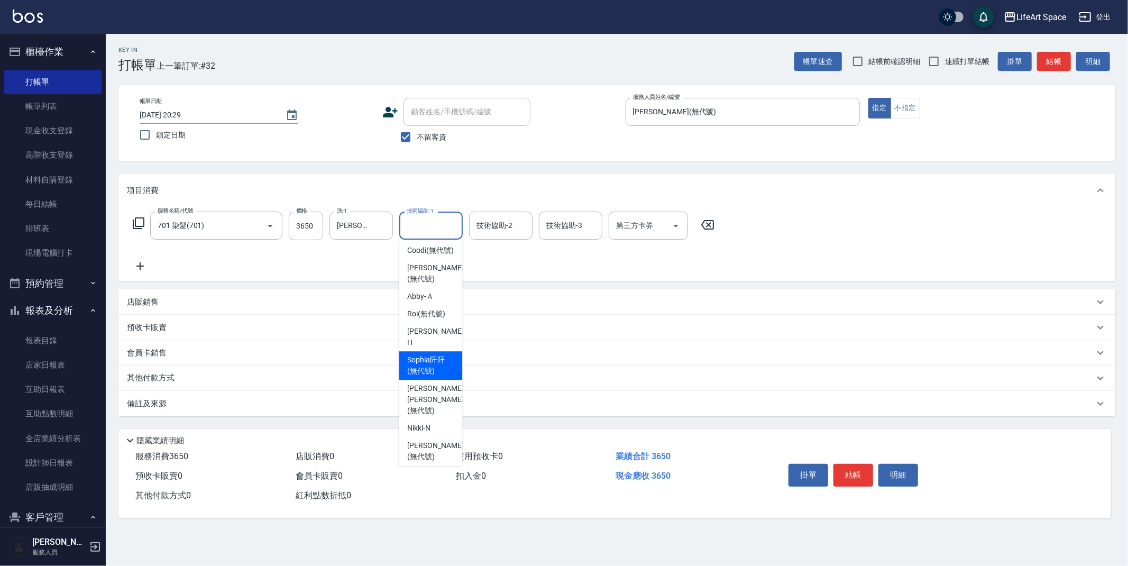
click at [439, 371] on span "[PERSON_NAME]阡 (無代號)" at bounding box center [430, 365] width 47 height 22
type input "[PERSON_NAME]阡(無代號)"
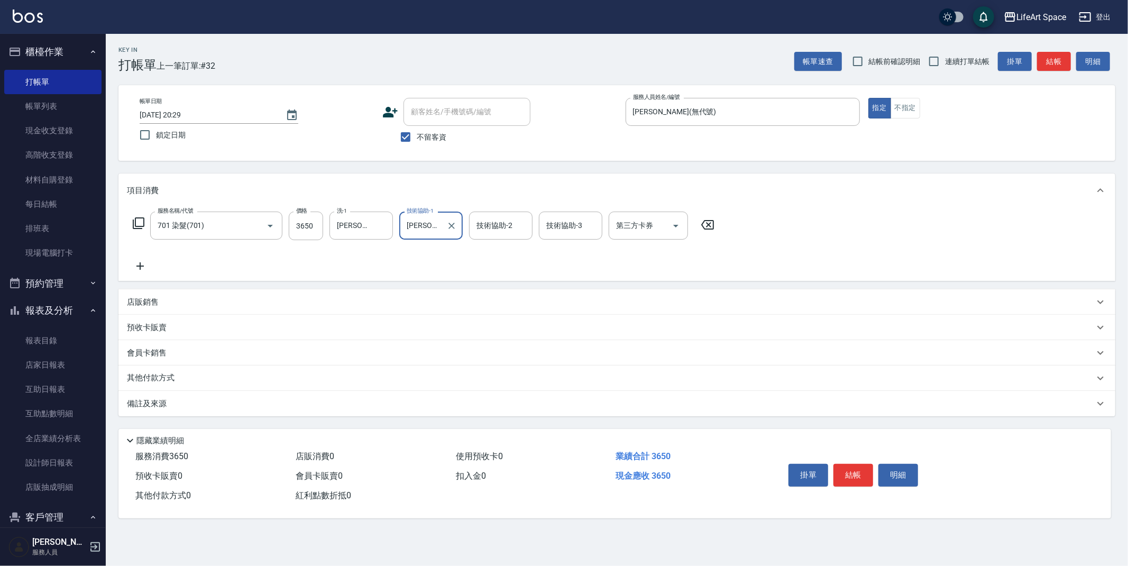
click at [162, 374] on p "其他付款方式" at bounding box center [153, 378] width 53 height 12
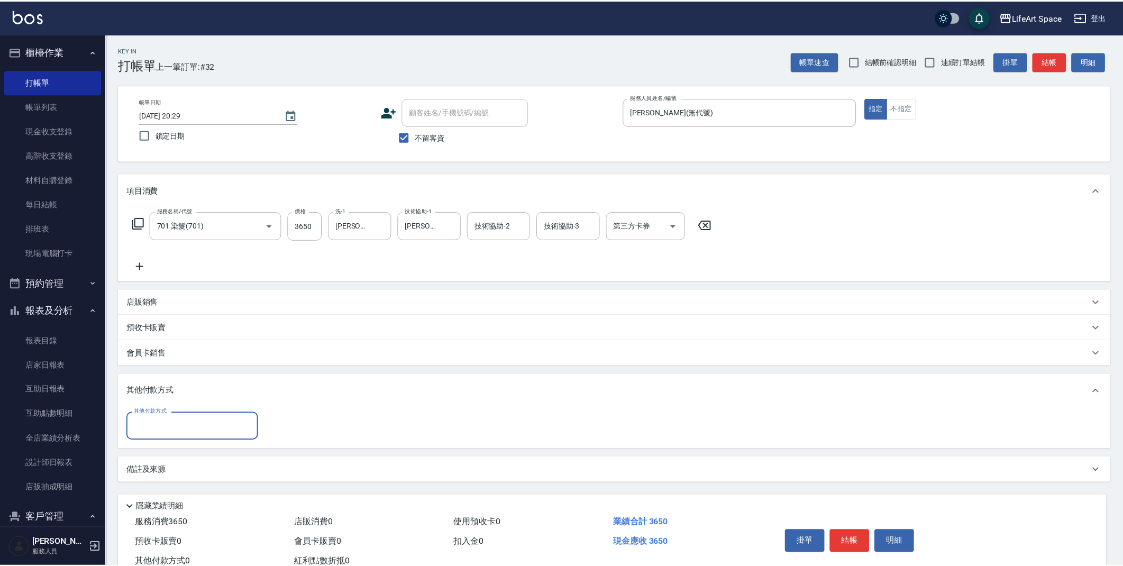
scroll to position [0, 0]
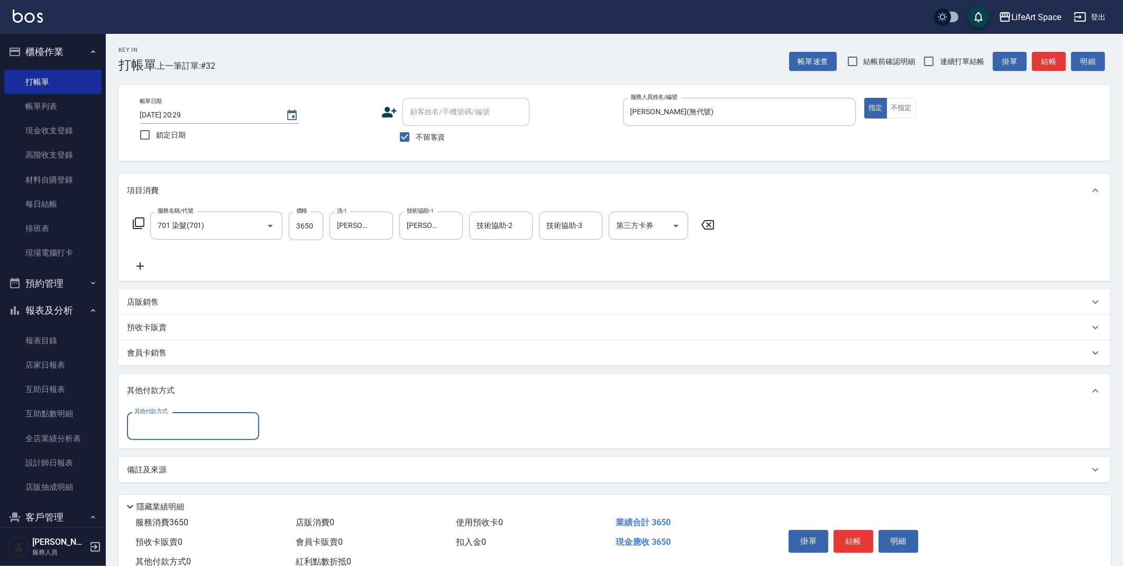
click at [202, 428] on input "其他付款方式" at bounding box center [193, 426] width 123 height 19
click at [167, 469] on span "Linepay" at bounding box center [193, 470] width 132 height 17
type input "Linepay"
type input "3650"
click at [859, 539] on button "結帳" at bounding box center [853, 541] width 40 height 22
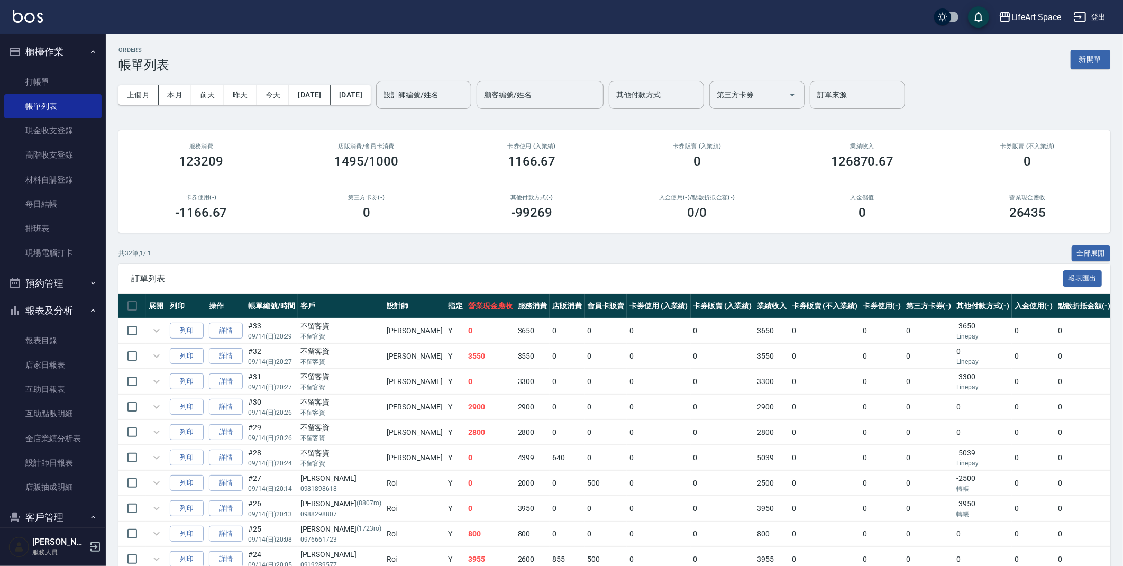
click at [448, 92] on div "設計師編號/姓名 設計師編號/姓名" at bounding box center [423, 95] width 95 height 28
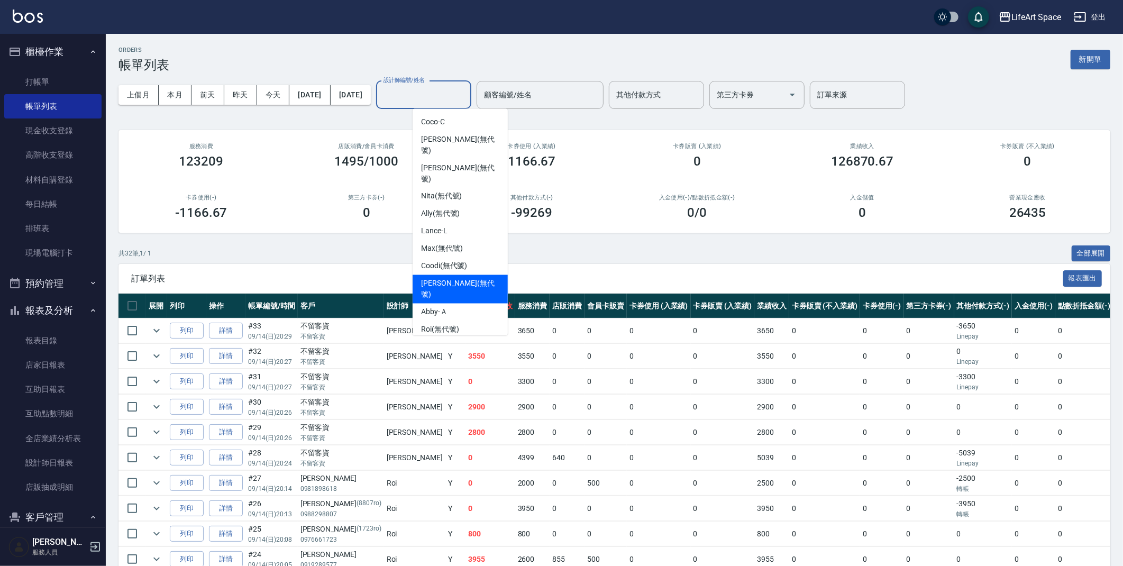
click at [443, 278] on span "[PERSON_NAME] (無代號)" at bounding box center [460, 289] width 78 height 22
type input "[PERSON_NAME](無代號)"
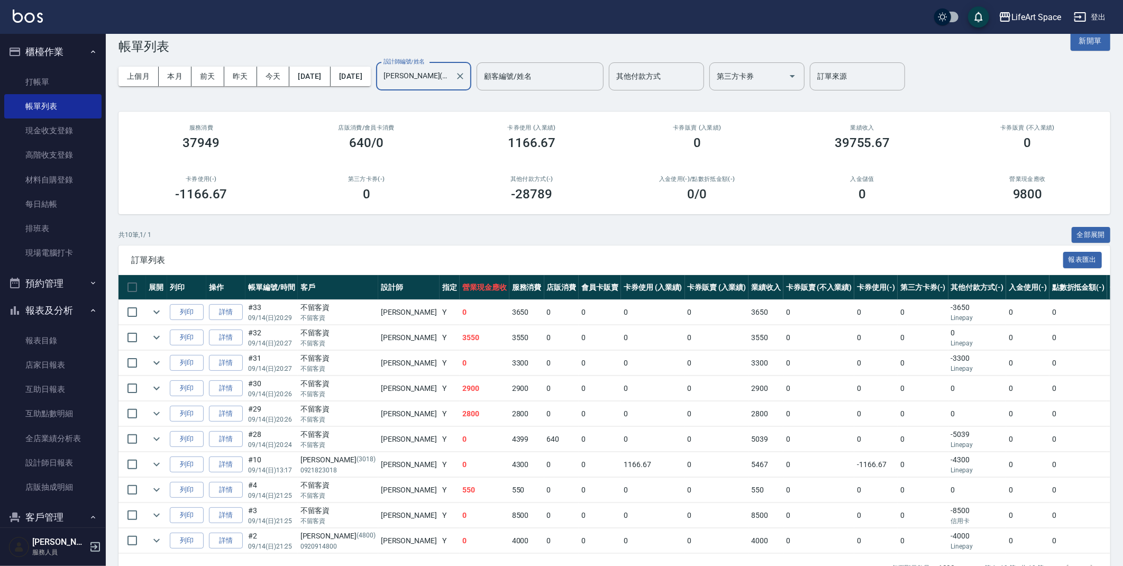
scroll to position [22, 0]
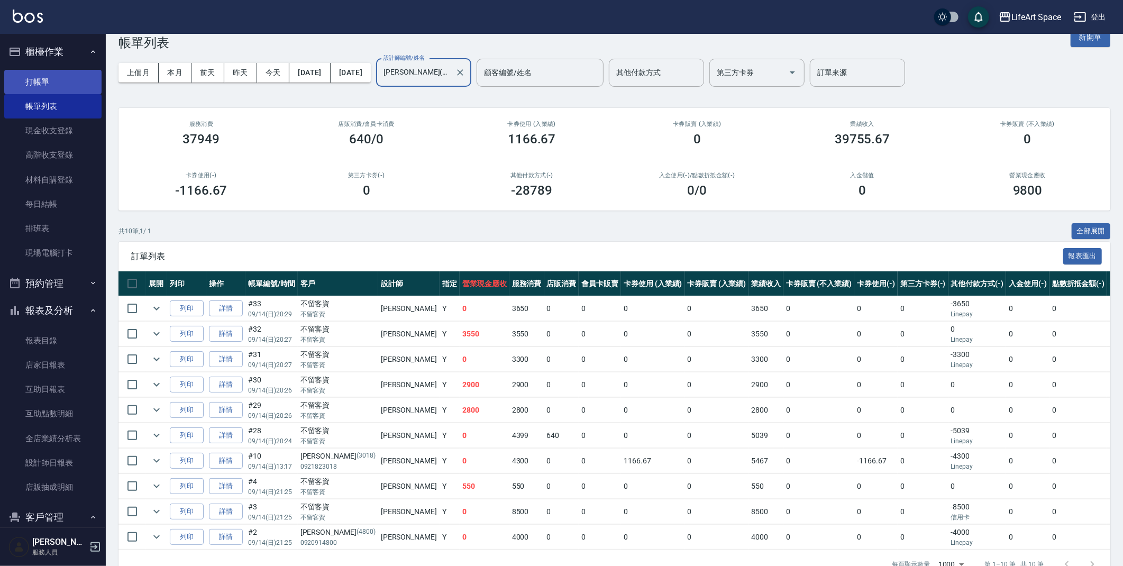
click at [52, 83] on link "打帳單" at bounding box center [52, 82] width 97 height 24
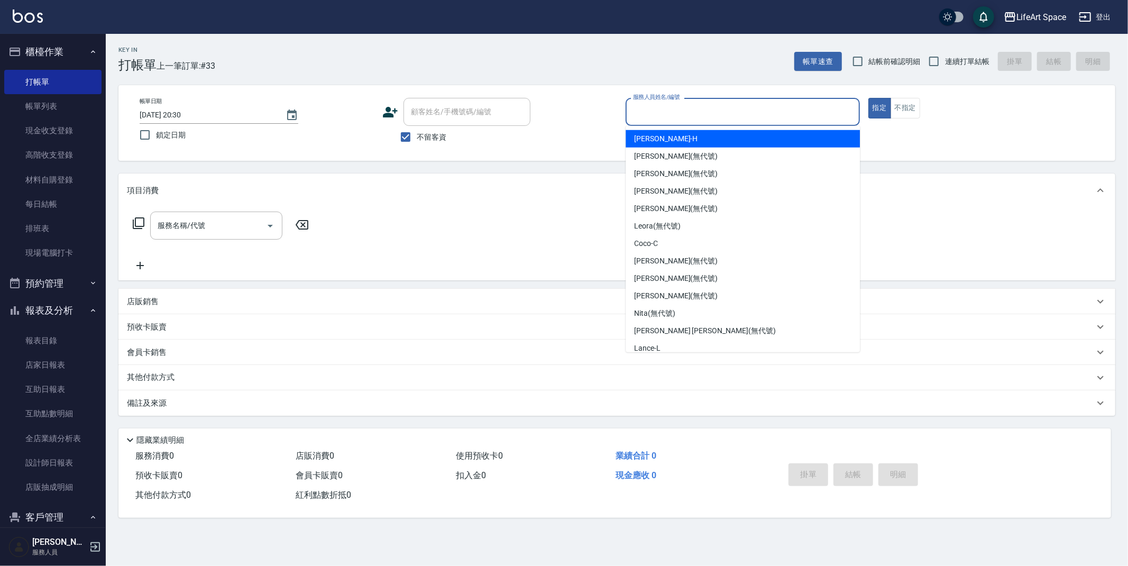
click at [657, 115] on input "服務人員姓名/編號" at bounding box center [742, 112] width 225 height 19
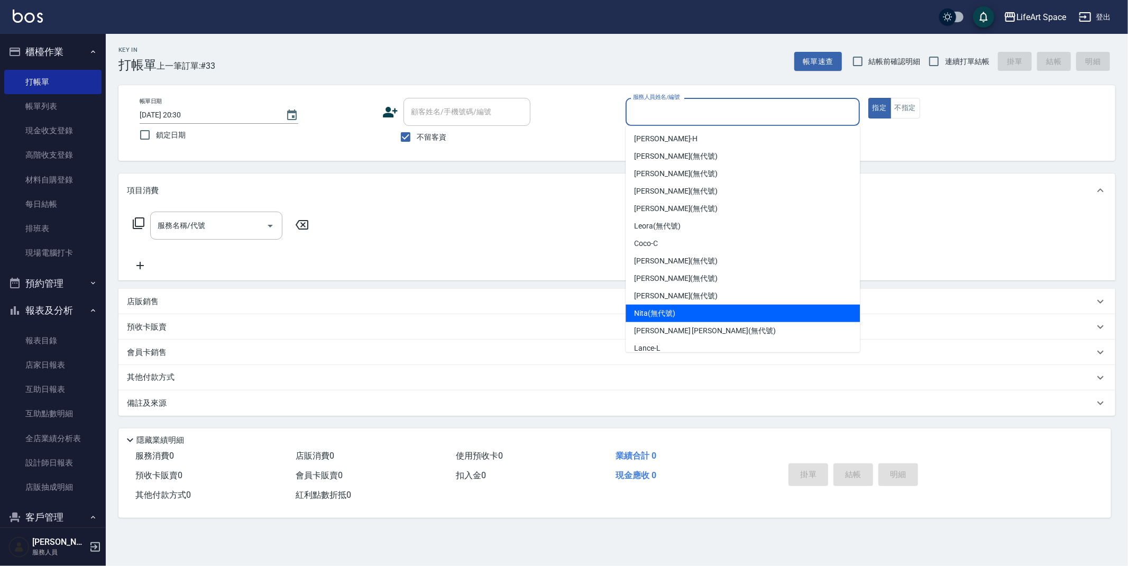
drag, startPoint x: 652, startPoint y: 305, endPoint x: 653, endPoint y: 298, distance: 6.9
click at [652, 305] on div "Nita (無代號)" at bounding box center [743, 313] width 234 height 17
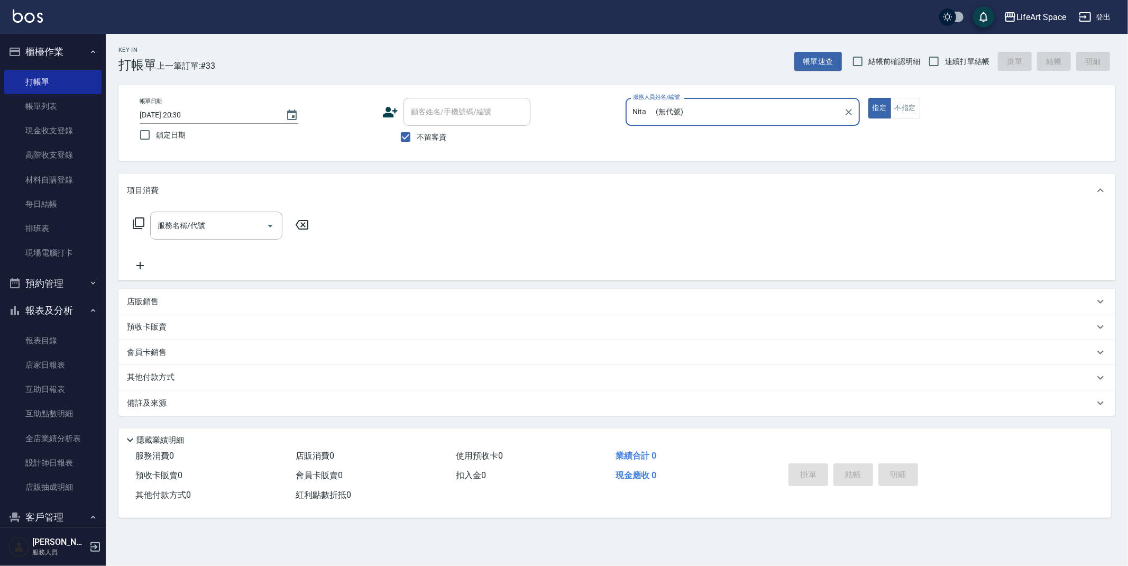
click at [686, 113] on input "Nita (無代號)" at bounding box center [734, 112] width 209 height 19
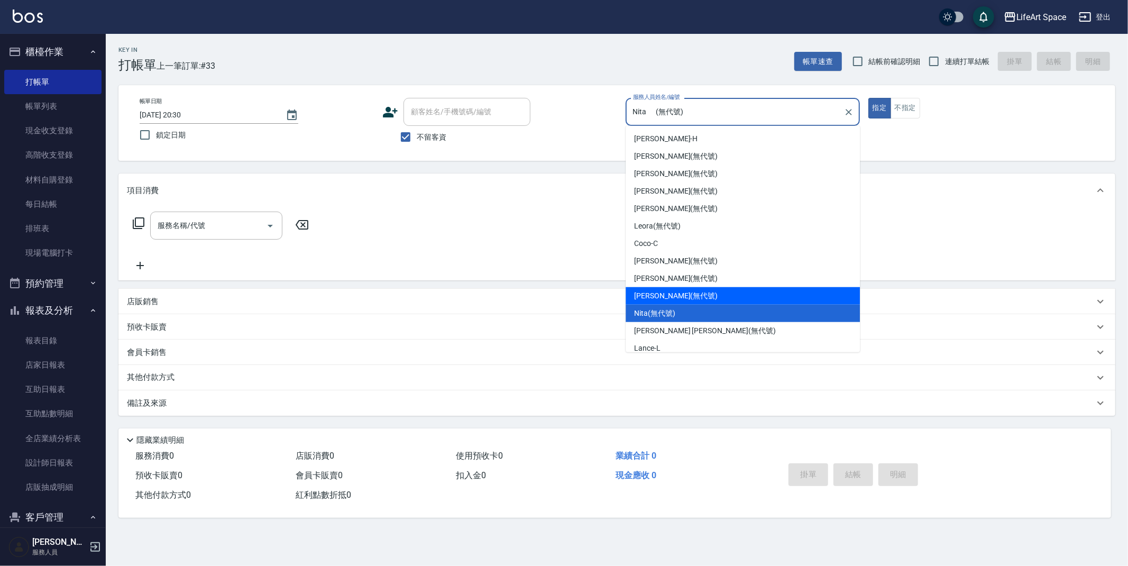
drag, startPoint x: 656, startPoint y: 290, endPoint x: 412, endPoint y: 203, distance: 259.1
click at [656, 290] on span "[PERSON_NAME] (無代號)" at bounding box center [676, 295] width 84 height 11
type input "[PERSON_NAME](無代號)"
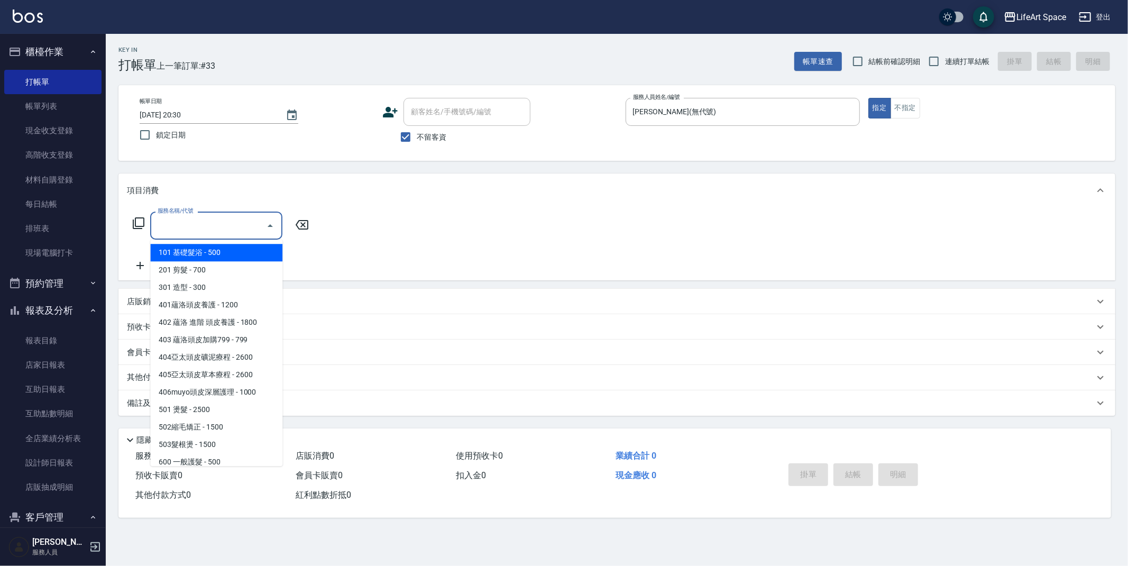
click at [216, 217] on input "服務名稱/代號" at bounding box center [208, 225] width 107 height 19
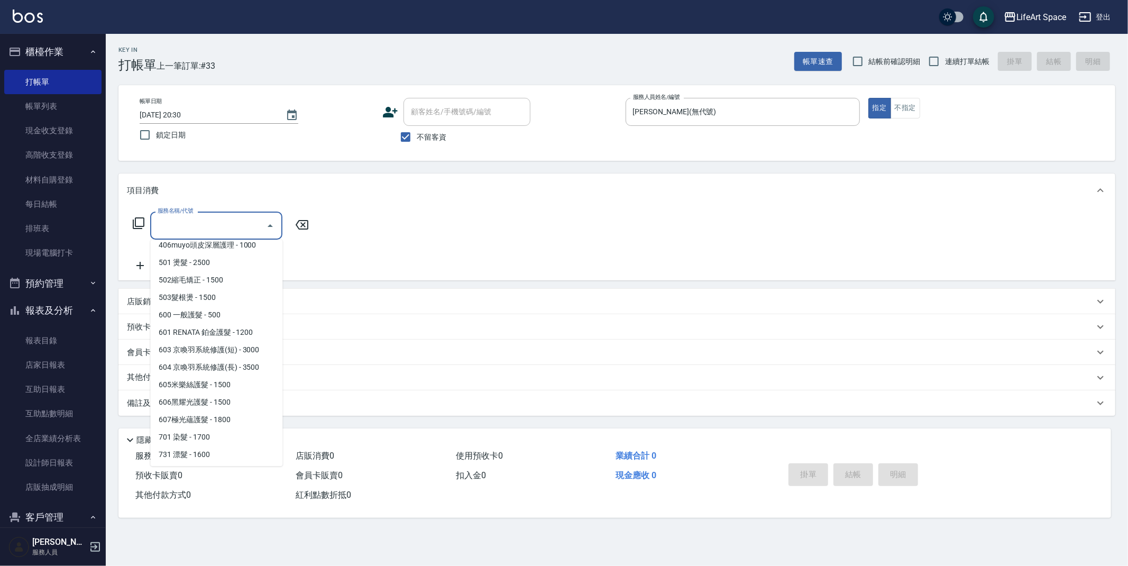
scroll to position [166, 0]
click at [213, 419] on span "701 染髮 - 1700" at bounding box center [216, 418] width 132 height 17
type input "701 染髮(701)"
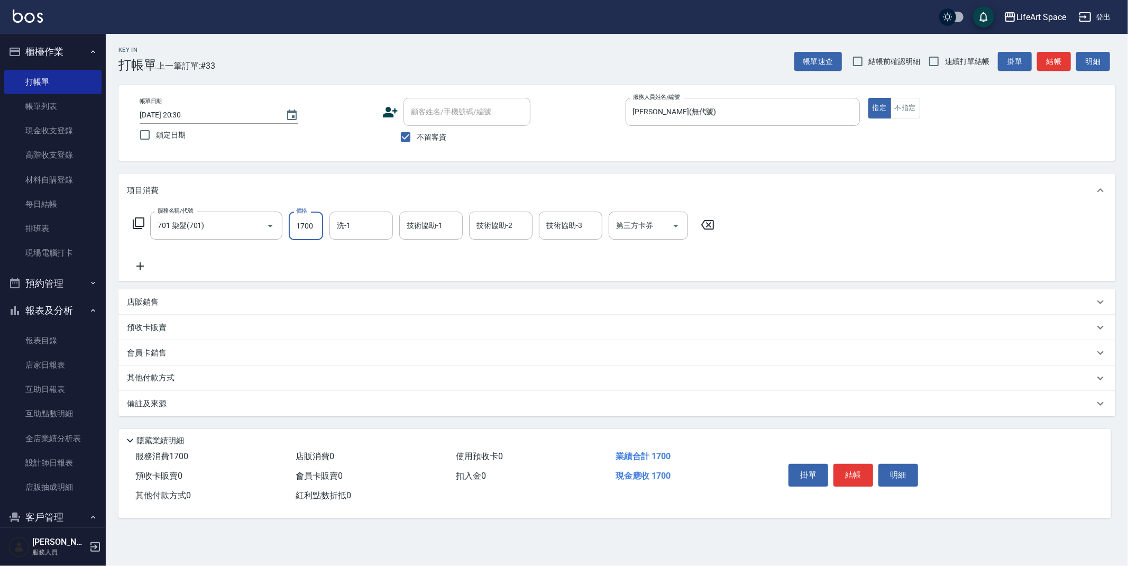
click at [317, 229] on input "1700" at bounding box center [306, 226] width 34 height 29
type input "2300"
click at [361, 226] on input "洗-1" at bounding box center [361, 225] width 54 height 19
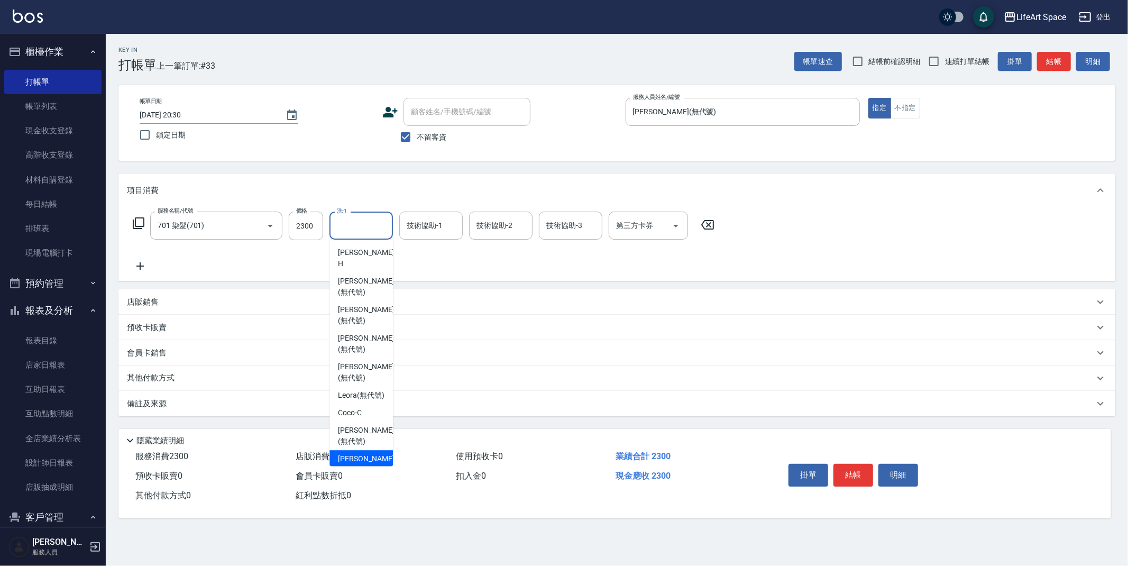
scroll to position [247, 0]
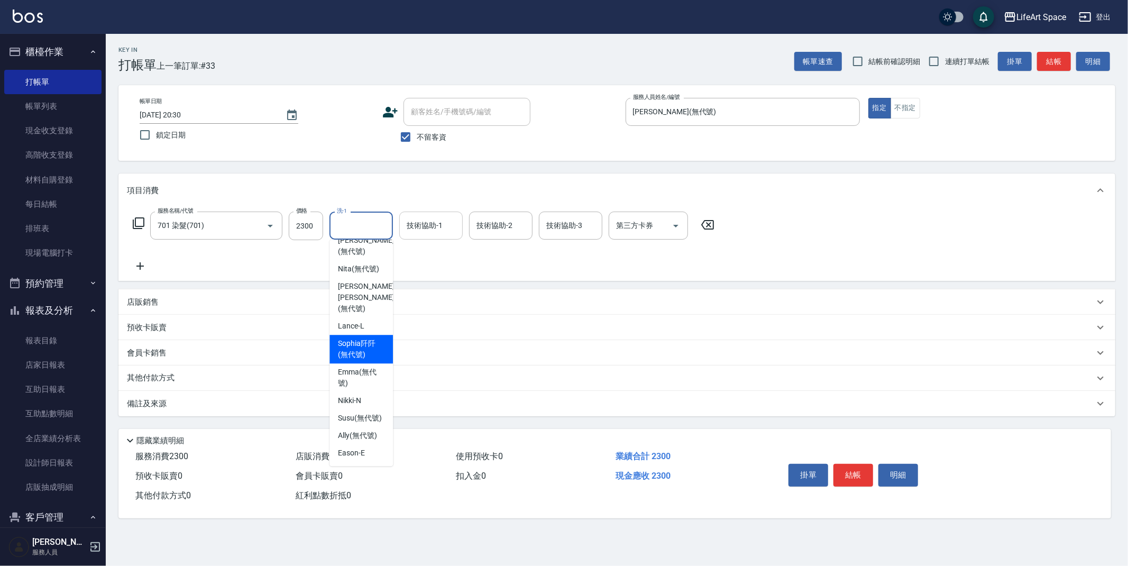
drag, startPoint x: 366, startPoint y: 333, endPoint x: 461, endPoint y: 232, distance: 138.4
click at [367, 338] on span "[PERSON_NAME]阡 (無代號)" at bounding box center [361, 349] width 47 height 22
type input "[PERSON_NAME]阡(無代號)"
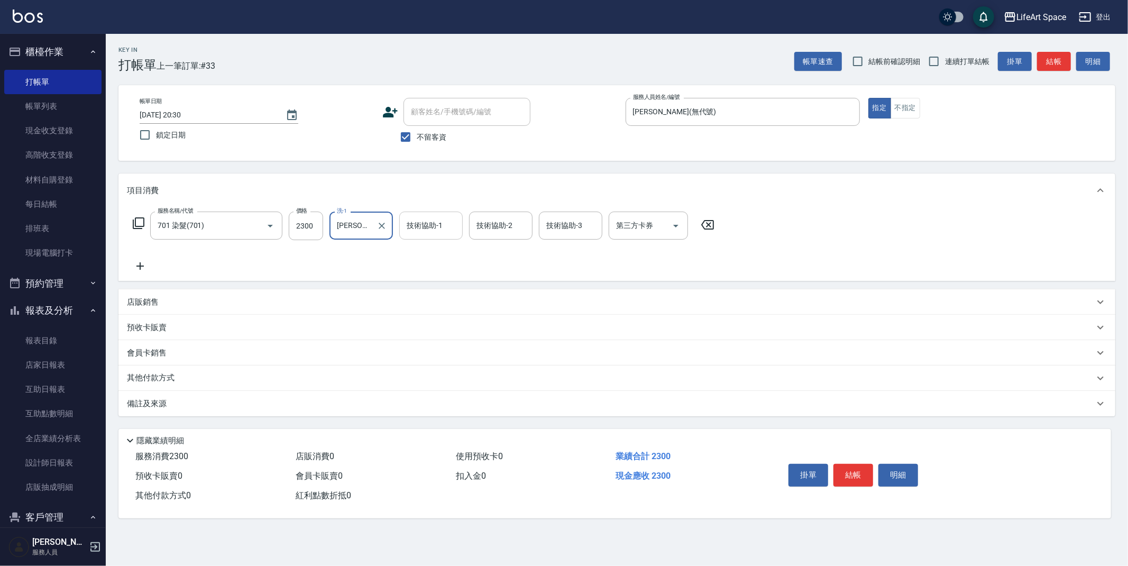
click at [435, 226] on div "技術協助-1 技術協助-1" at bounding box center [430, 226] width 63 height 28
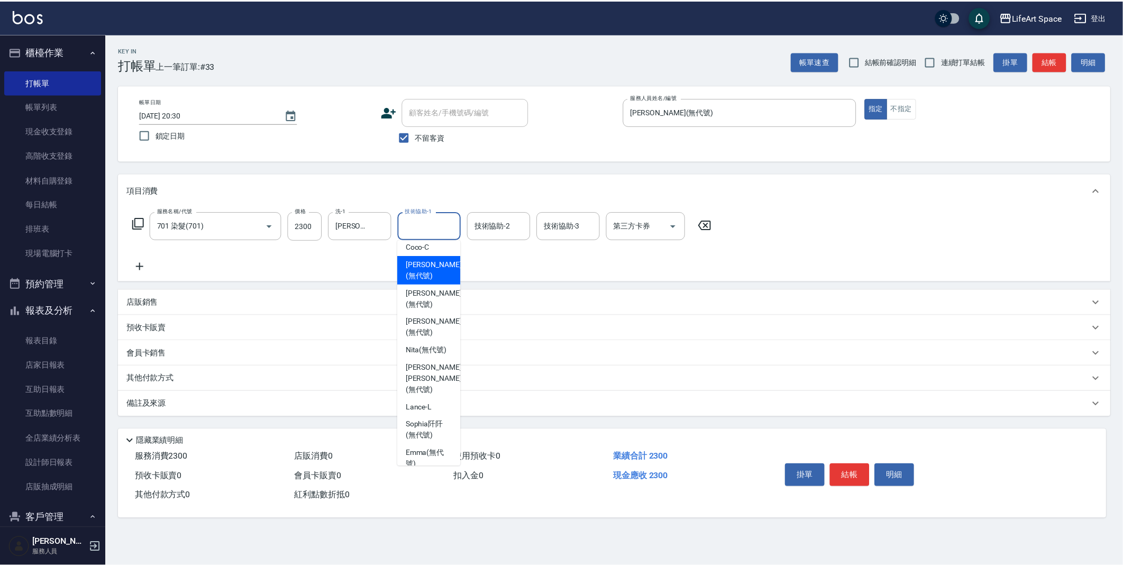
scroll to position [174, 0]
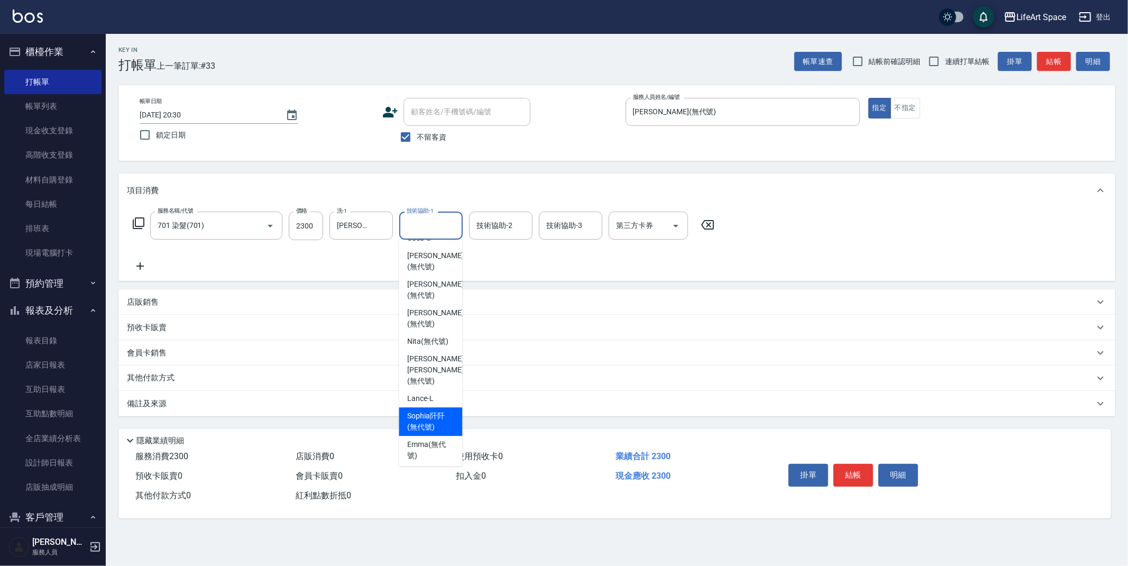
click at [433, 416] on span "[PERSON_NAME]阡 (無代號)" at bounding box center [430, 421] width 47 height 22
type input "[PERSON_NAME]阡(無代號)"
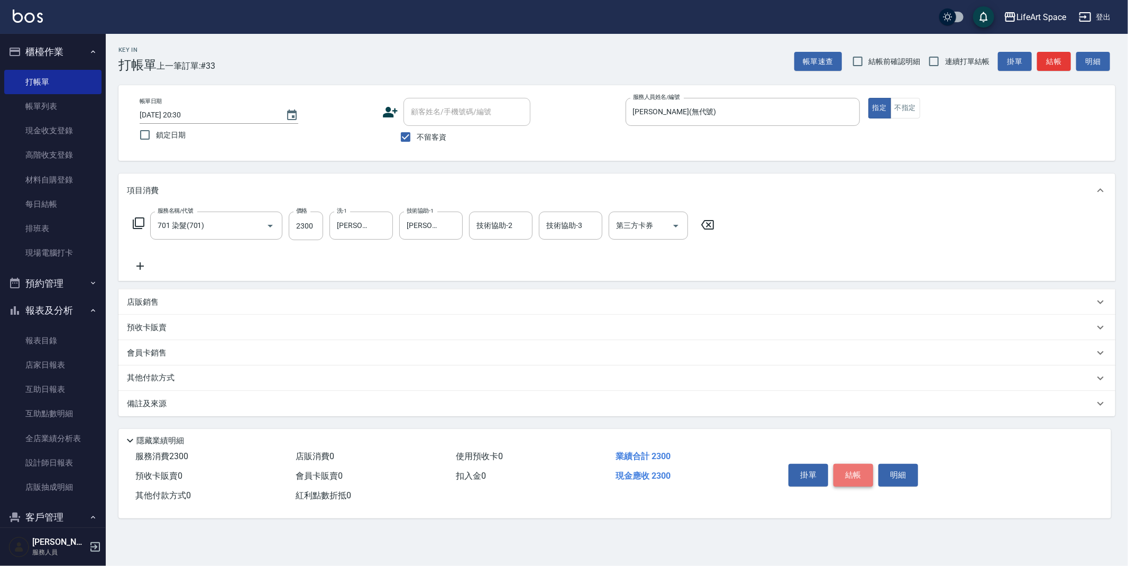
click at [852, 475] on button "結帳" at bounding box center [853, 475] width 40 height 22
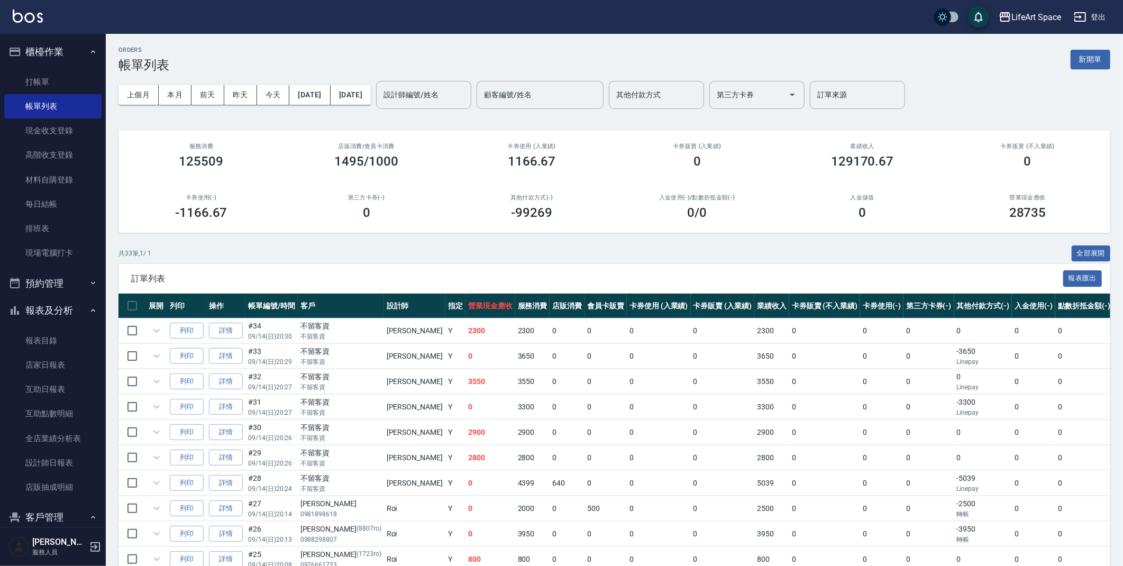
click at [443, 94] on div "設計師編號/姓名 設計師編號/姓名" at bounding box center [423, 95] width 95 height 28
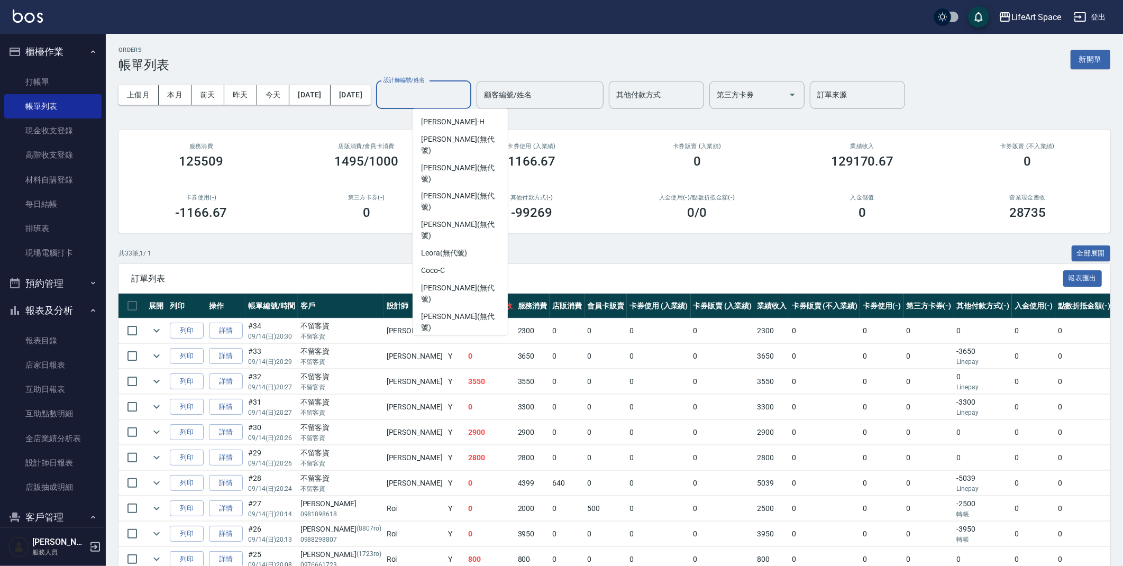
click at [461, 340] on span "[PERSON_NAME] (無代號)" at bounding box center [460, 351] width 78 height 22
type input "[PERSON_NAME](無代號)"
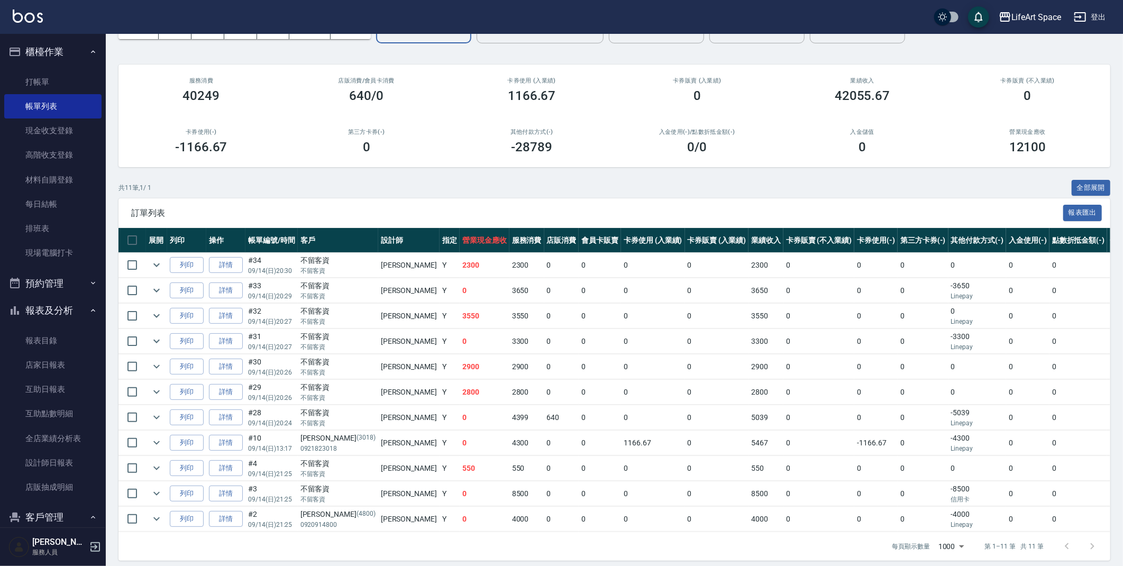
scroll to position [74, 0]
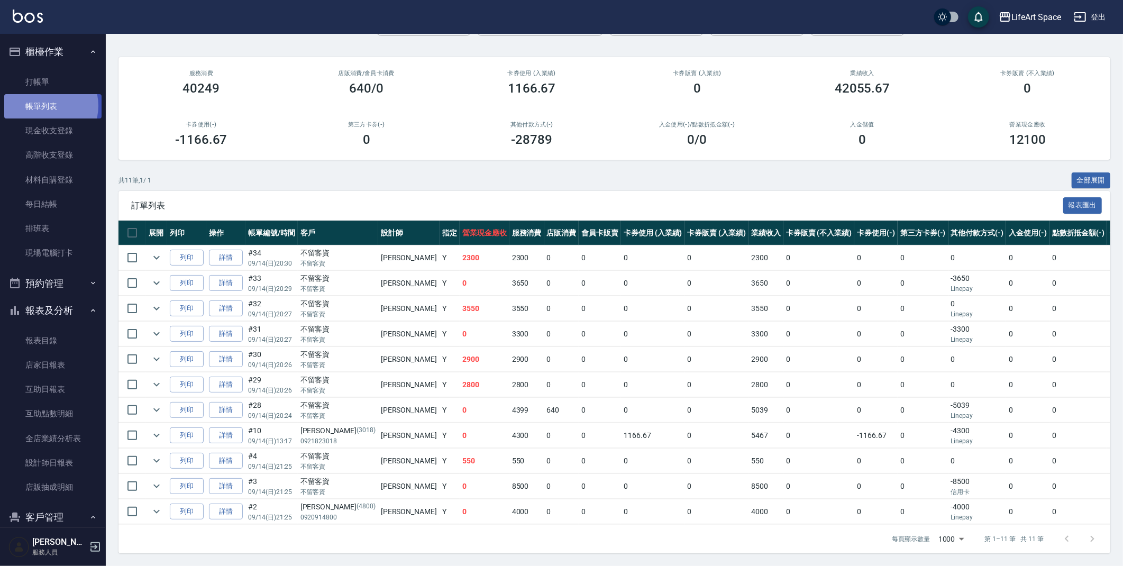
click at [45, 105] on link "帳單列表" at bounding box center [52, 106] width 97 height 24
click at [31, 79] on link "打帳單" at bounding box center [52, 82] width 97 height 24
click at [31, 78] on link "打帳單" at bounding box center [52, 82] width 97 height 24
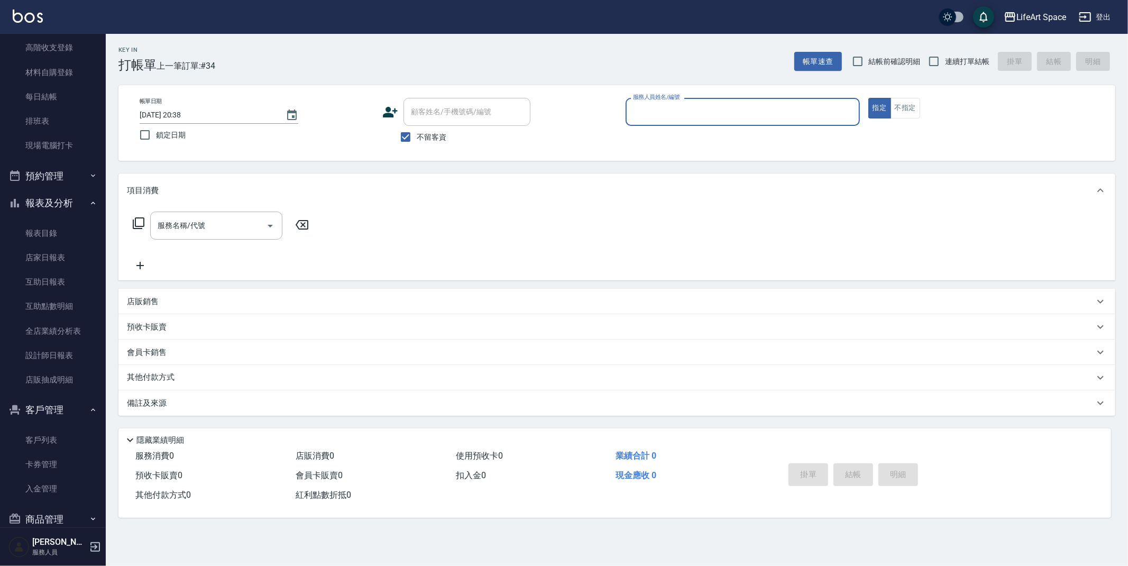
scroll to position [127, 0]
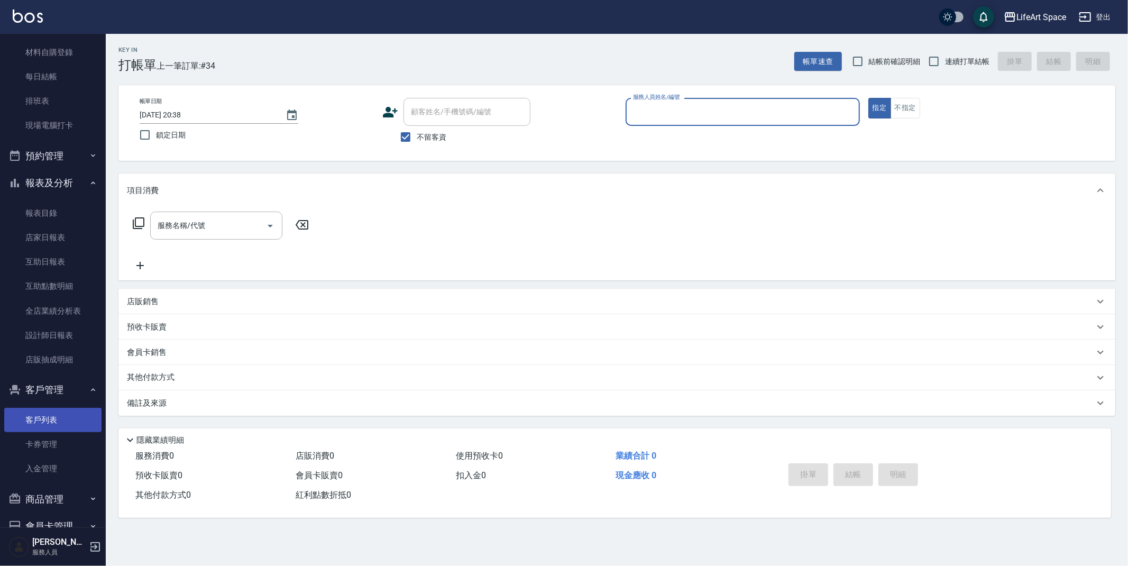
click at [69, 420] on link "客戶列表" at bounding box center [52, 420] width 97 height 24
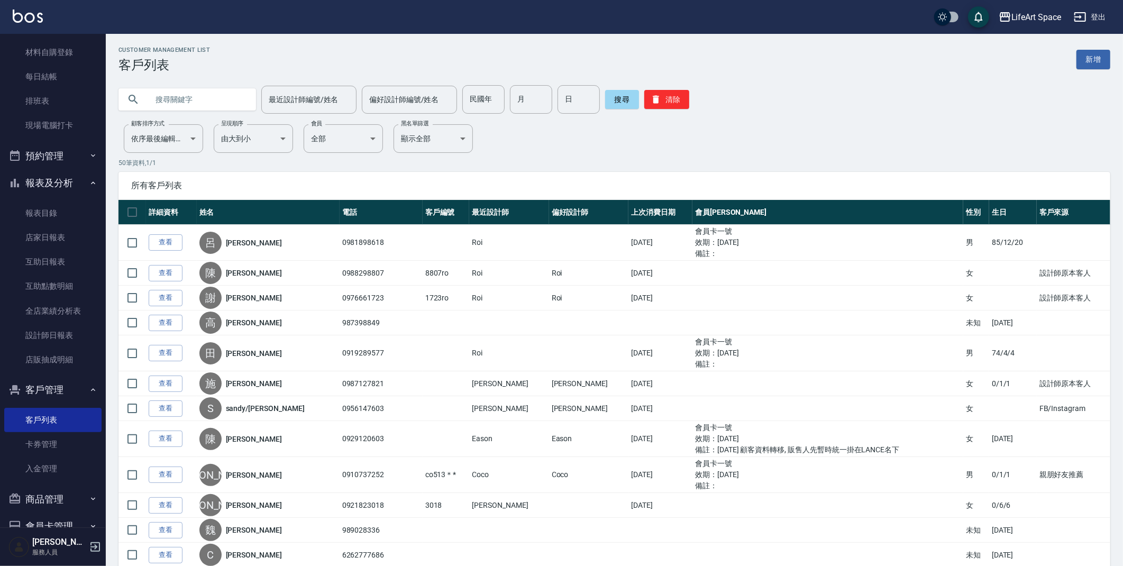
click at [216, 98] on input "text" at bounding box center [197, 99] width 99 height 29
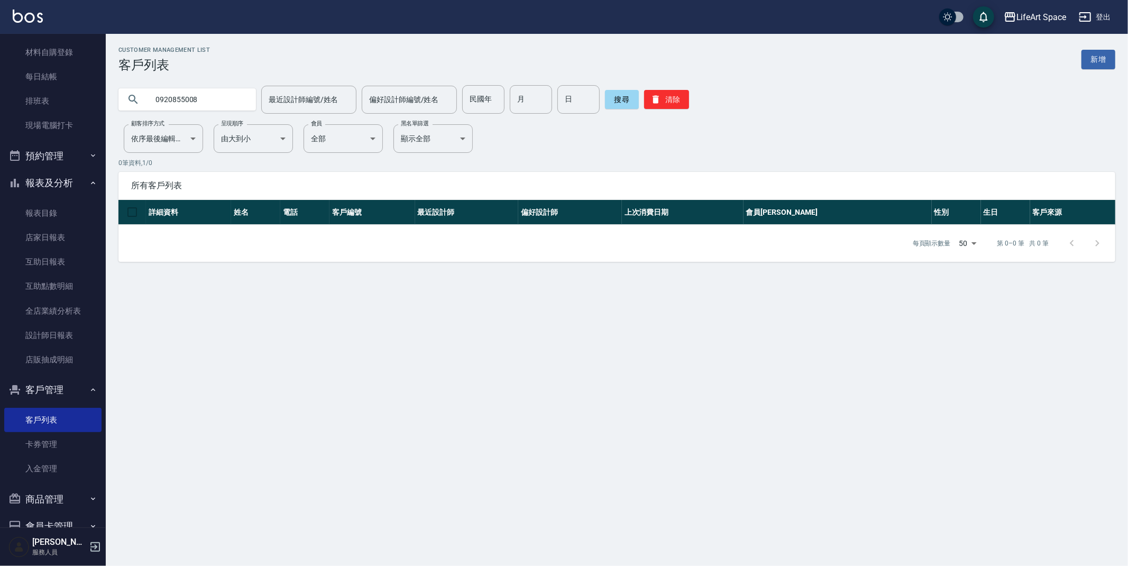
click at [218, 107] on input "0920855008" at bounding box center [197, 99] width 99 height 29
click at [217, 103] on input "0920855008" at bounding box center [197, 99] width 99 height 29
click at [207, 102] on input "0920855008 8/2927" at bounding box center [197, 99] width 99 height 29
drag, startPoint x: 223, startPoint y: 98, endPoint x: 135, endPoint y: 97, distance: 88.3
click at [135, 97] on div "0920855008 82927" at bounding box center [186, 99] width 137 height 22
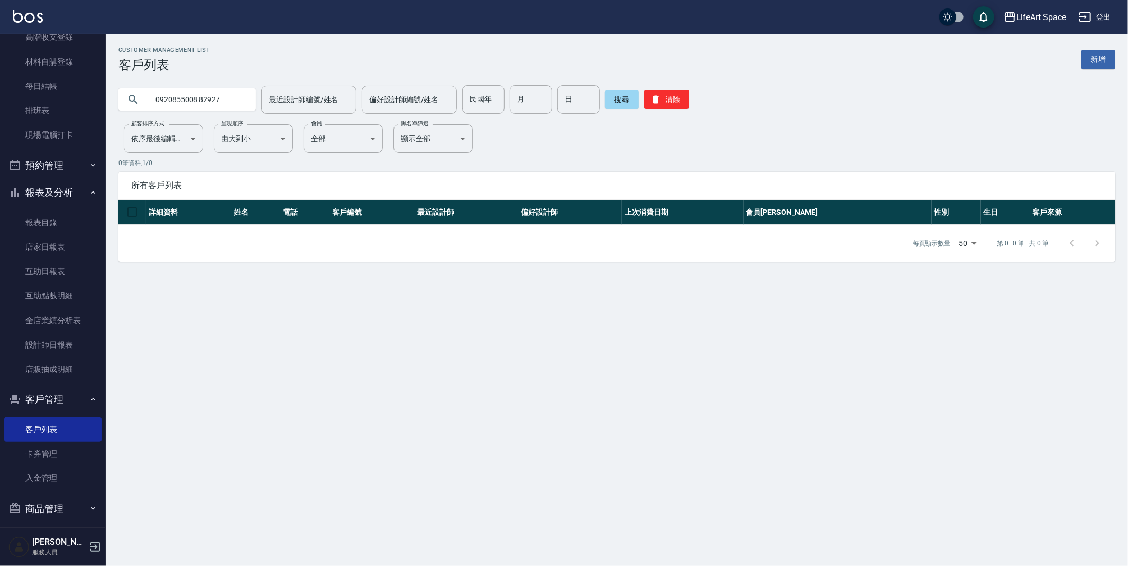
scroll to position [180, 0]
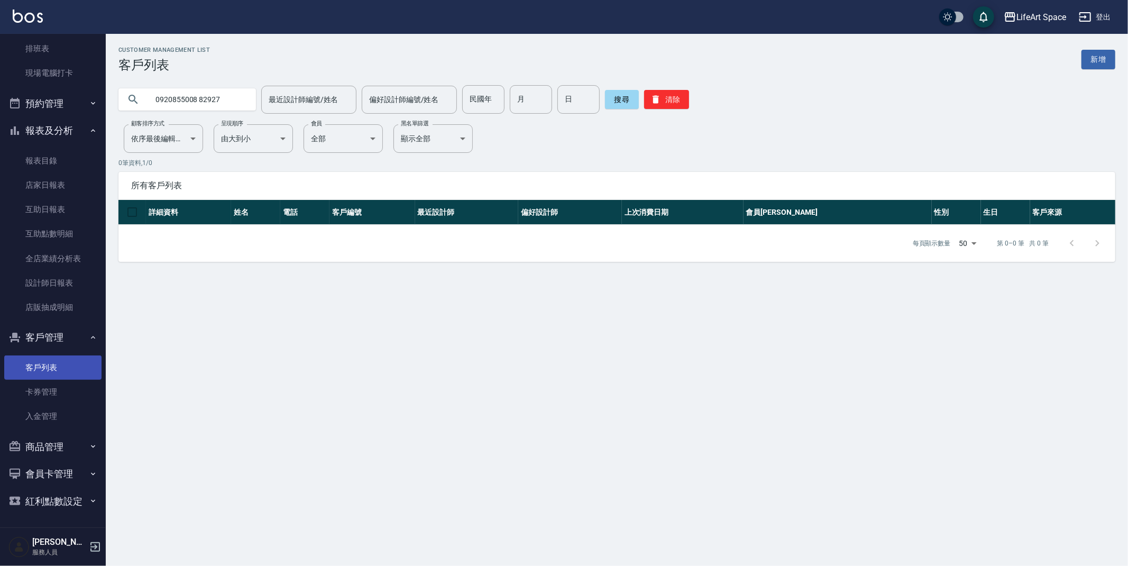
type input "0920855008 82927"
click at [27, 362] on link "客戶列表" at bounding box center [52, 367] width 97 height 24
click at [1099, 61] on link "新增" at bounding box center [1098, 60] width 34 height 20
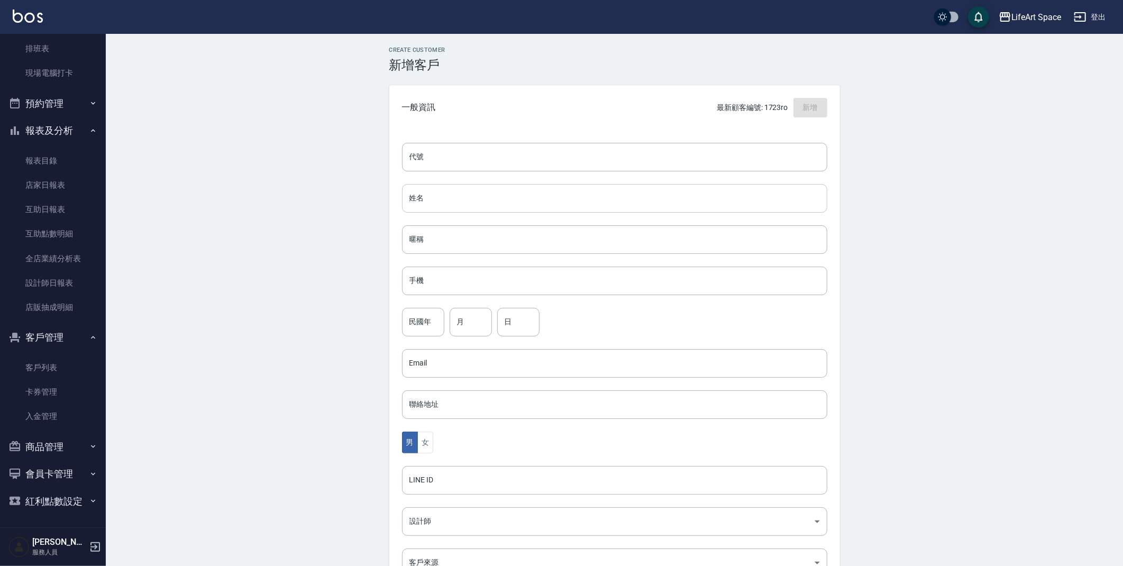
click at [449, 198] on input "姓名" at bounding box center [614, 198] width 425 height 29
type input "u"
type input "[PERSON_NAME]"
click at [556, 270] on input "手機" at bounding box center [614, 280] width 425 height 29
click at [521, 283] on input "手機" at bounding box center [614, 280] width 425 height 29
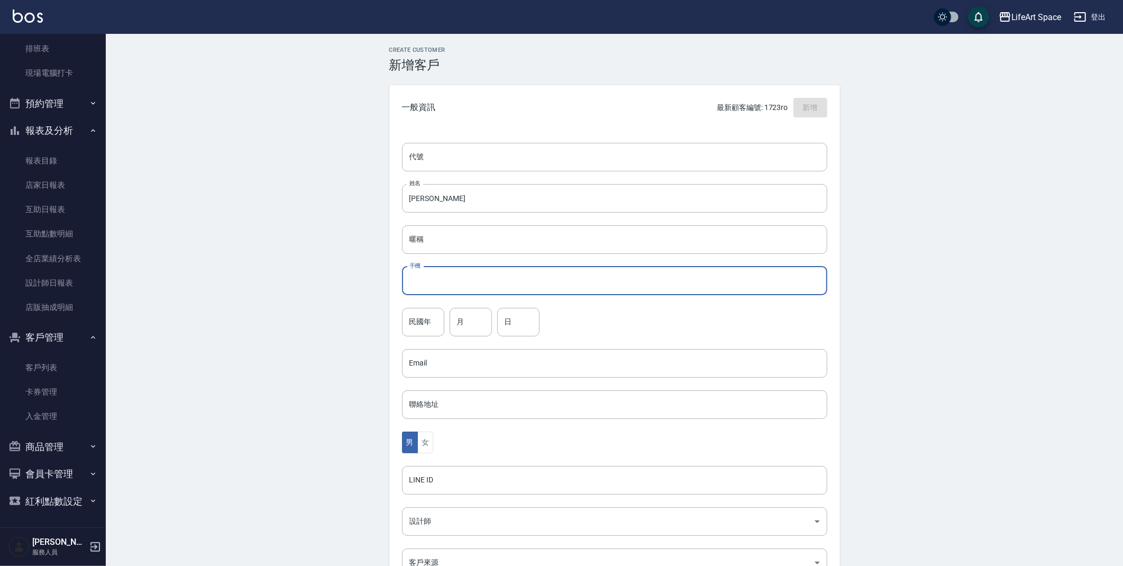
paste input "[PERSON_NAME]"
type input "[PERSON_NAME]"
click at [434, 280] on input "[PERSON_NAME]" at bounding box center [614, 280] width 425 height 29
